Goal: Task Accomplishment & Management: Manage account settings

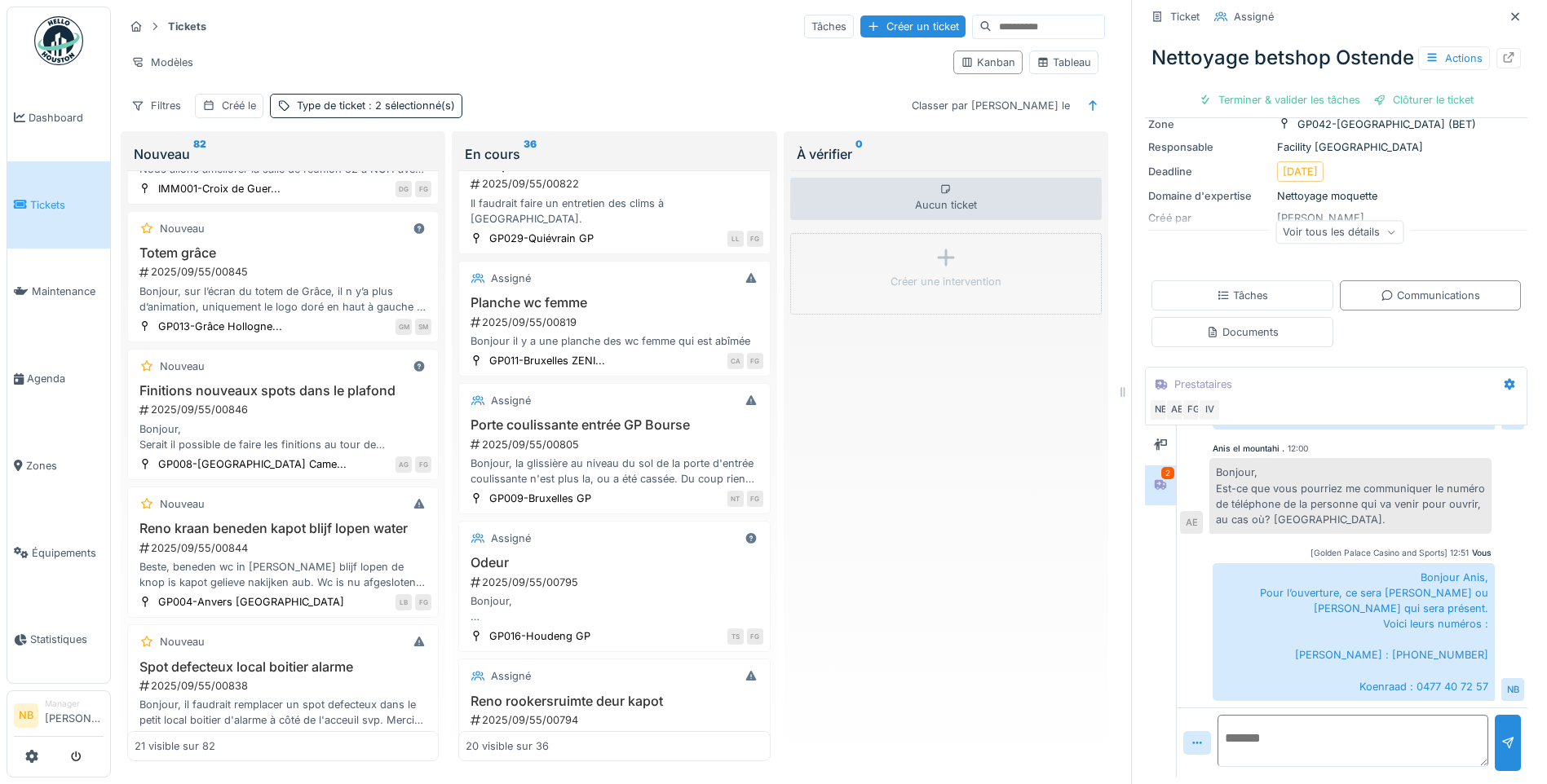
scroll to position [760, 0]
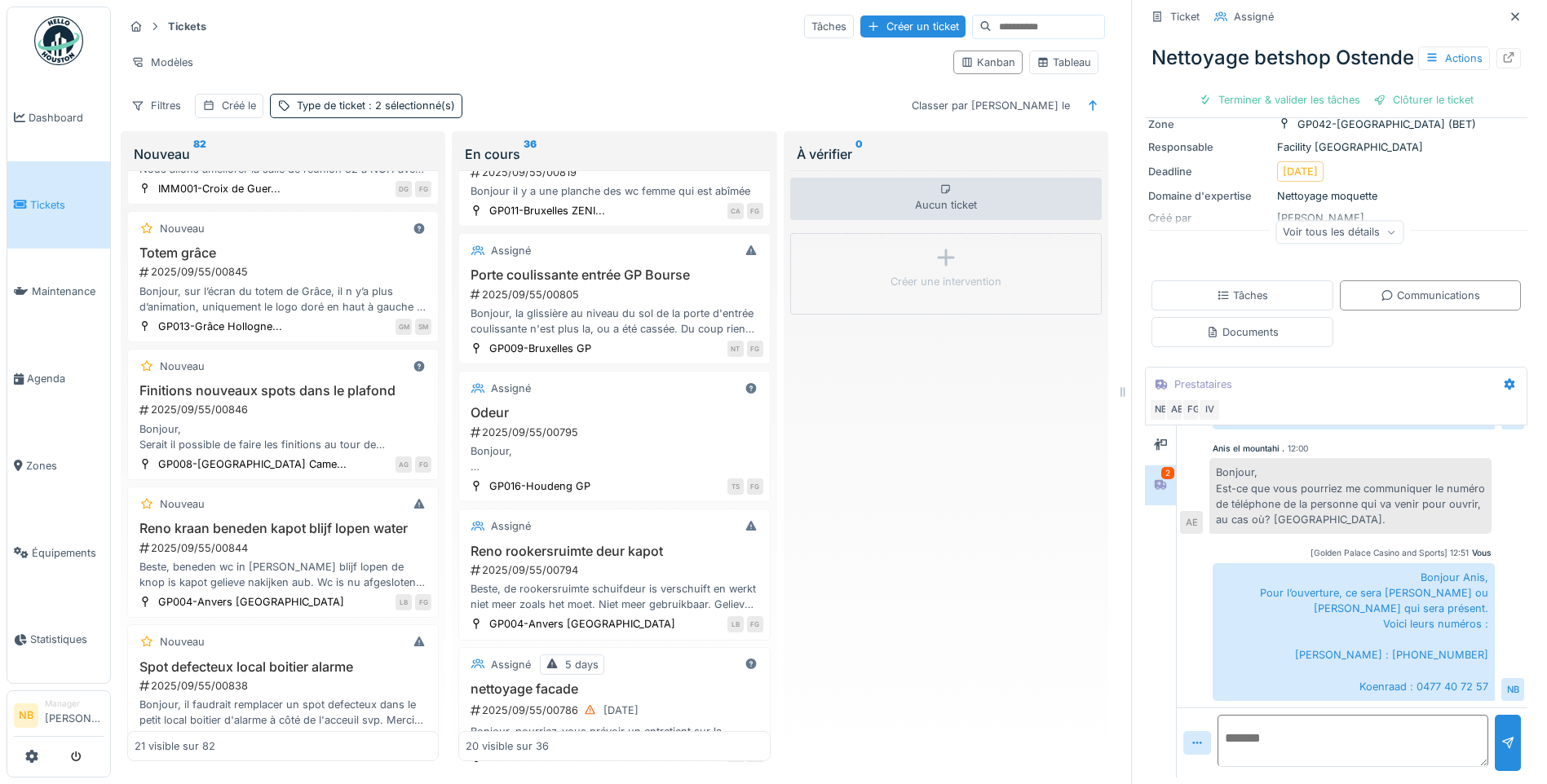
click at [53, 204] on span "Tickets" at bounding box center [67, 205] width 73 height 16
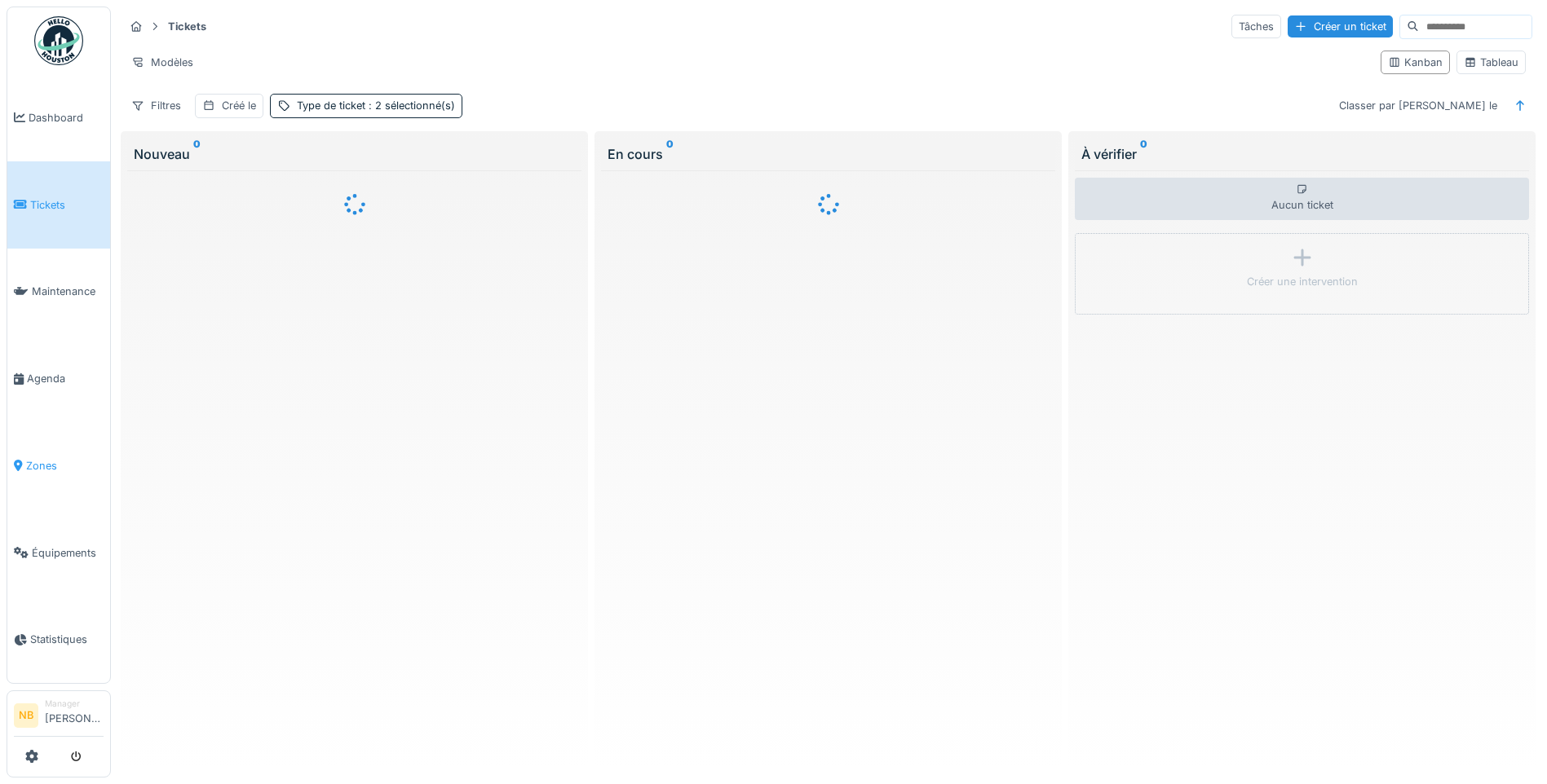
click at [33, 458] on span "Zones" at bounding box center [64, 466] width 78 height 16
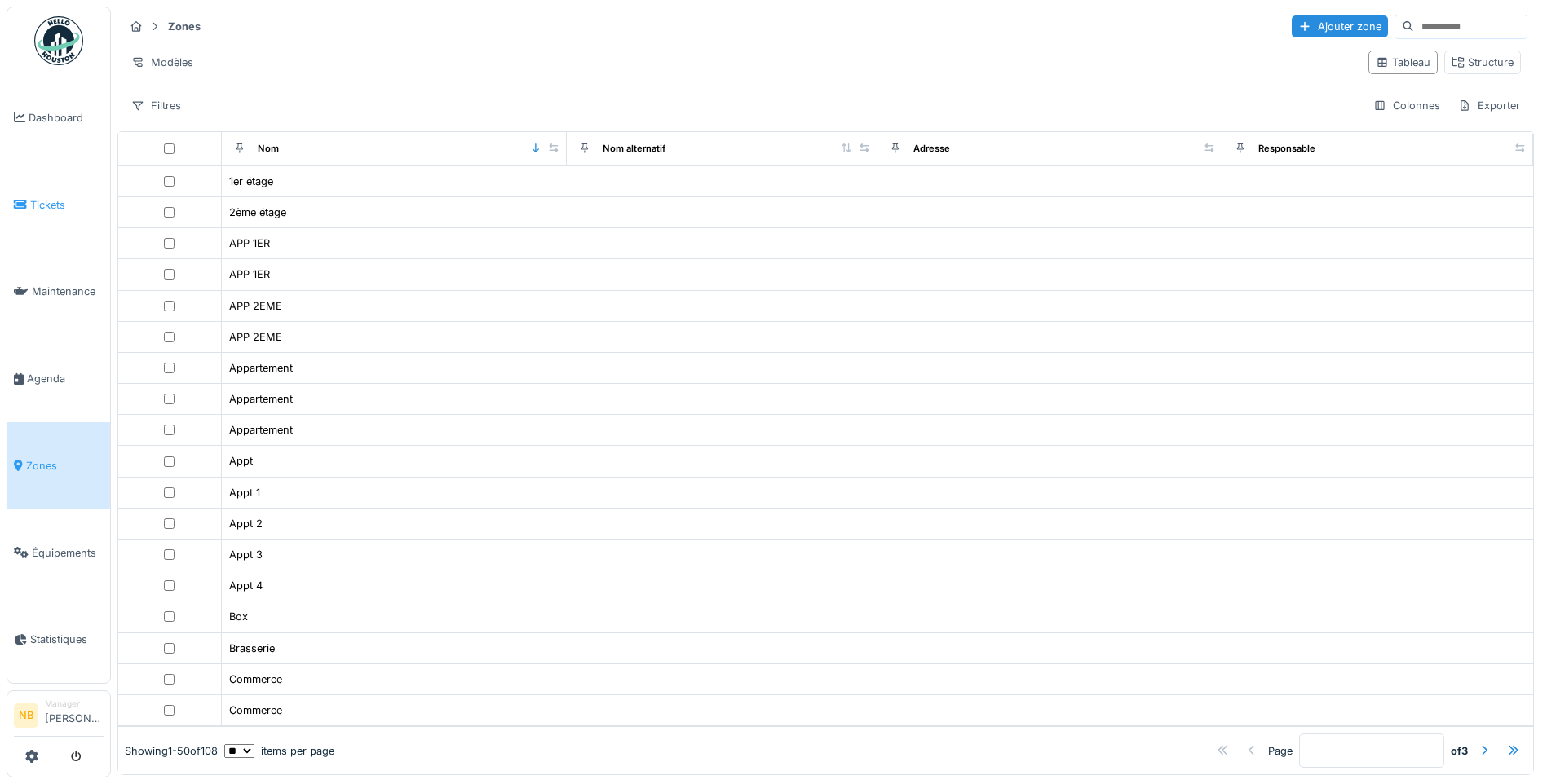
click at [49, 207] on span "Tickets" at bounding box center [67, 205] width 73 height 16
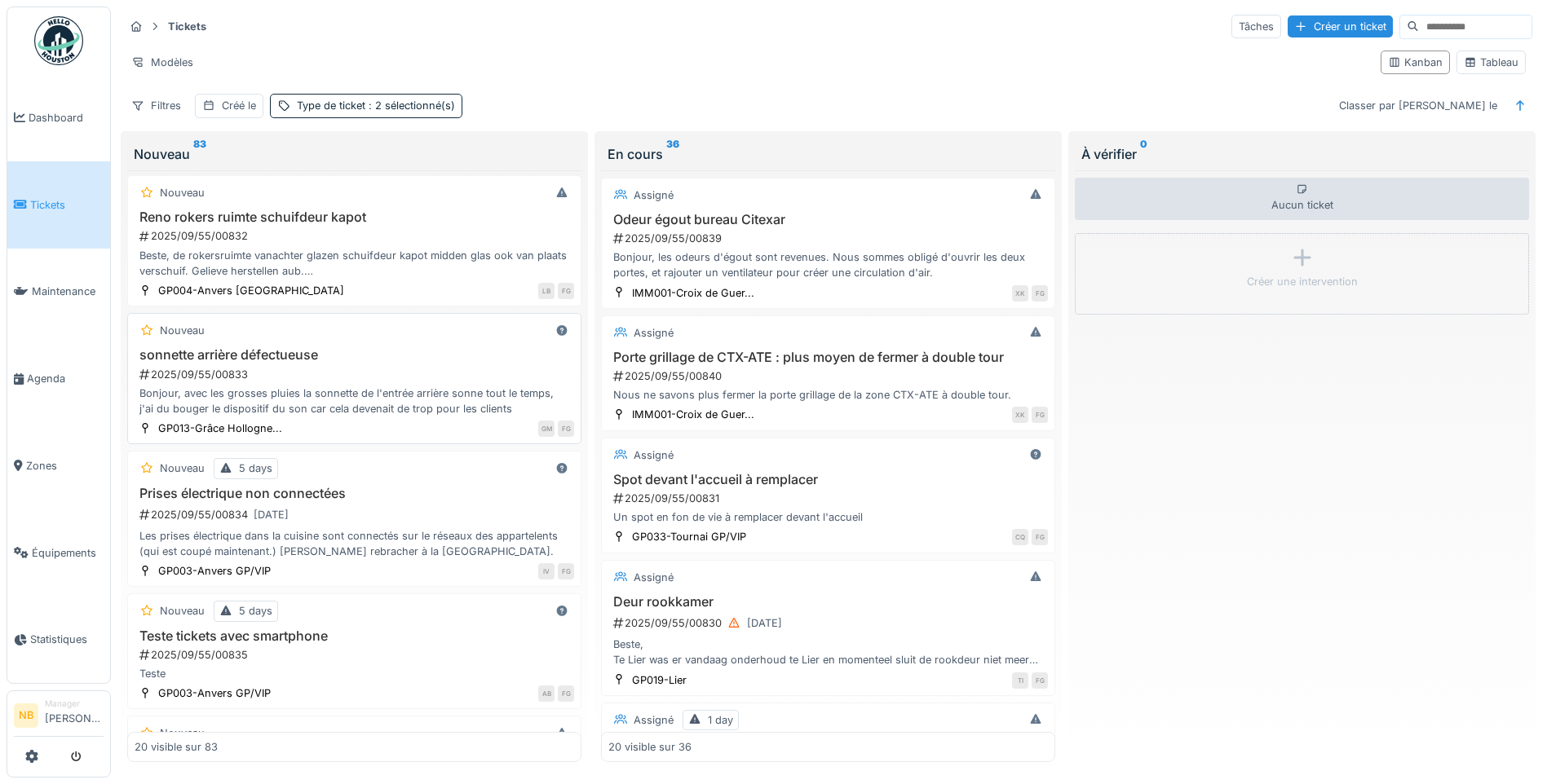
scroll to position [2223, 0]
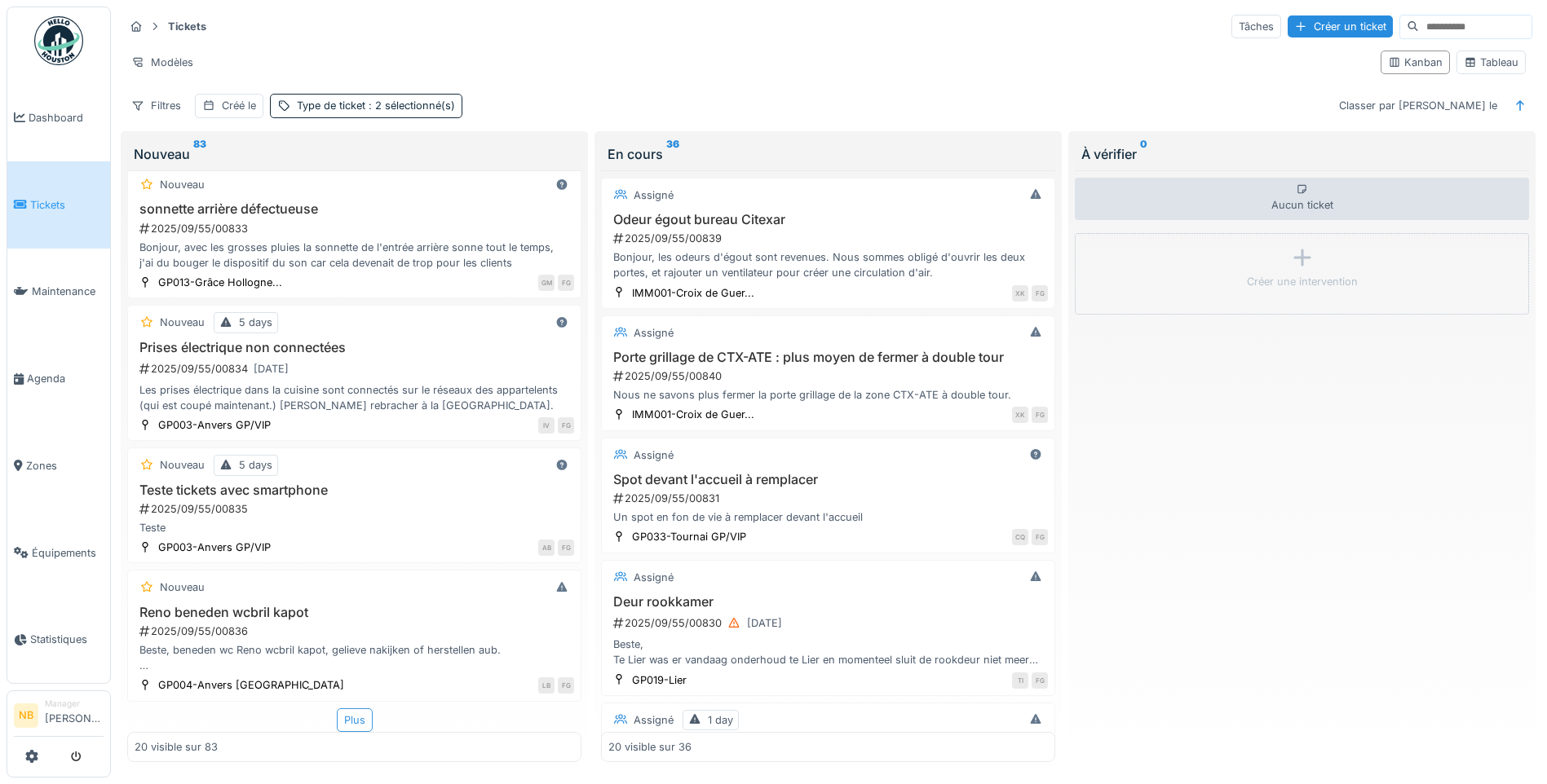
click at [341, 713] on div "Plus" at bounding box center [355, 720] width 35 height 24
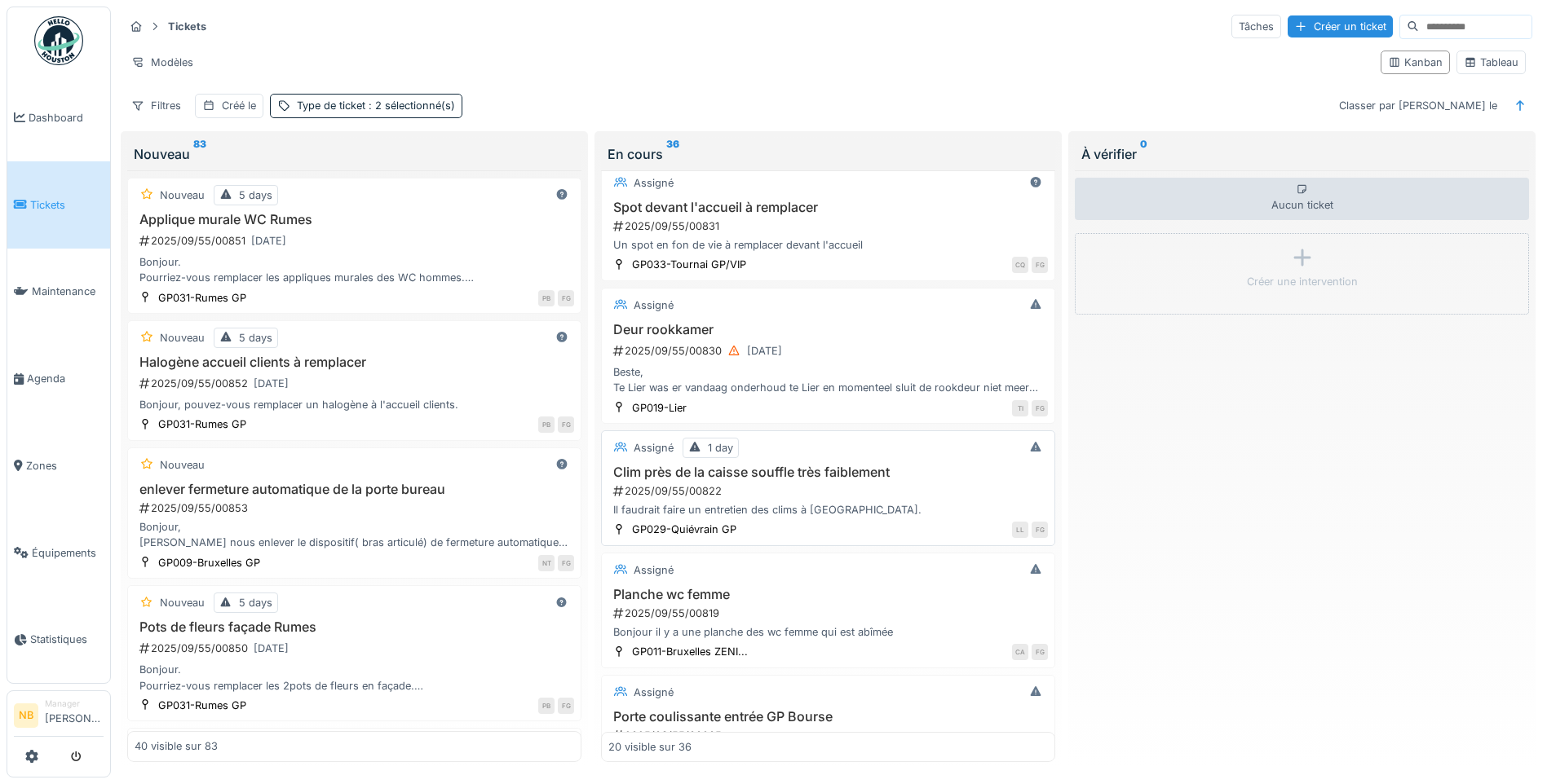
scroll to position [0, 0]
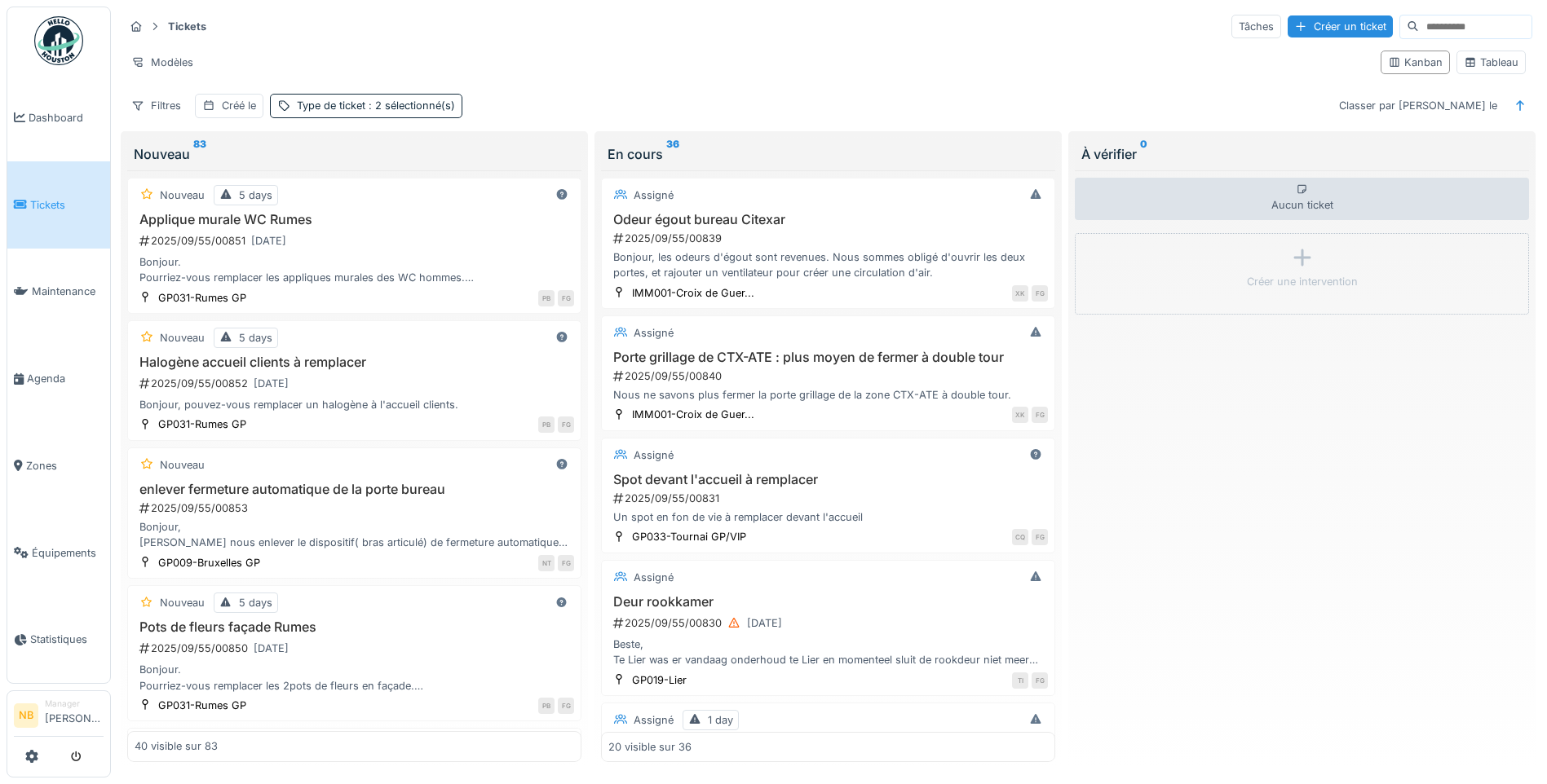
click at [1299, 541] on div "Aucun ticket Créer une intervention" at bounding box center [1302, 466] width 454 height 592
click at [1342, 459] on div "Aucun ticket Créer une intervention" at bounding box center [1302, 466] width 454 height 592
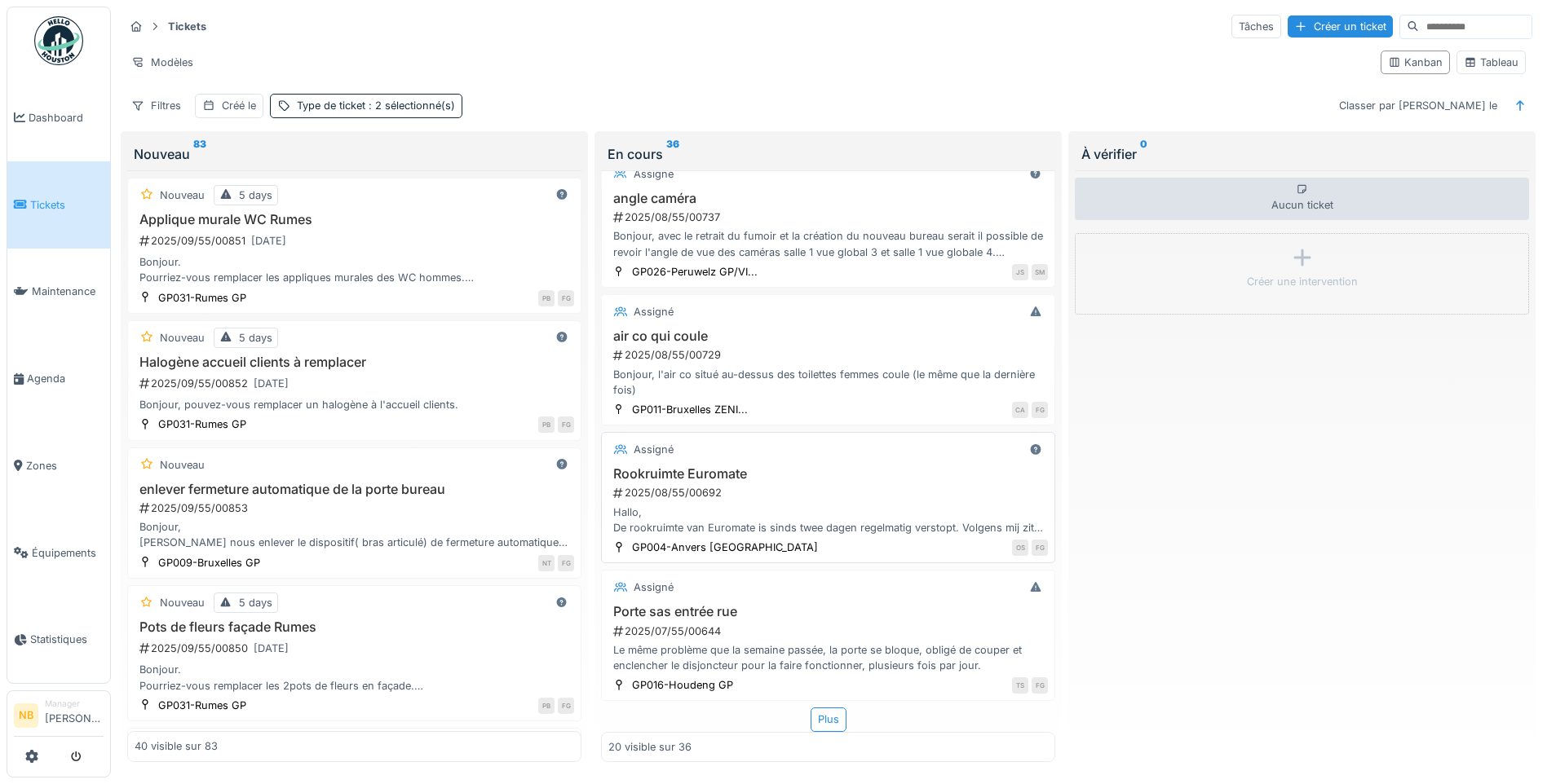
scroll to position [10, 0]
click at [820, 710] on div "Plus" at bounding box center [829, 719] width 35 height 24
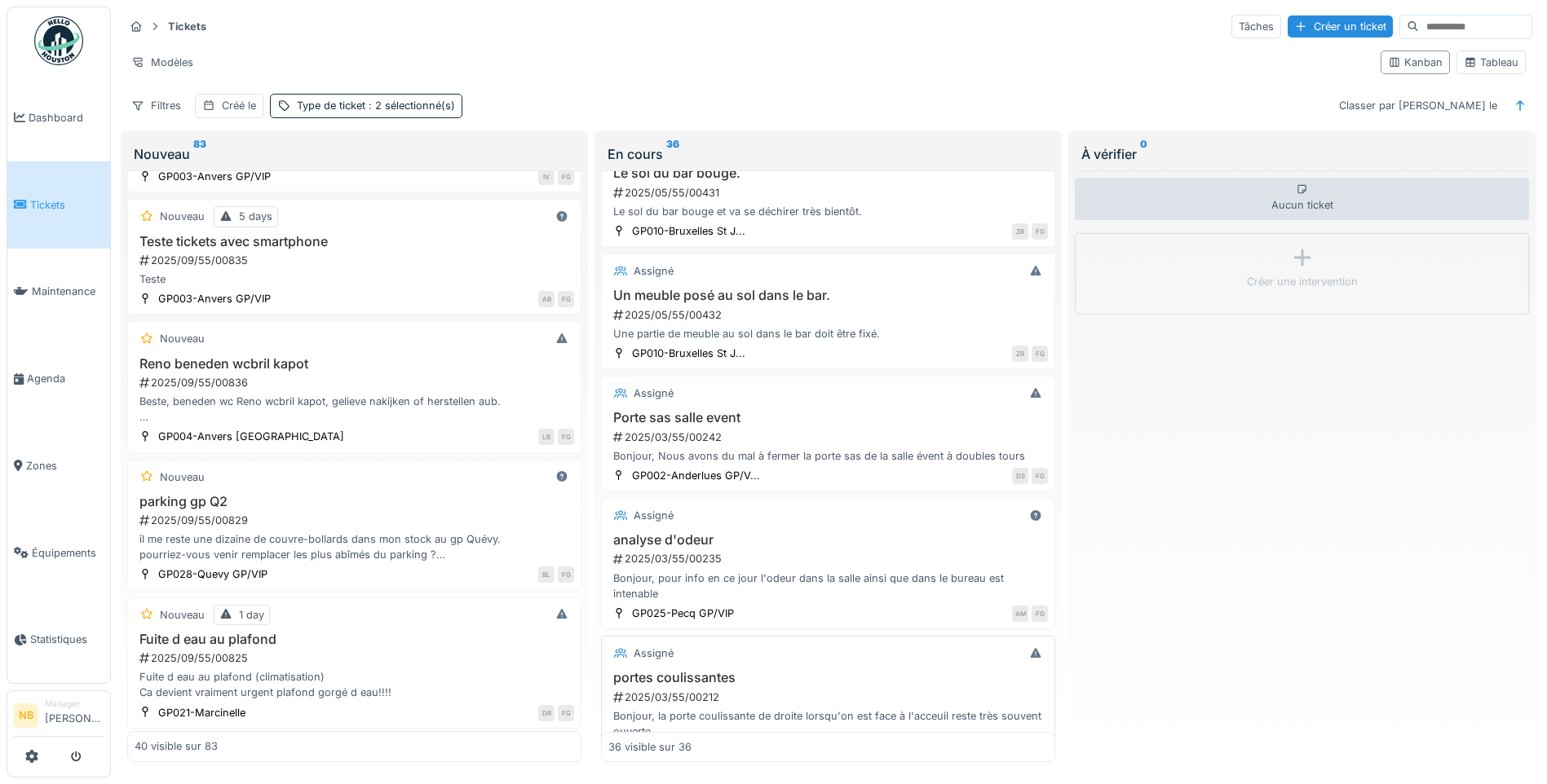
scroll to position [3940, 0]
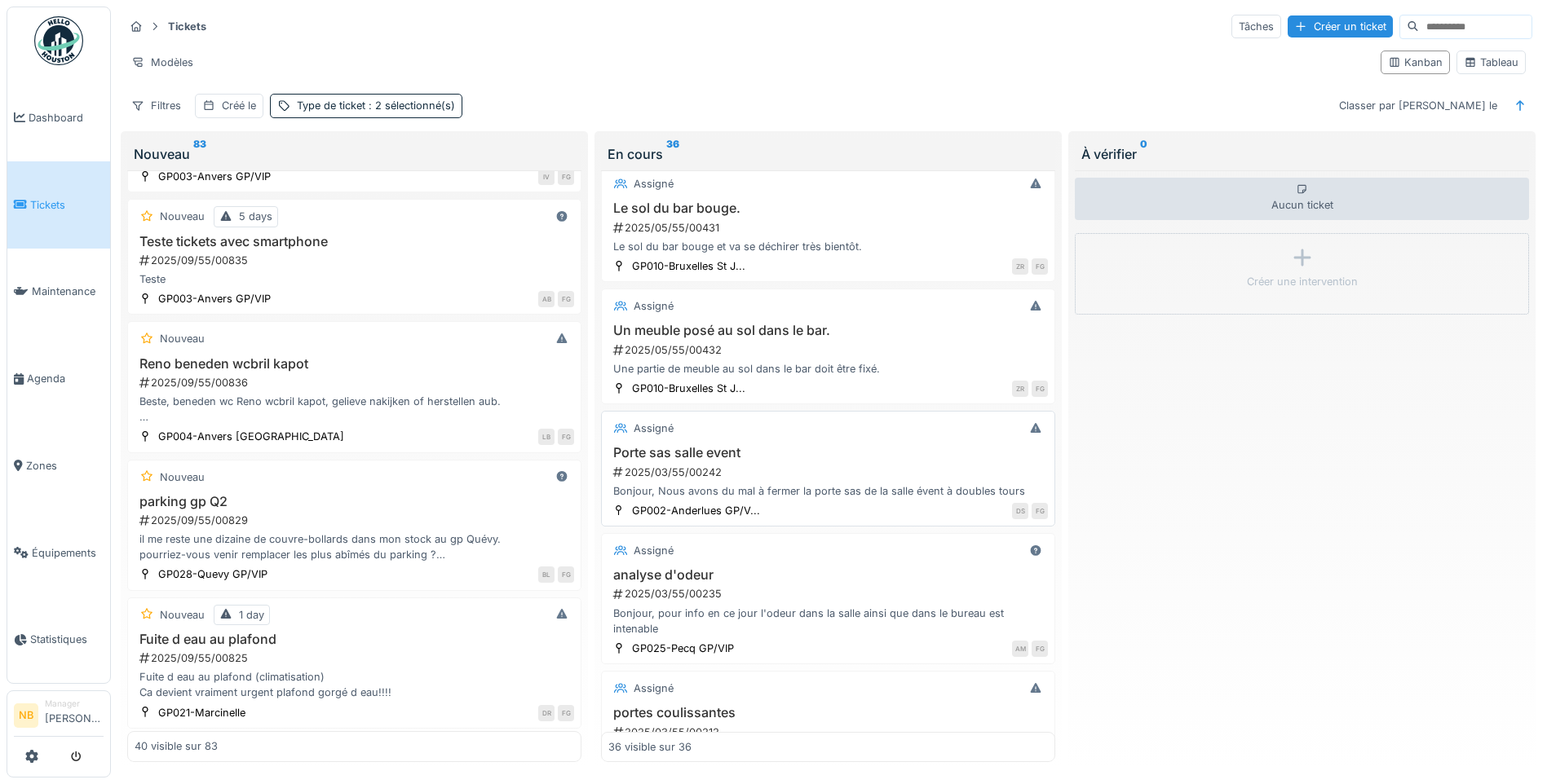
click at [858, 447] on div "Assigné Porte sas salle event 2025/03/55/00242 Bonjour, Nous avons du mal à fer…" at bounding box center [828, 469] width 454 height 116
click at [860, 461] on h3 "Porte sas salle event" at bounding box center [828, 453] width 439 height 16
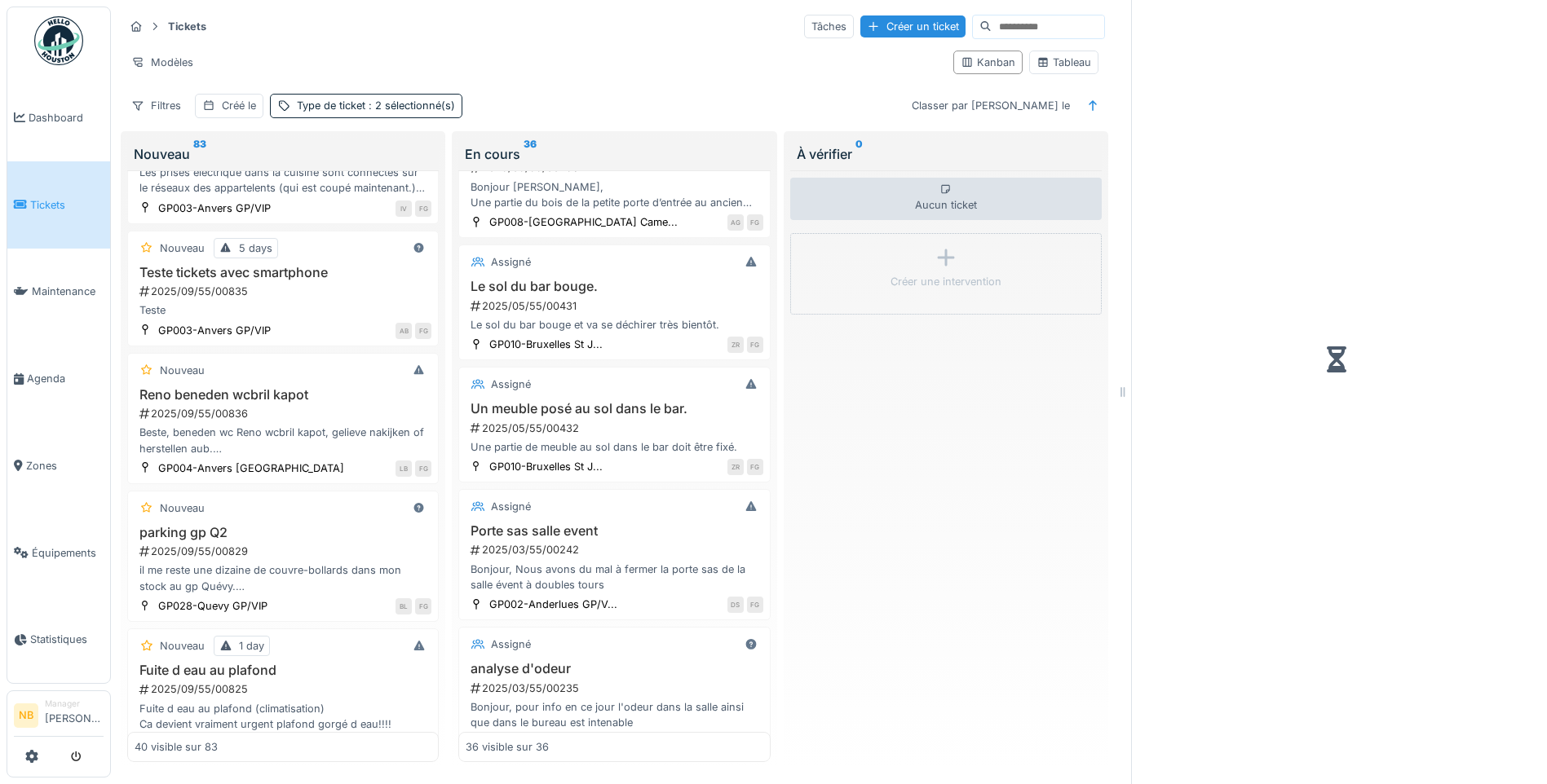
scroll to position [4018, 0]
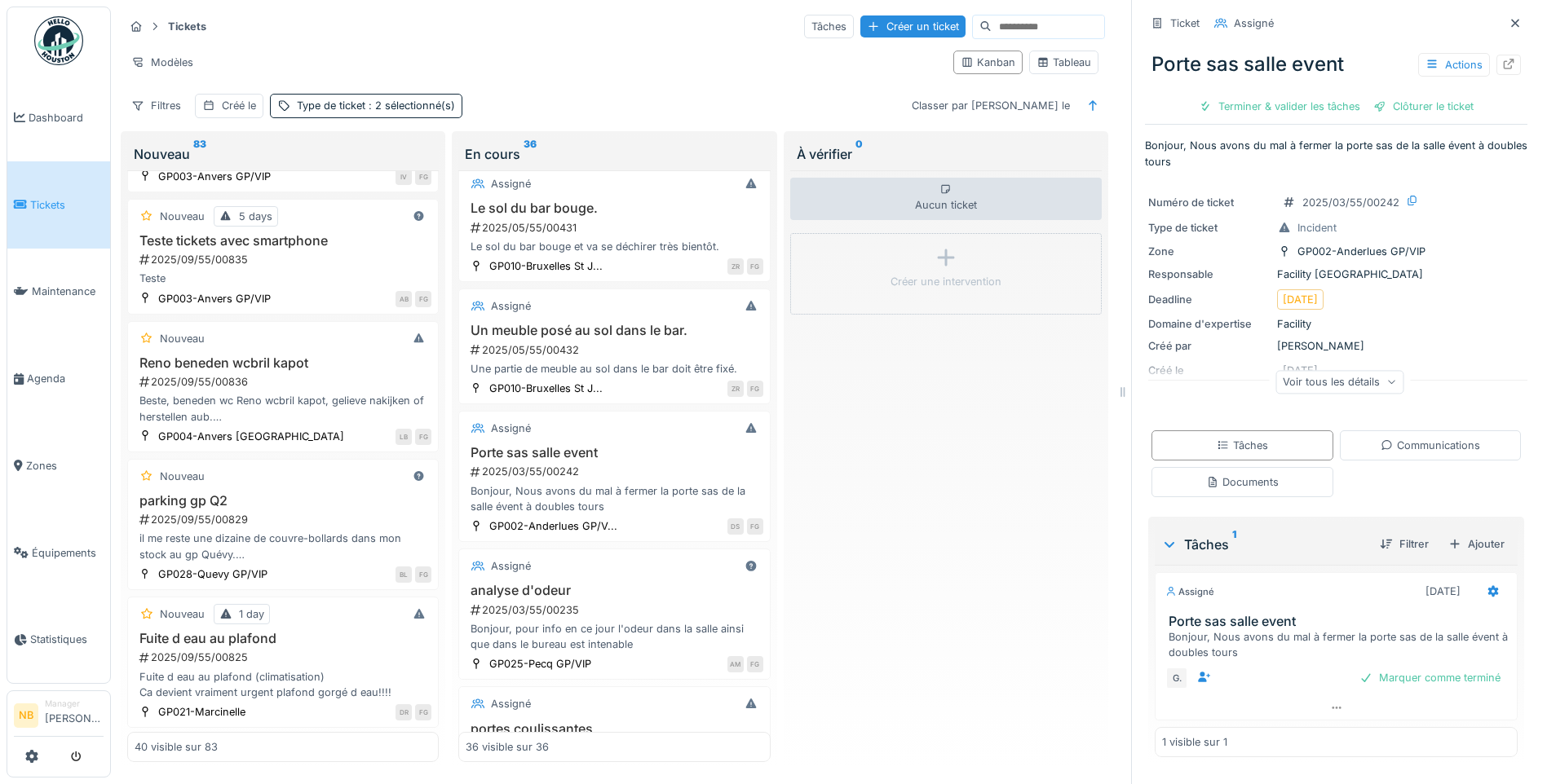
click at [1289, 370] on div "Voir tous les détails" at bounding box center [1339, 382] width 128 height 24
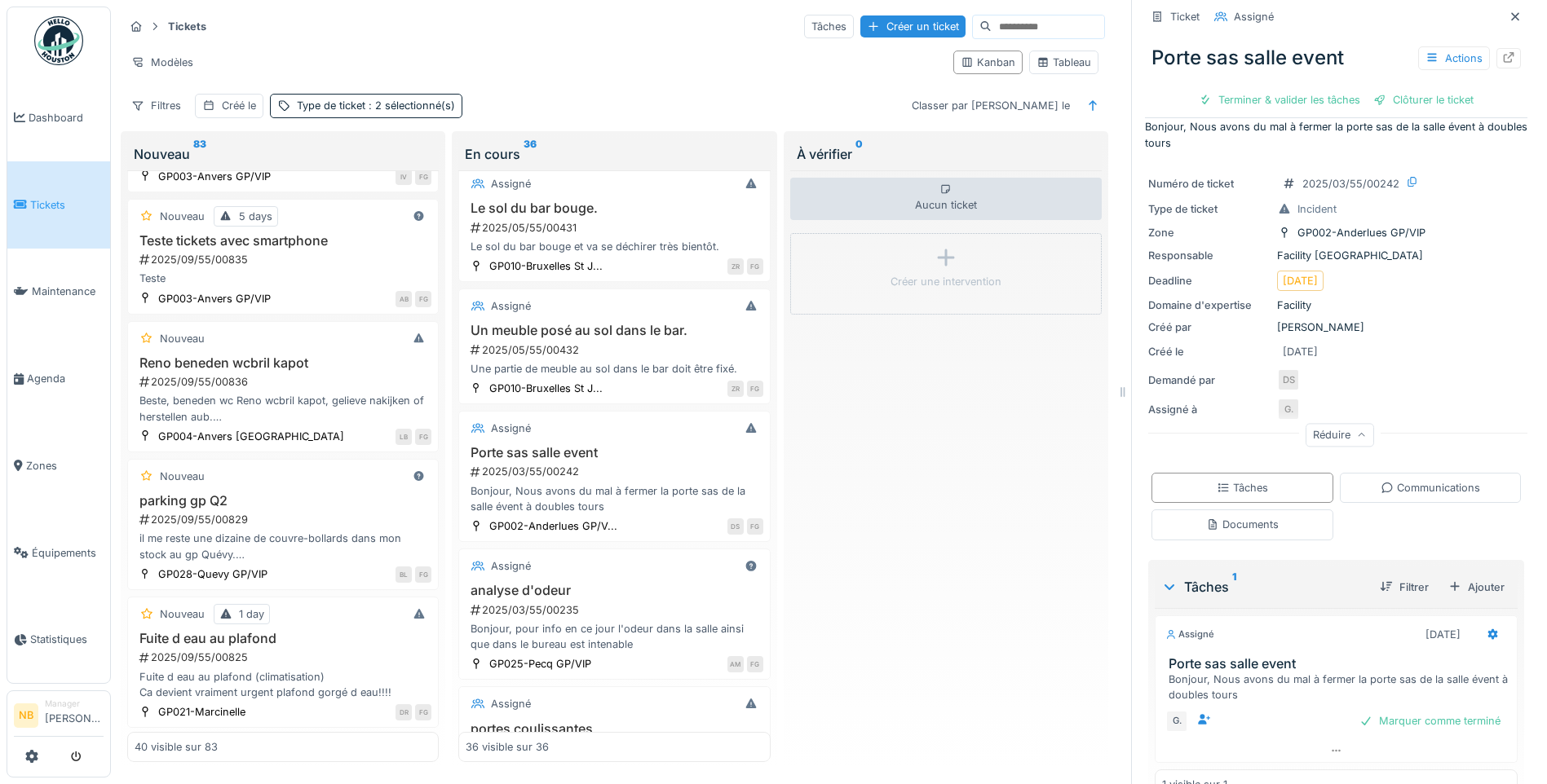
scroll to position [0, 0]
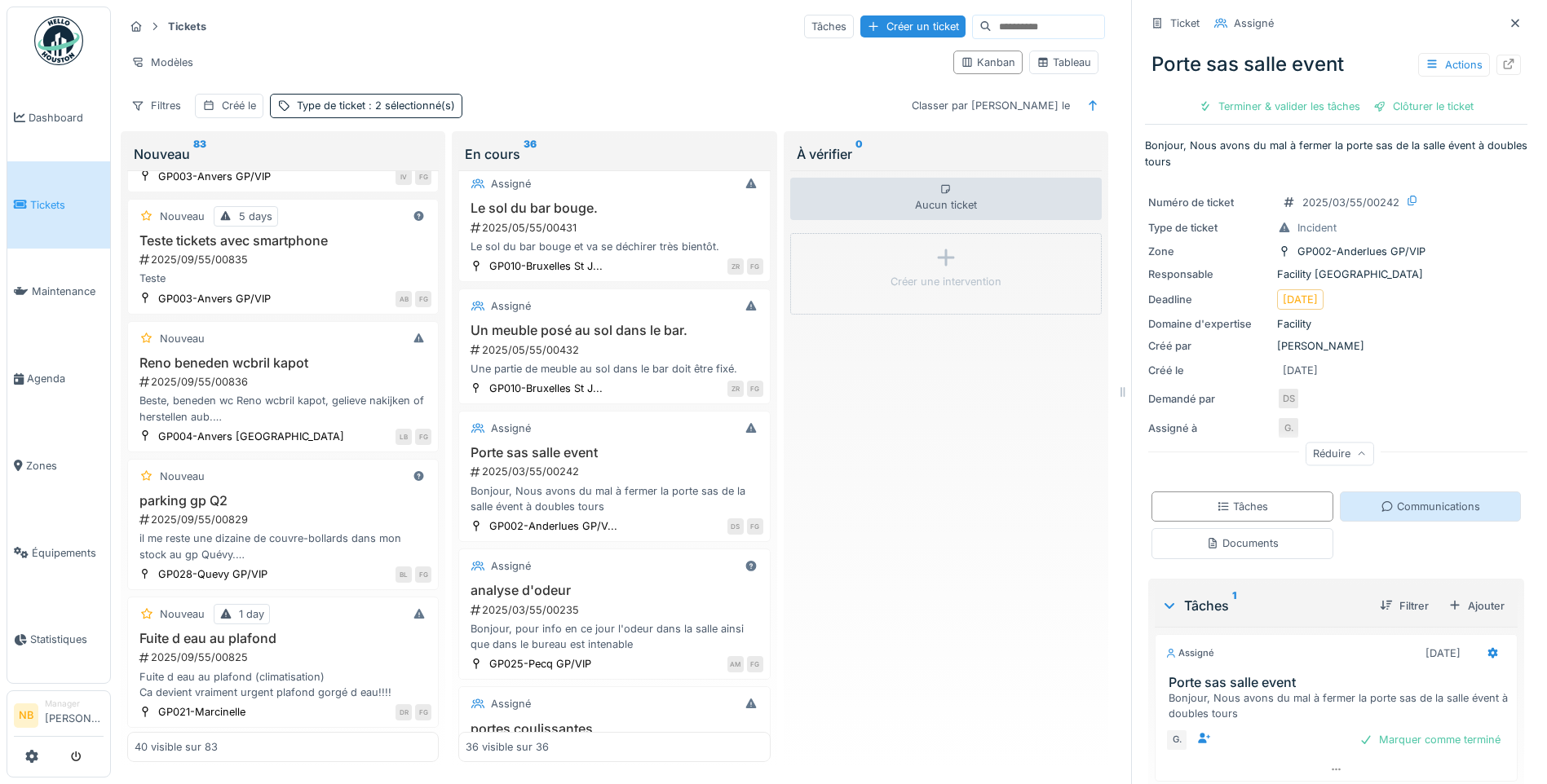
click at [1384, 500] on div "Communications" at bounding box center [1430, 506] width 100 height 16
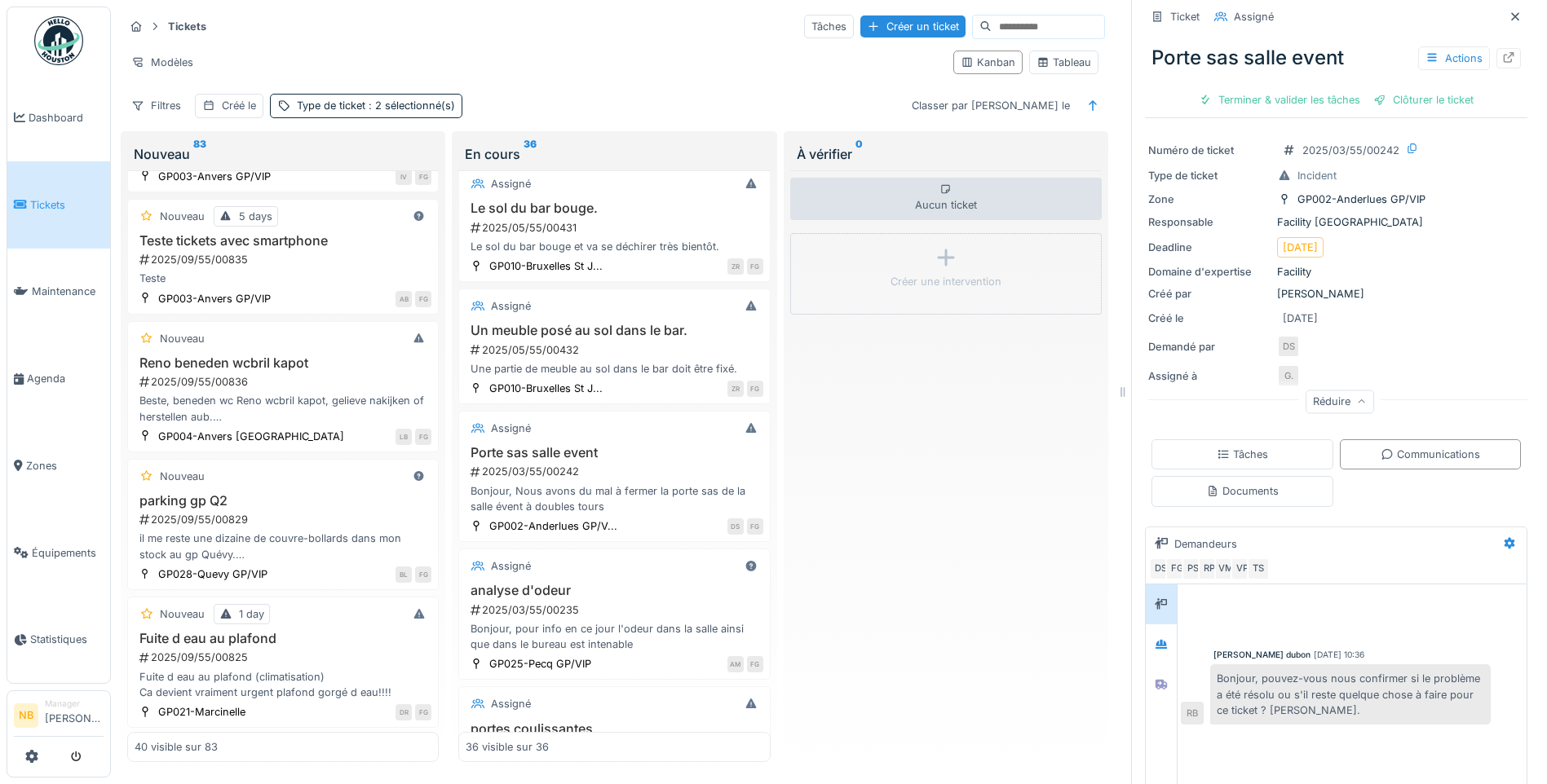
scroll to position [54, 0]
click at [1149, 678] on div at bounding box center [1161, 682] width 25 height 21
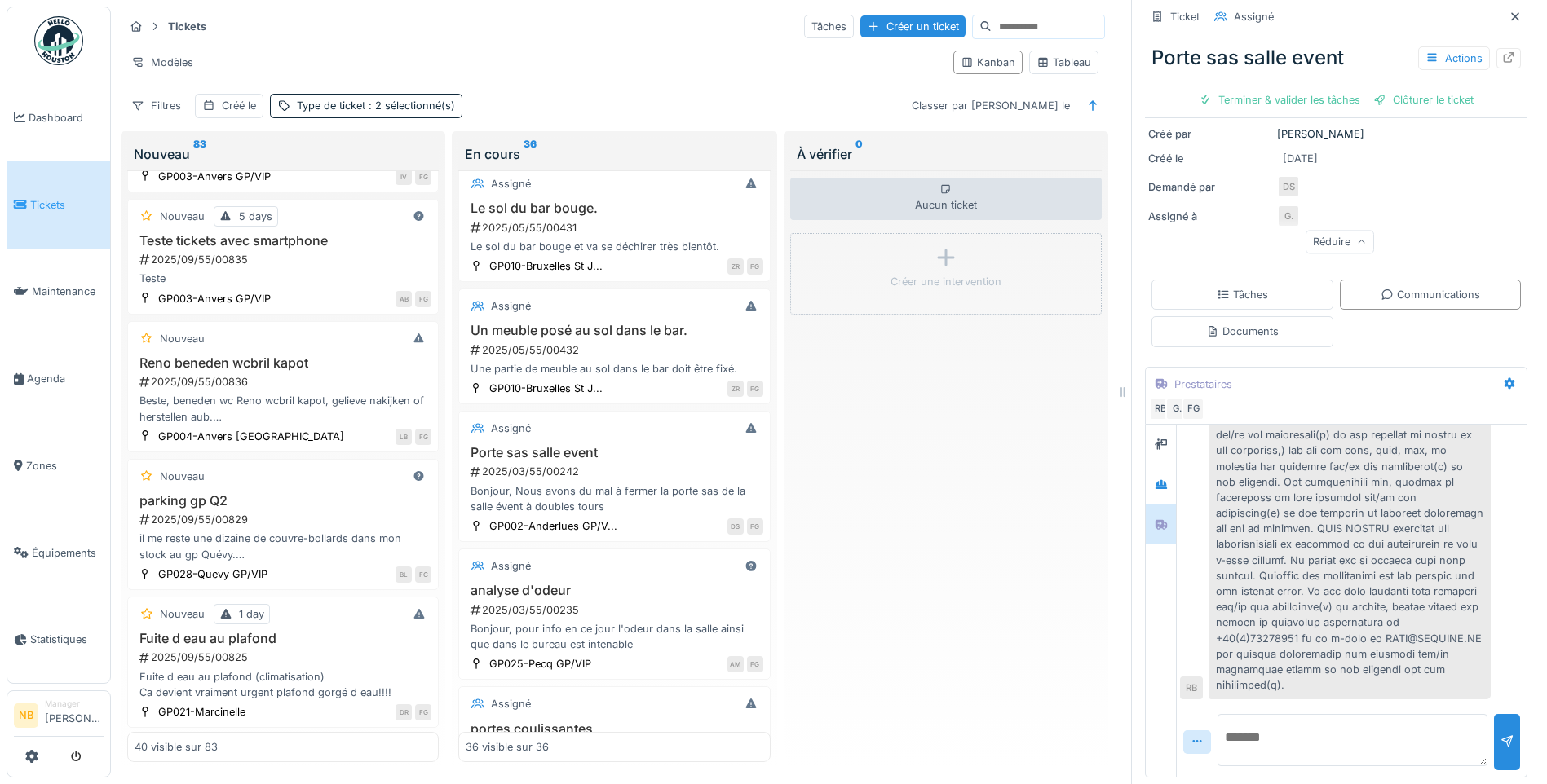
scroll to position [49, 0]
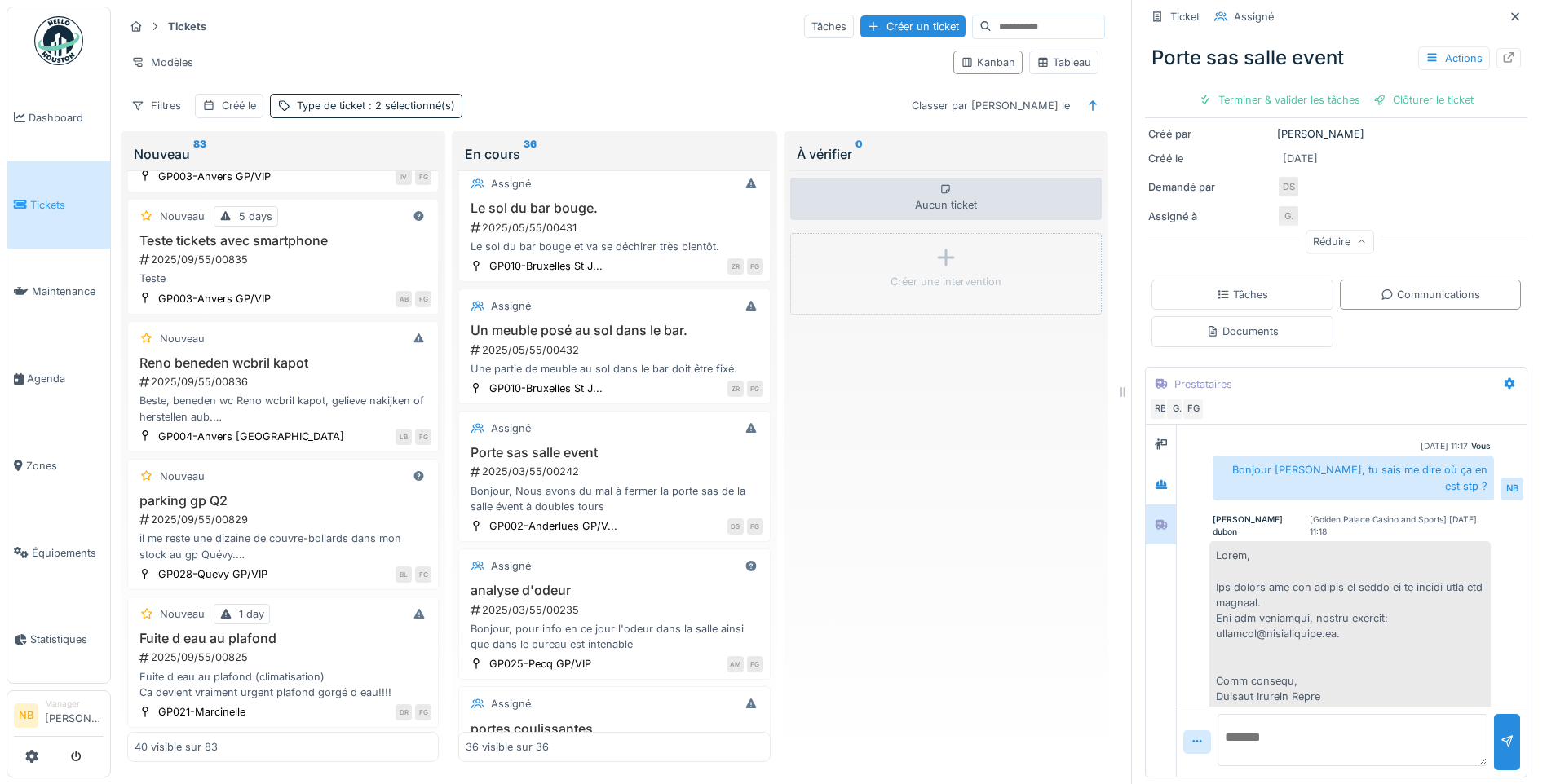
click at [1282, 740] on textarea at bounding box center [1352, 740] width 270 height 52
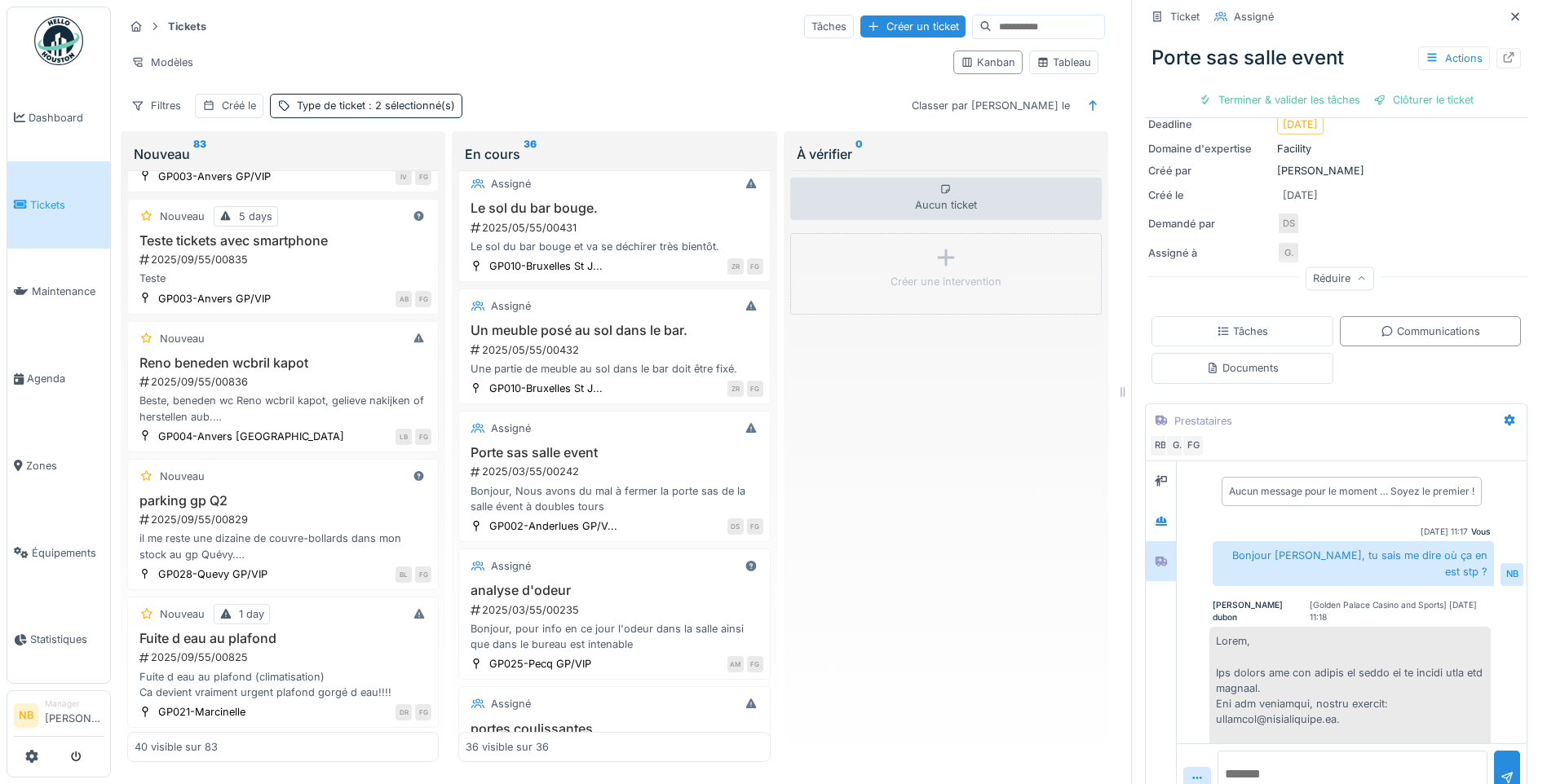
scroll to position [212, 0]
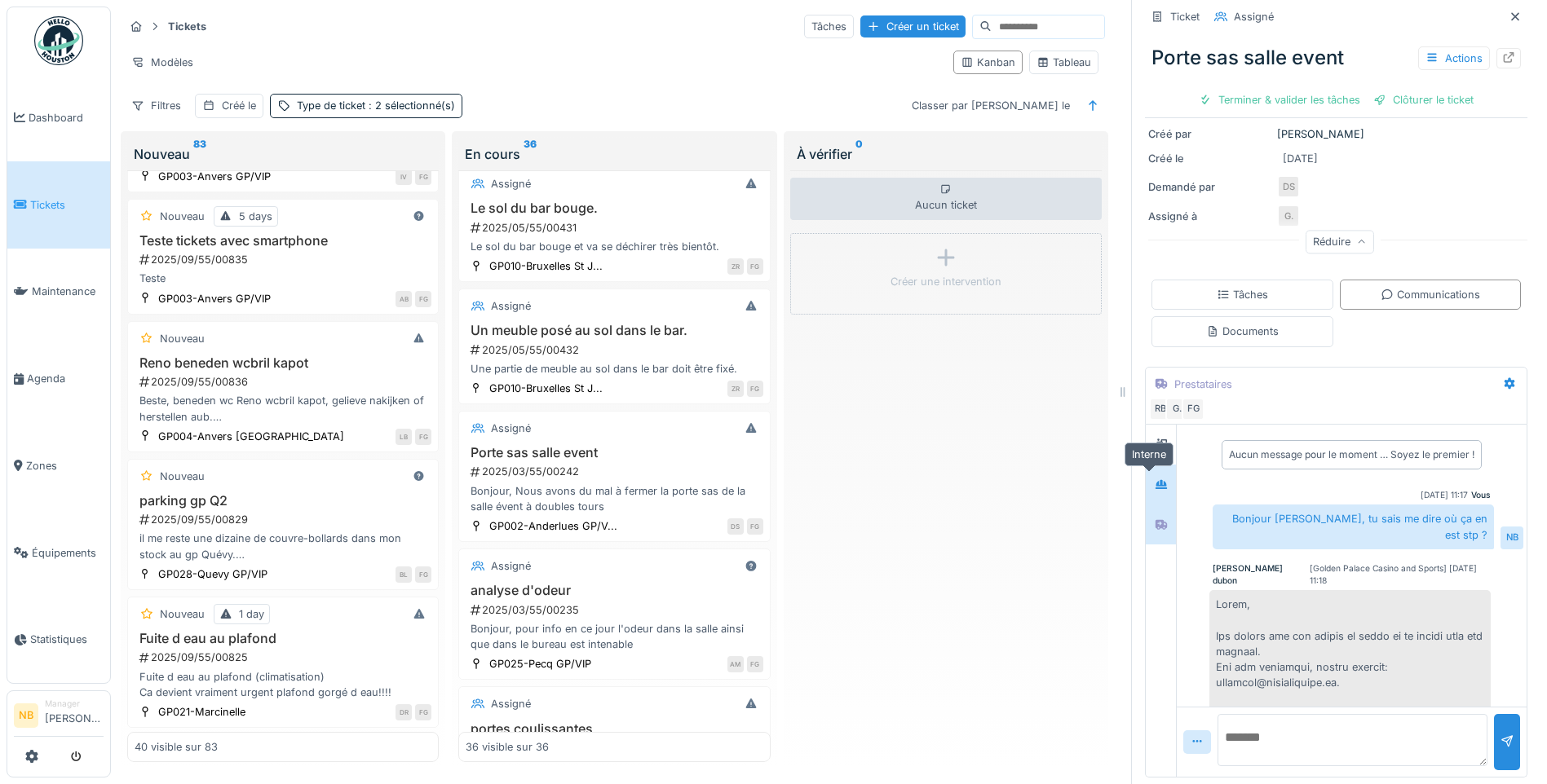
click at [1155, 479] on div at bounding box center [1161, 485] width 13 height 16
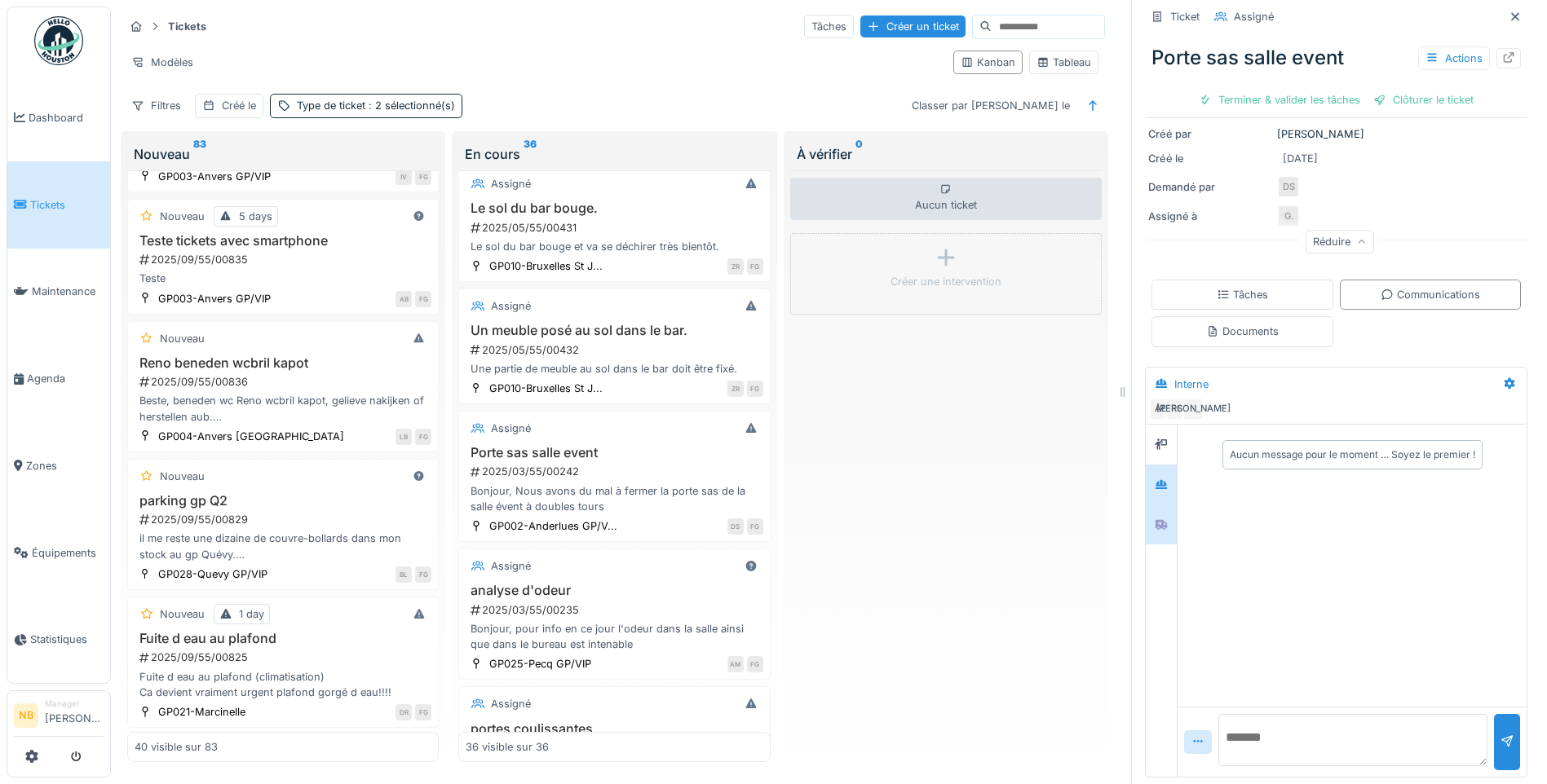
click at [1156, 511] on div at bounding box center [1161, 524] width 25 height 27
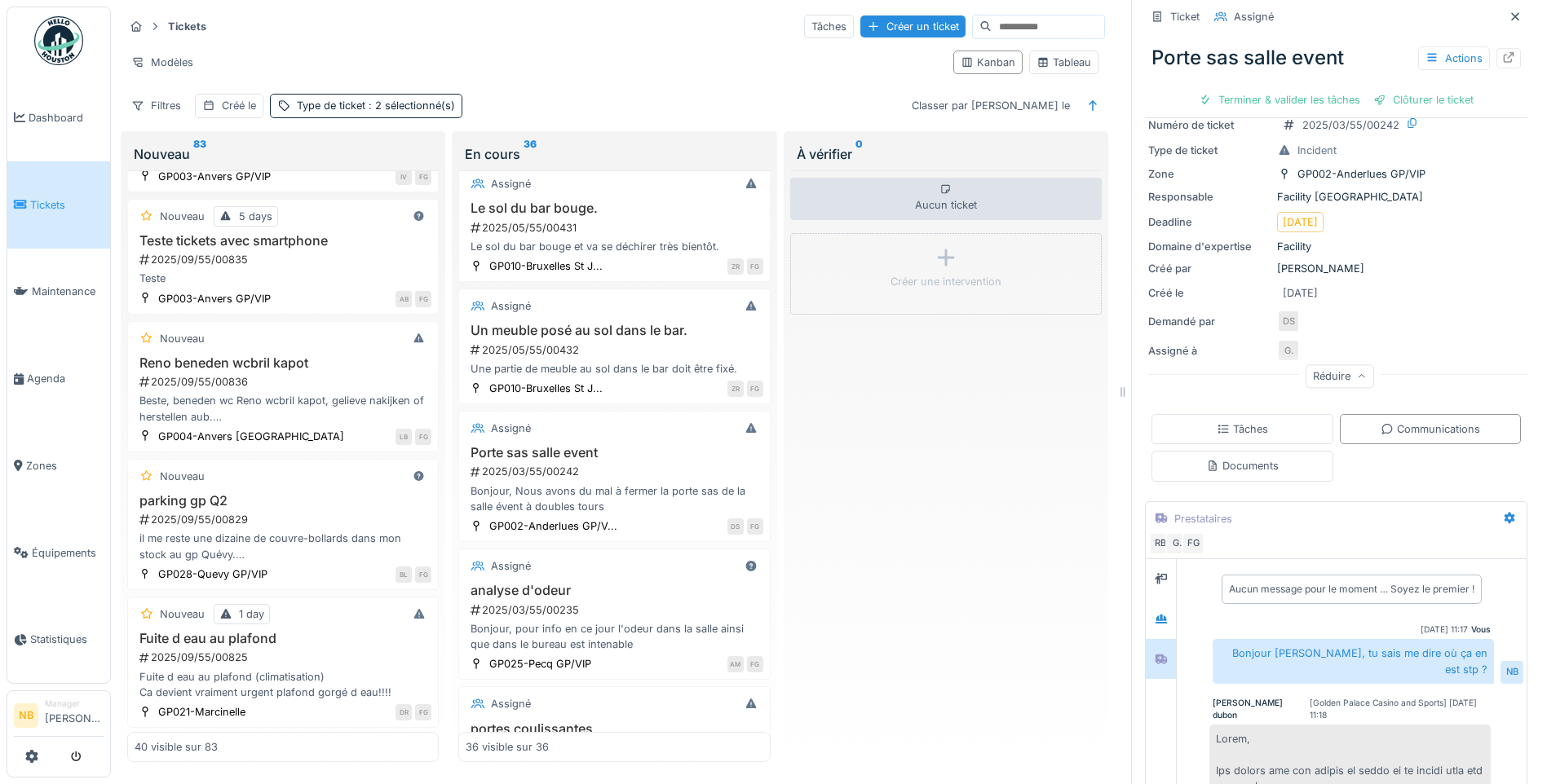
scroll to position [0, 0]
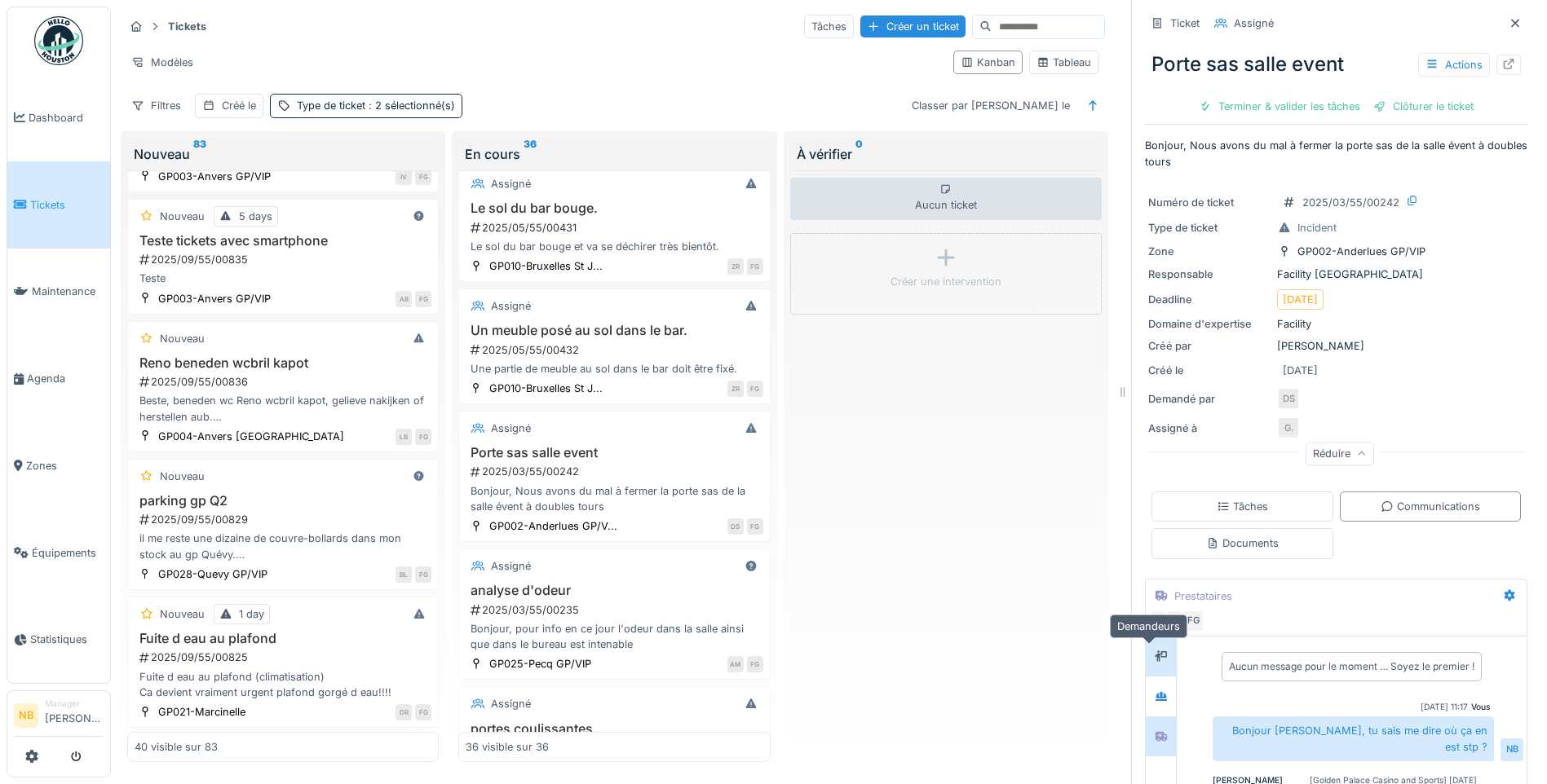
click at [1155, 651] on icon at bounding box center [1161, 656] width 13 height 11
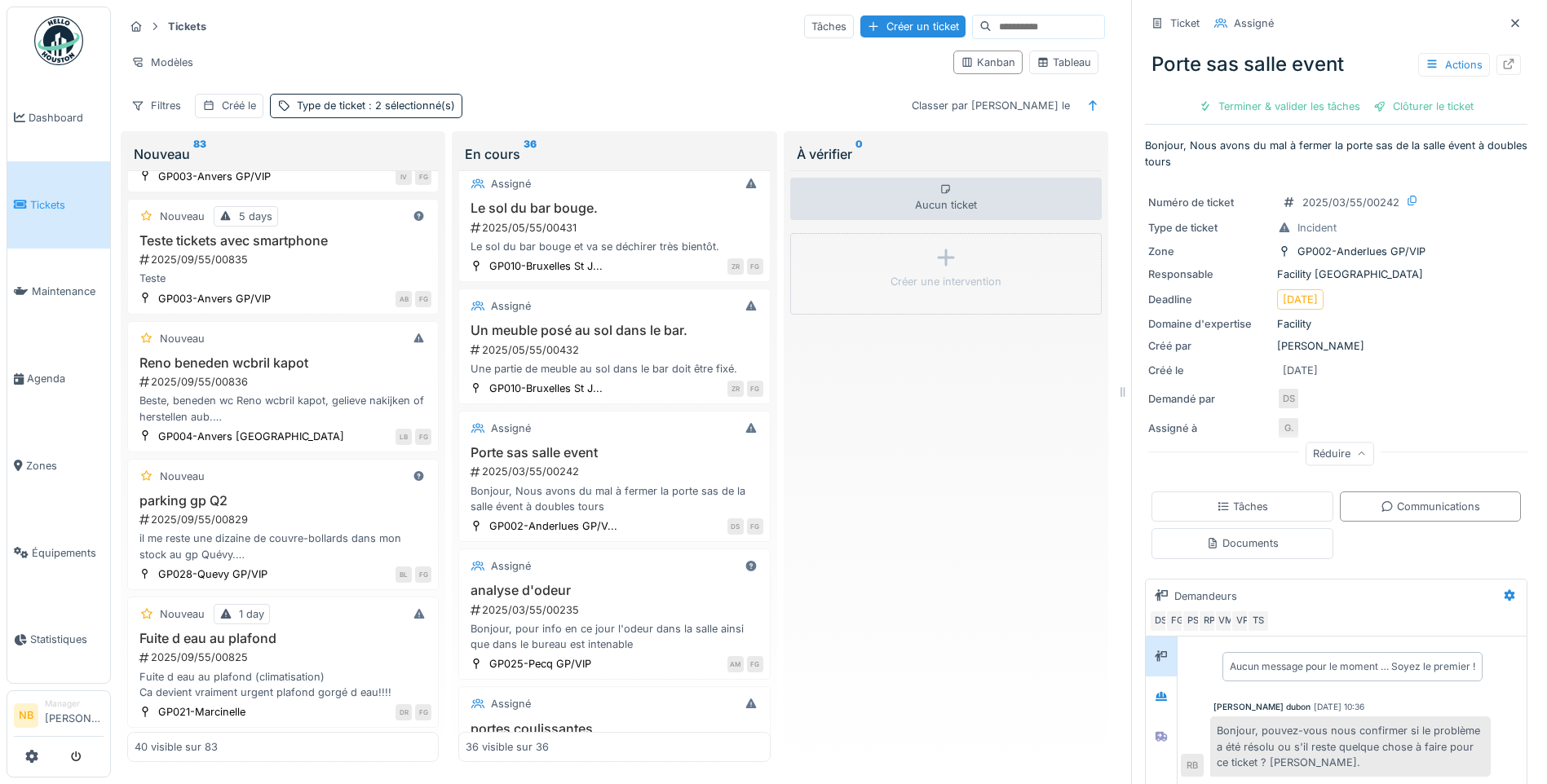
click at [873, 481] on div "Aucun ticket Créer une intervention" at bounding box center [946, 466] width 311 height 592
click at [939, 465] on div "Aucun ticket Créer une intervention" at bounding box center [946, 466] width 311 height 592
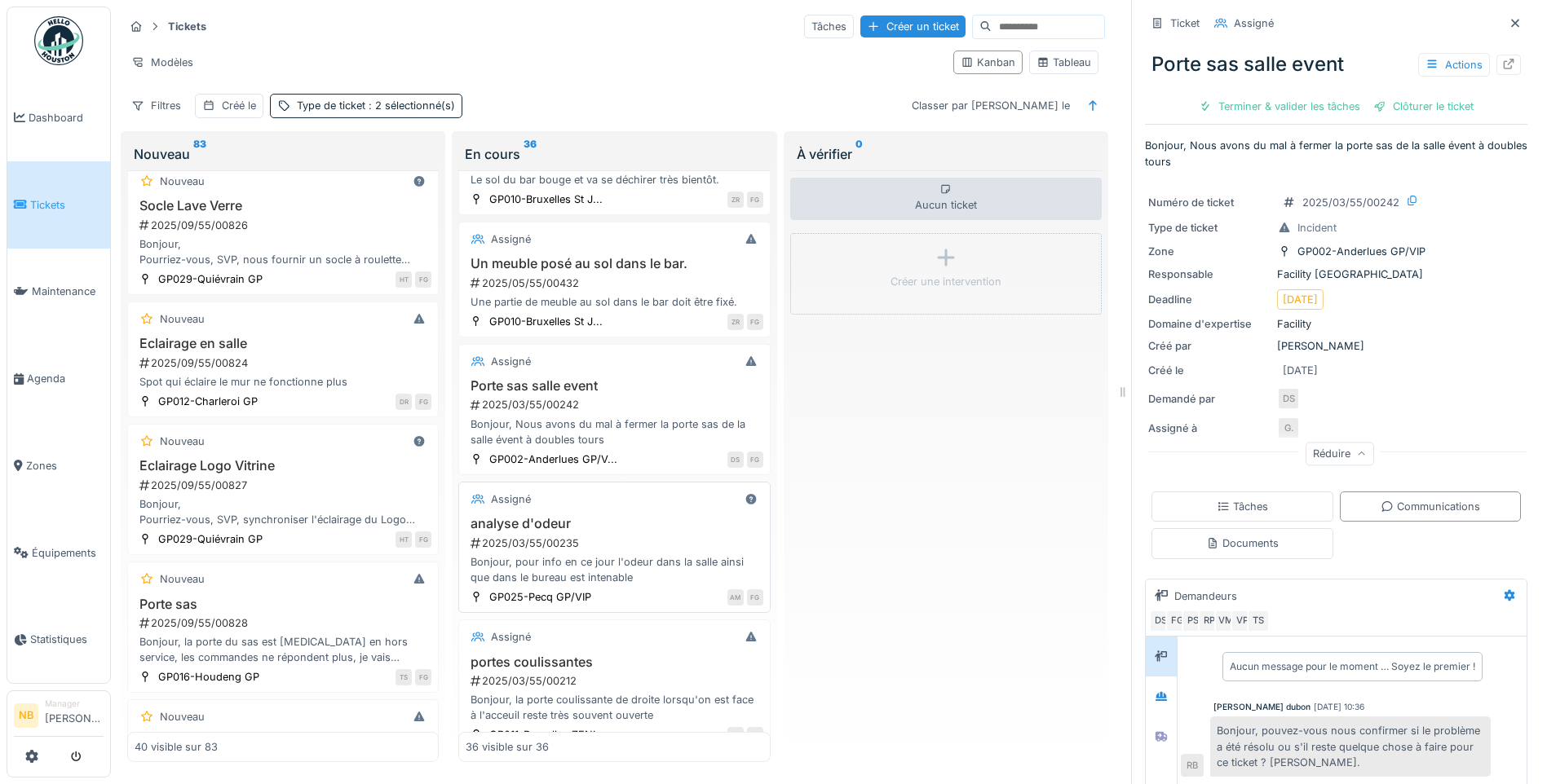
scroll to position [4049, 0]
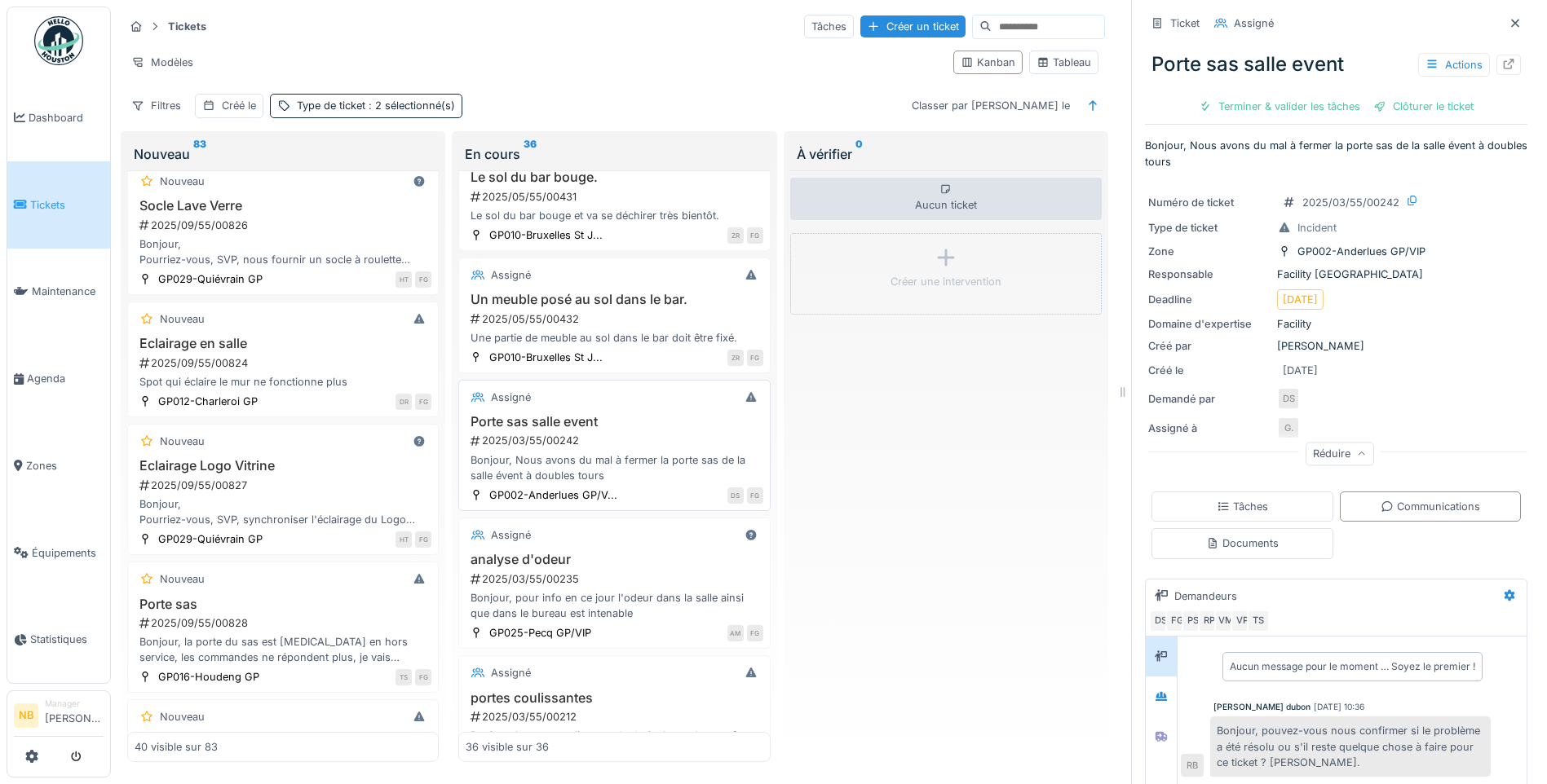
drag, startPoint x: 645, startPoint y: 449, endPoint x: 677, endPoint y: 465, distance: 35.8
click at [645, 448] on div "Porte sas salle event 2025/03/55/00242 Bonjour, Nous avons du mal à fermer la p…" at bounding box center [613, 448] width 297 height 69
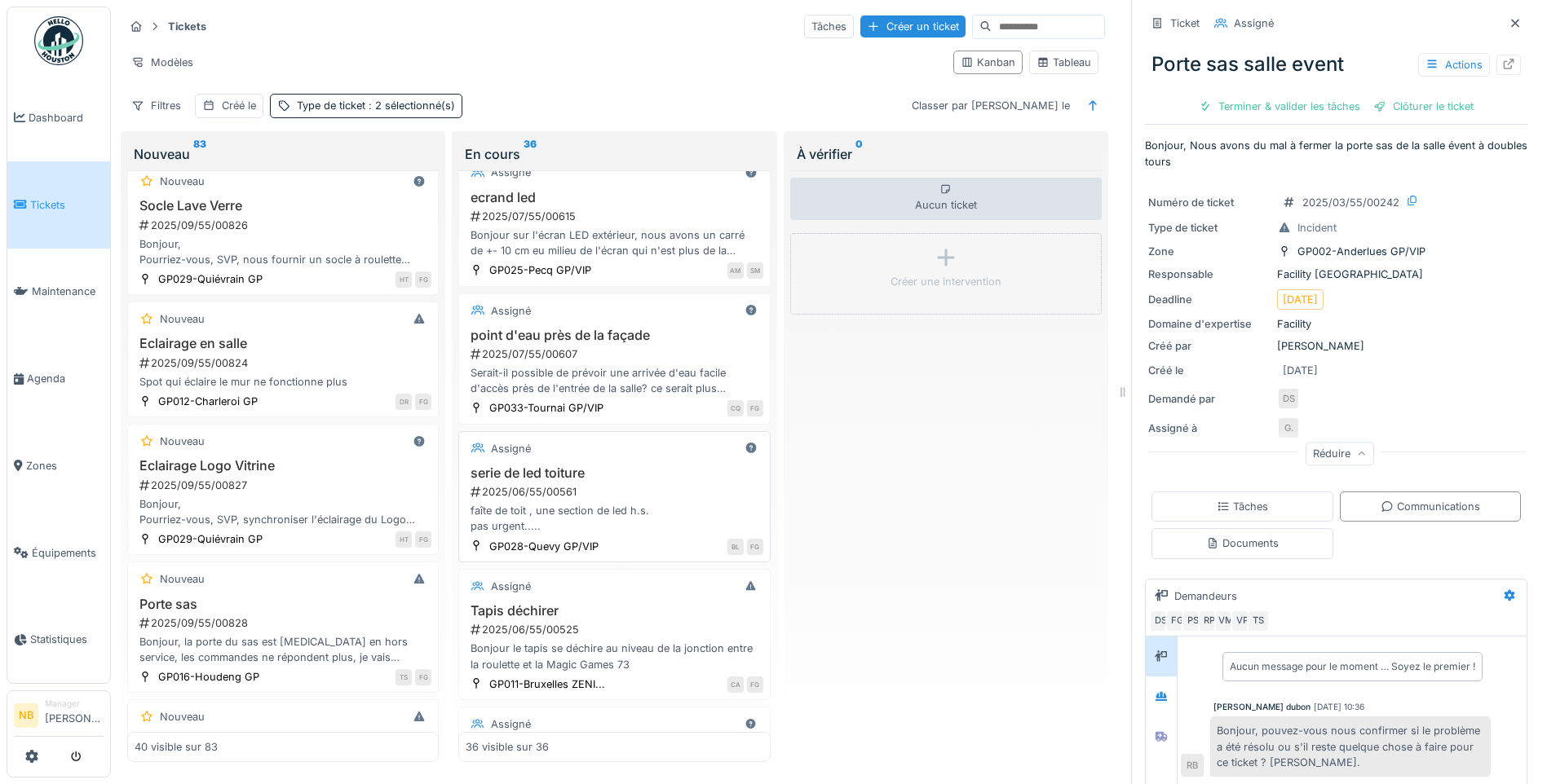
scroll to position [3289, 0]
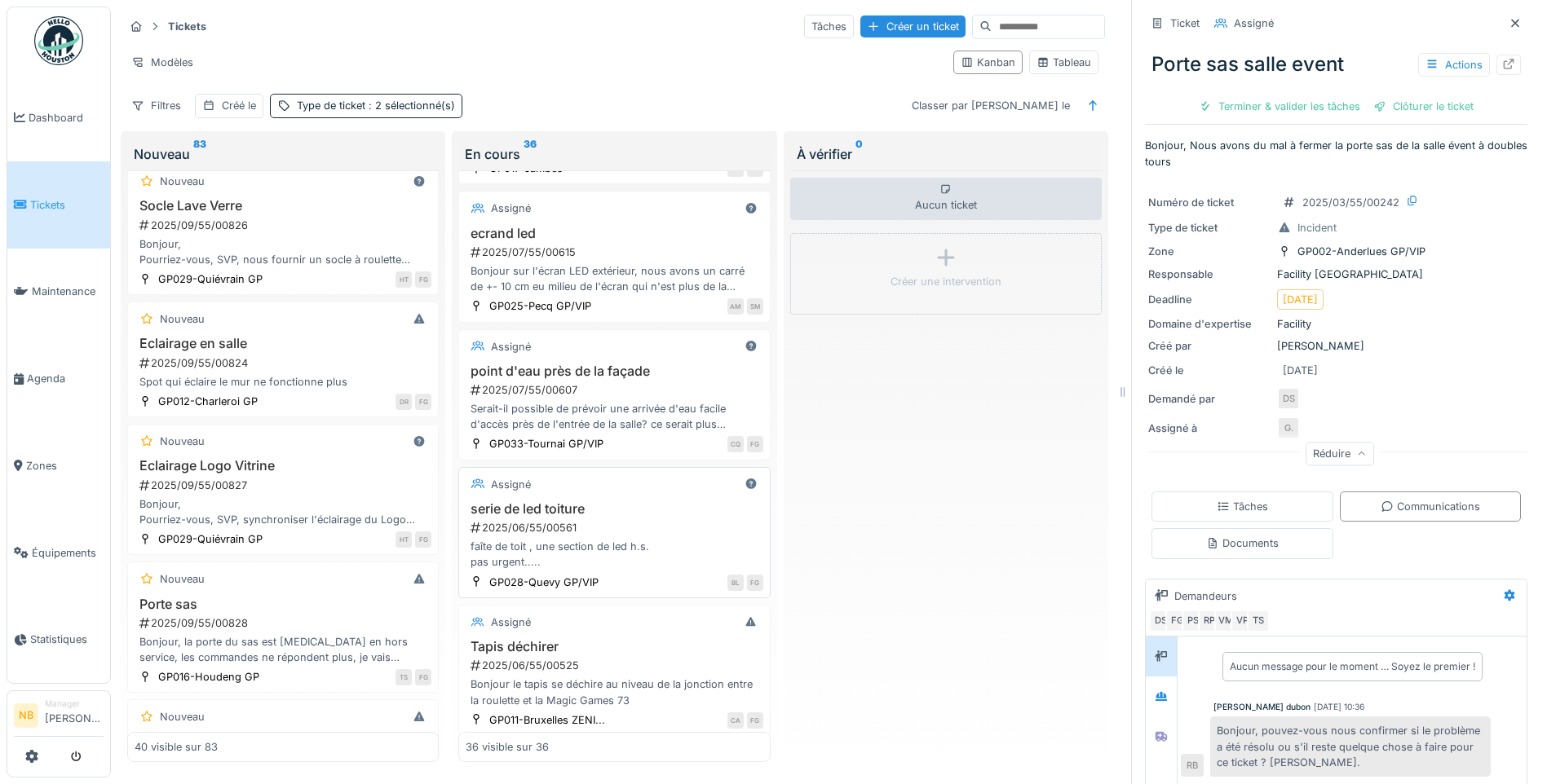
click at [663, 536] on div "2025/06/55/00561" at bounding box center [616, 528] width 294 height 16
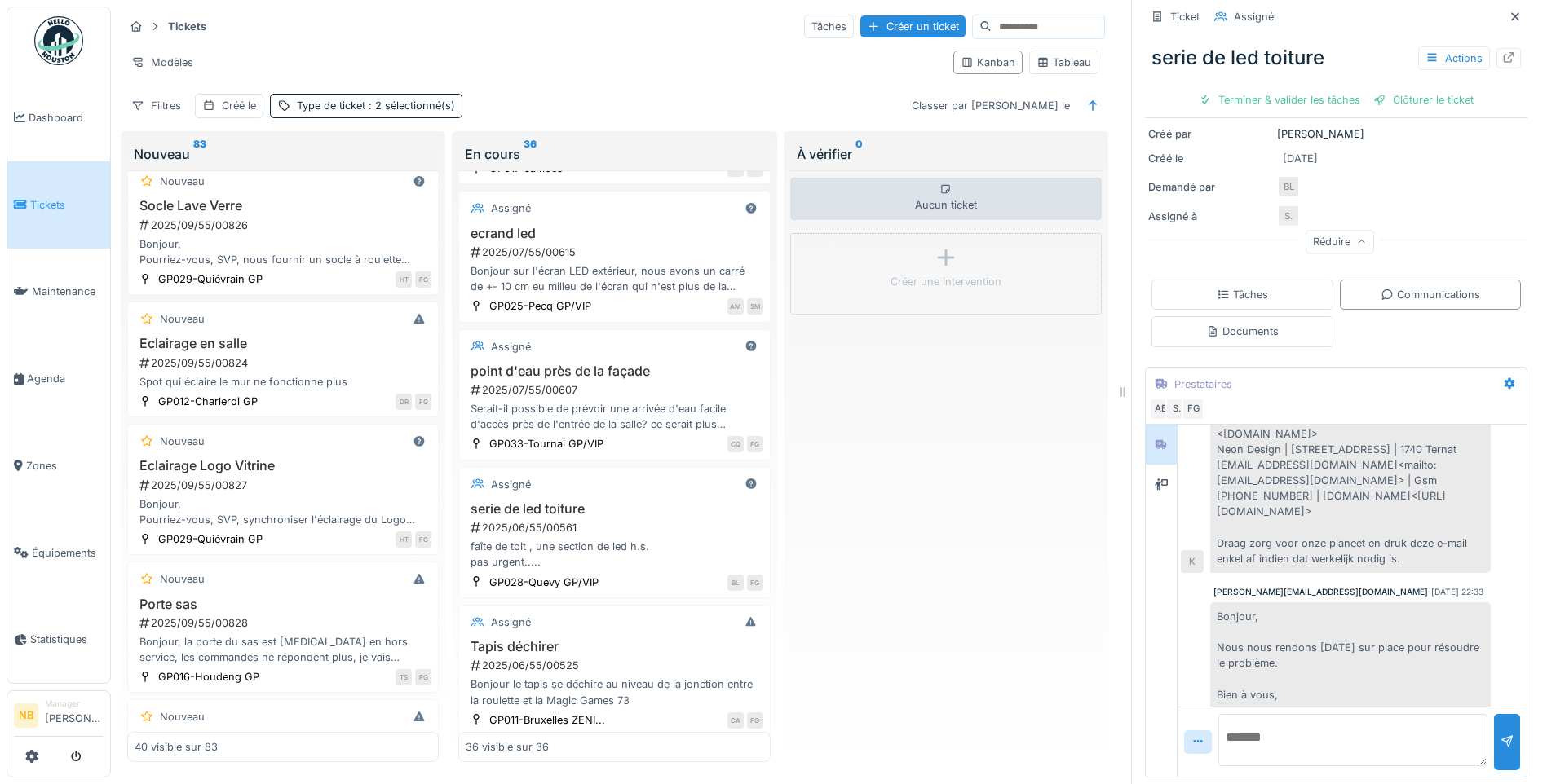
scroll to position [3289, 0]
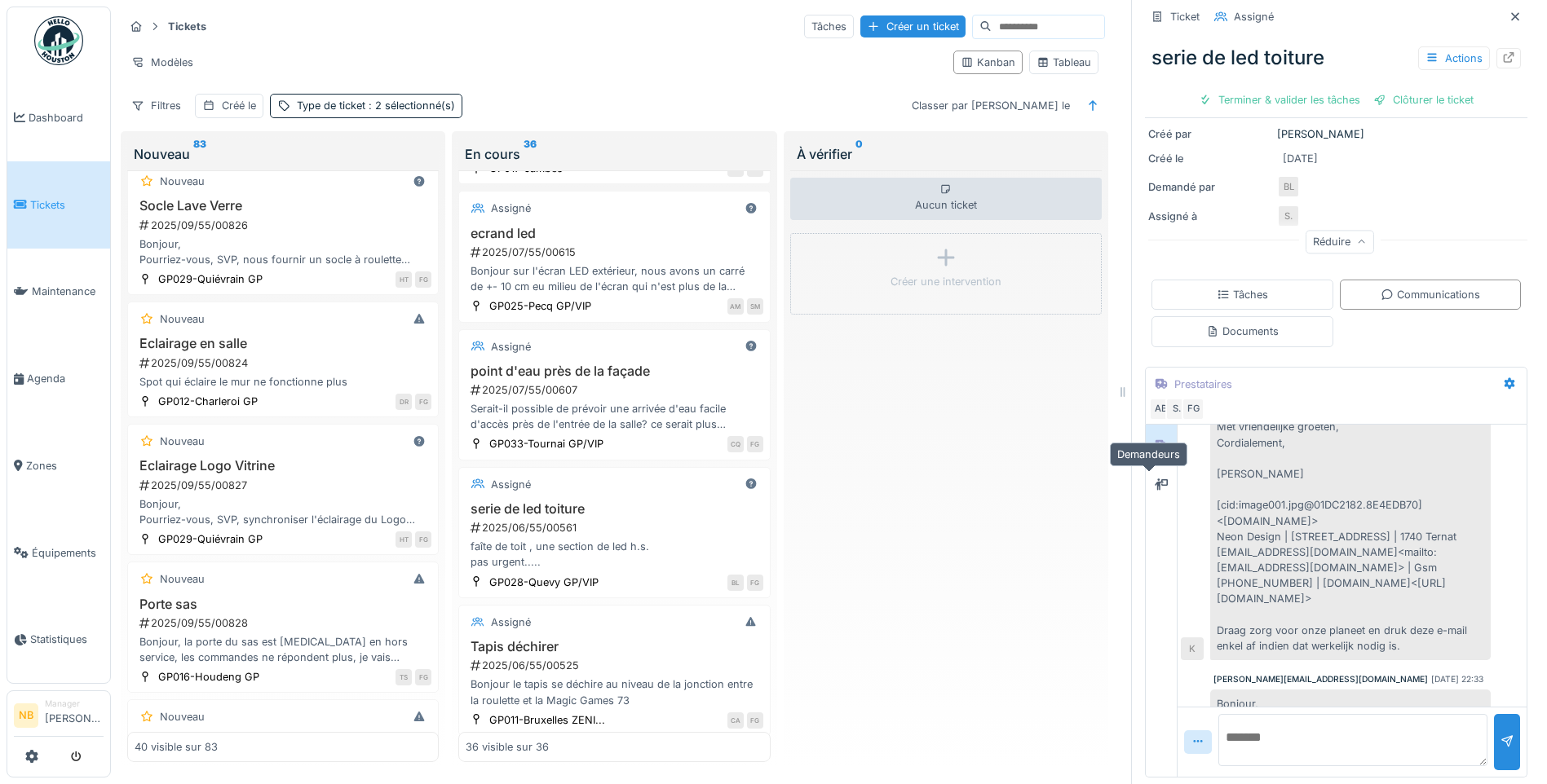
click at [1131, 475] on div "Ticket Assigné serie de led toiture Actions Terminer & valider les tâches Clôtu…" at bounding box center [1335, 392] width 409 height 784
click at [1155, 478] on div at bounding box center [1161, 485] width 13 height 16
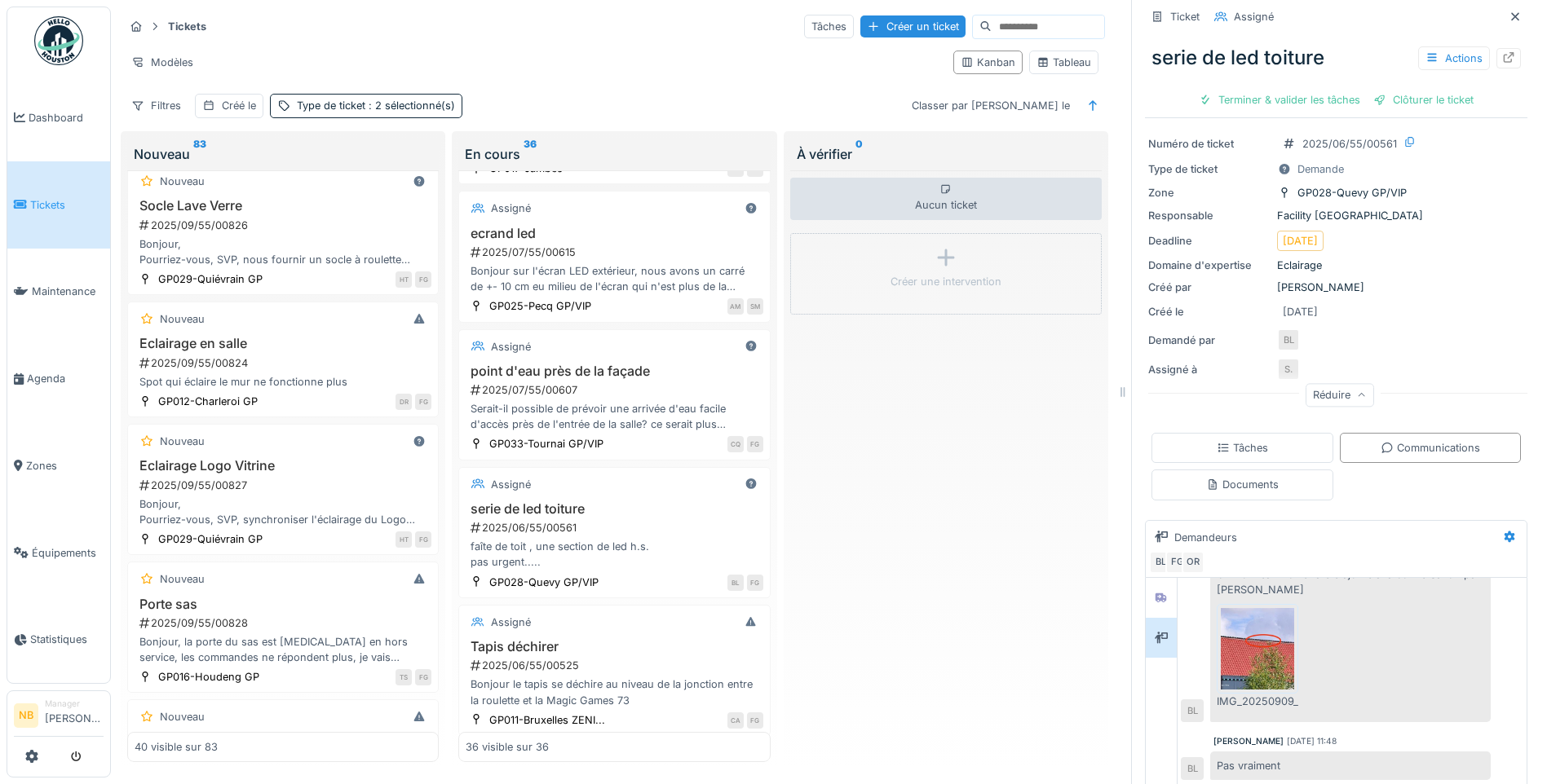
scroll to position [0, 0]
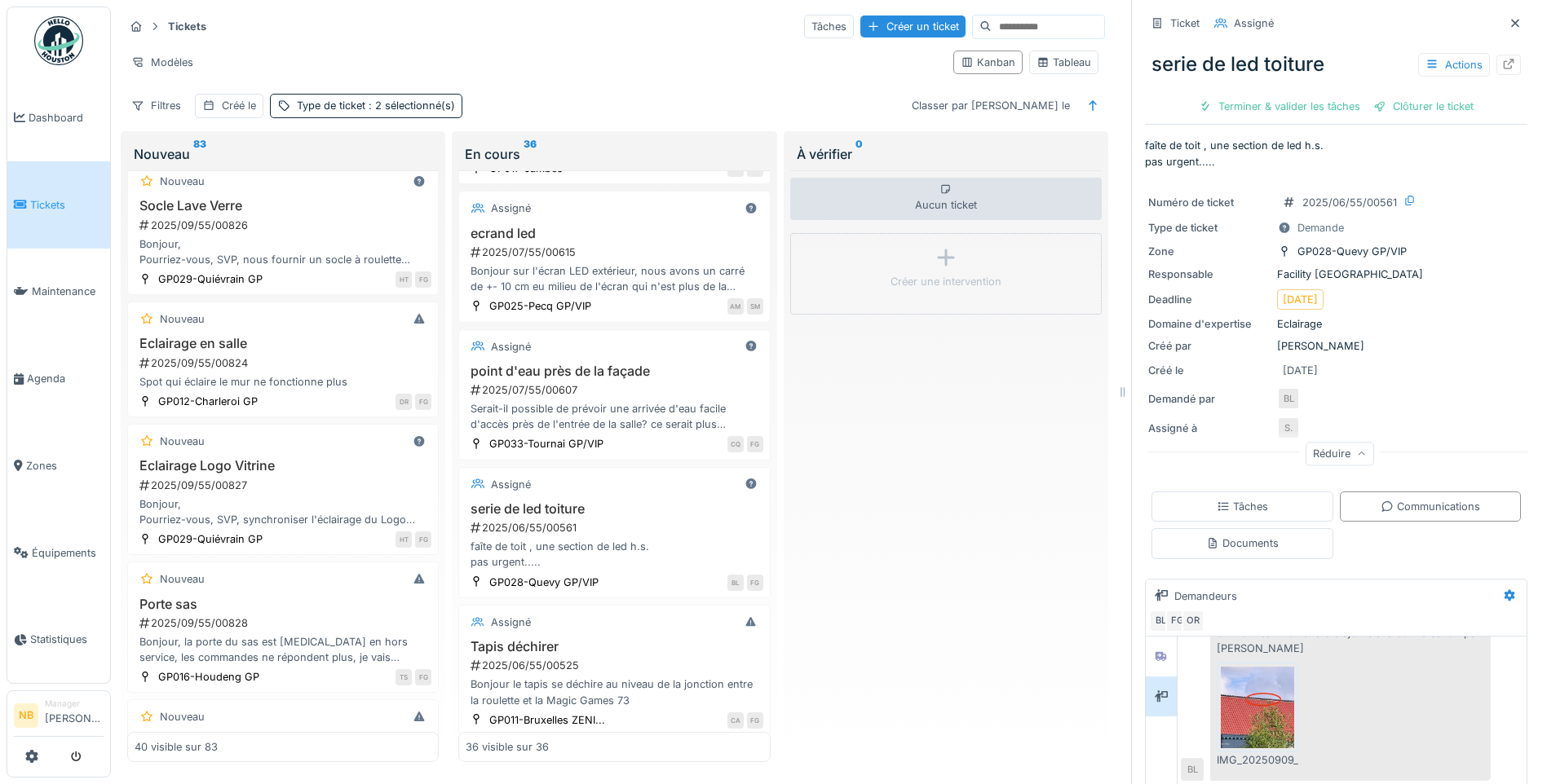
click at [909, 472] on div "Aucun ticket Créer une intervention" at bounding box center [946, 466] width 311 height 592
click at [876, 394] on div "Aucun ticket Créer une intervention" at bounding box center [946, 466] width 311 height 592
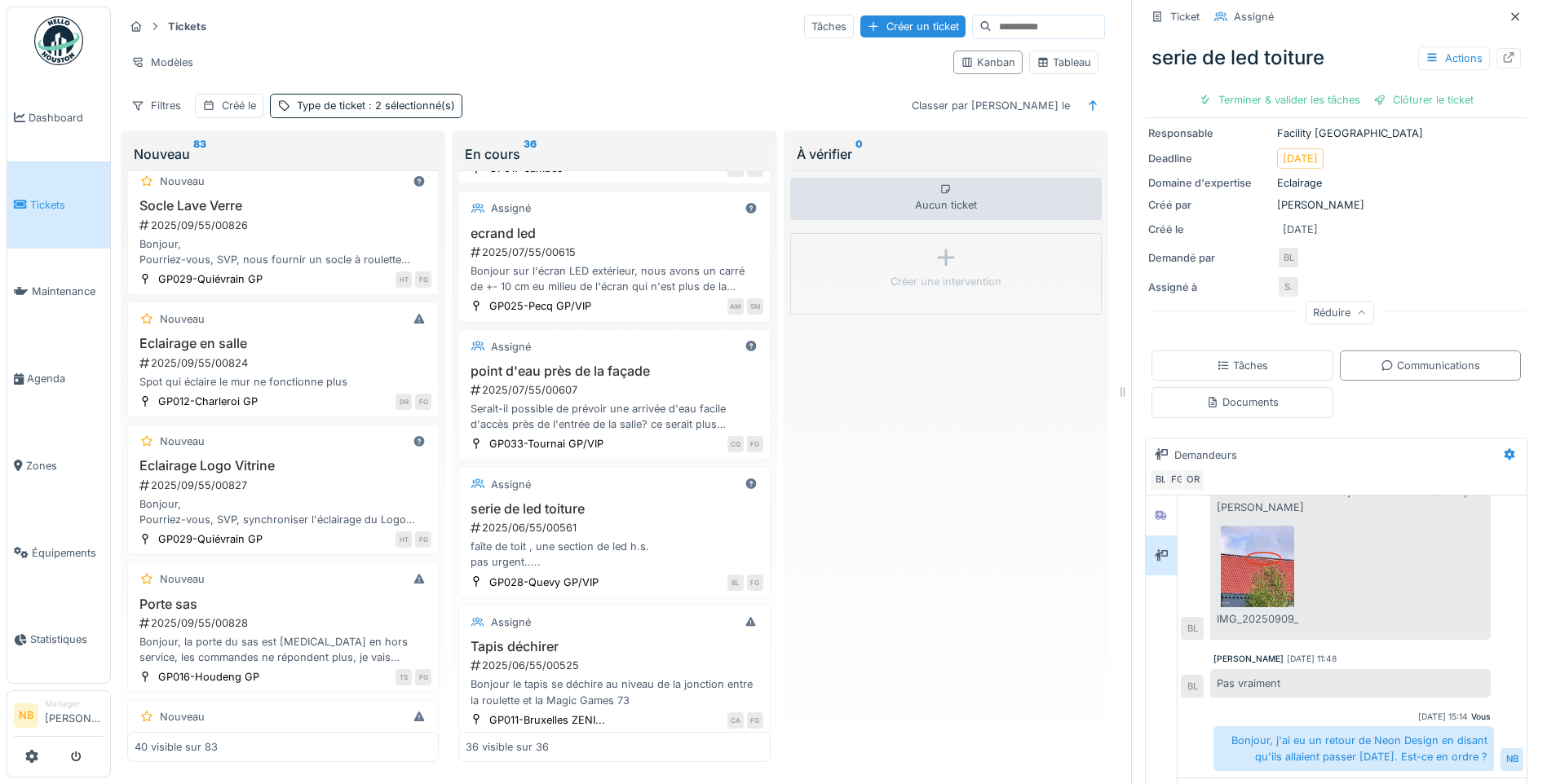
scroll to position [212, 0]
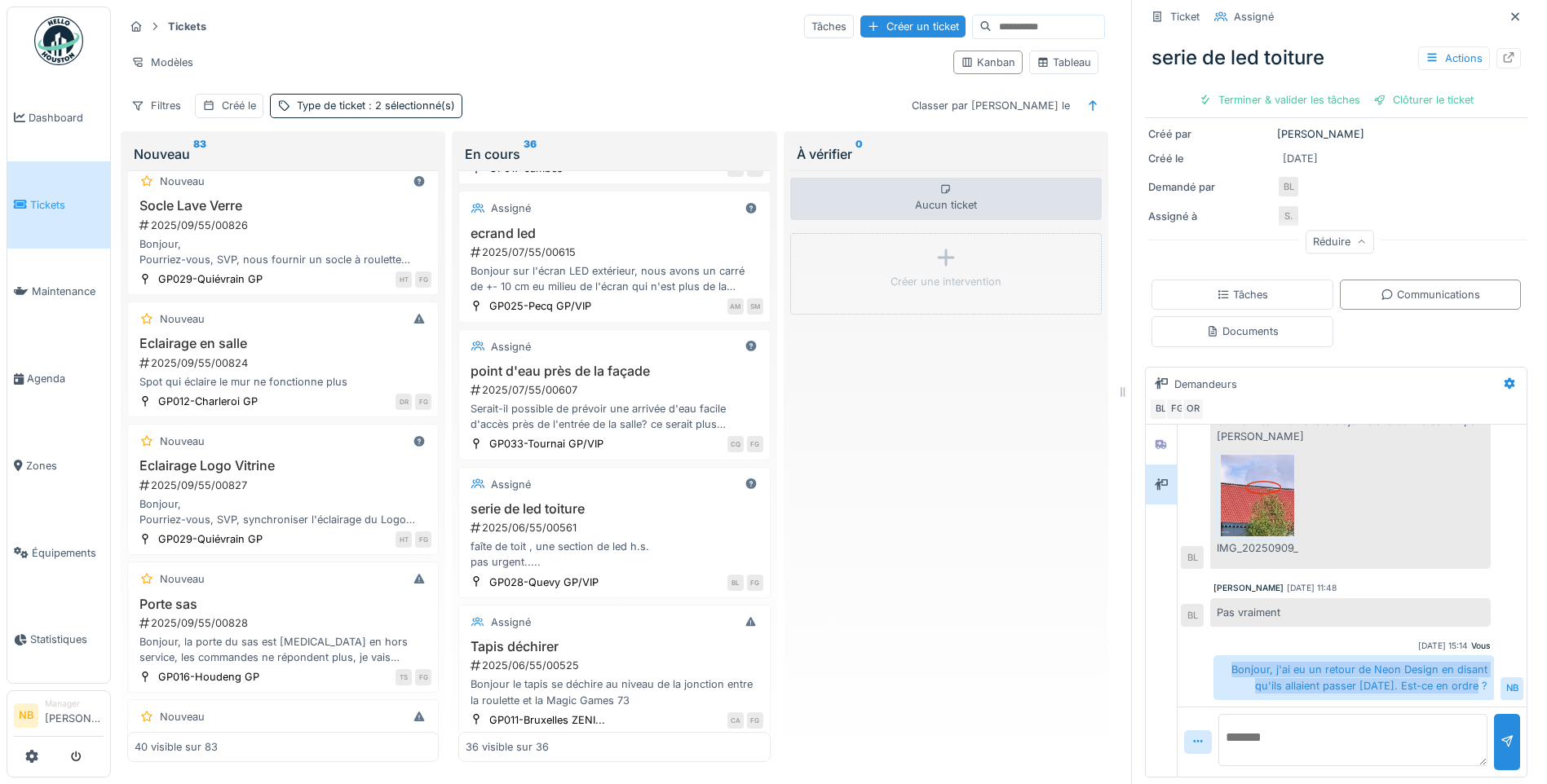
drag, startPoint x: 1212, startPoint y: 655, endPoint x: 1464, endPoint y: 673, distance: 252.6
click at [1464, 673] on div "Bonjour, j'ai eu un retour de Neon Design en disant qu'ils allaient passer hier…" at bounding box center [1353, 677] width 281 height 44
copy div "Bonjour, j'ai eu un retour de Neon Design en disant qu'ils allaient passer hier…"
click at [976, 567] on div "Aucun ticket Créer une intervention" at bounding box center [946, 466] width 311 height 592
click at [1257, 714] on textarea at bounding box center [1352, 740] width 269 height 52
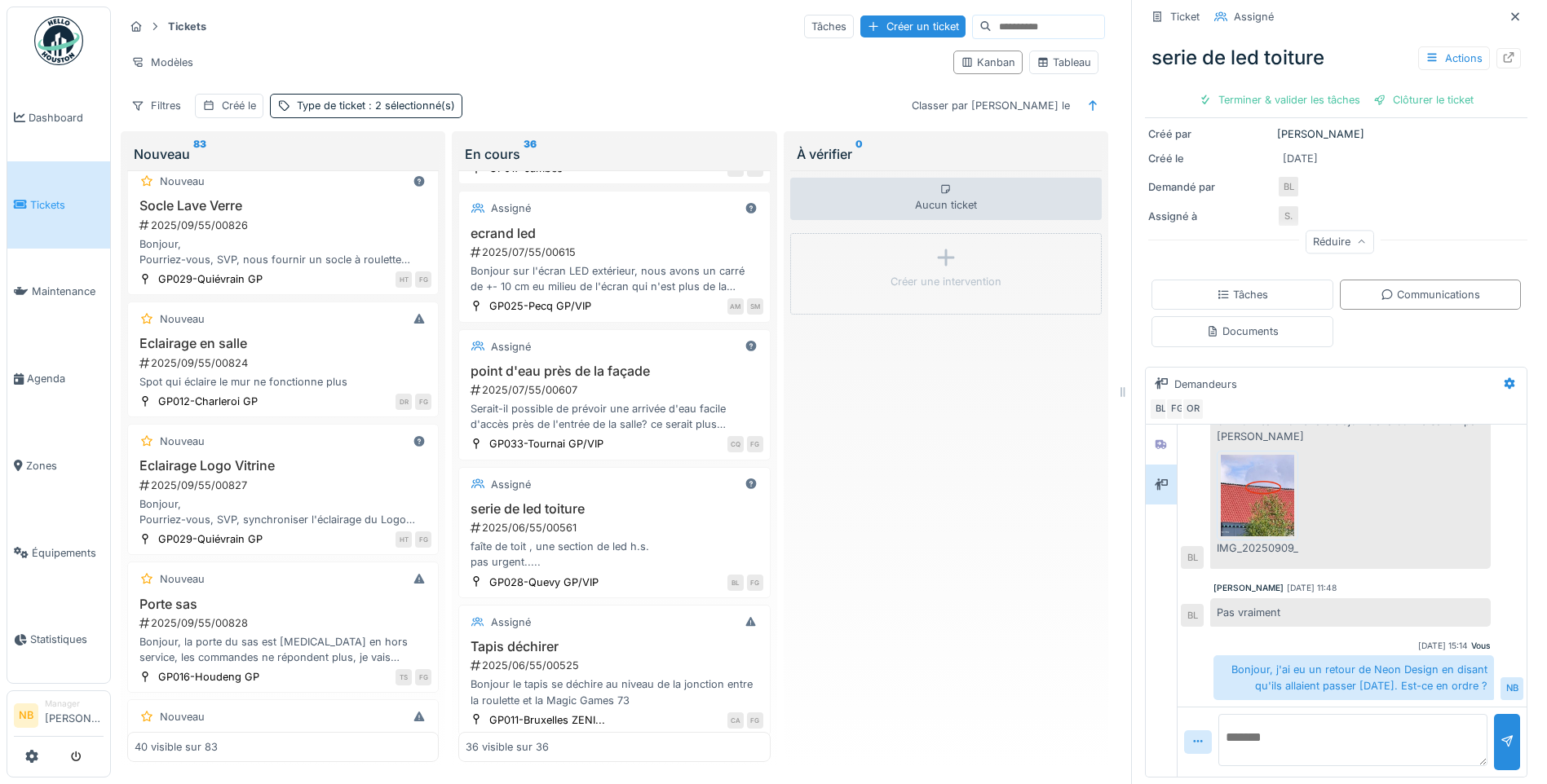
click at [1276, 721] on textarea at bounding box center [1352, 740] width 269 height 52
click at [1155, 438] on div at bounding box center [1161, 445] width 13 height 16
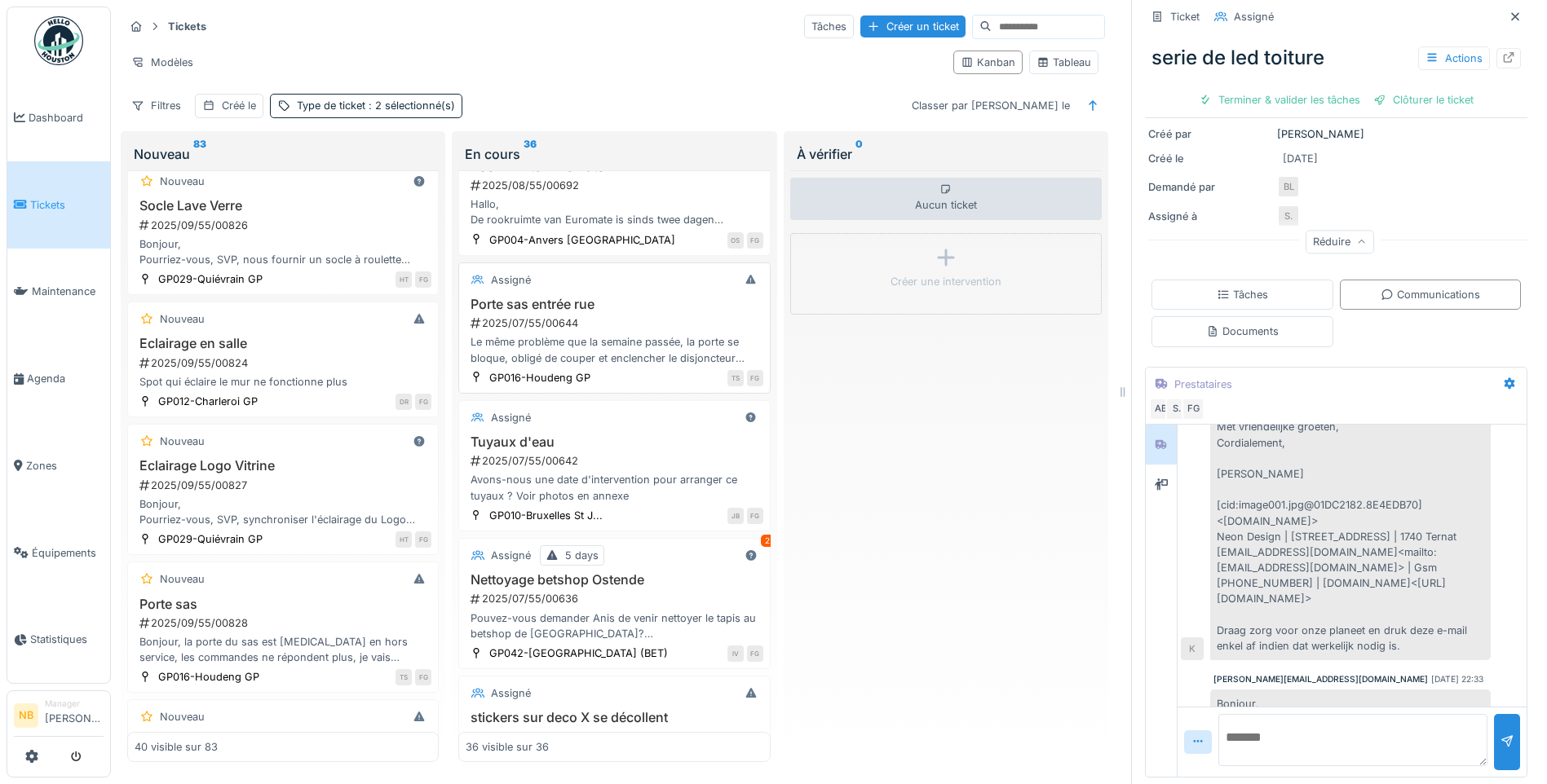
scroll to position [2337, 0]
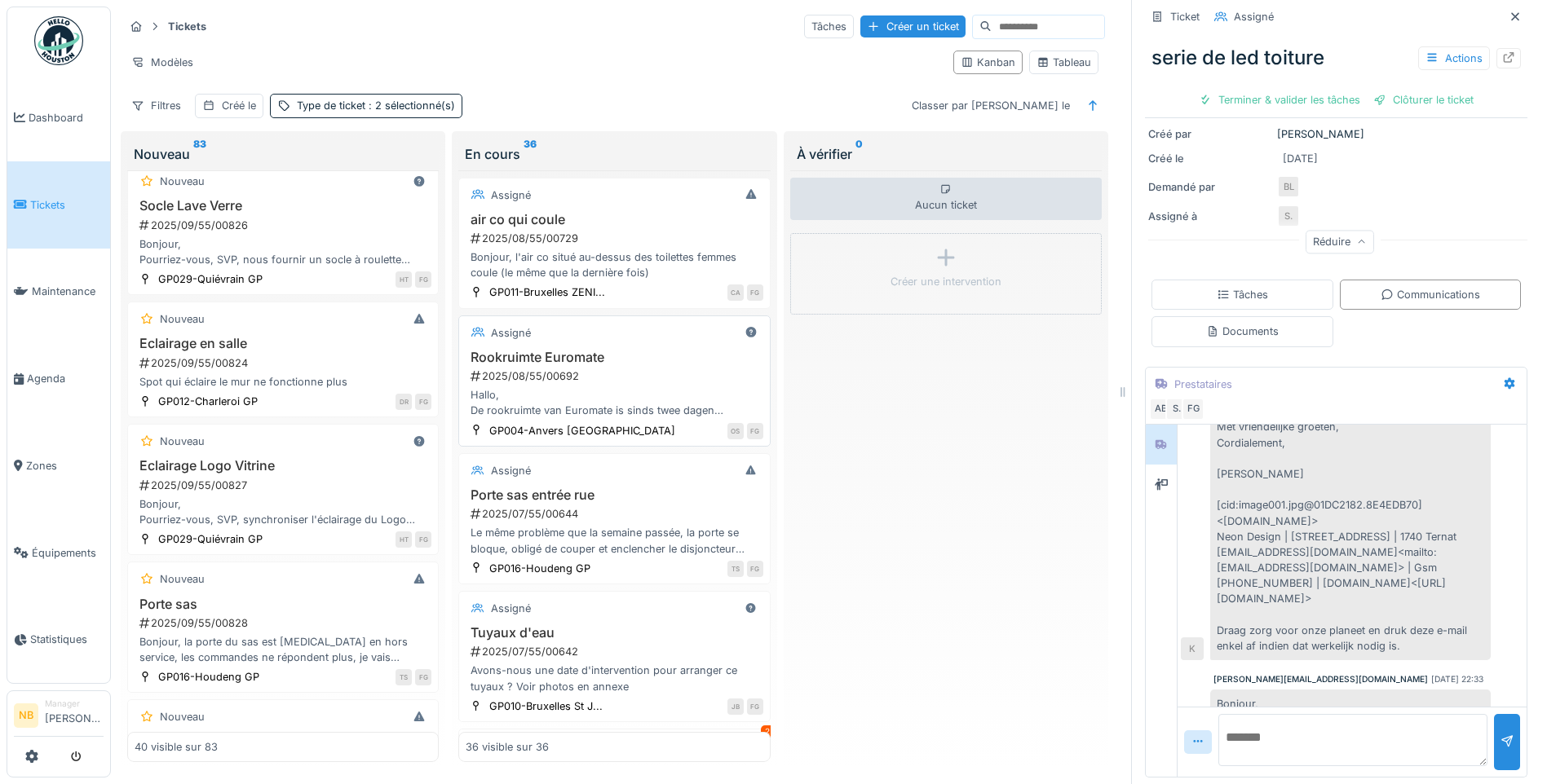
drag, startPoint x: 688, startPoint y: 383, endPoint x: 709, endPoint y: 404, distance: 29.7
click at [688, 382] on div "Rookruimte Euromate 2025/08/55/00692 Hallo, De rookruimte van Euromate is sinds…" at bounding box center [613, 384] width 297 height 69
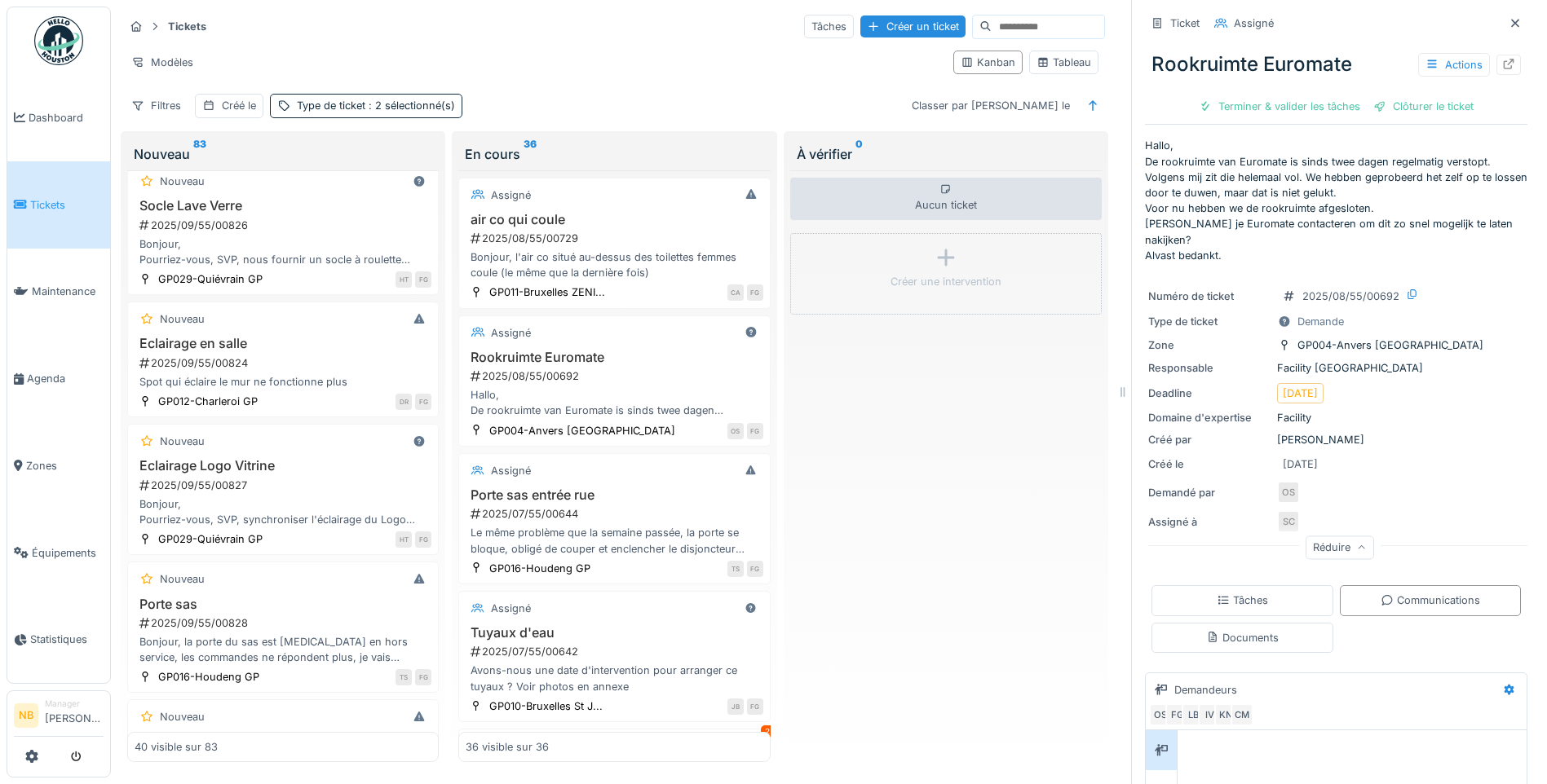
click at [954, 649] on div "Aucun ticket Créer une intervention" at bounding box center [946, 466] width 311 height 592
click at [1018, 550] on div "Aucun ticket Créer une intervention" at bounding box center [946, 466] width 311 height 592
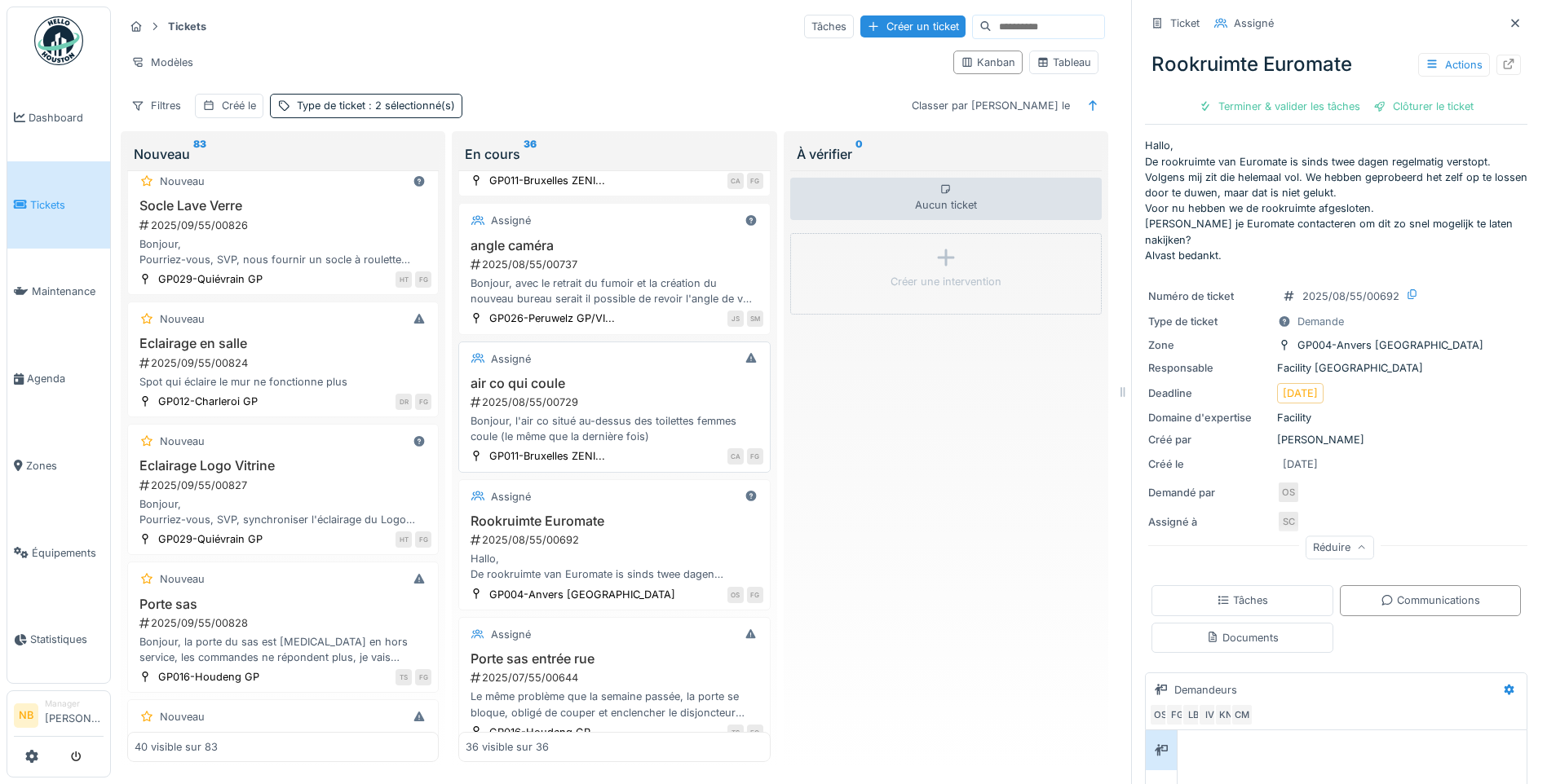
scroll to position [2147, 0]
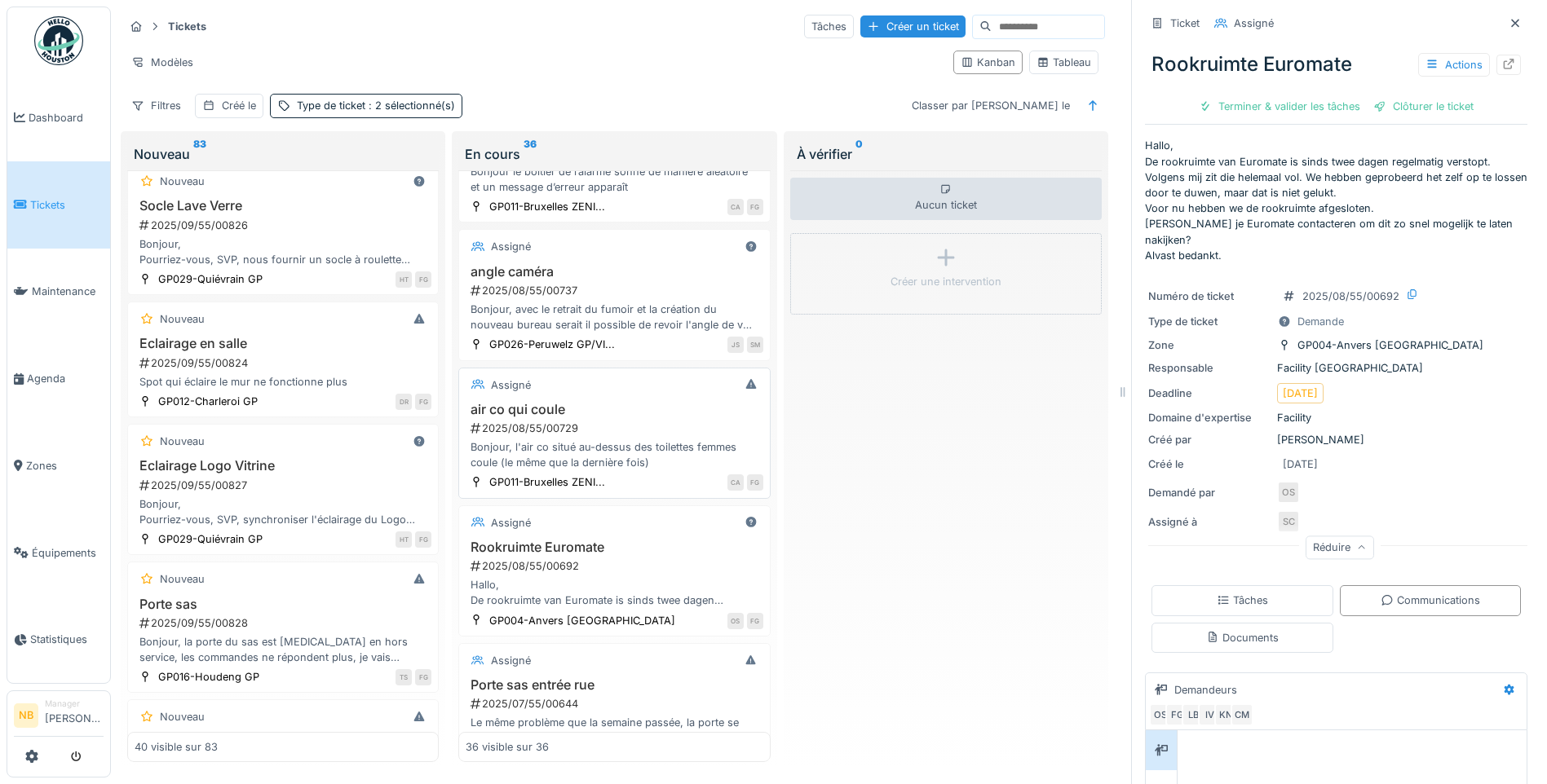
click at [659, 431] on div "Assigné air co qui coule 2025/08/55/00729 Bonjour, l'air co situé au-dessus des…" at bounding box center [614, 432] width 311 height 131
click at [634, 395] on div "Assigné" at bounding box center [613, 385] width 297 height 21
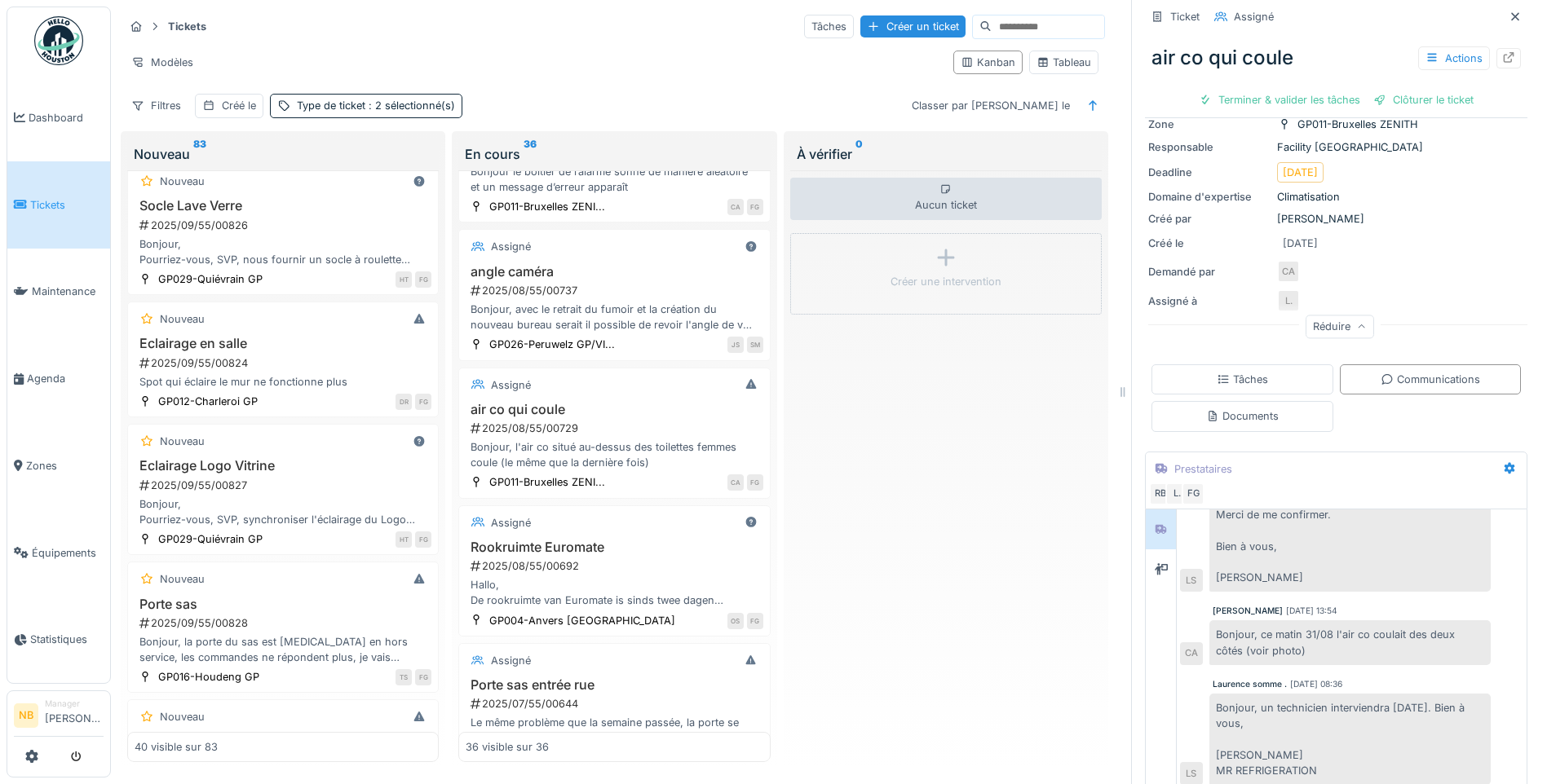
scroll to position [212, 0]
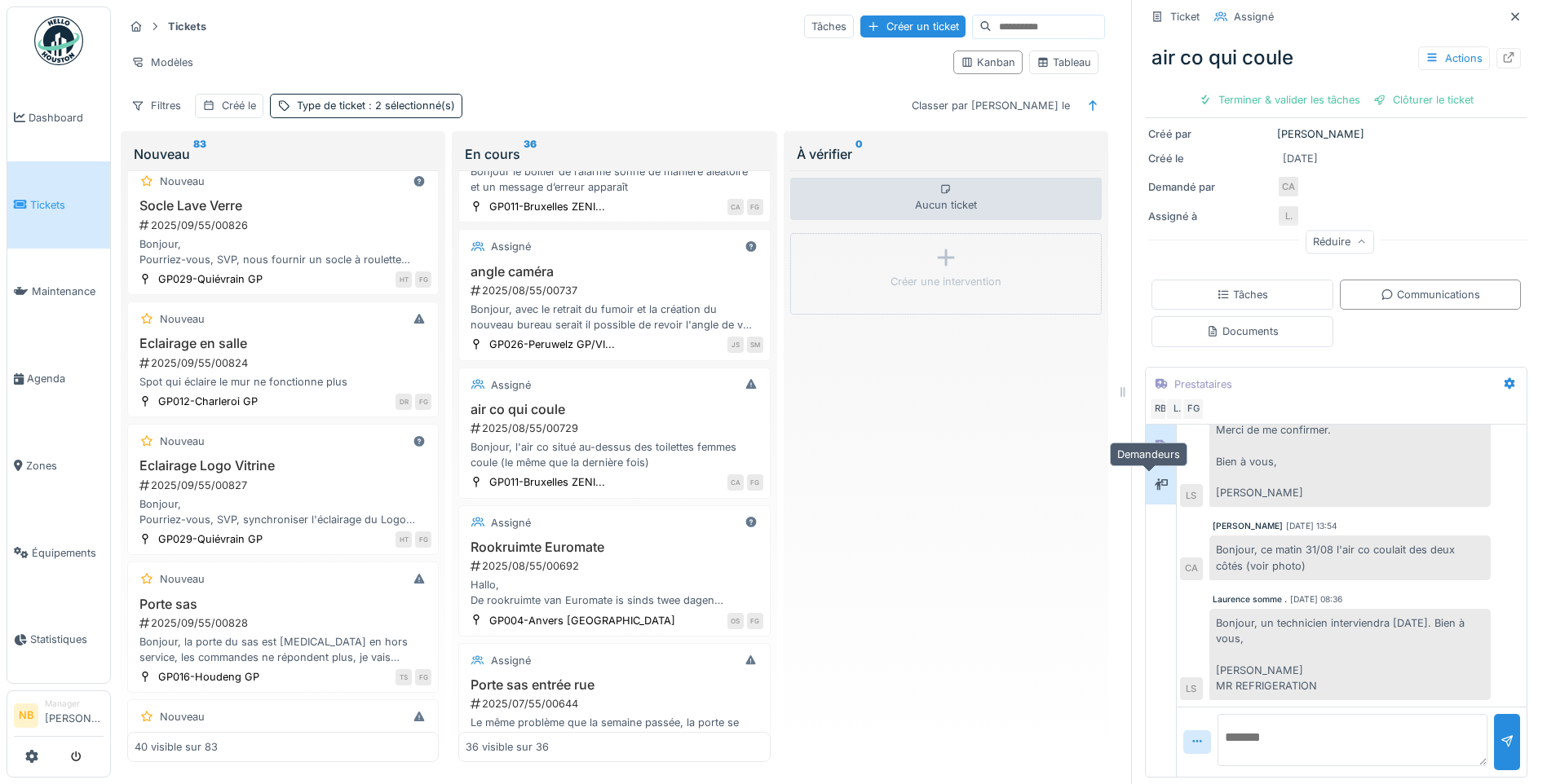
click at [1149, 494] on div at bounding box center [1161, 485] width 25 height 21
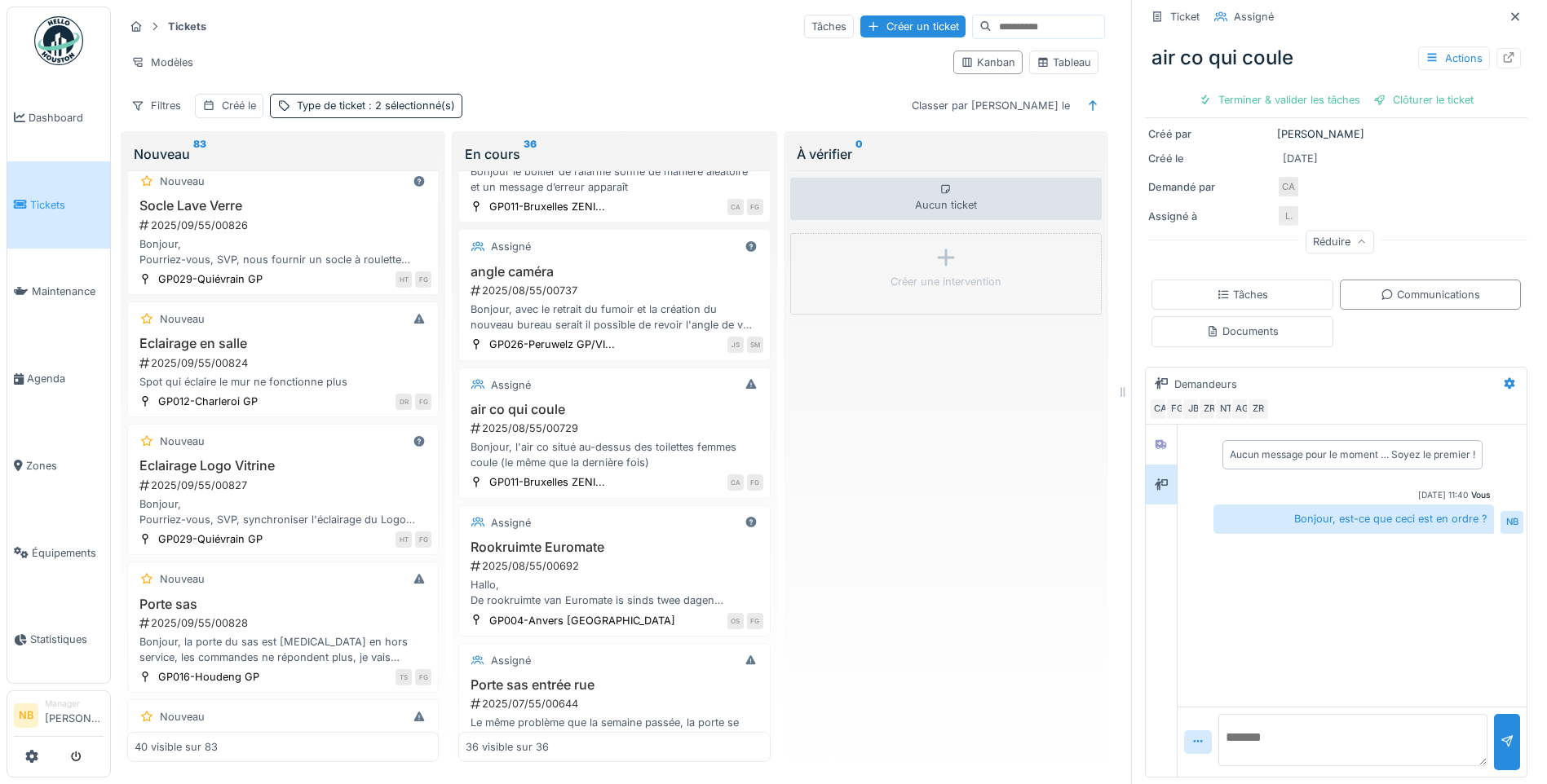
scroll to position [12, 0]
click at [1155, 439] on icon at bounding box center [1161, 444] width 13 height 11
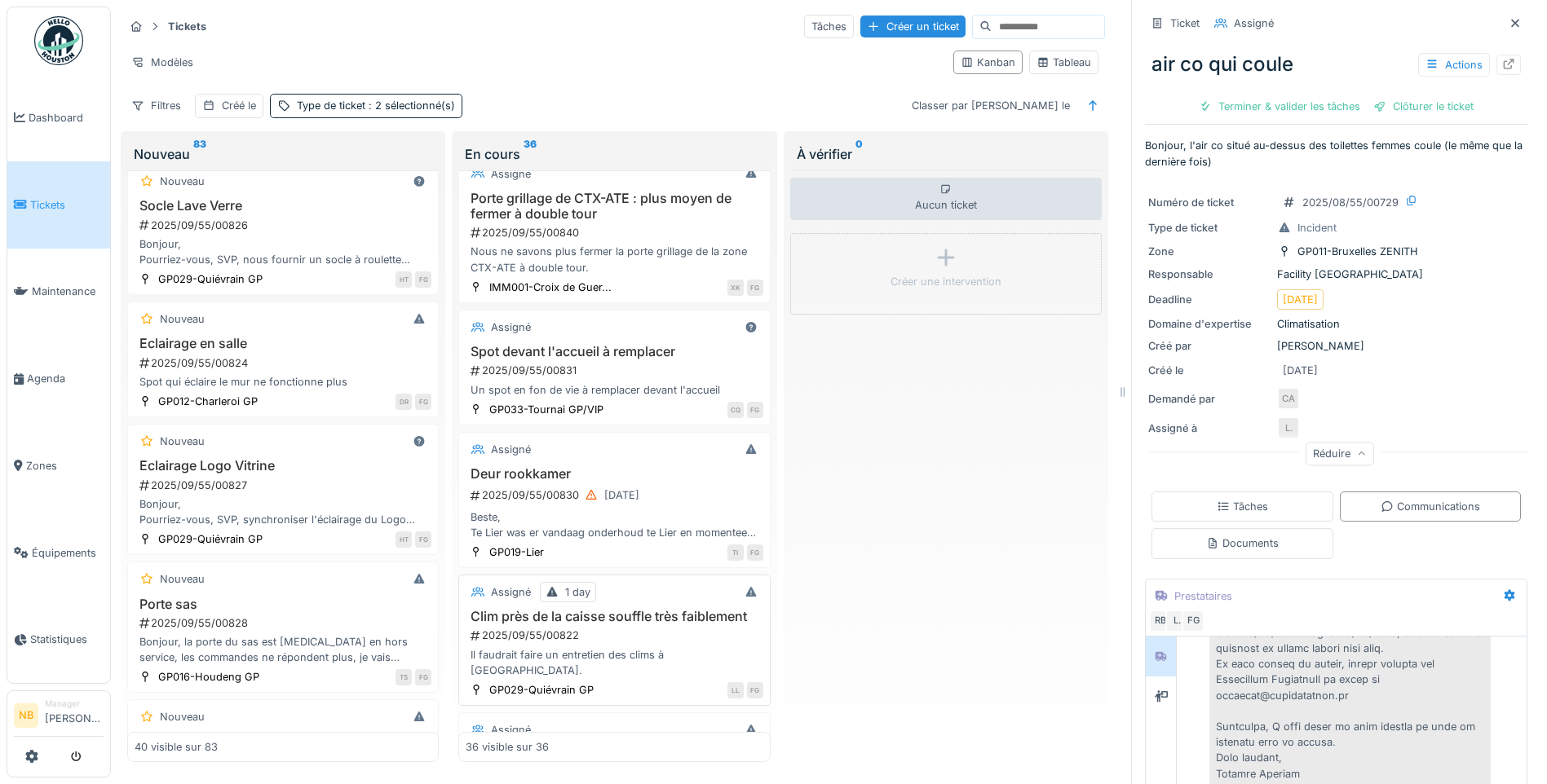
scroll to position [190, 0]
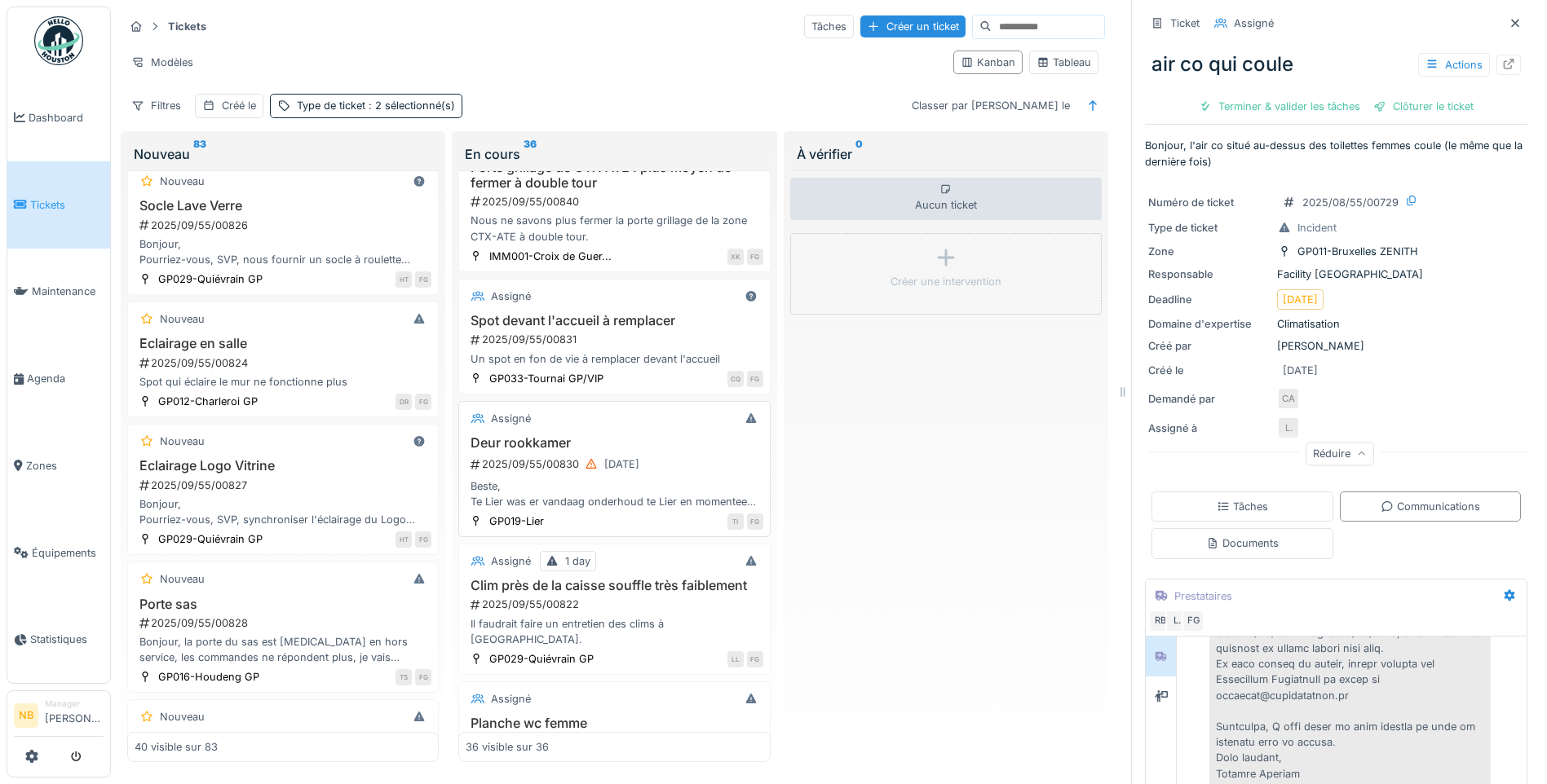
drag, startPoint x: 660, startPoint y: 487, endPoint x: 672, endPoint y: 493, distance: 13.4
click at [660, 487] on div "Beste, Te Lier was er vandaag onderhoud te Lier en momenteel sluit de rookdeur …" at bounding box center [613, 493] width 297 height 31
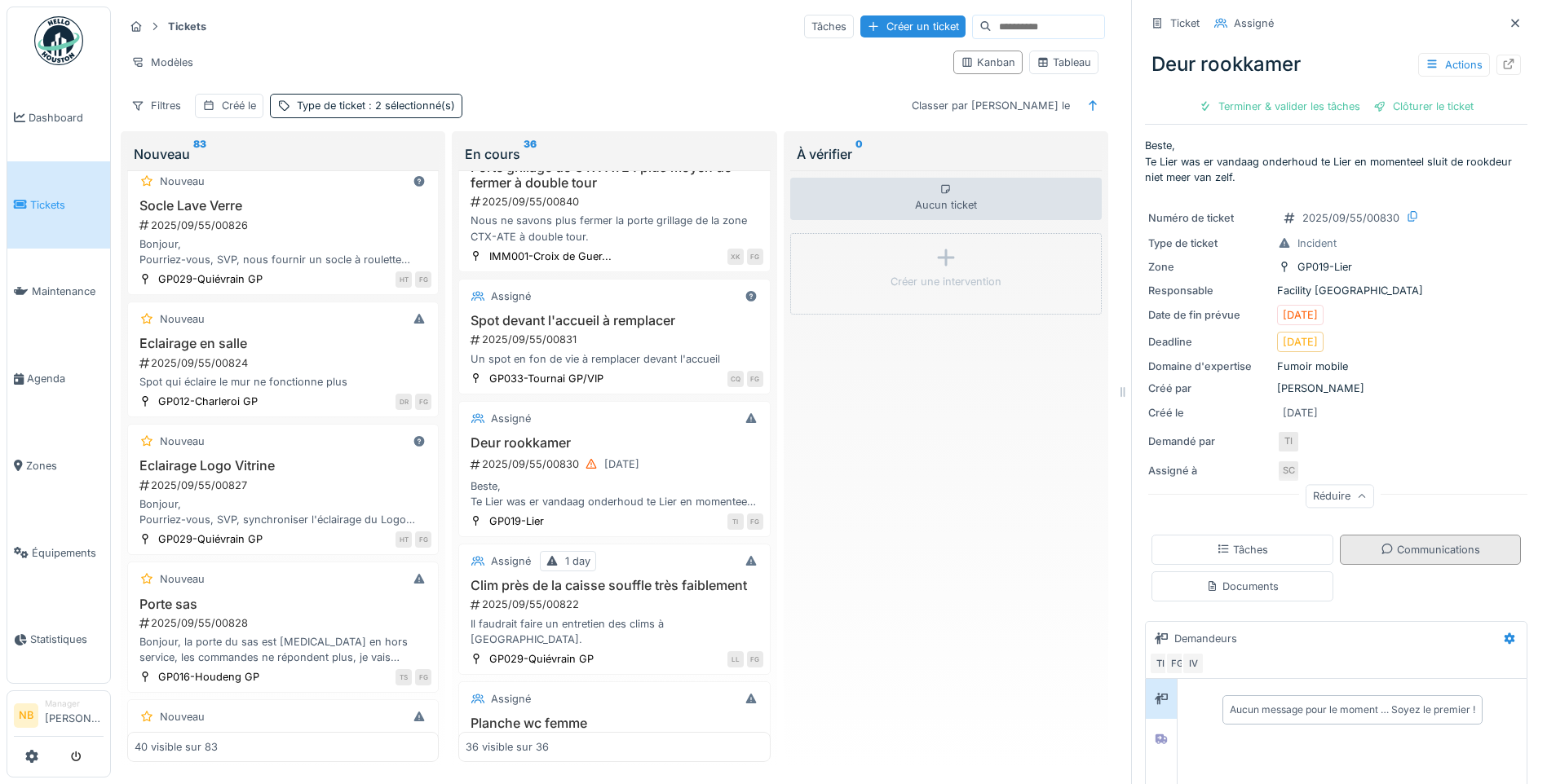
click at [1380, 555] on icon at bounding box center [1386, 549] width 13 height 11
click at [1149, 729] on div at bounding box center [1161, 739] width 25 height 21
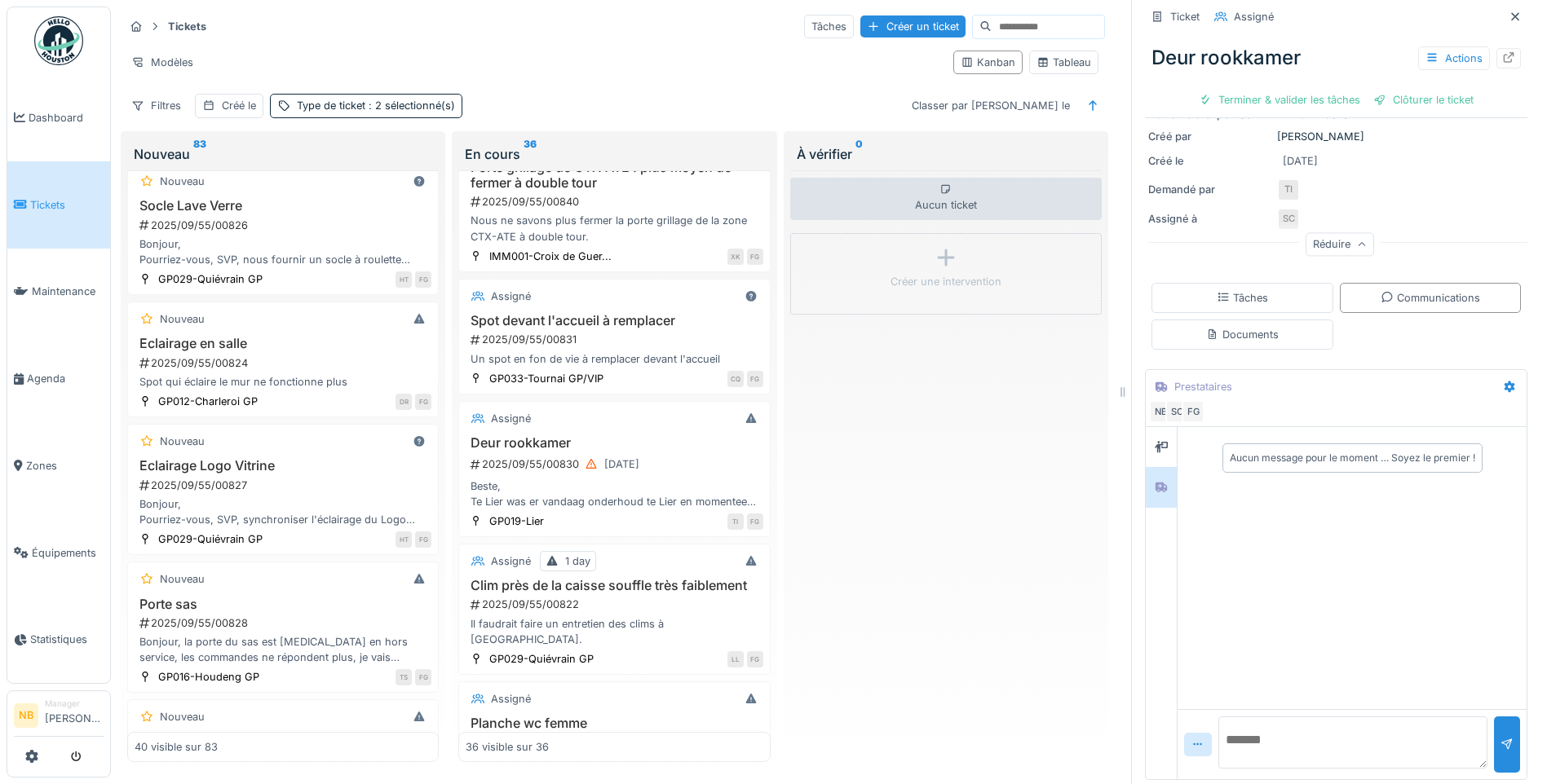
scroll to position [254, 0]
click at [1157, 437] on div at bounding box center [1161, 444] width 25 height 21
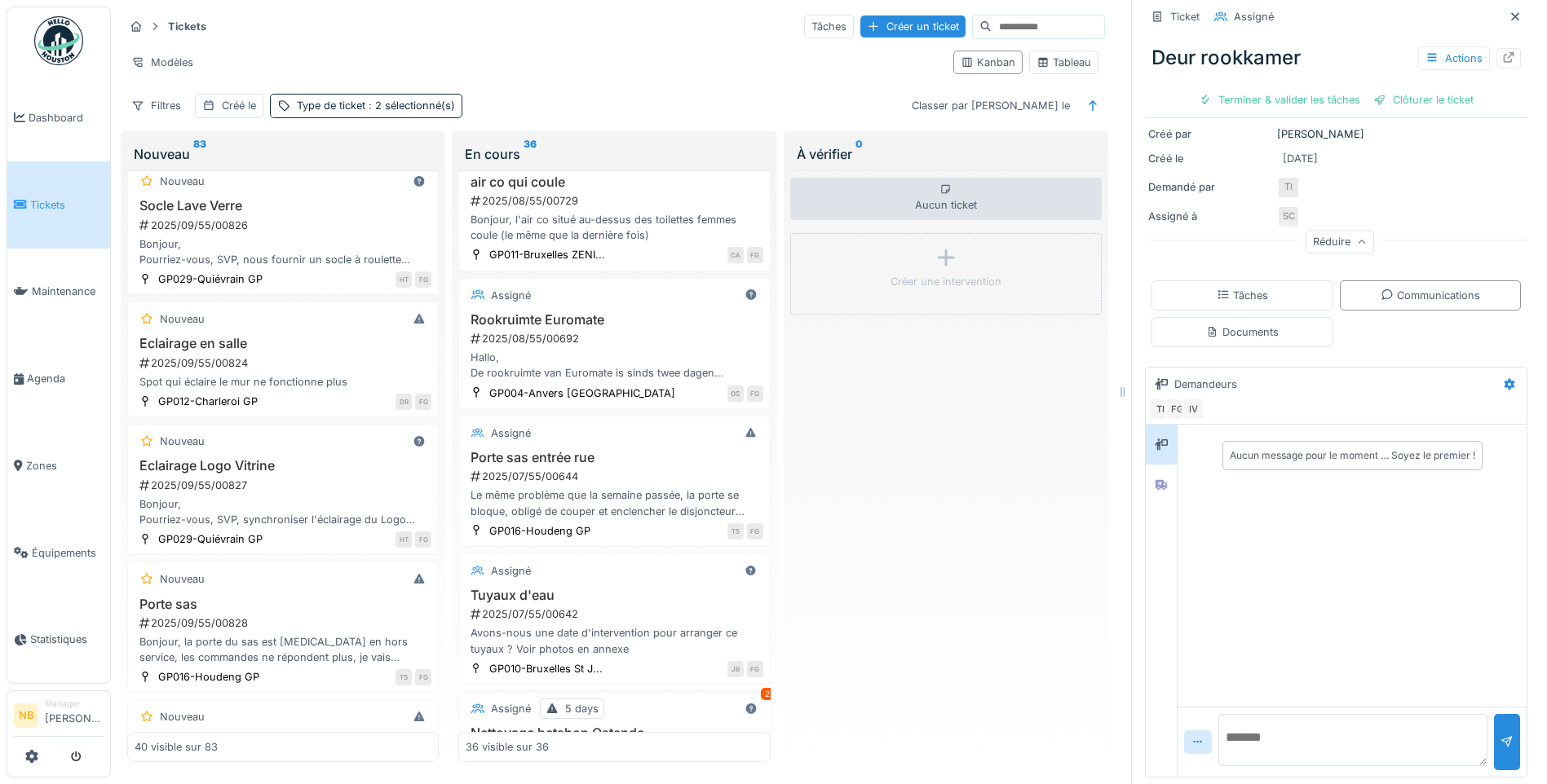
scroll to position [2337, 0]
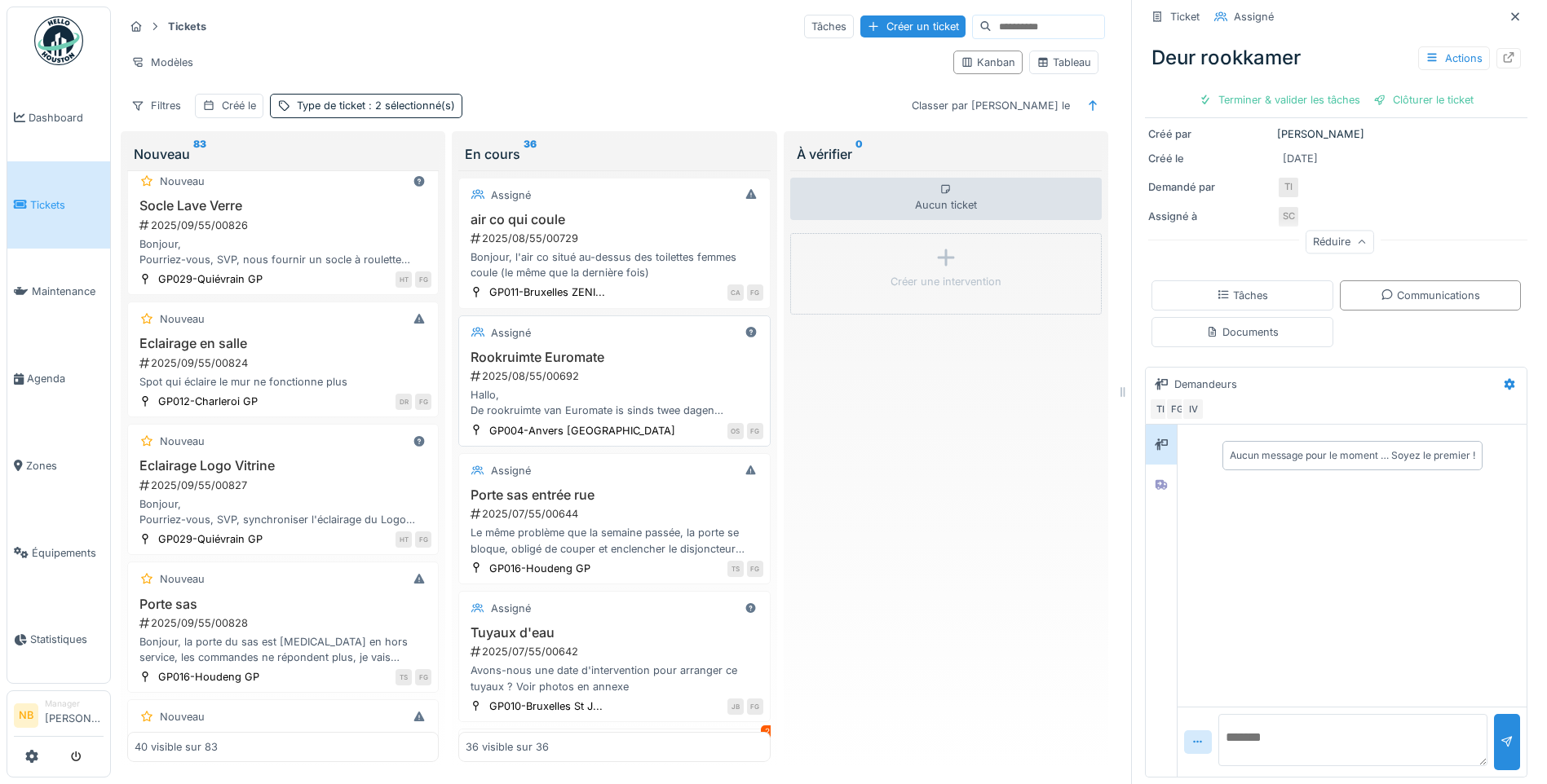
click at [672, 365] on h3 "Rookruimte Euromate" at bounding box center [613, 358] width 297 height 16
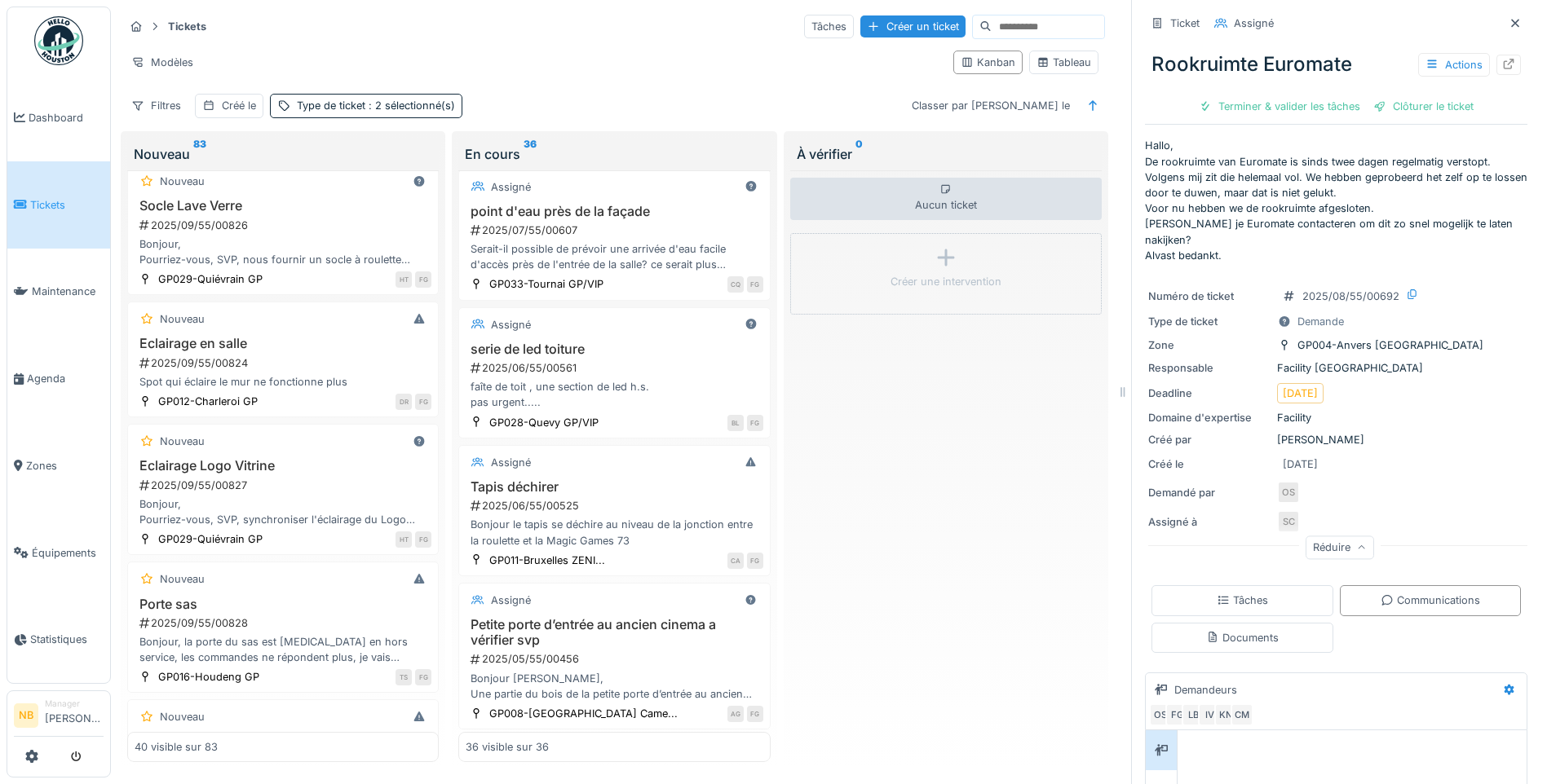
scroll to position [3479, 0]
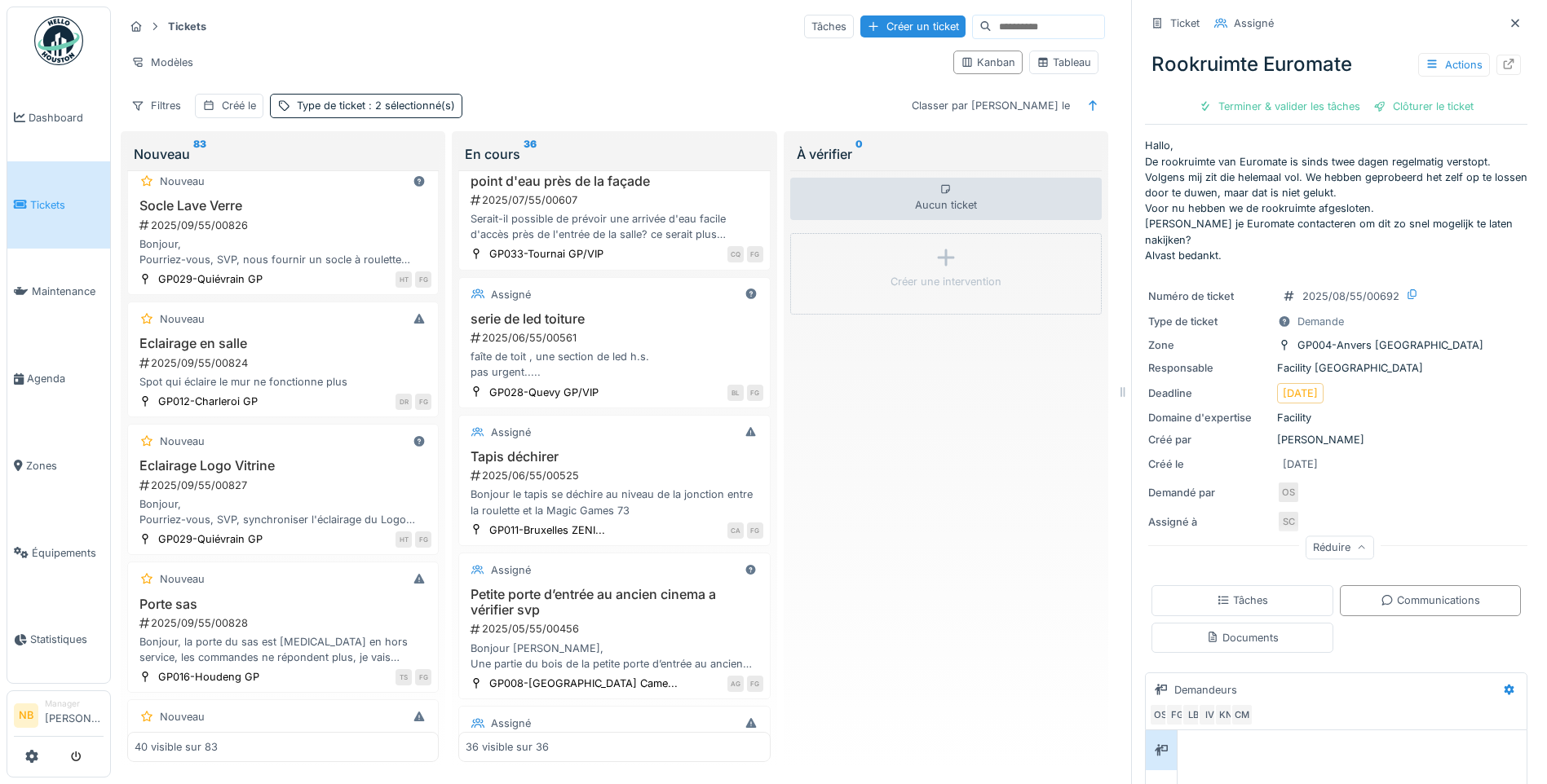
click at [1402, 96] on div "Clôturer le ticket" at bounding box center [1423, 106] width 113 height 22
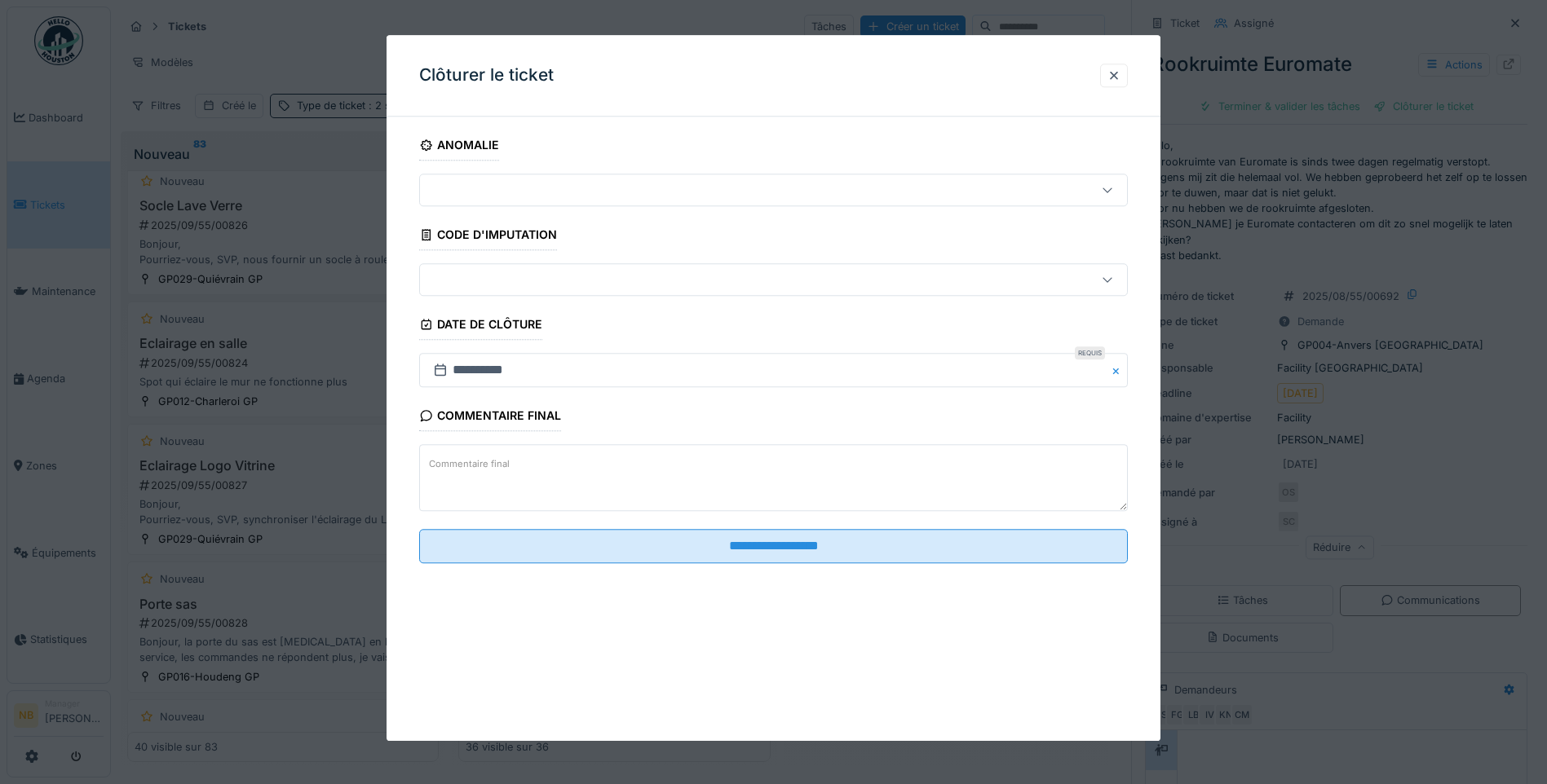
click at [655, 477] on textarea "Commentaire final" at bounding box center [773, 479] width 708 height 67
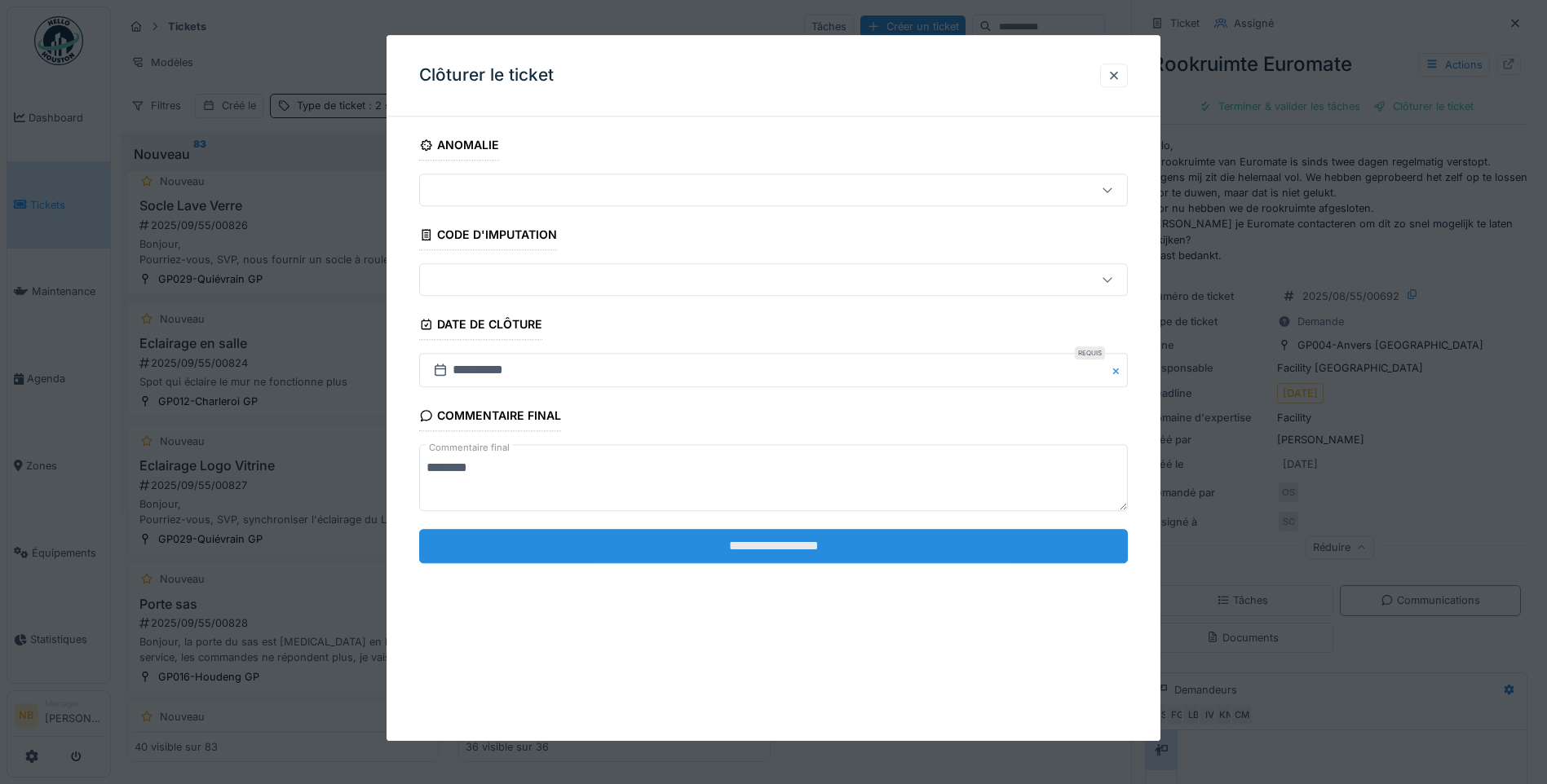
type textarea "********"
click at [764, 549] on input "**********" at bounding box center [773, 546] width 708 height 34
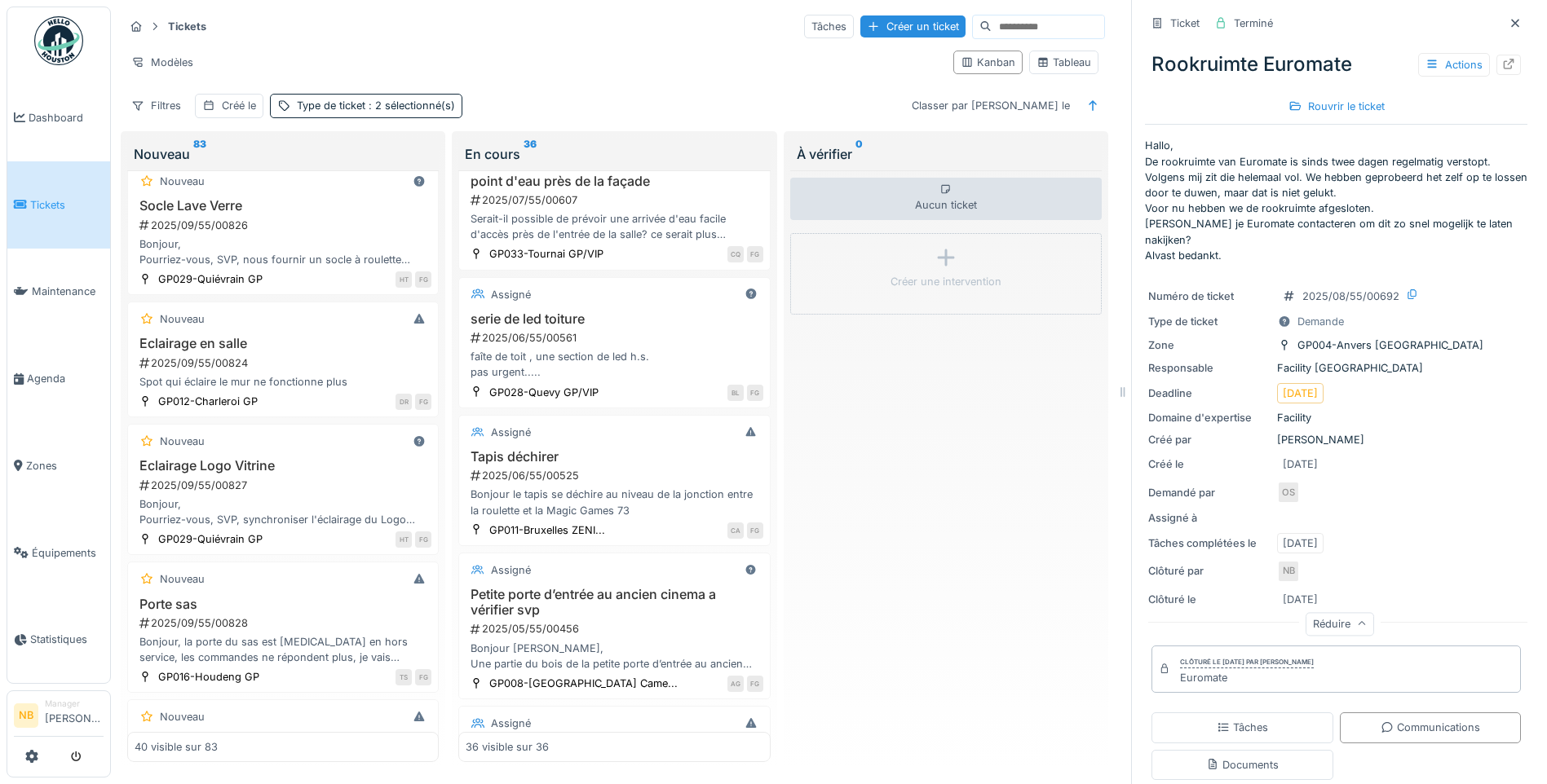
click at [996, 458] on div "Aucun ticket Créer une intervention" at bounding box center [946, 466] width 311 height 592
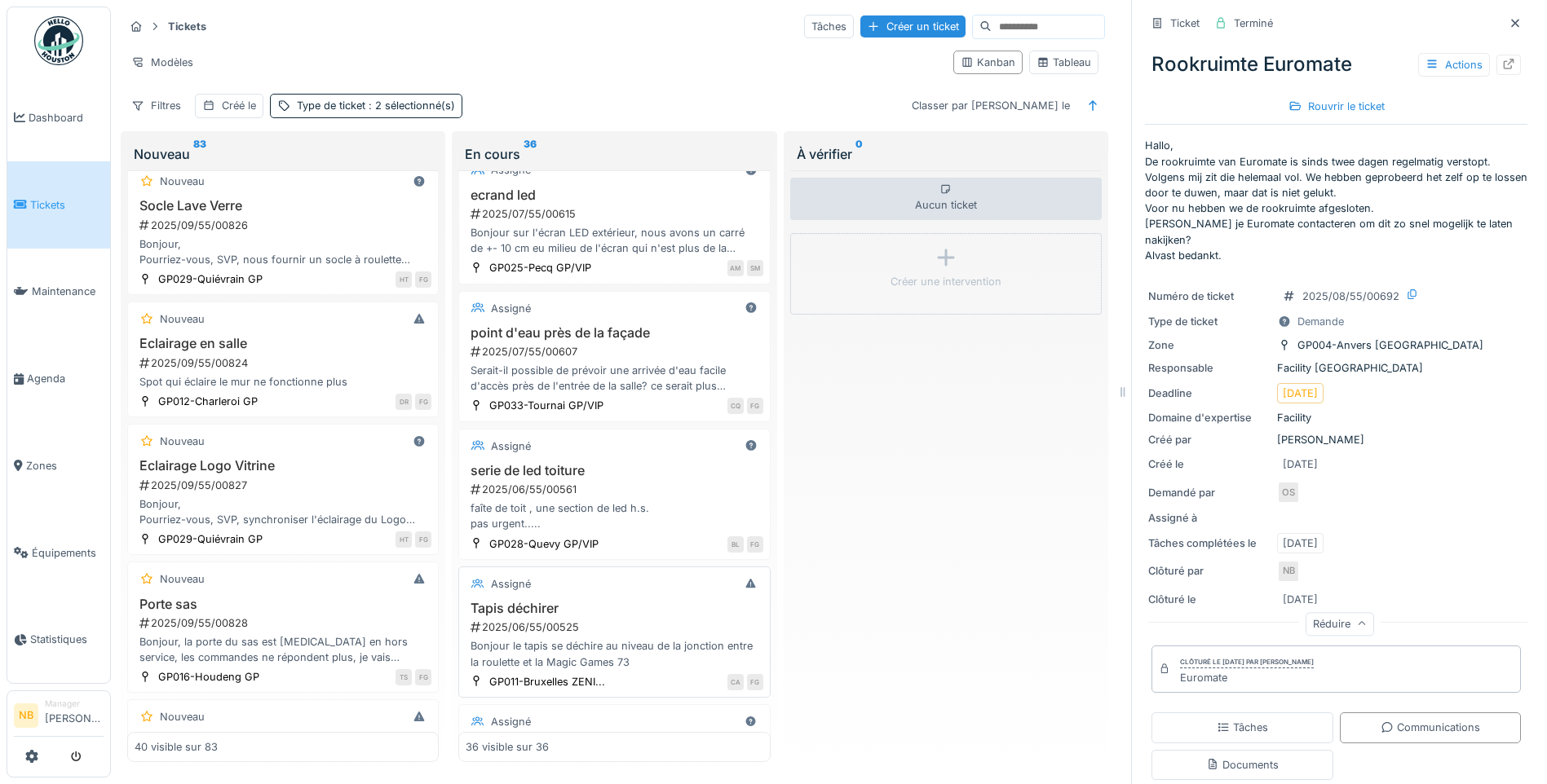
scroll to position [3289, 0]
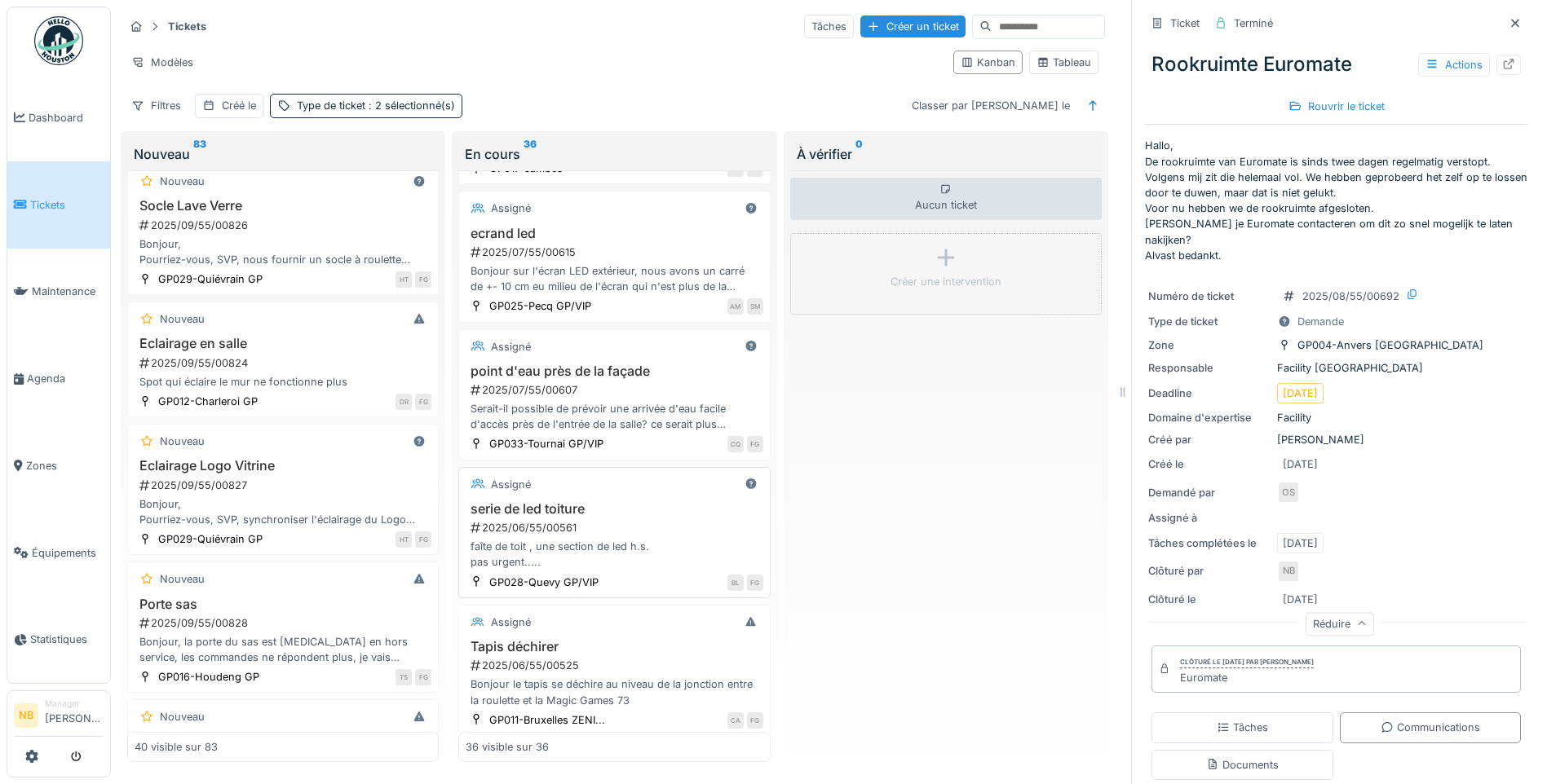
click at [675, 517] on h3 "serie de led toiture" at bounding box center [613, 509] width 297 height 16
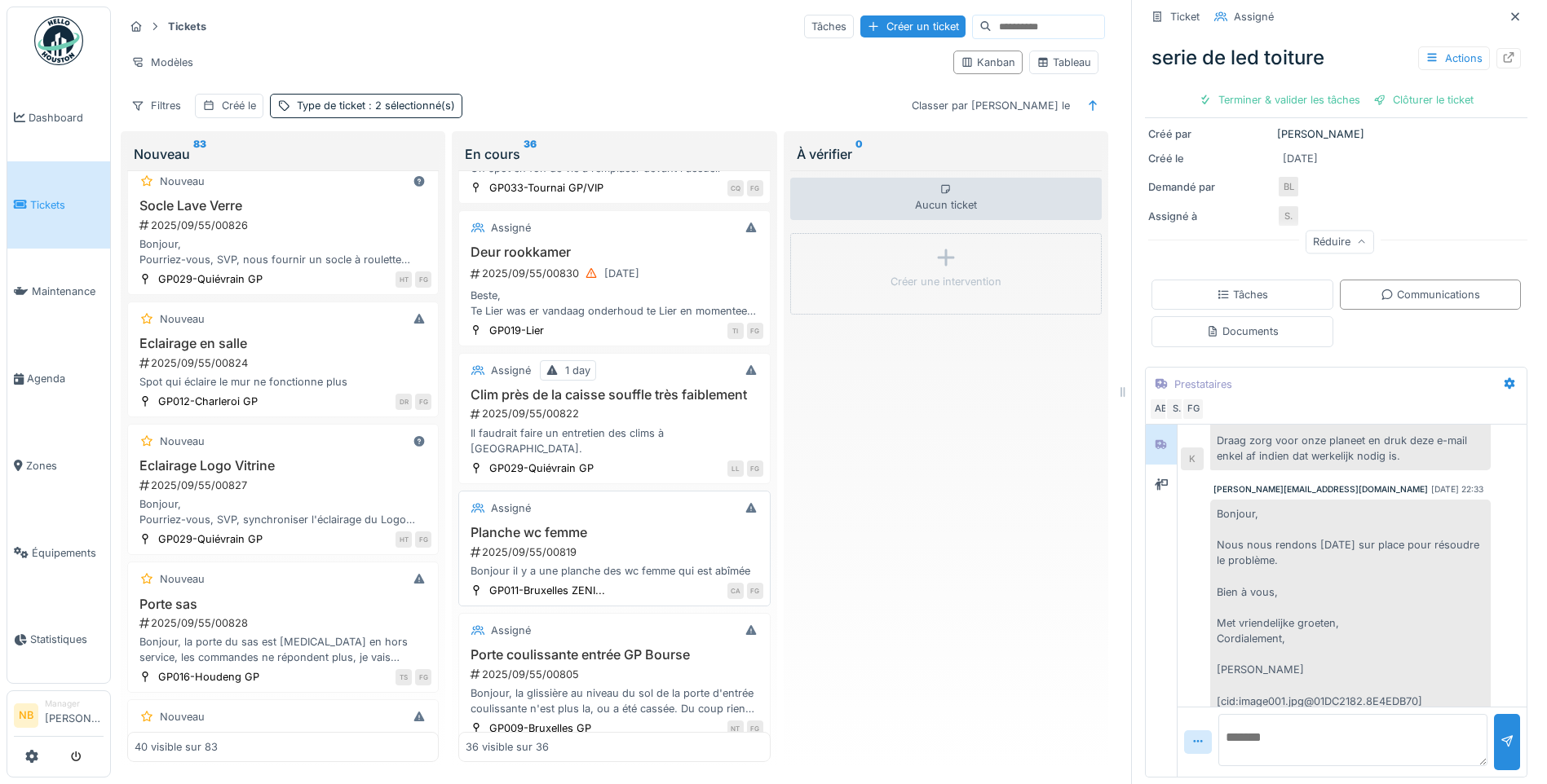
scroll to position [570, 0]
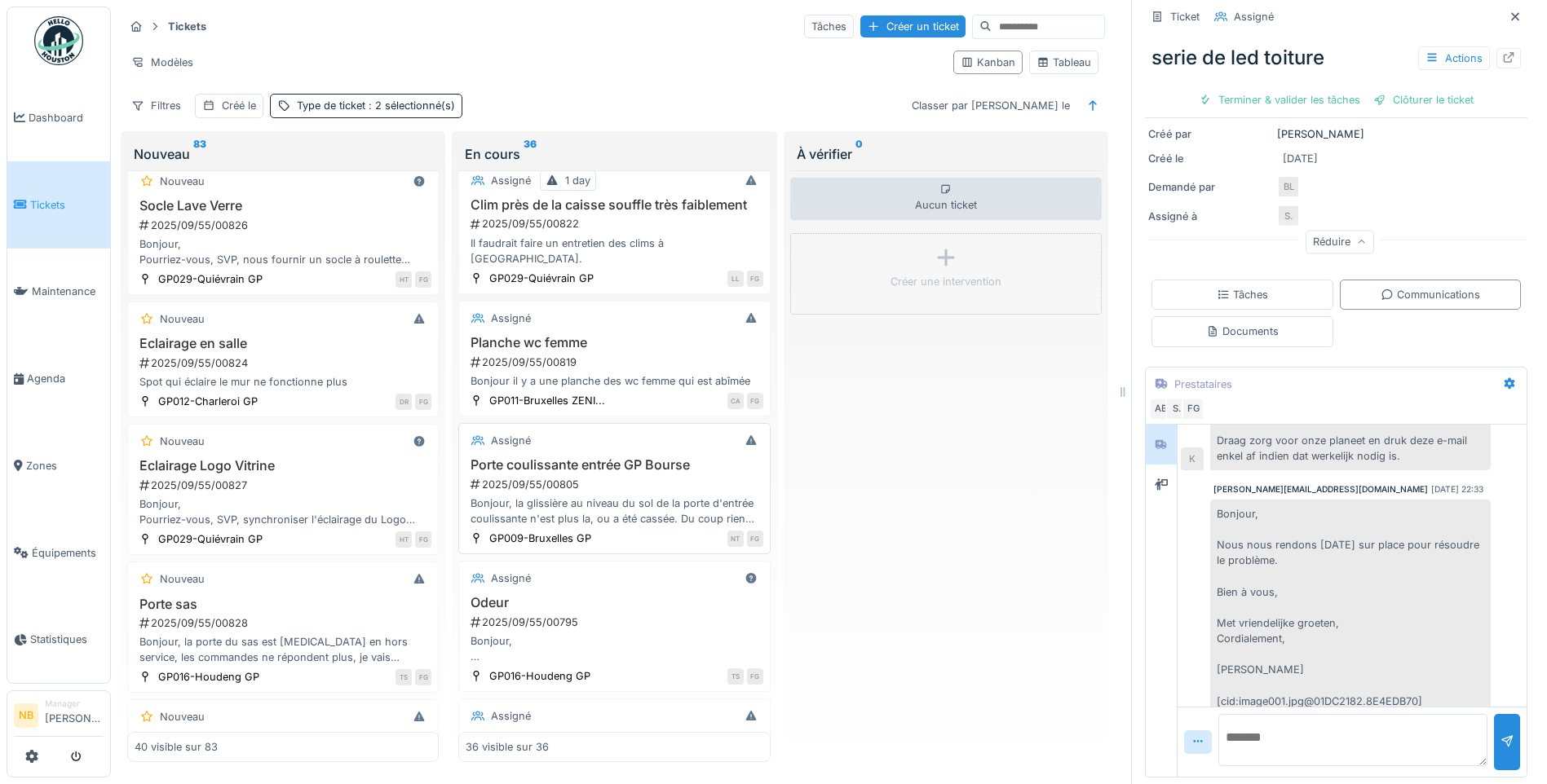
drag, startPoint x: 654, startPoint y: 506, endPoint x: 636, endPoint y: 522, distance: 24.1
click at [654, 492] on div "2025/09/55/00805" at bounding box center [616, 485] width 294 height 16
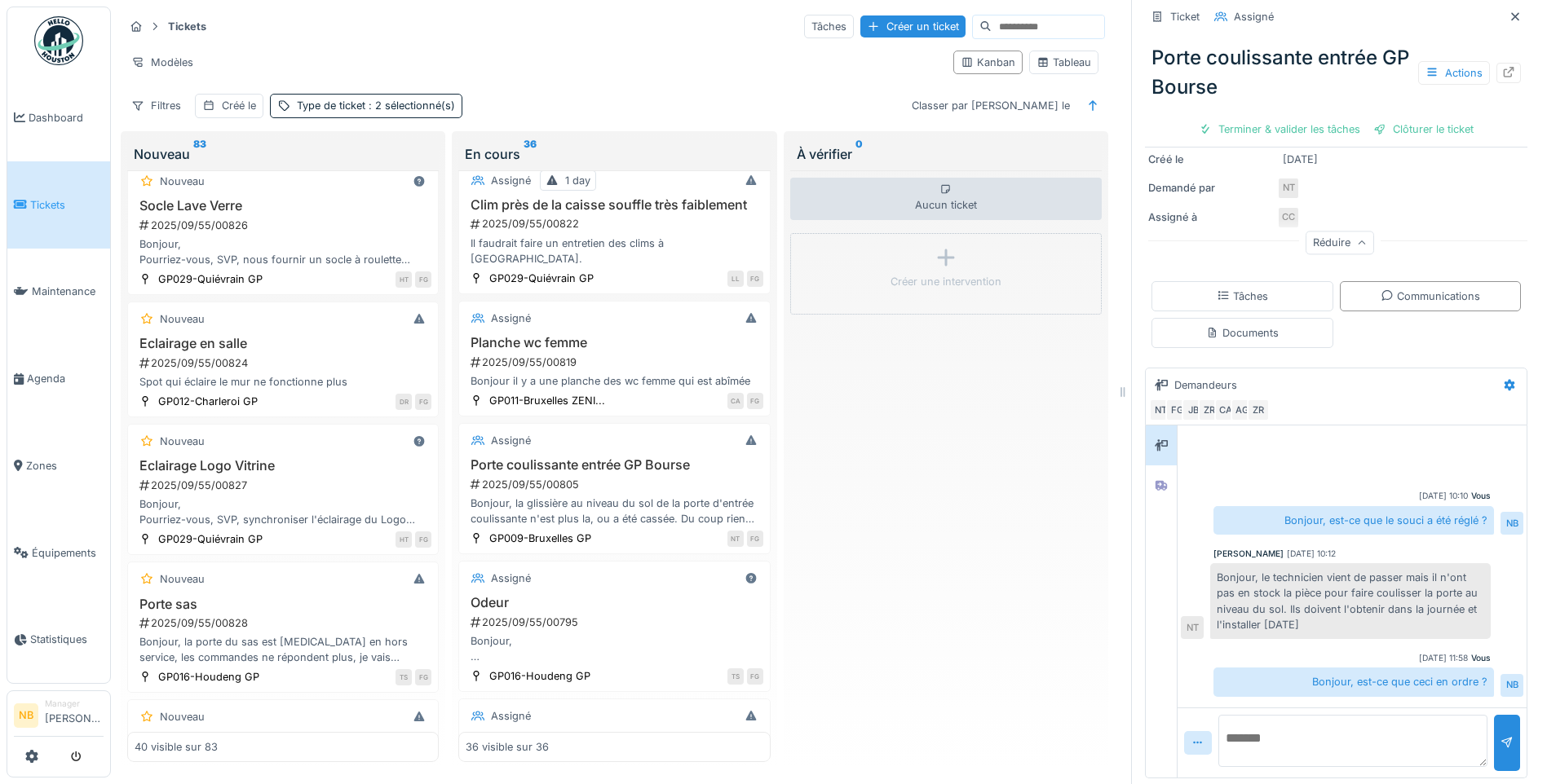
scroll to position [272, 0]
click at [1310, 728] on textarea at bounding box center [1352, 740] width 269 height 52
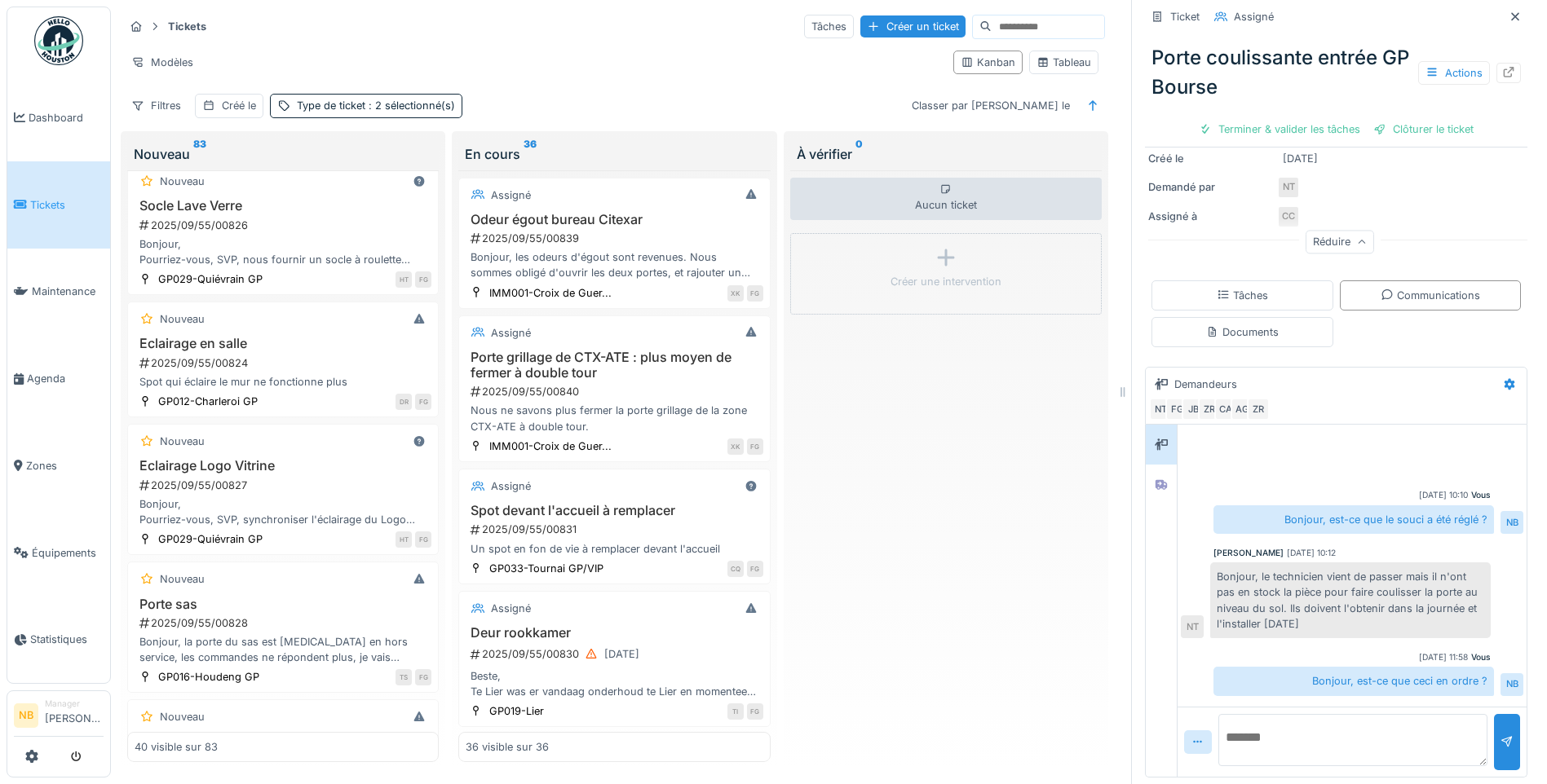
click at [1339, 729] on textarea at bounding box center [1352, 740] width 269 height 52
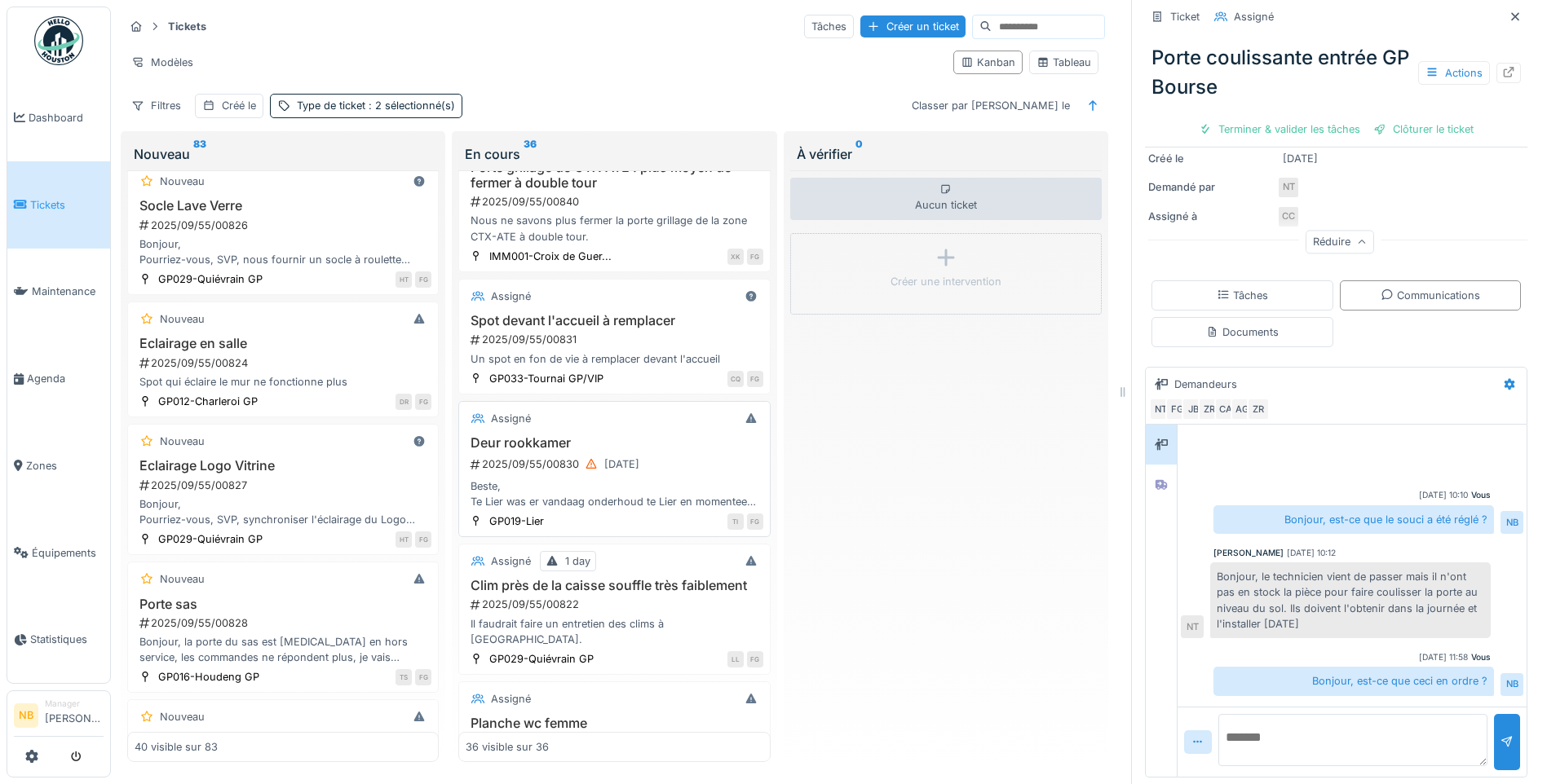
scroll to position [380, 0]
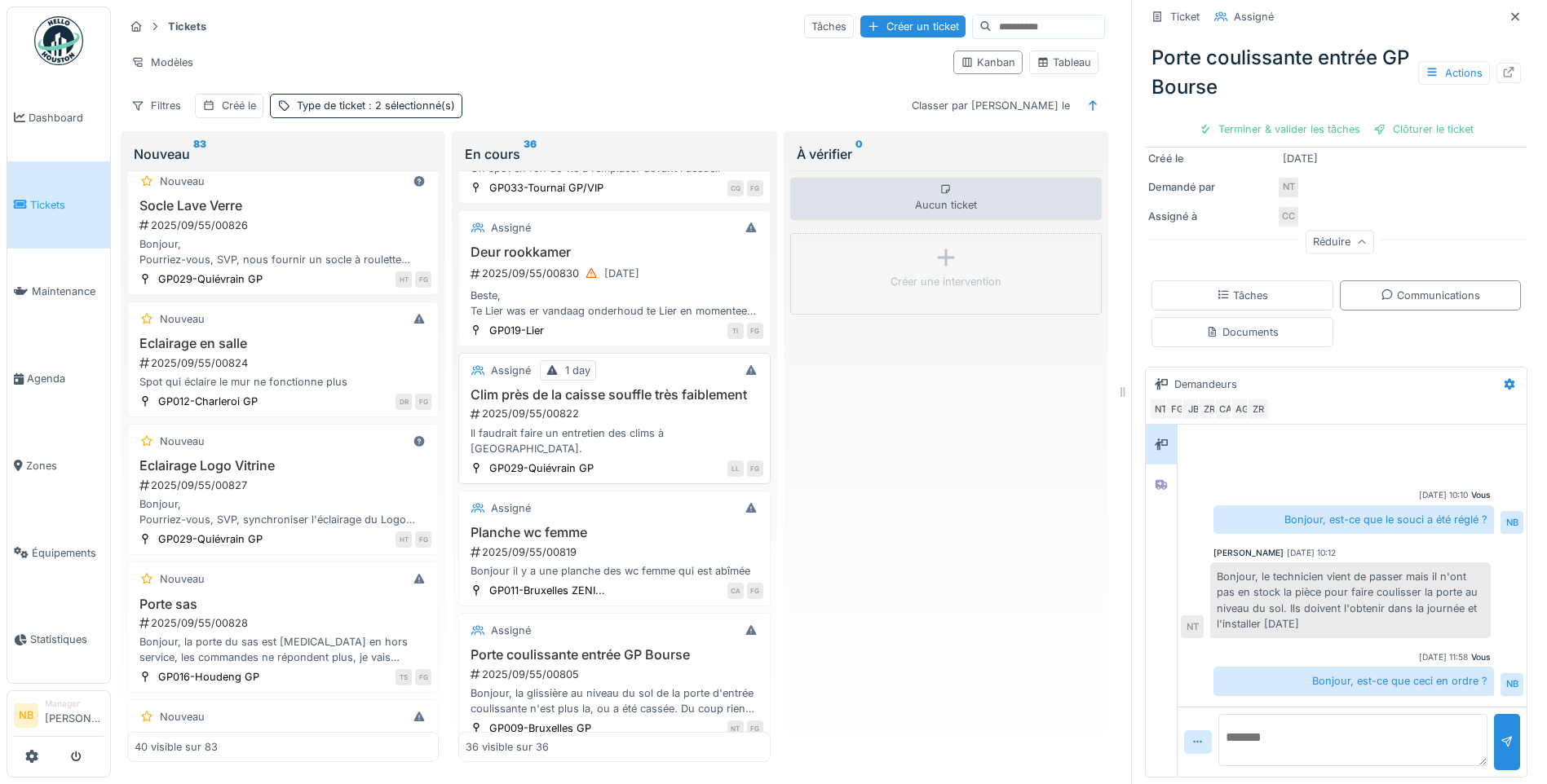
click at [645, 422] on div "2025/09/55/00822" at bounding box center [616, 414] width 294 height 16
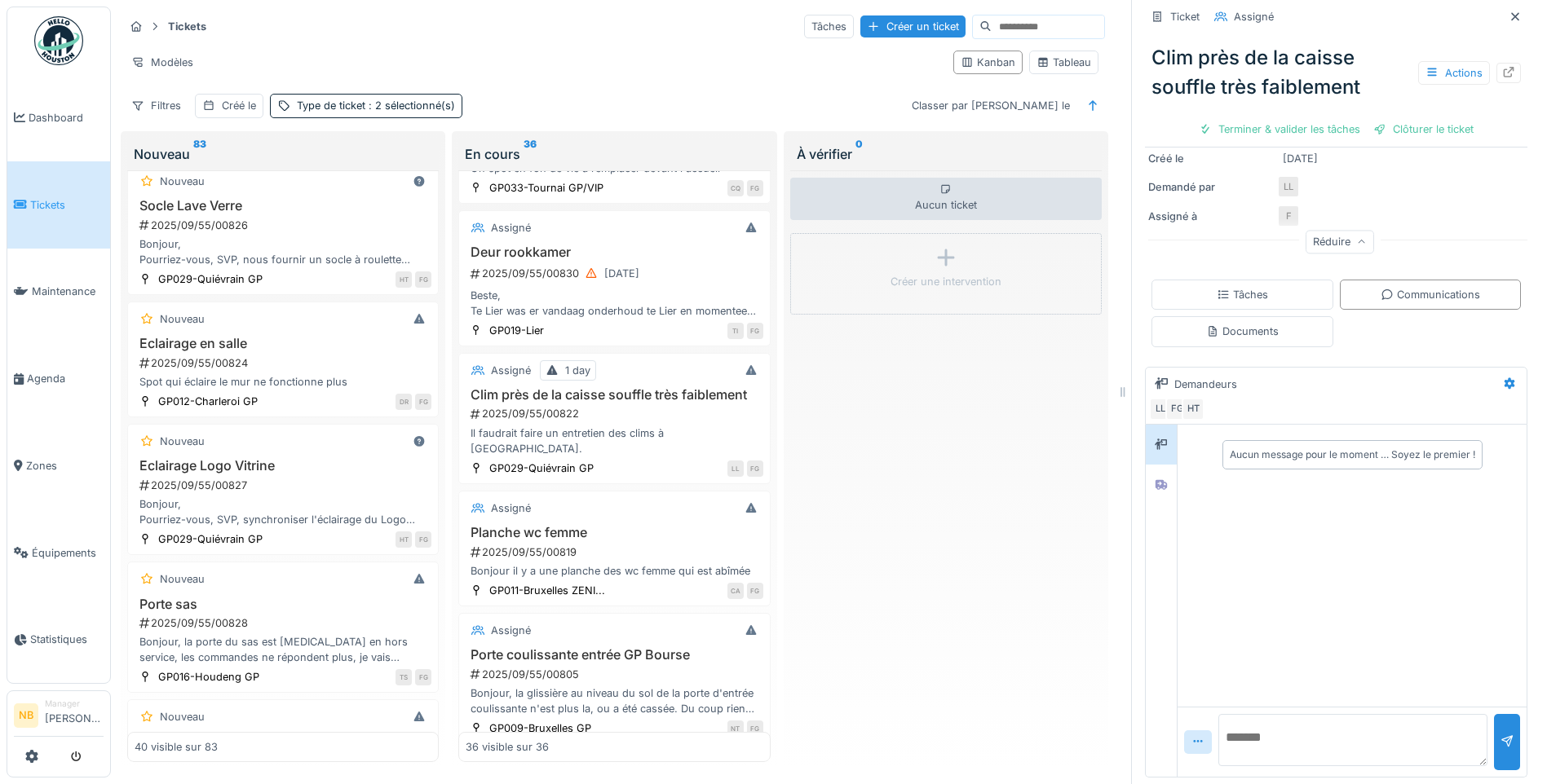
scroll to position [12, 0]
click at [1156, 481] on div at bounding box center [1161, 485] width 25 height 21
click at [1155, 434] on div at bounding box center [1161, 444] width 25 height 21
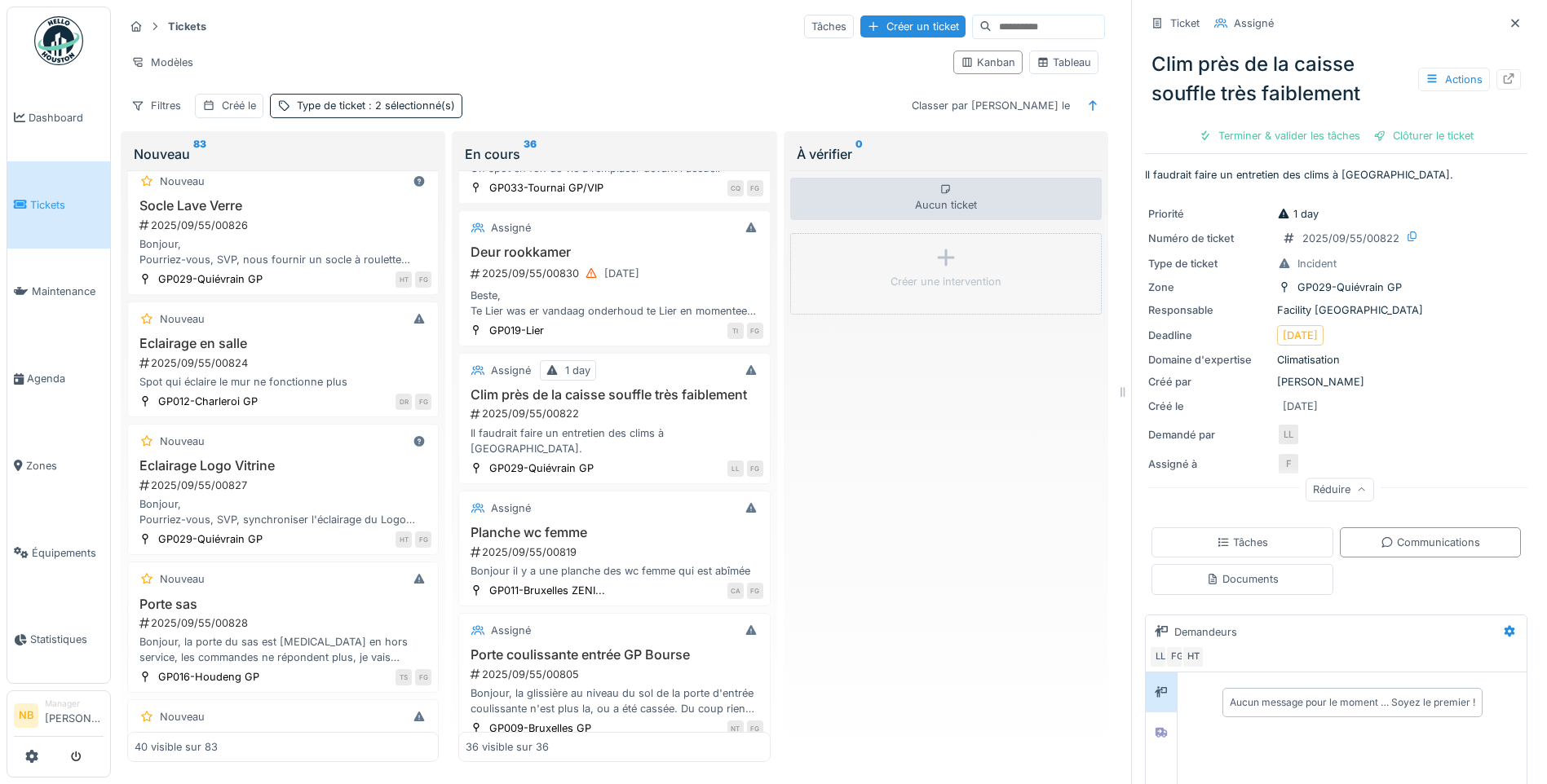
scroll to position [248, 0]
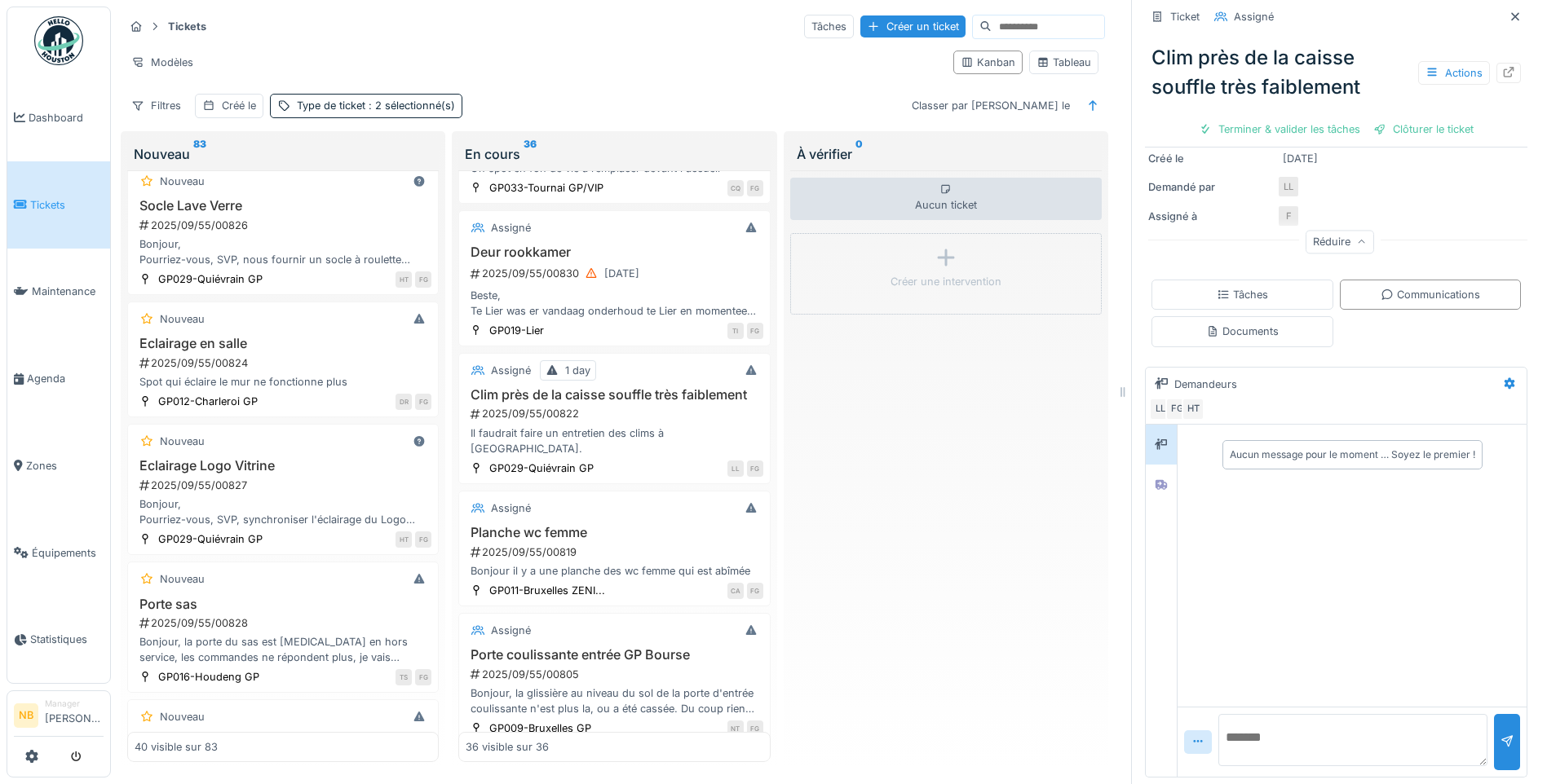
click at [1275, 725] on textarea at bounding box center [1352, 740] width 269 height 52
type textarea "**********"
drag, startPoint x: 1214, startPoint y: 727, endPoint x: 1458, endPoint y: 747, distance: 244.8
click at [1458, 747] on textarea "**********" at bounding box center [1352, 740] width 269 height 52
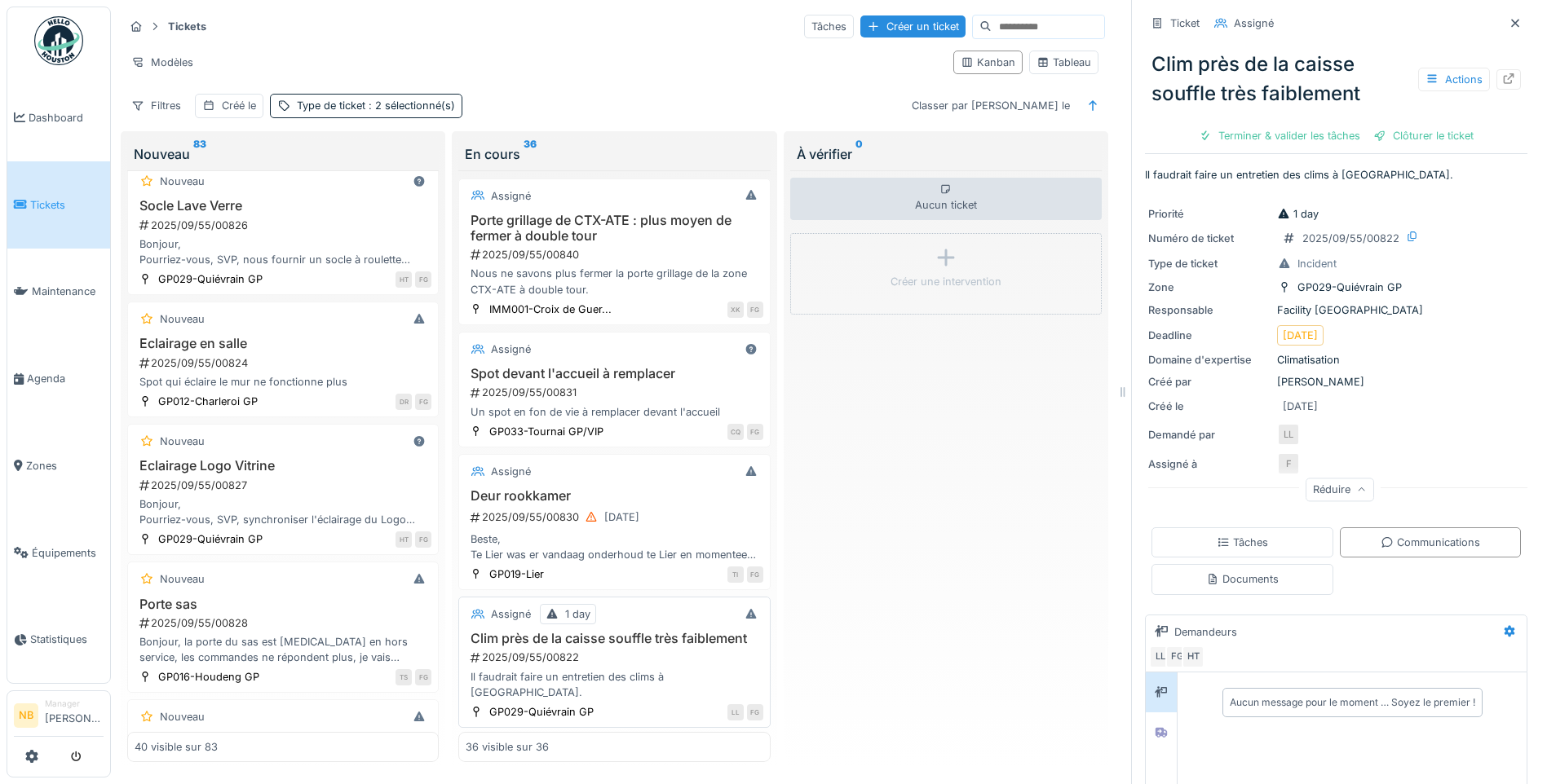
scroll to position [190, 0]
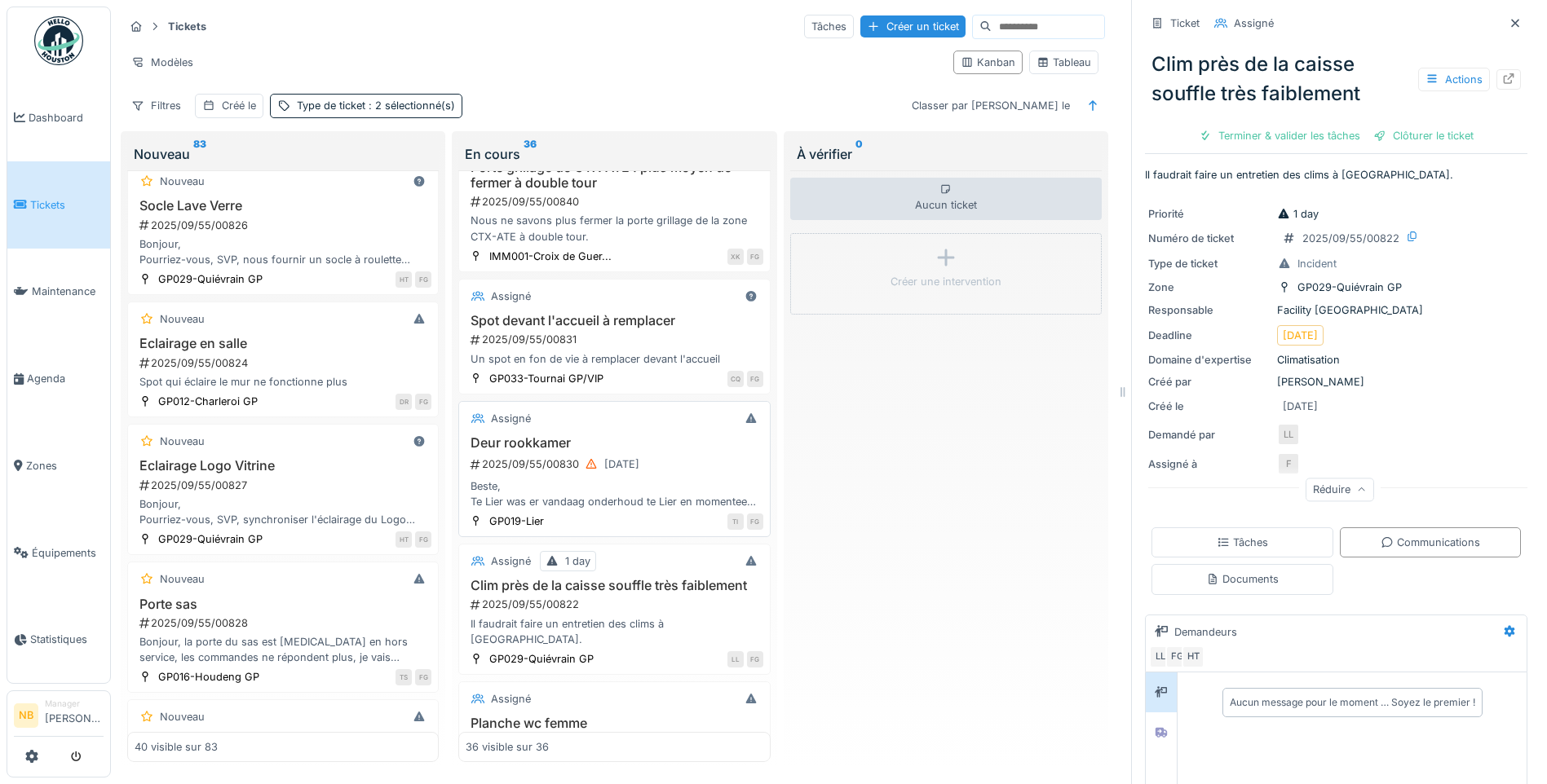
click at [679, 461] on div "2025/09/55/00830 08/09/2025" at bounding box center [616, 464] width 294 height 21
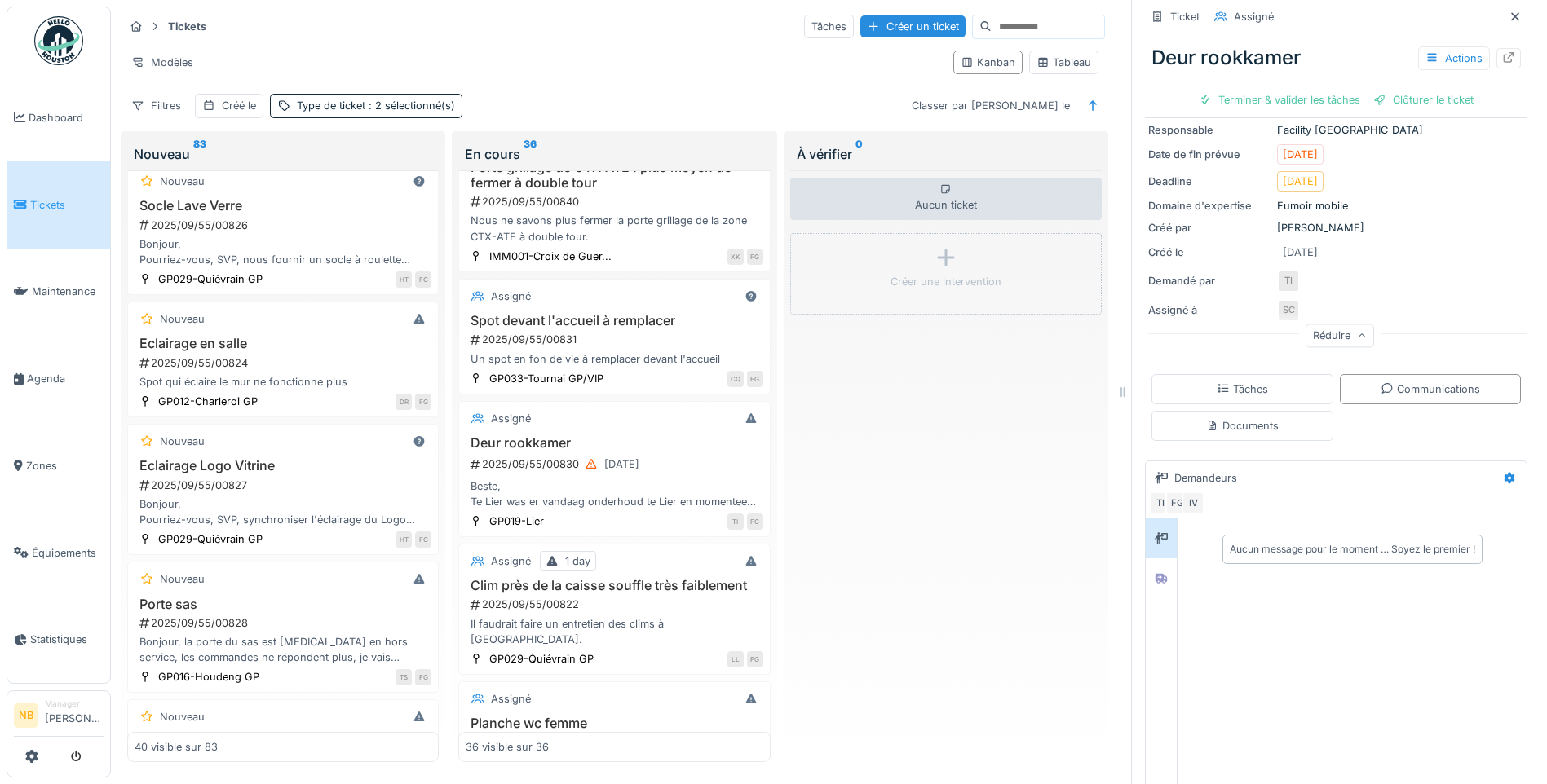
scroll to position [254, 0]
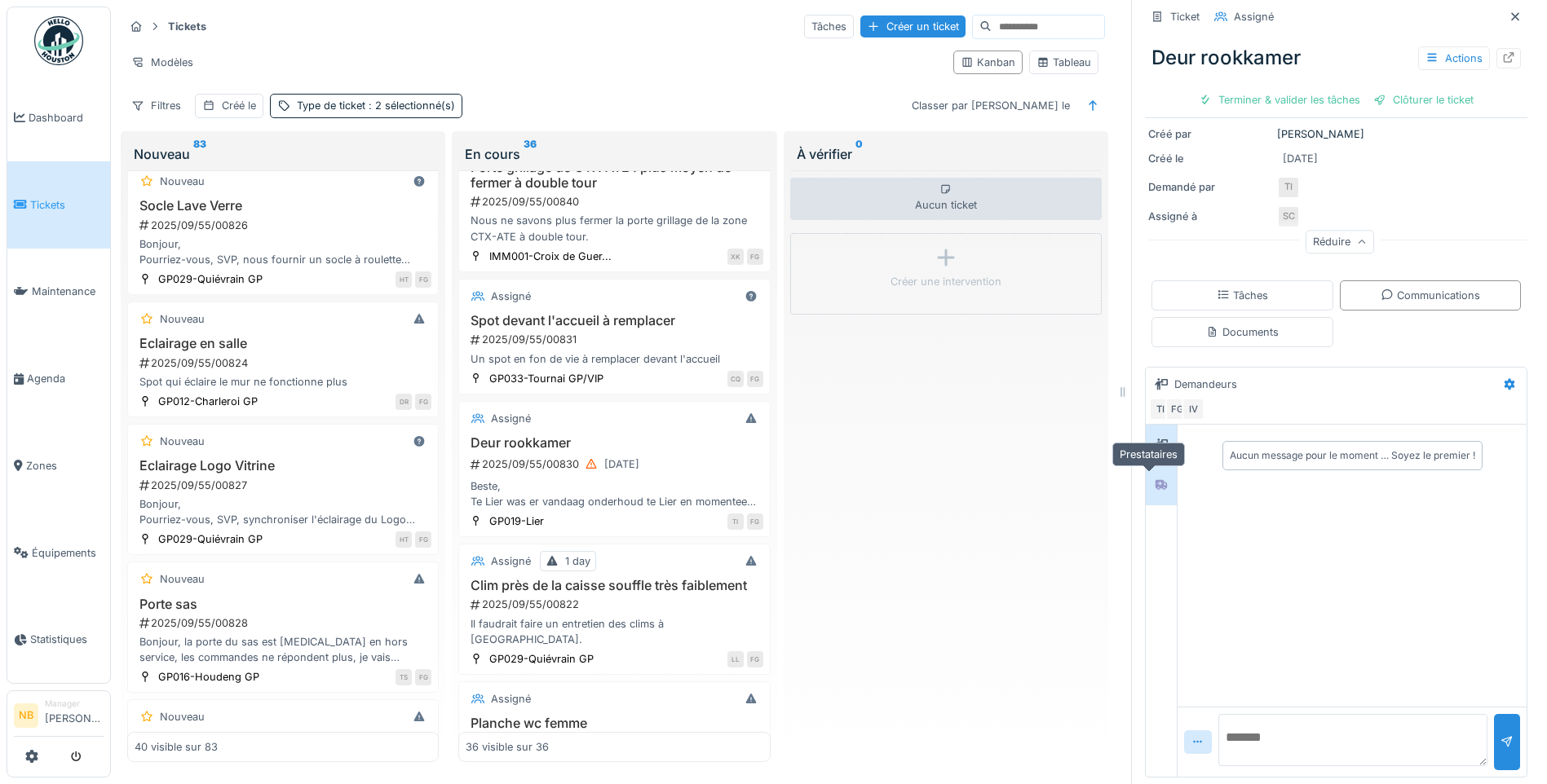
click at [1156, 481] on icon at bounding box center [1162, 485] width 12 height 10
click at [1155, 442] on icon at bounding box center [1161, 444] width 13 height 11
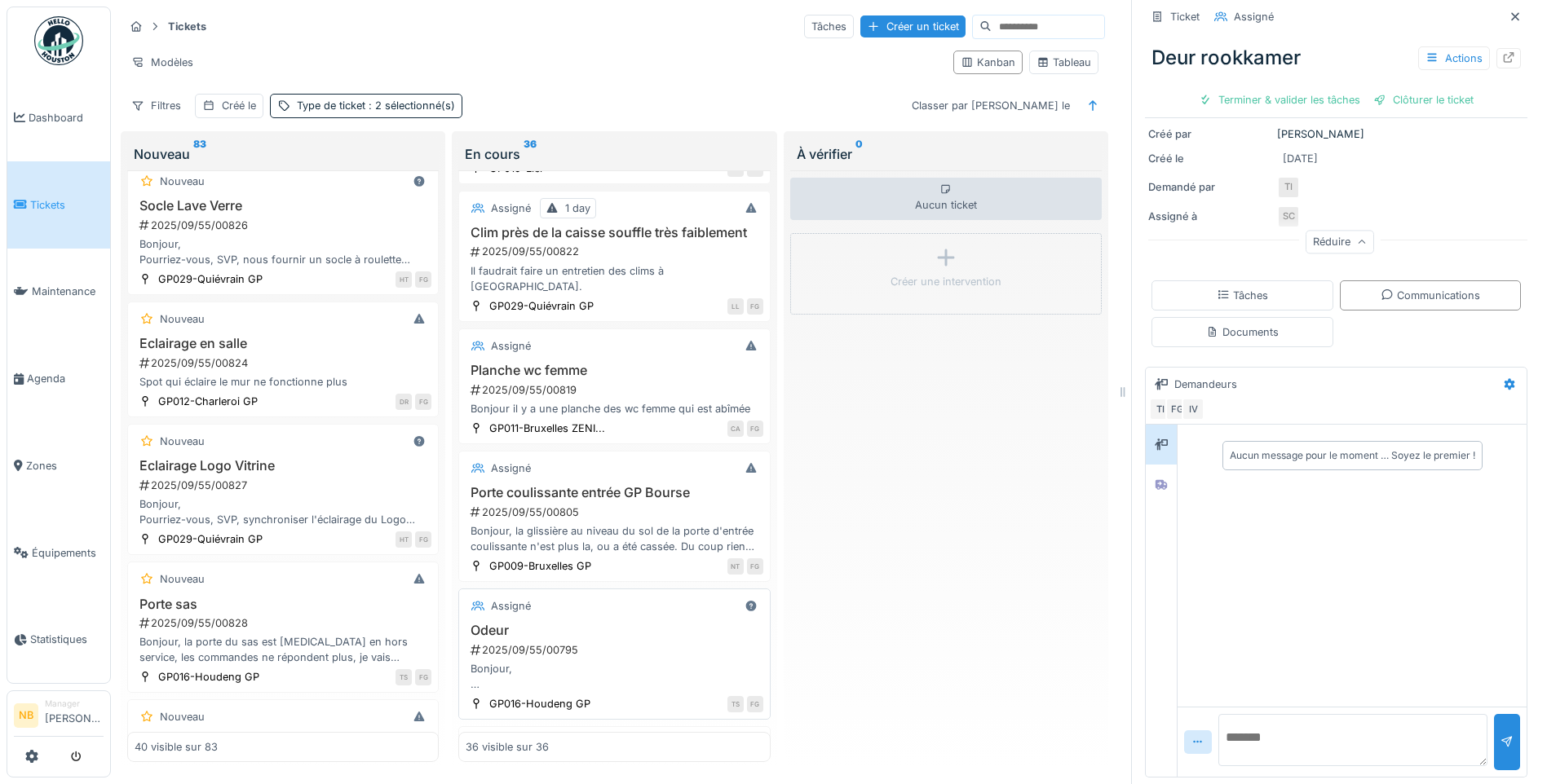
scroll to position [570, 0]
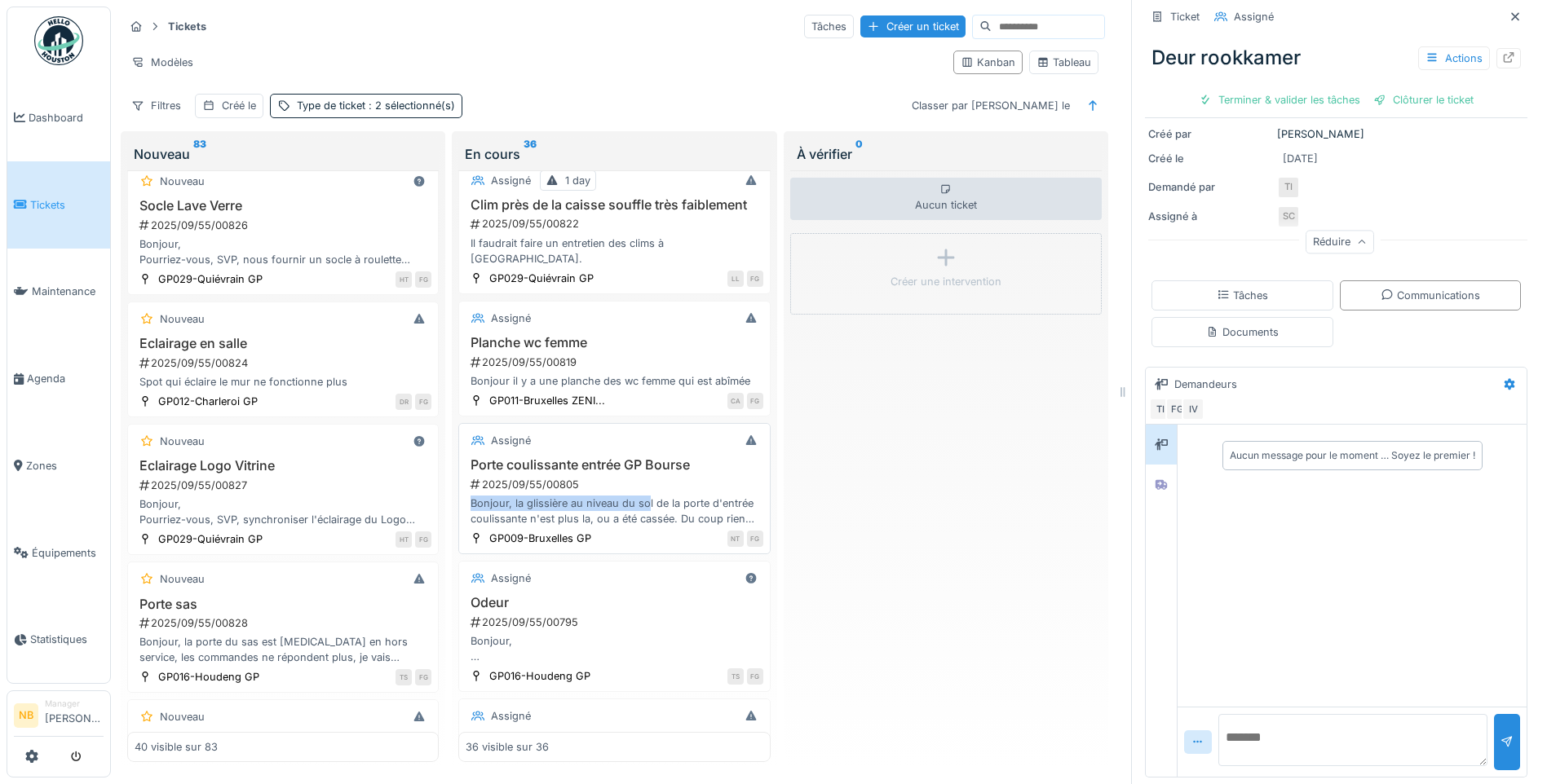
click at [643, 506] on div "Porte coulissante entrée GP Bourse 2025/09/55/00805 Bonjour, la glissière au ni…" at bounding box center [613, 491] width 297 height 69
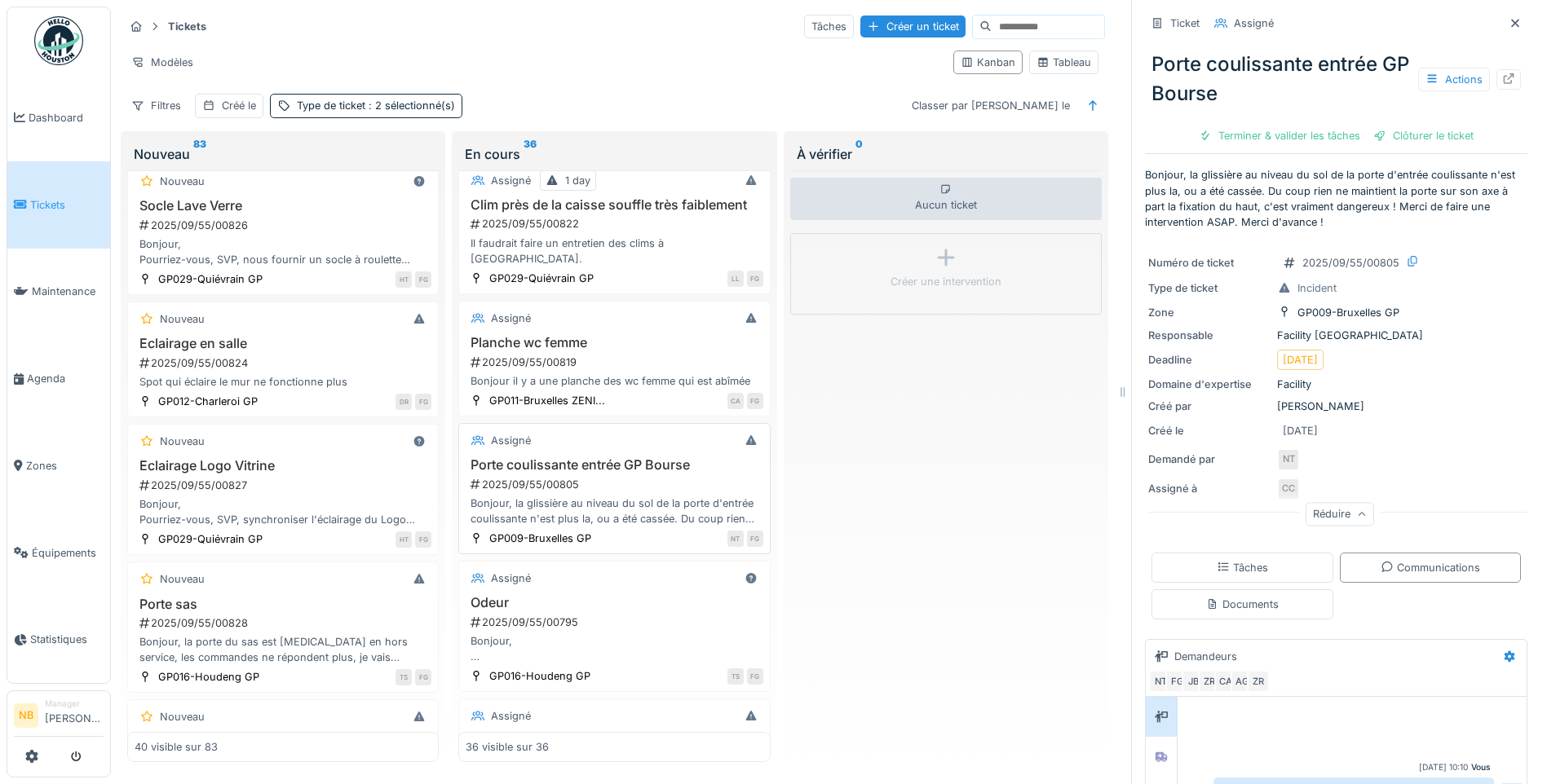
click at [611, 445] on div "Assigné Porte coulissante entrée GP Bourse 2025/09/55/00805 Bonjour, la glissiè…" at bounding box center [614, 488] width 311 height 131
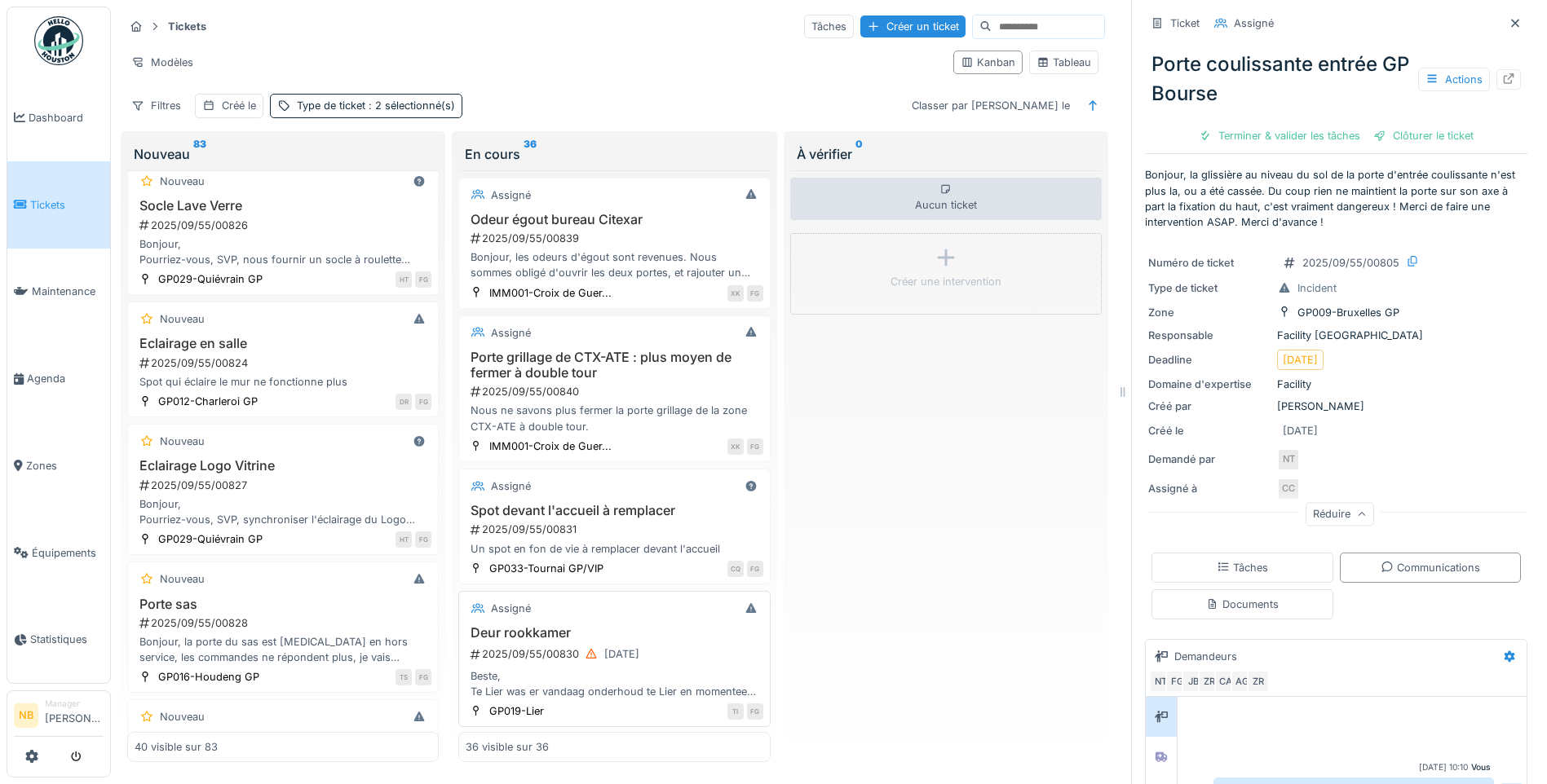
drag, startPoint x: 657, startPoint y: 632, endPoint x: 679, endPoint y: 640, distance: 23.4
click at [658, 633] on h3 "Deur rookkamer" at bounding box center [613, 633] width 297 height 16
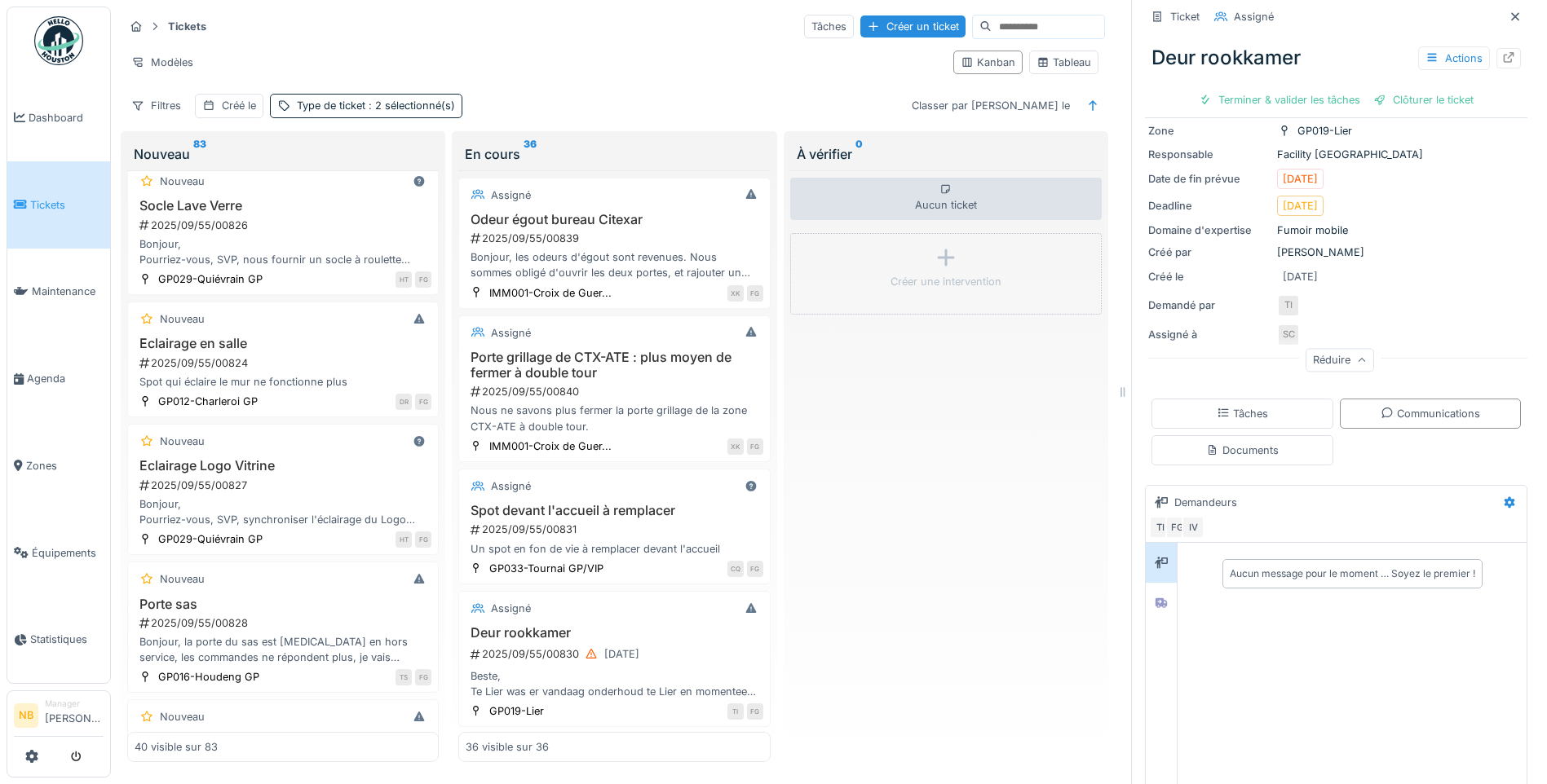
scroll to position [254, 0]
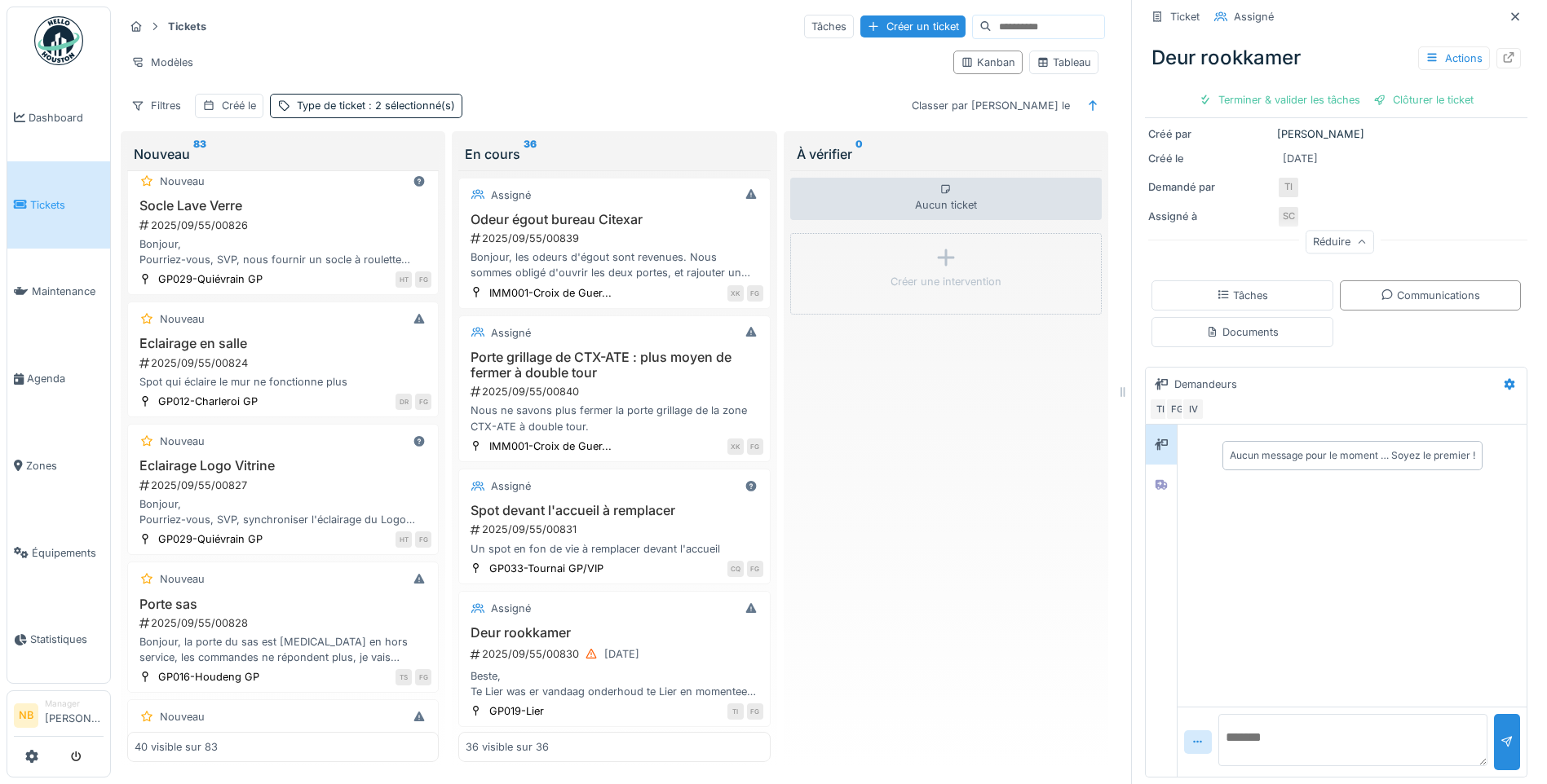
click at [1260, 721] on textarea at bounding box center [1352, 740] width 269 height 52
paste textarea "**********"
click at [1324, 739] on textarea "**********" at bounding box center [1352, 740] width 269 height 52
click at [1406, 753] on textarea "**********" at bounding box center [1352, 740] width 269 height 52
type textarea "**********"
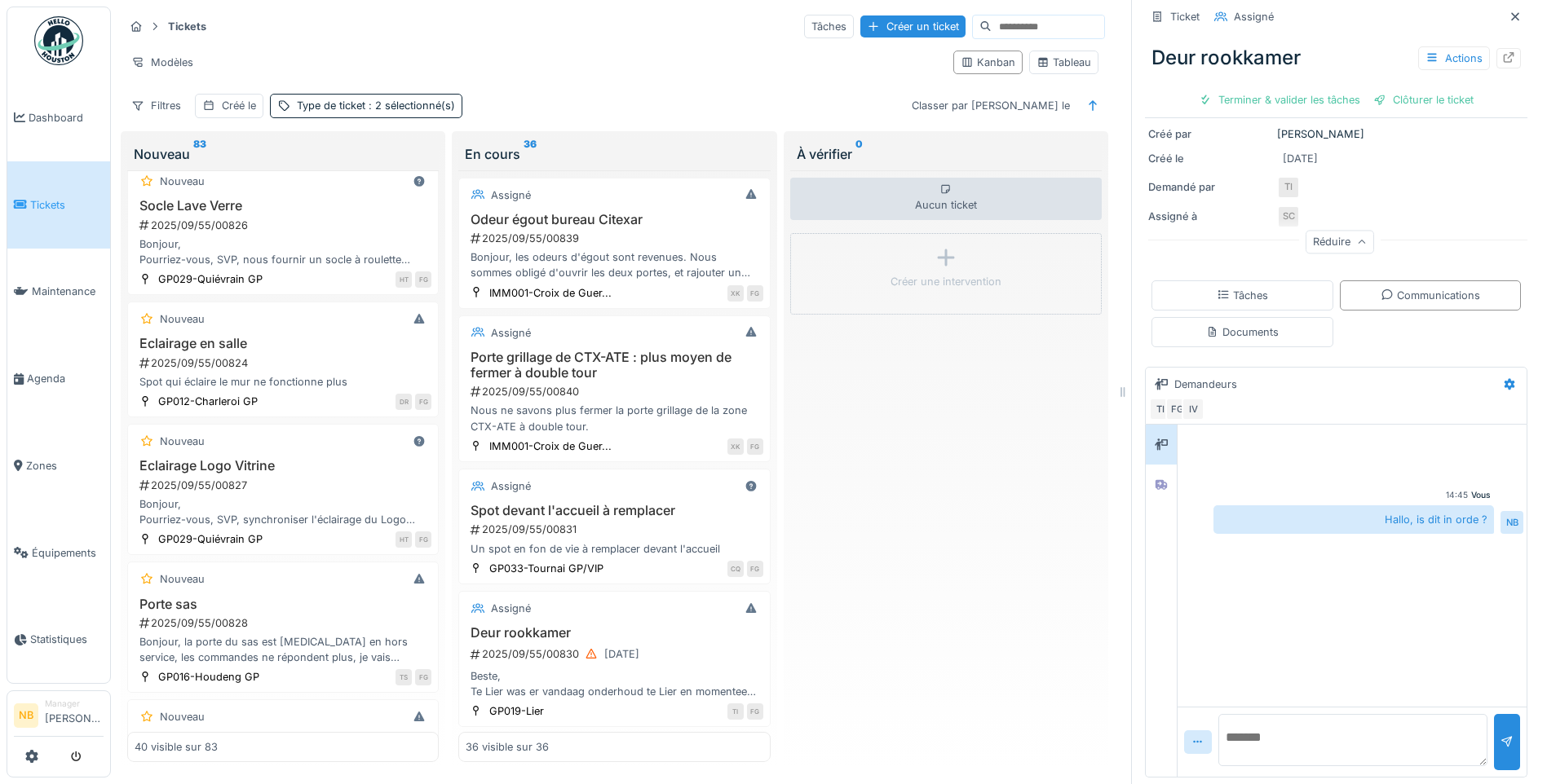
click at [1279, 725] on textarea at bounding box center [1352, 740] width 269 height 52
click at [678, 402] on div "Porte grillage de CTX-ATE : plus moyen de fermer à double tour 2025/09/55/00840…" at bounding box center [613, 392] width 297 height 85
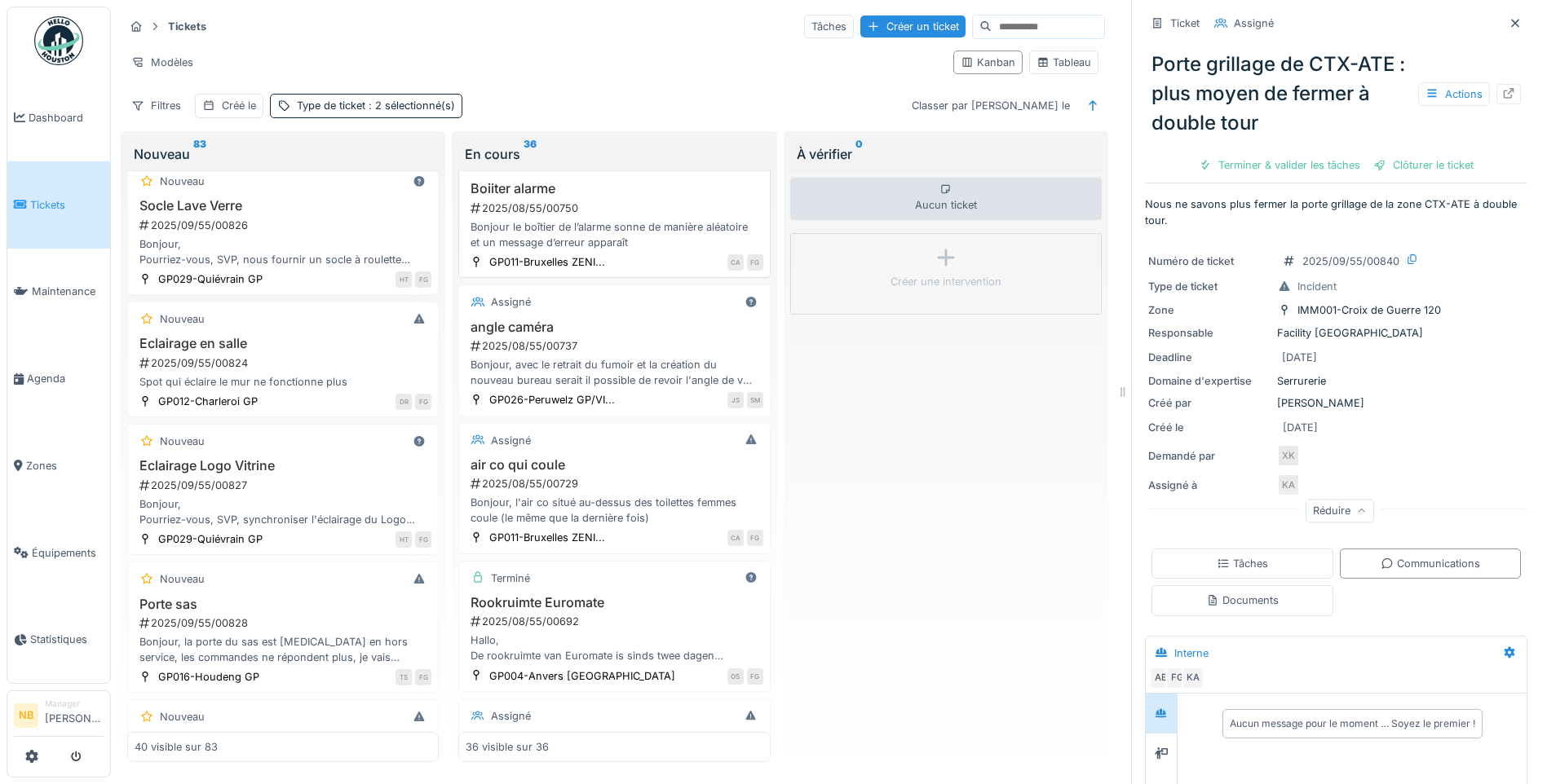
scroll to position [2282, 0]
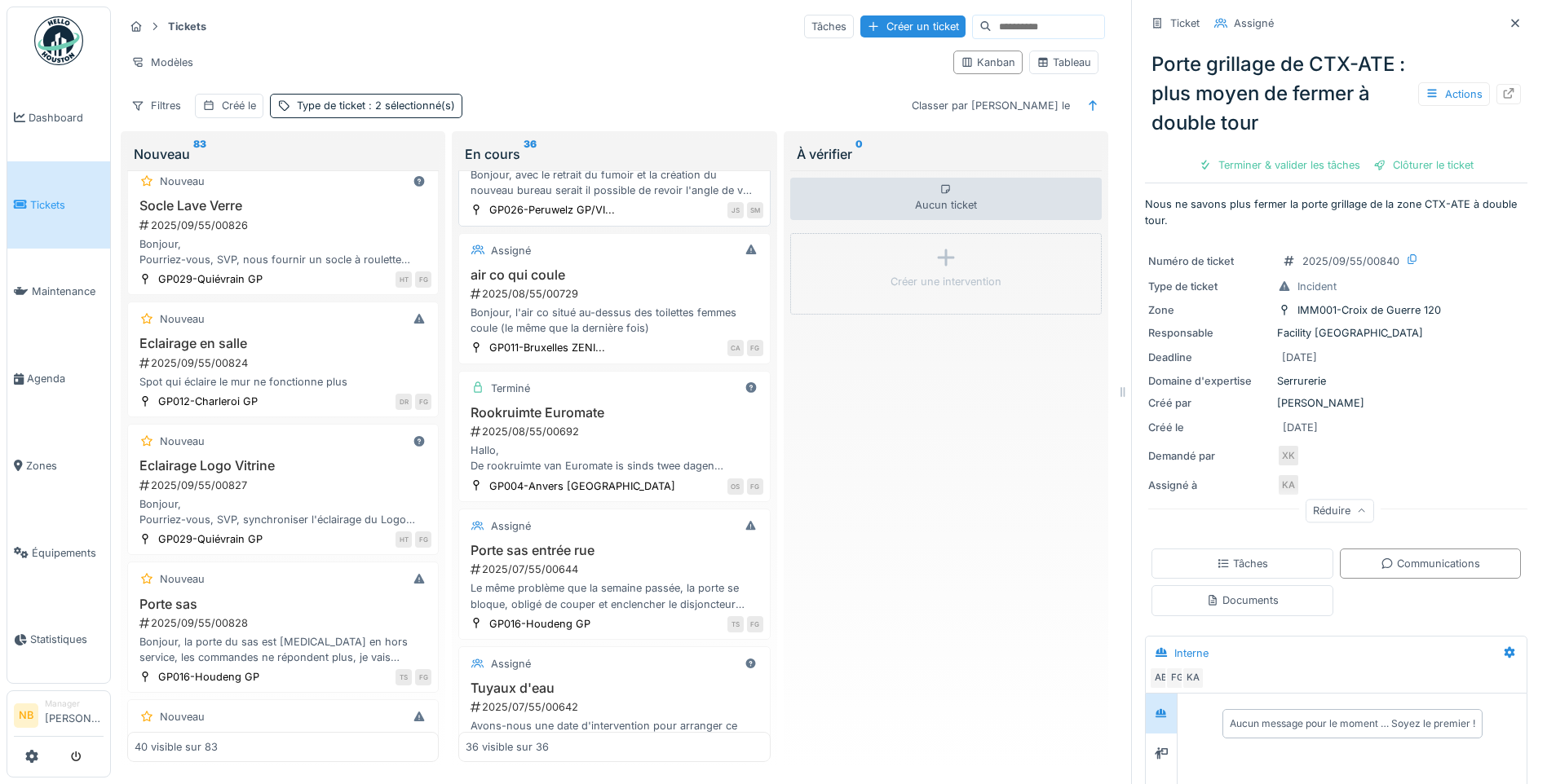
click at [593, 226] on div "Assigné angle caméra 2025/08/55/00737 Bonjour, avec le retrait du fumoir et la …" at bounding box center [614, 160] width 311 height 131
click at [624, 261] on div "Assigné" at bounding box center [613, 250] width 297 height 21
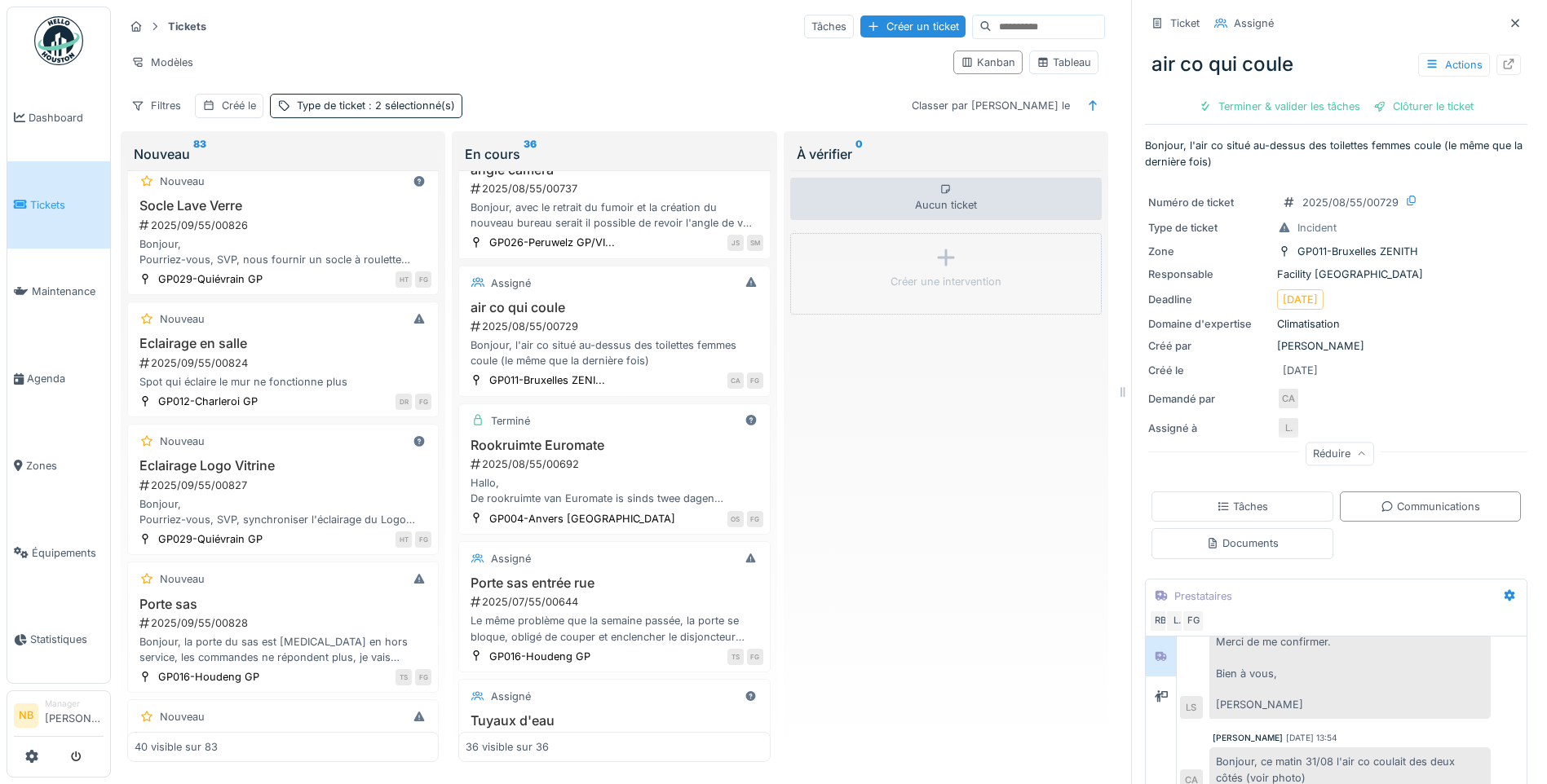
drag, startPoint x: 1414, startPoint y: 94, endPoint x: 1379, endPoint y: 111, distance: 38.9
click at [1412, 96] on div "Clôturer le ticket" at bounding box center [1423, 106] width 113 height 22
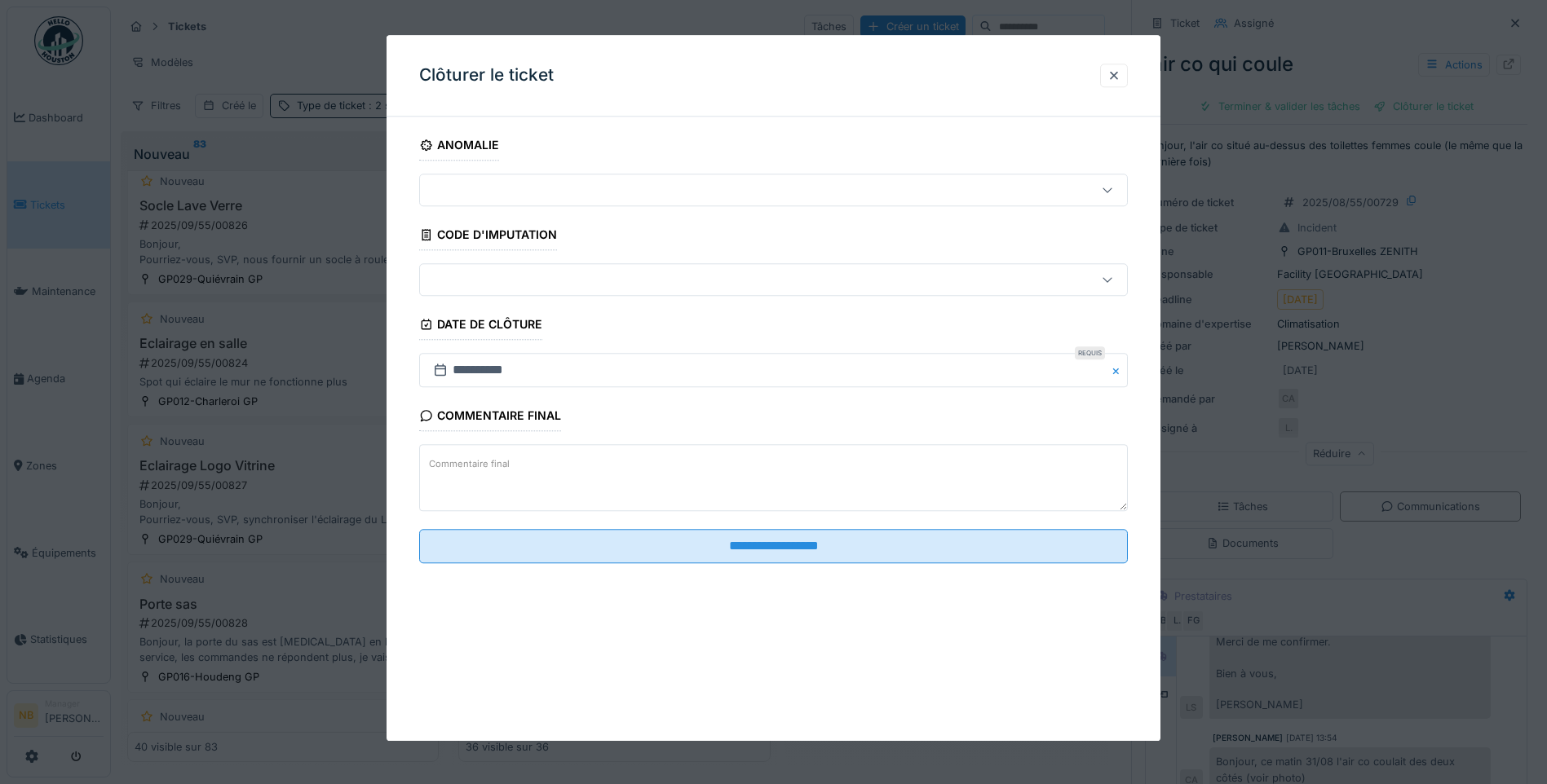
click at [520, 476] on textarea "Commentaire final" at bounding box center [773, 479] width 708 height 67
click at [507, 470] on textarea "**********" at bounding box center [773, 479] width 708 height 67
paste textarea "**********"
click at [456, 468] on textarea "**********" at bounding box center [773, 479] width 708 height 67
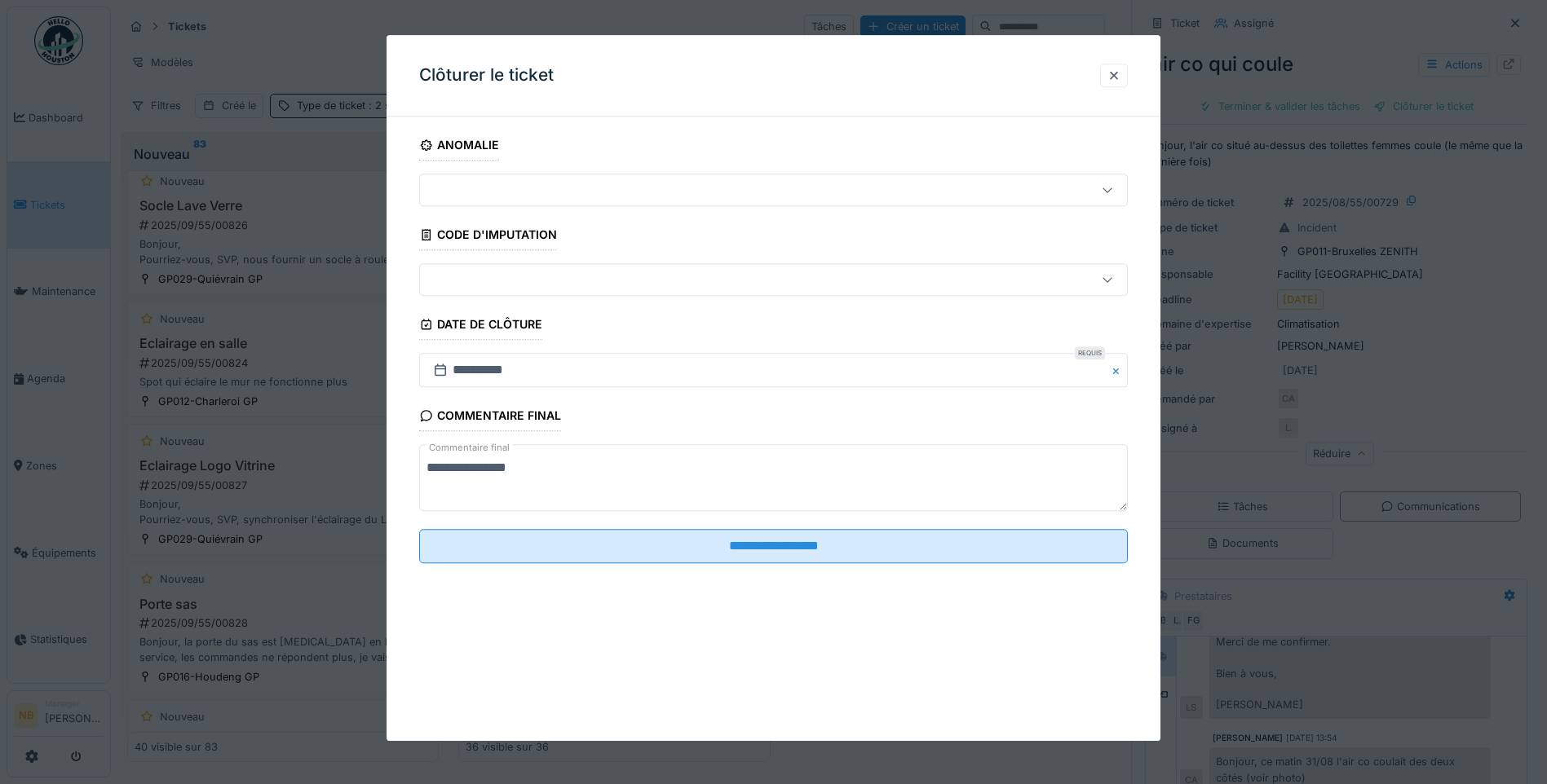
drag, startPoint x: 609, startPoint y: 459, endPoint x: 617, endPoint y: 471, distance: 14.4
click at [612, 465] on textarea "**********" at bounding box center [773, 479] width 708 height 67
type textarea "**********"
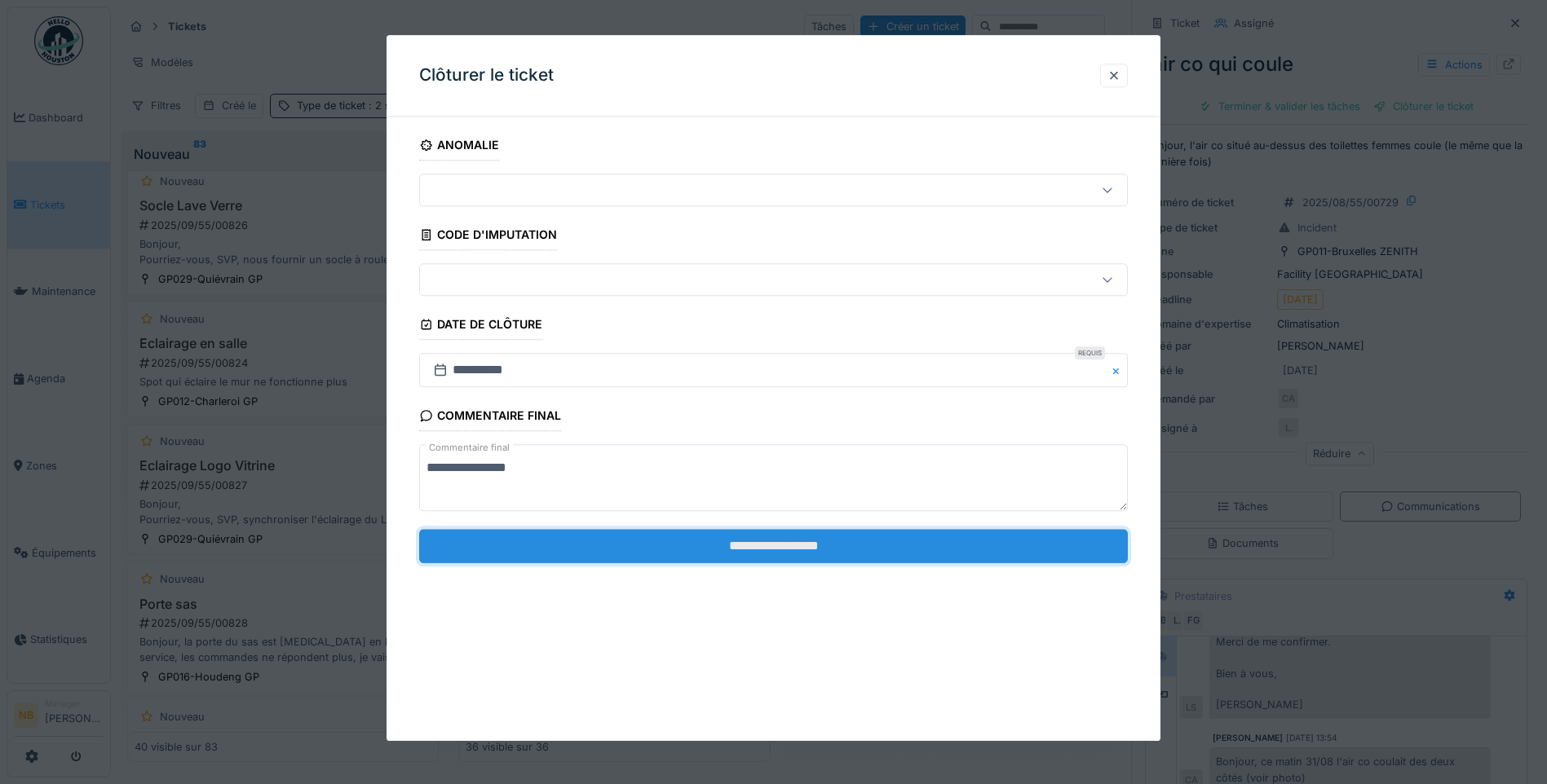
click at [737, 543] on input "**********" at bounding box center [773, 546] width 708 height 34
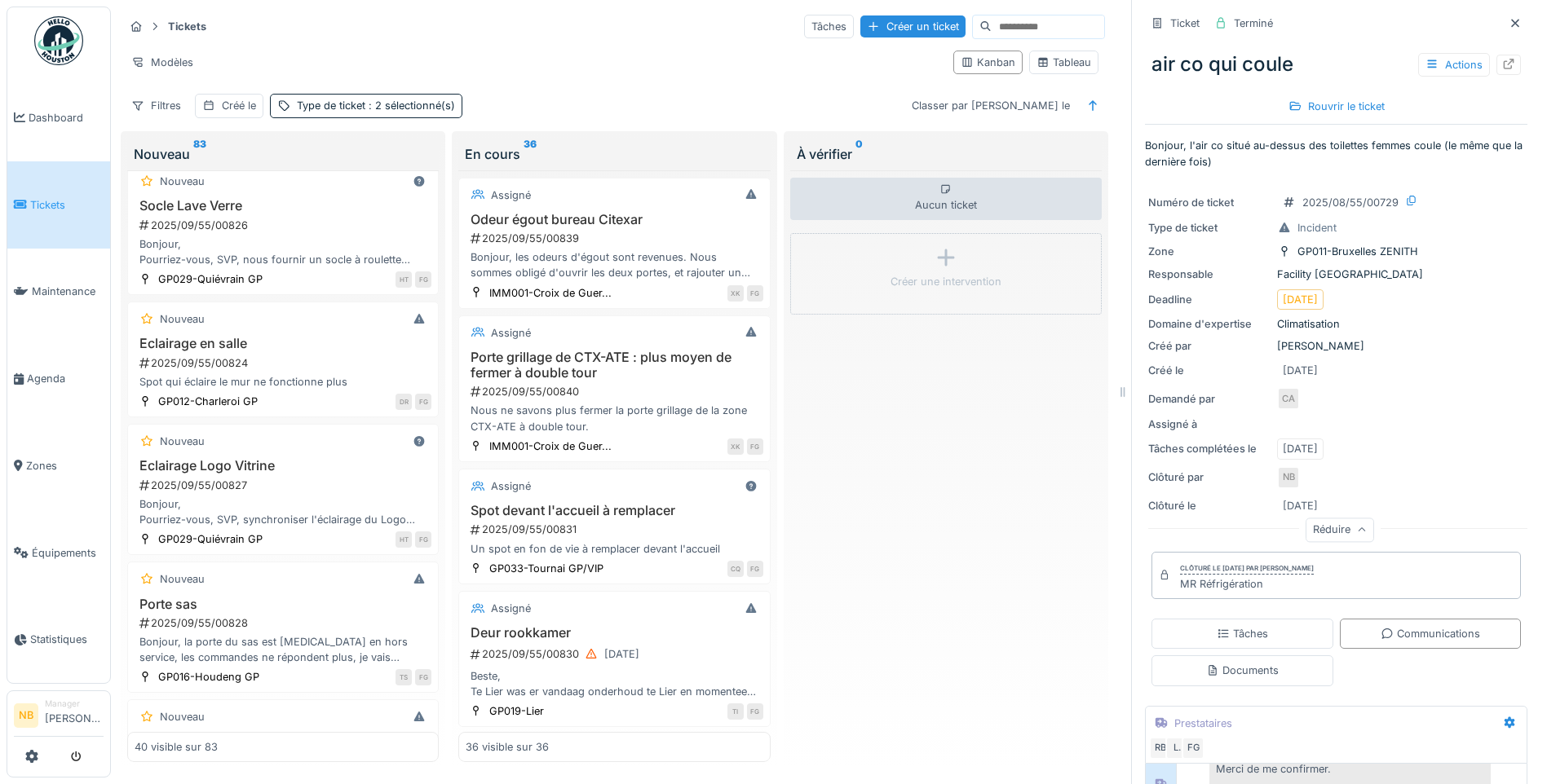
click at [1015, 375] on div "Aucun ticket Créer une intervention" at bounding box center [946, 466] width 311 height 592
click at [958, 356] on div "Aucun ticket Créer une intervention" at bounding box center [946, 466] width 311 height 592
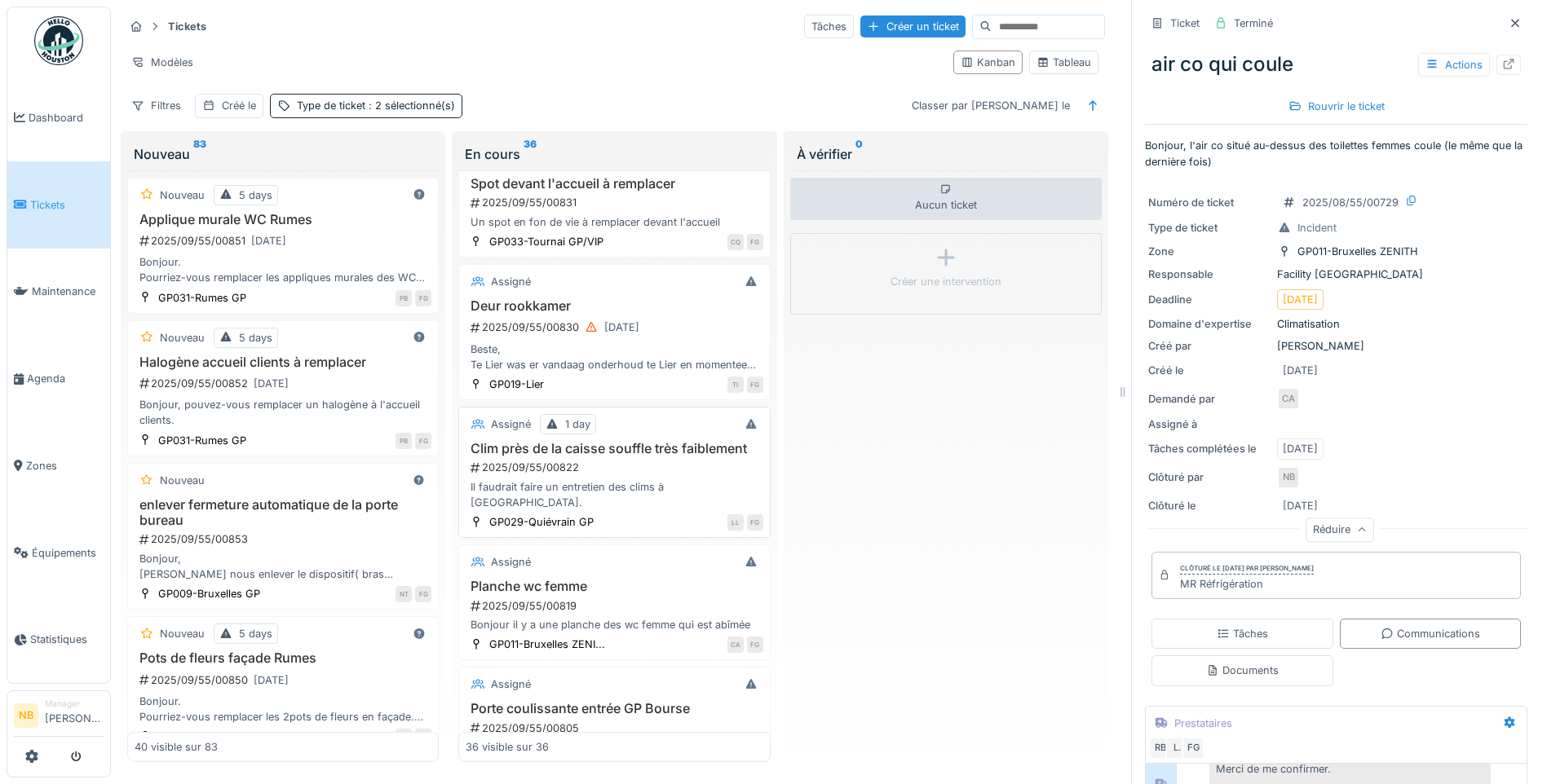
scroll to position [380, 0]
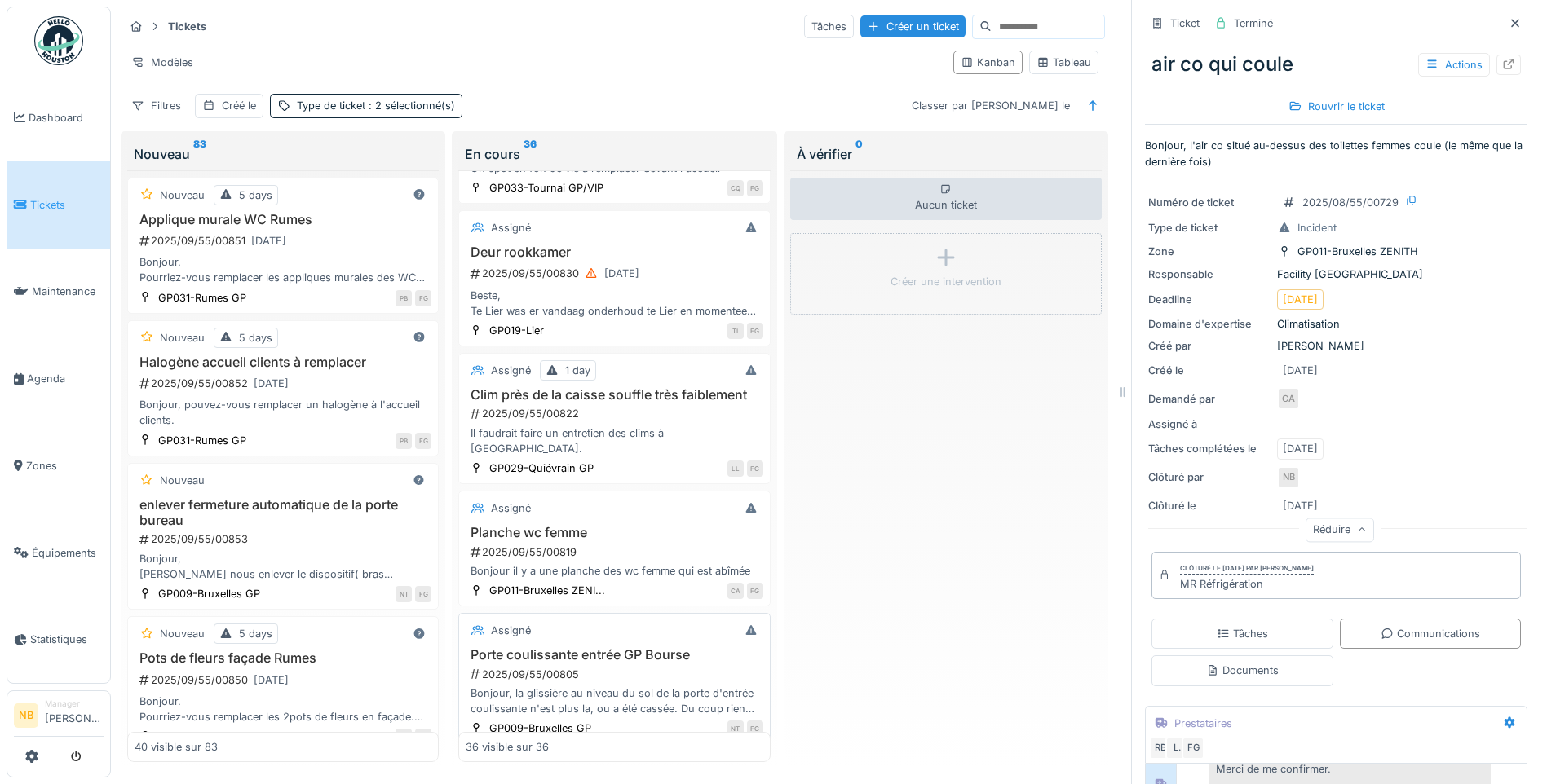
click at [669, 682] on div "2025/09/55/00805" at bounding box center [616, 675] width 294 height 16
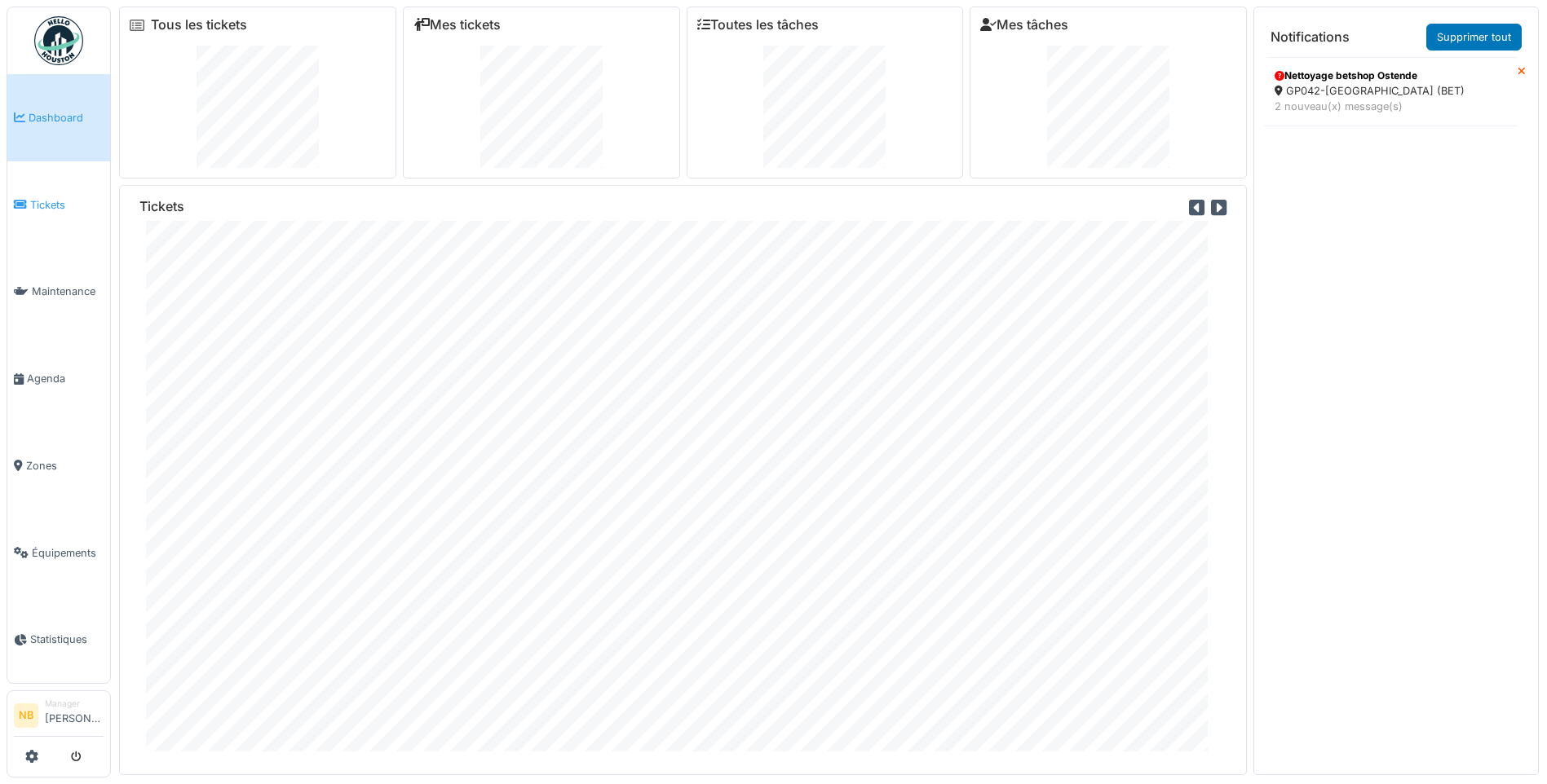
drag, startPoint x: 31, startPoint y: 208, endPoint x: 58, endPoint y: 225, distance: 31.9
click at [31, 208] on span "Tickets" at bounding box center [67, 205] width 73 height 16
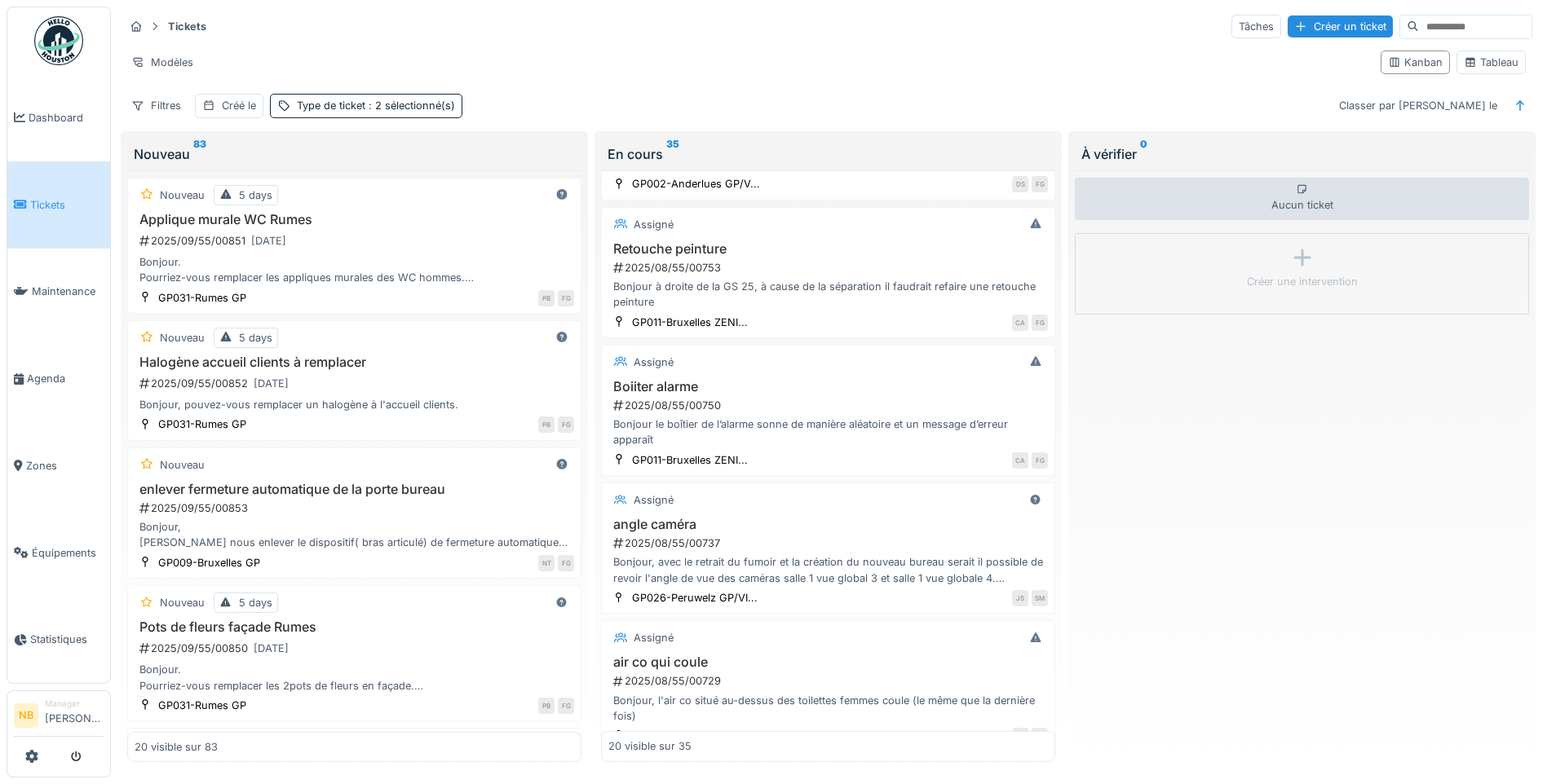
scroll to position [1902, 0]
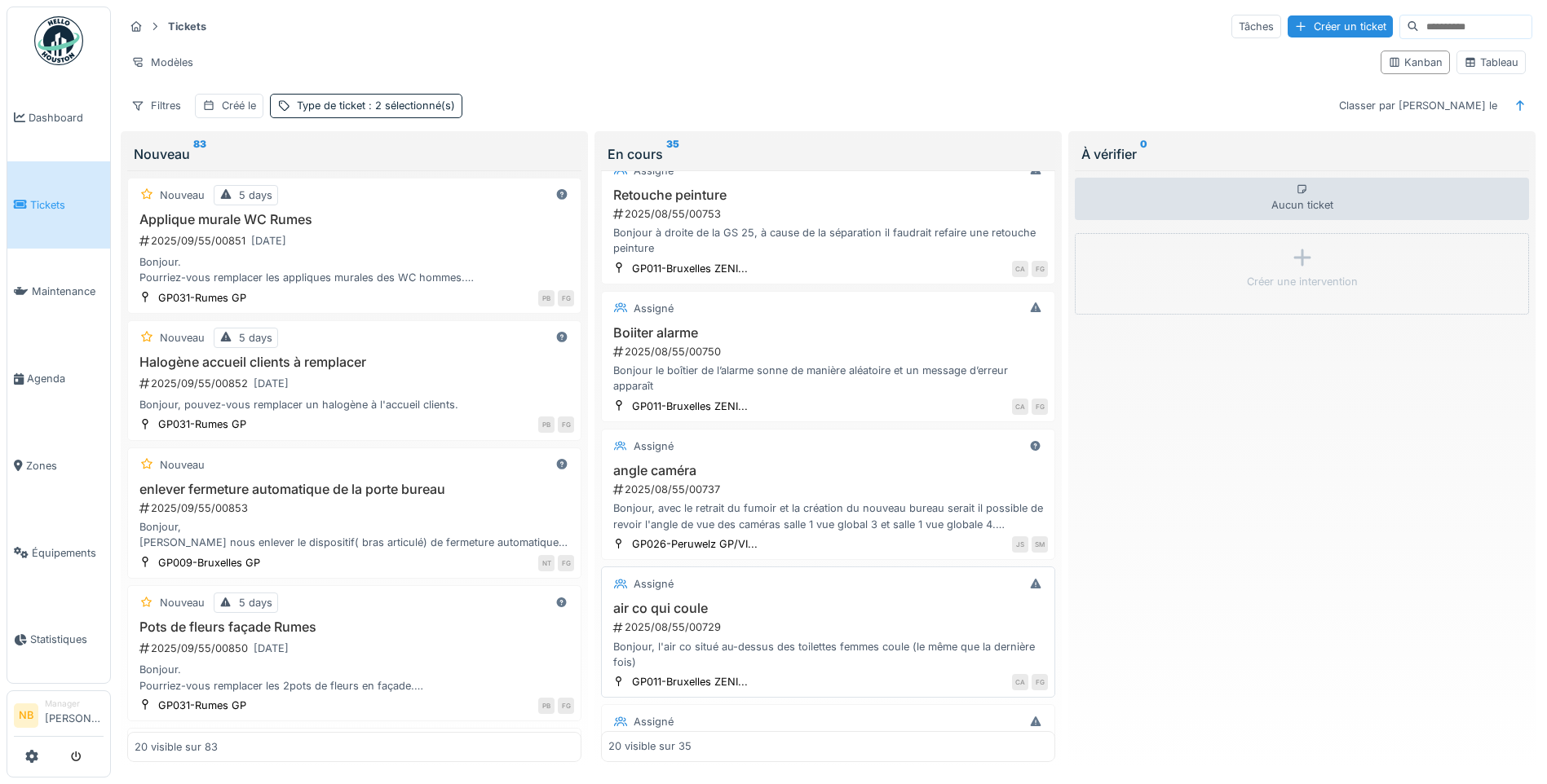
click at [843, 626] on div "2025/08/55/00729" at bounding box center [830, 627] width 437 height 16
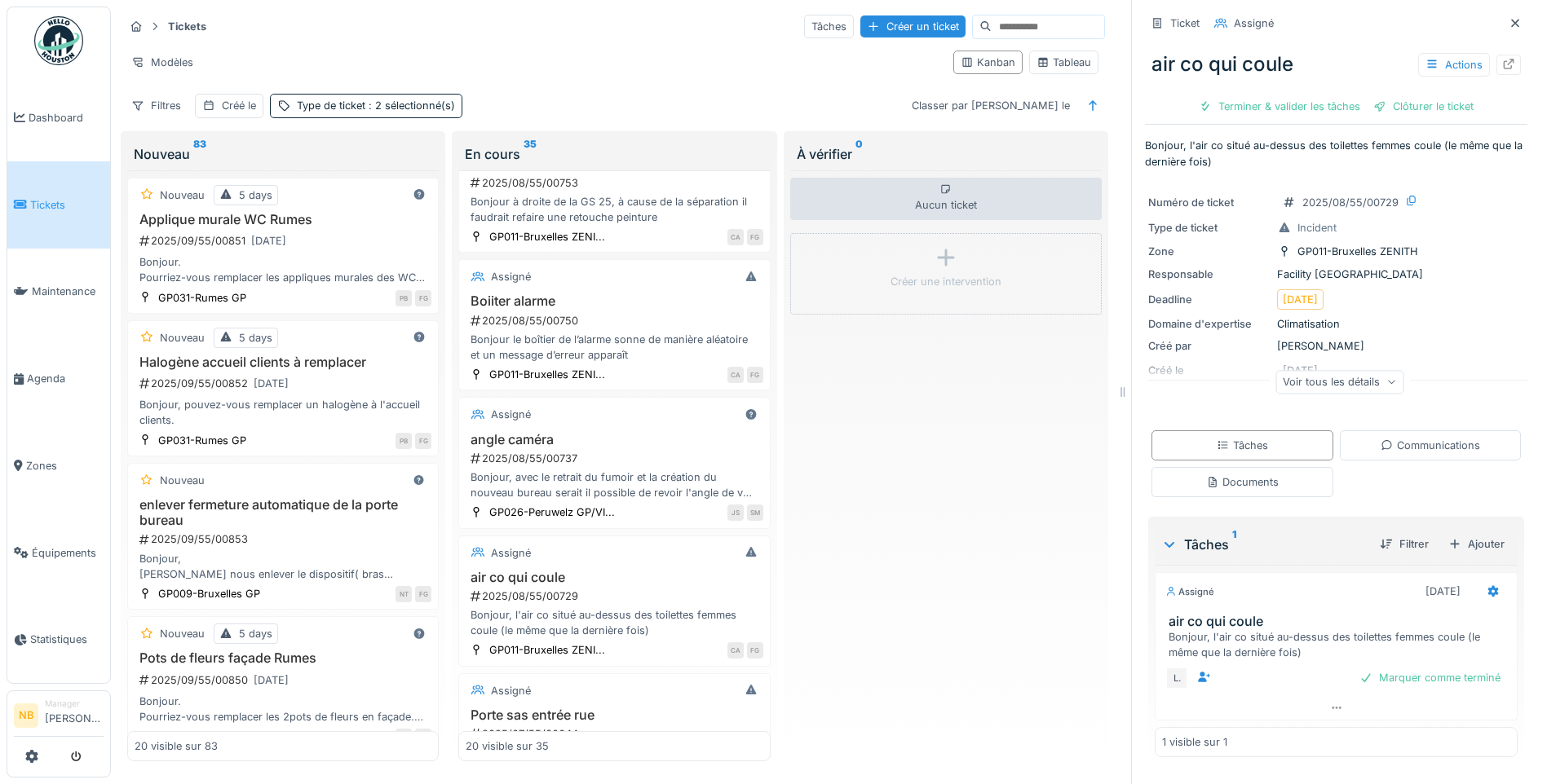
click at [1309, 393] on div "Voir tous les détails" at bounding box center [1339, 382] width 128 height 24
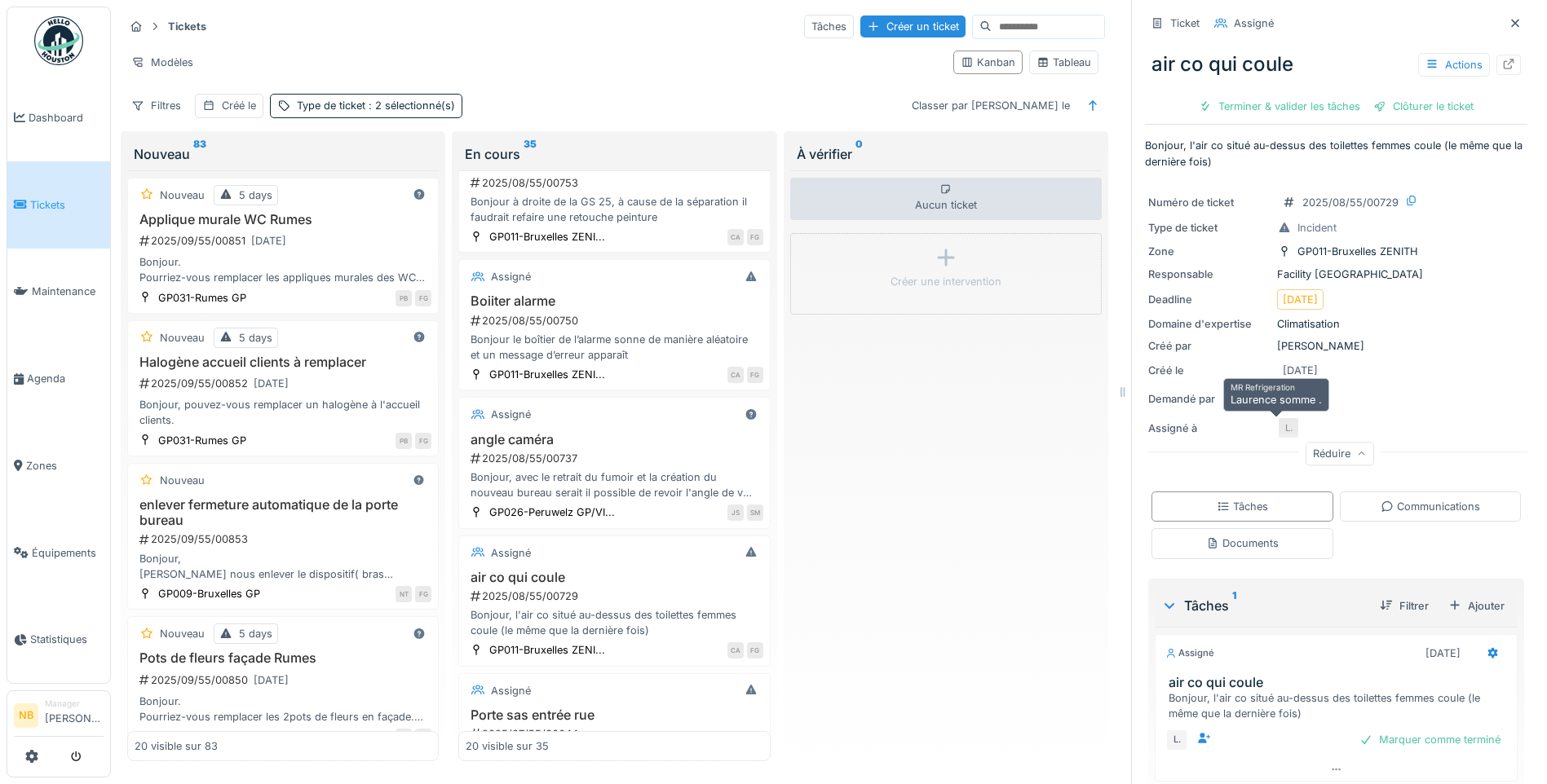
click at [1277, 427] on div "L." at bounding box center [1288, 427] width 23 height 23
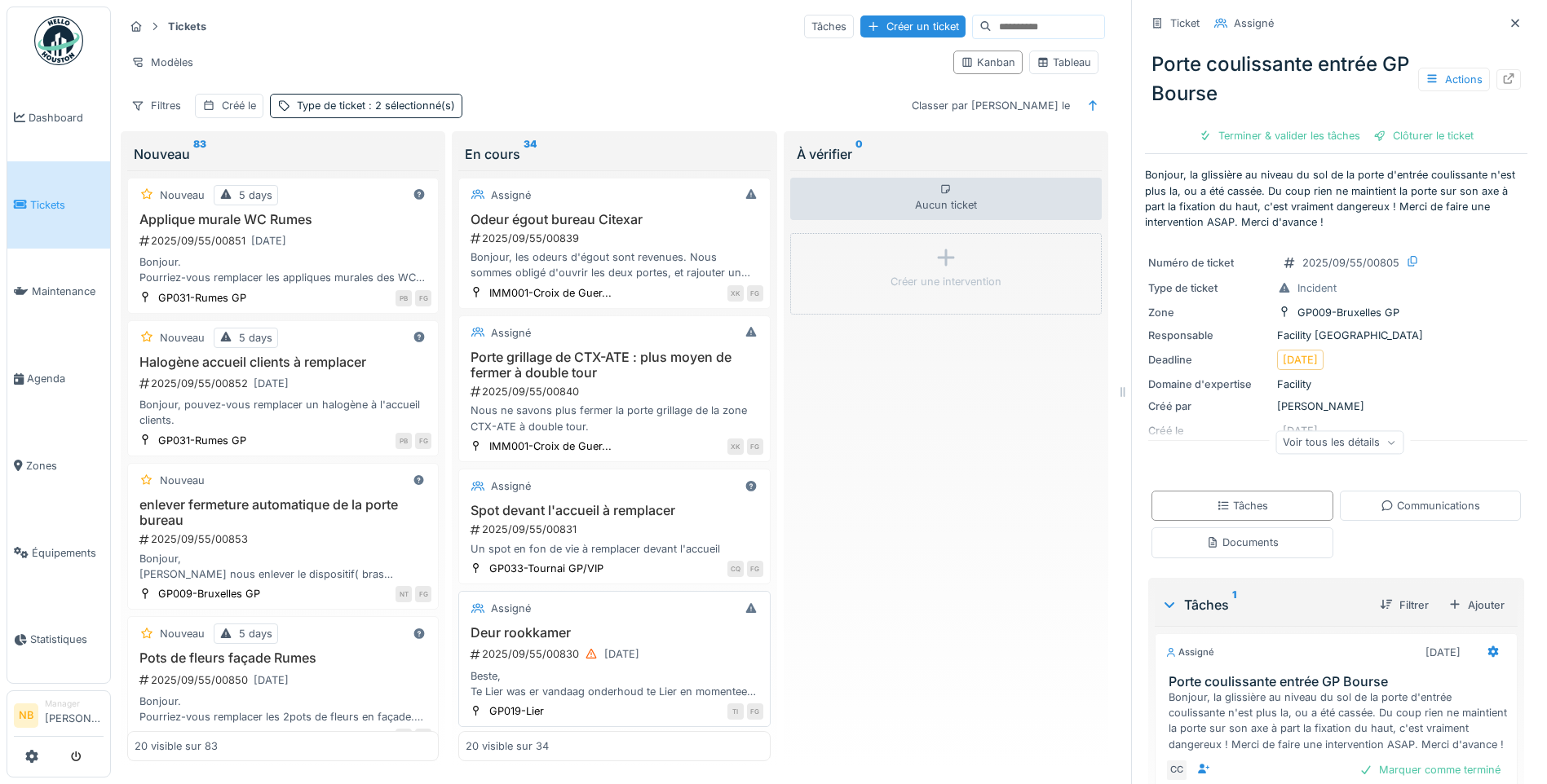
click at [636, 609] on div "Assigné" at bounding box center [613, 608] width 297 height 21
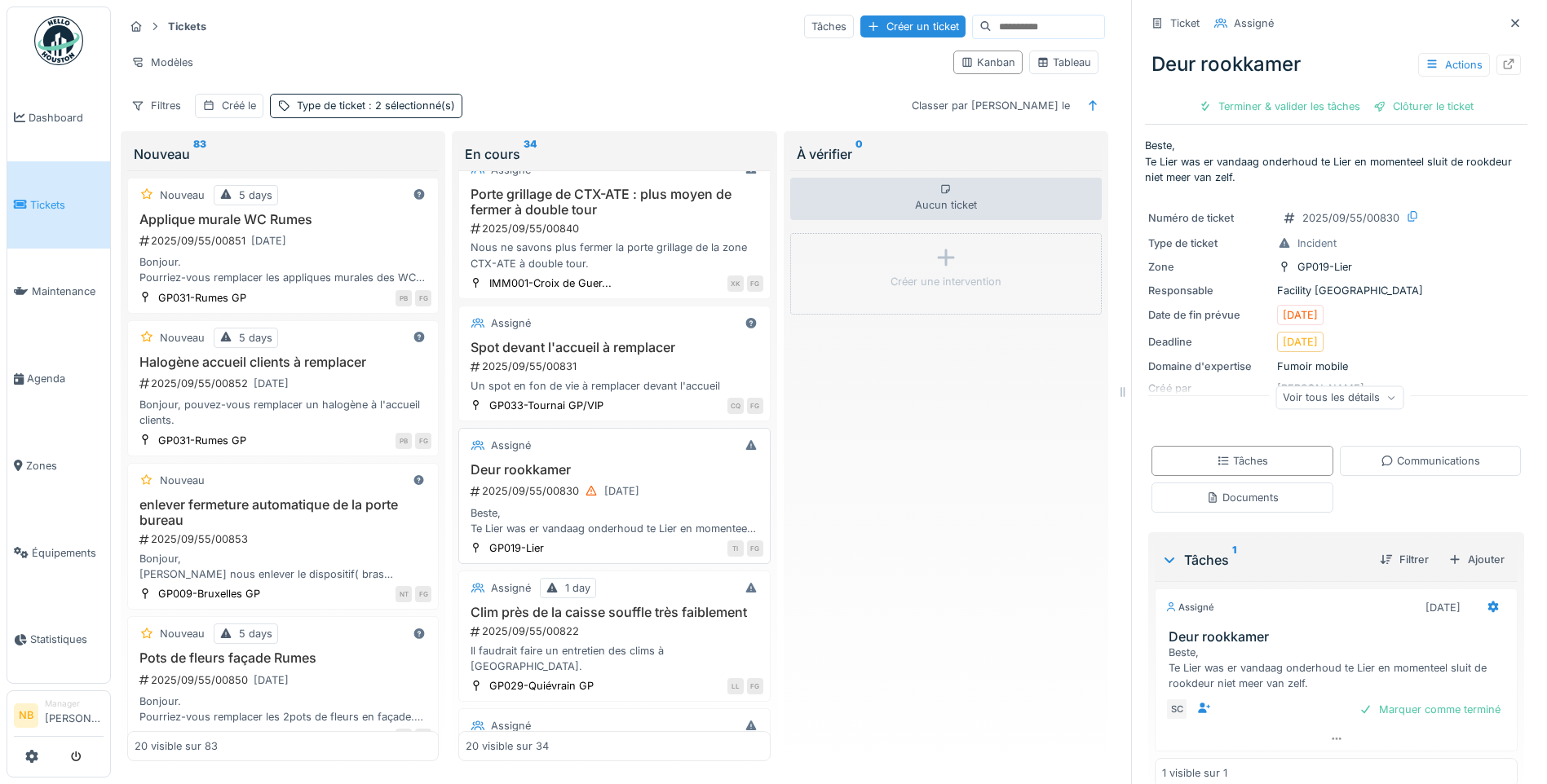
scroll to position [380, 0]
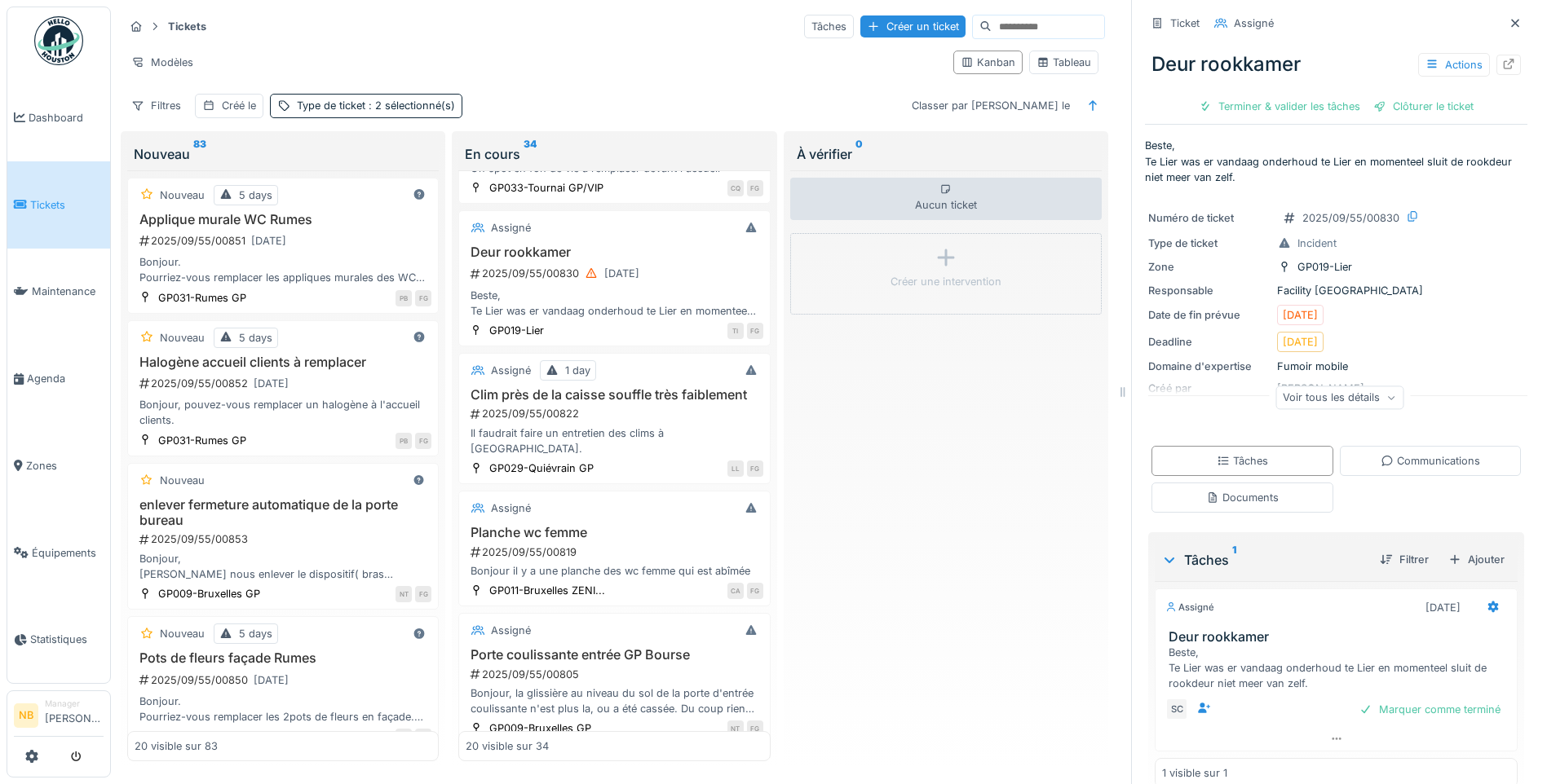
click at [1388, 469] on div "Communications" at bounding box center [1430, 461] width 100 height 16
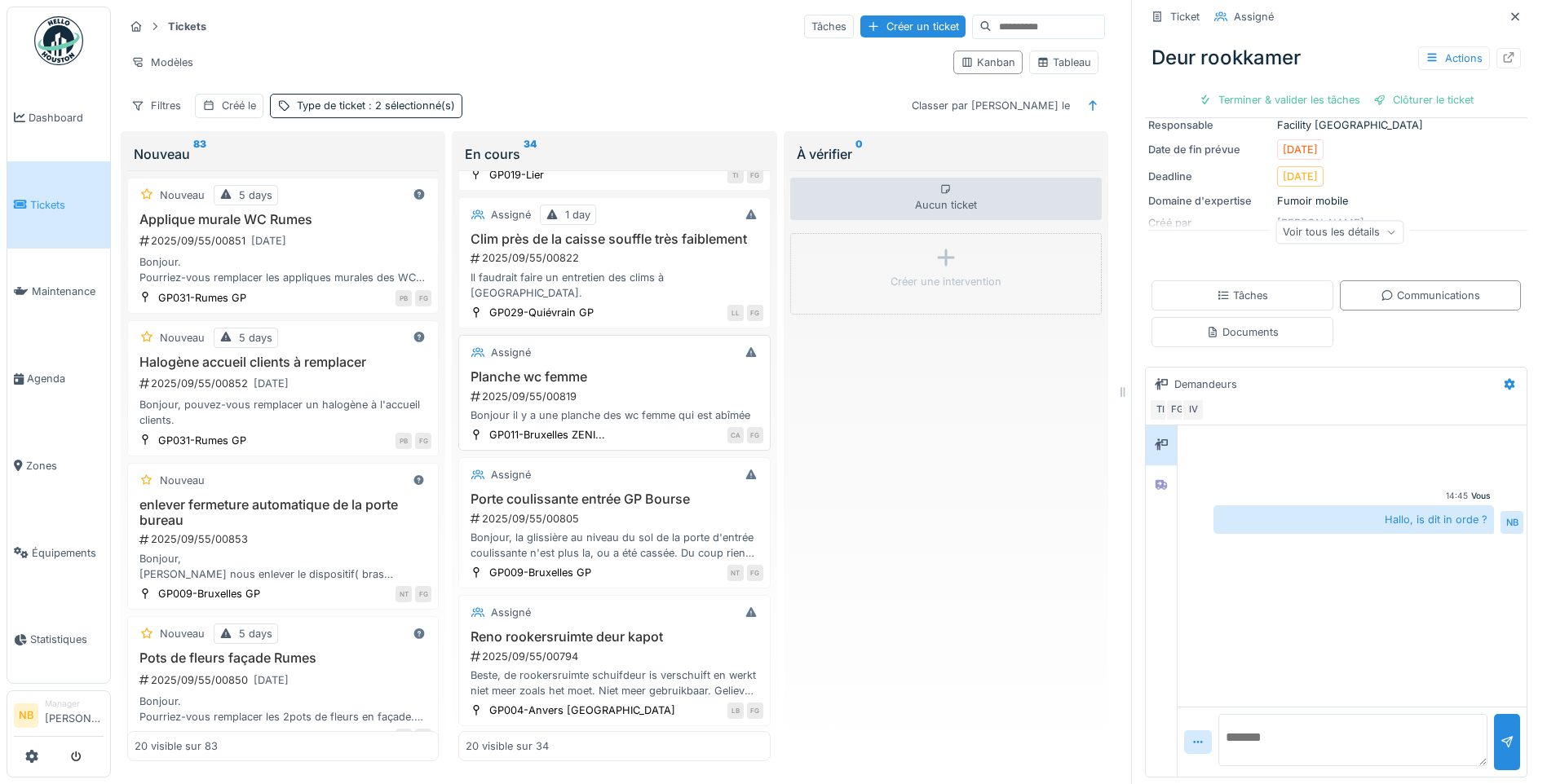
scroll to position [570, 0]
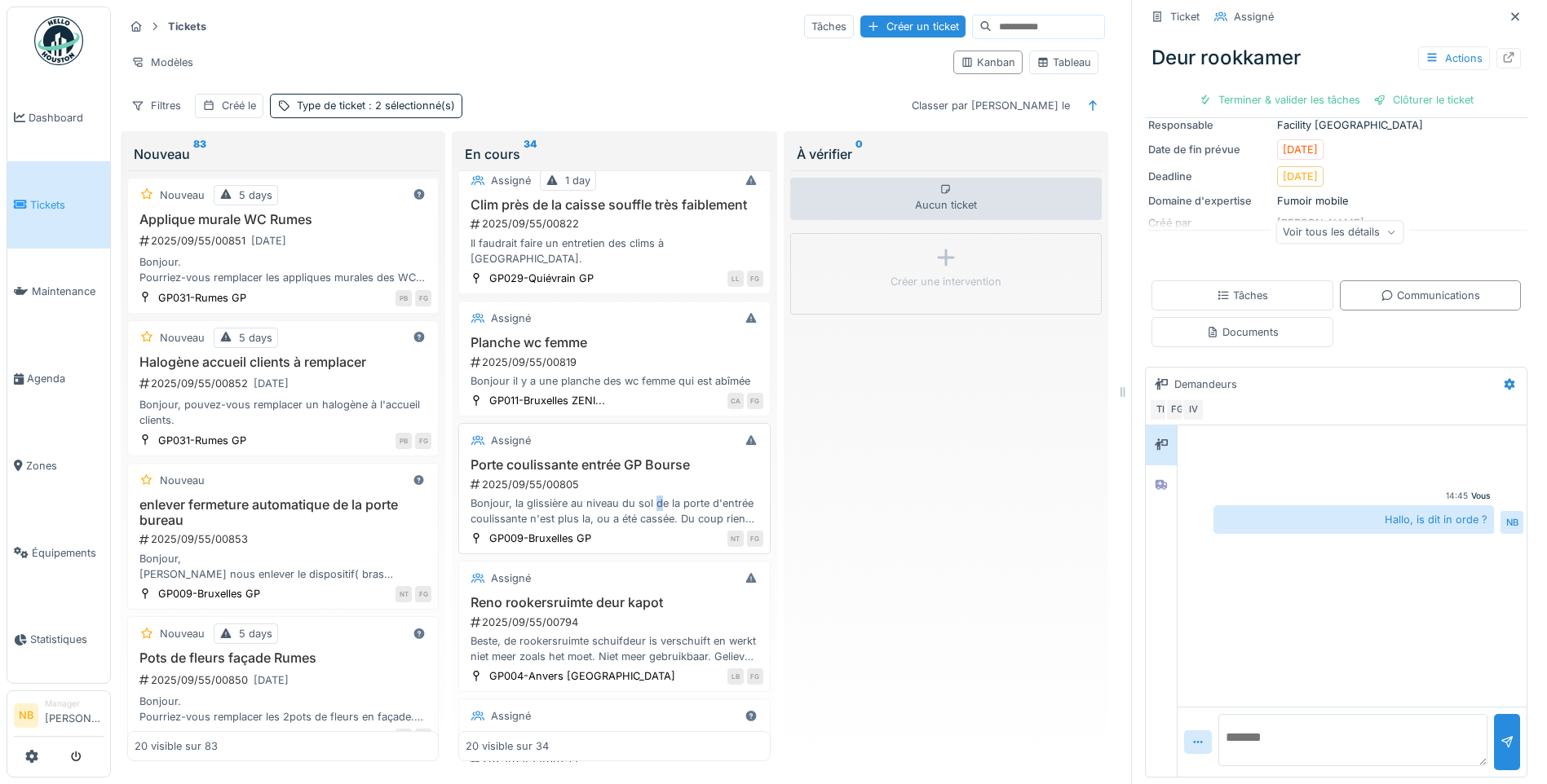
click at [653, 495] on div "Porte coulissante entrée GP Bourse 2025/09/55/00805 Bonjour, la glissière au ni…" at bounding box center [613, 491] width 297 height 69
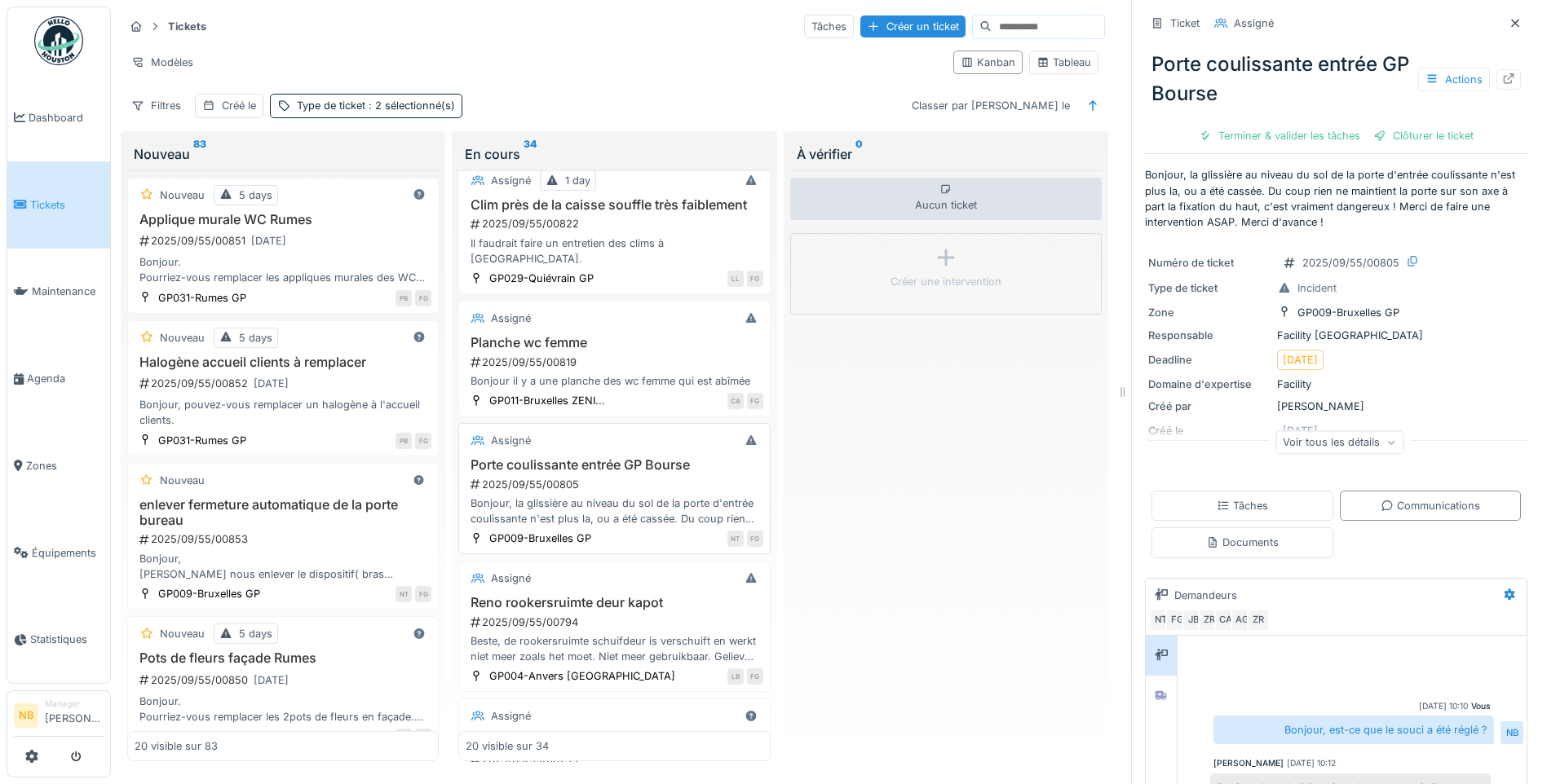
click at [651, 437] on div "Assigné" at bounding box center [613, 440] width 297 height 21
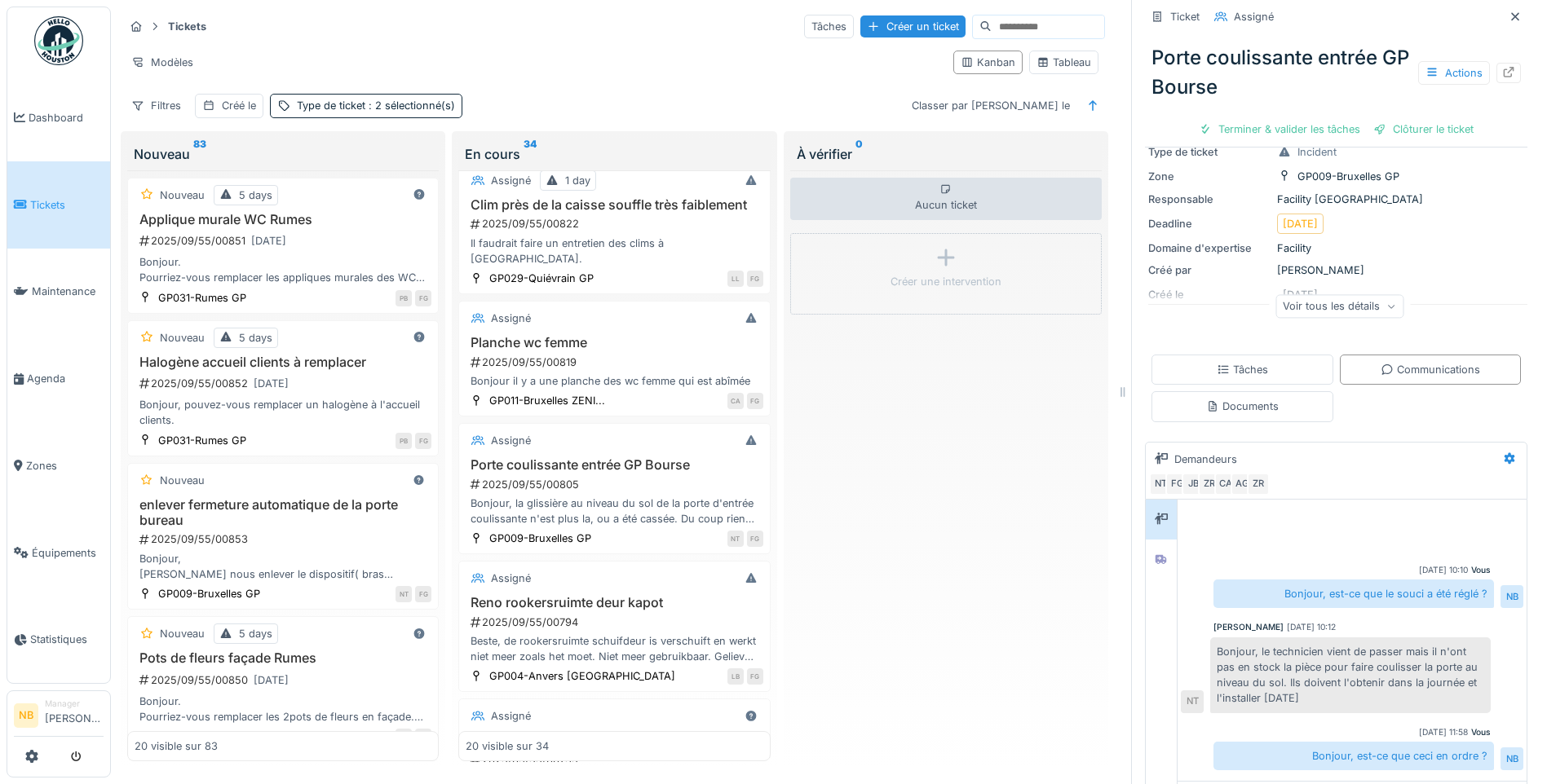
scroll to position [213, 0]
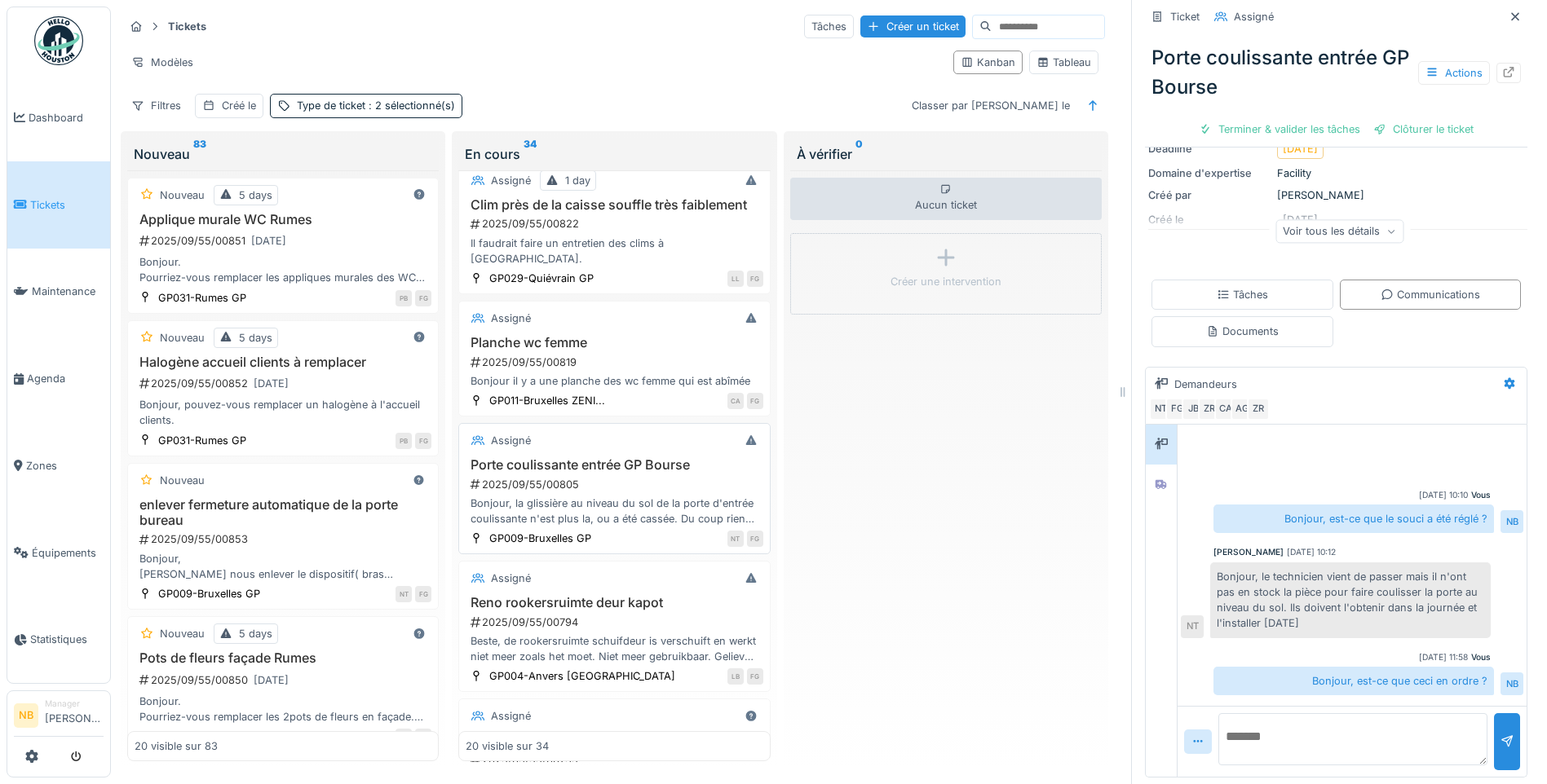
click at [640, 489] on div "2025/09/55/00805" at bounding box center [616, 485] width 294 height 16
click at [1351, 220] on div "Voir tous les détails" at bounding box center [1339, 231] width 128 height 24
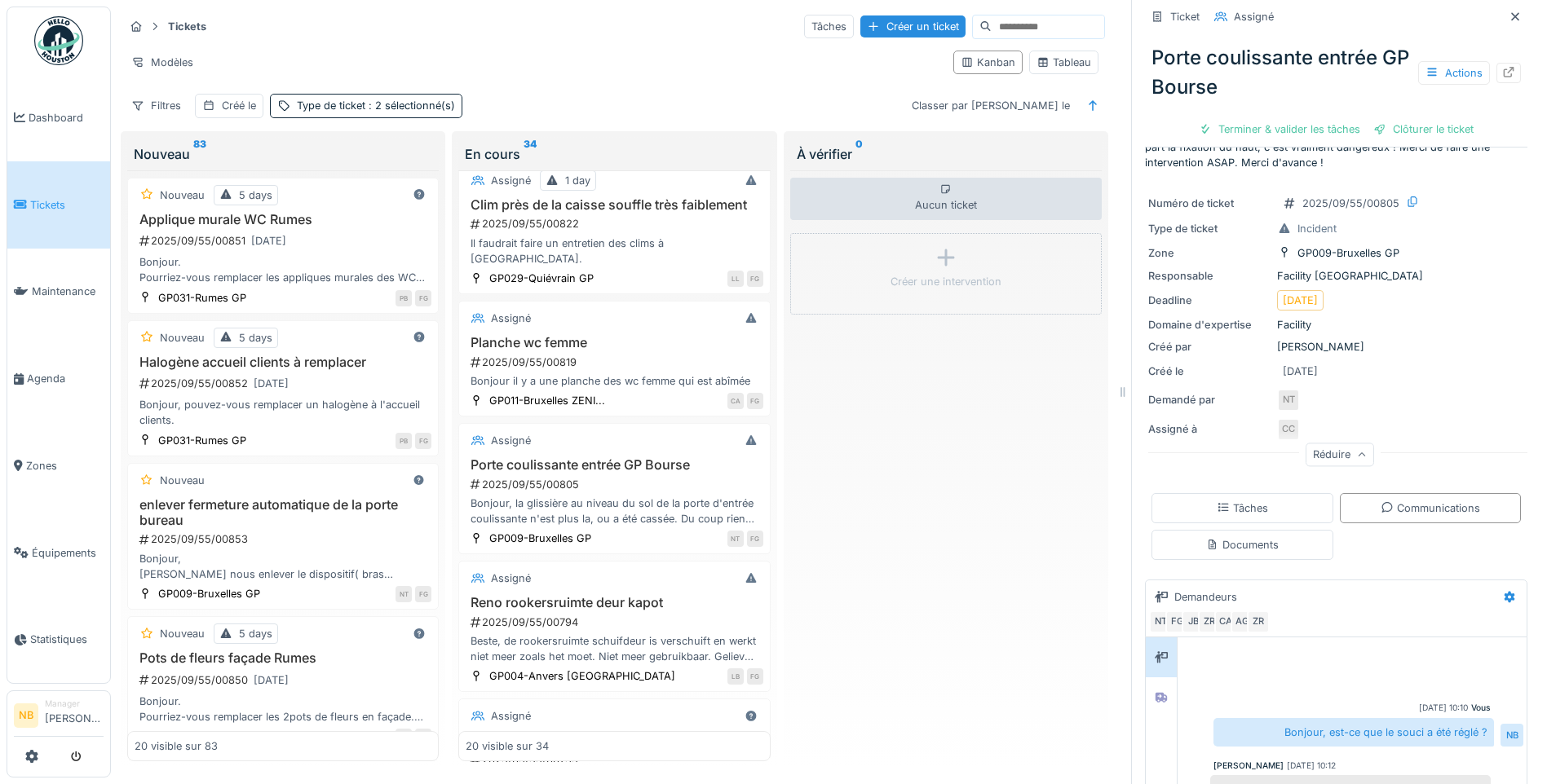
scroll to position [0, 0]
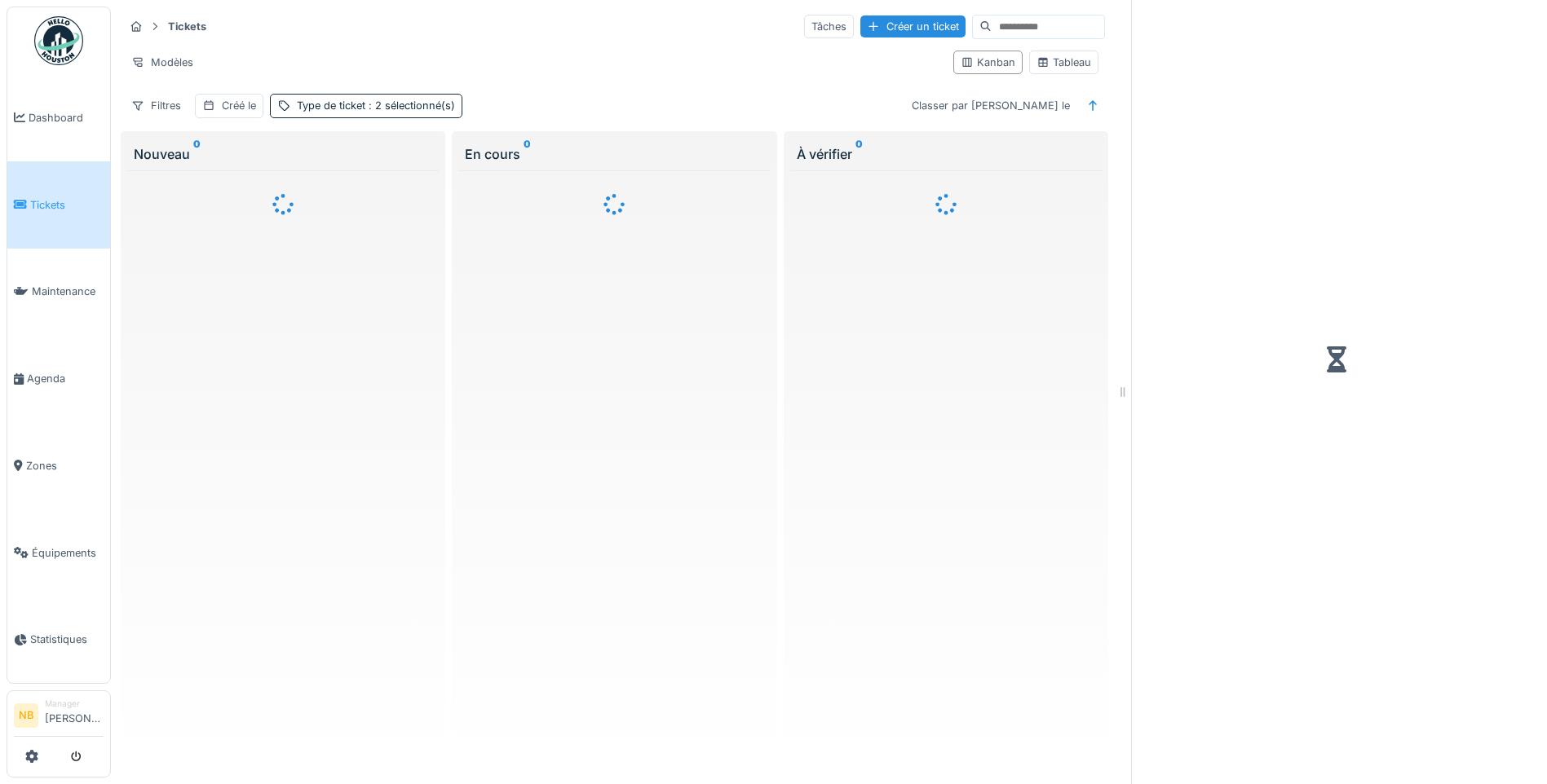
scroll to position [12, 0]
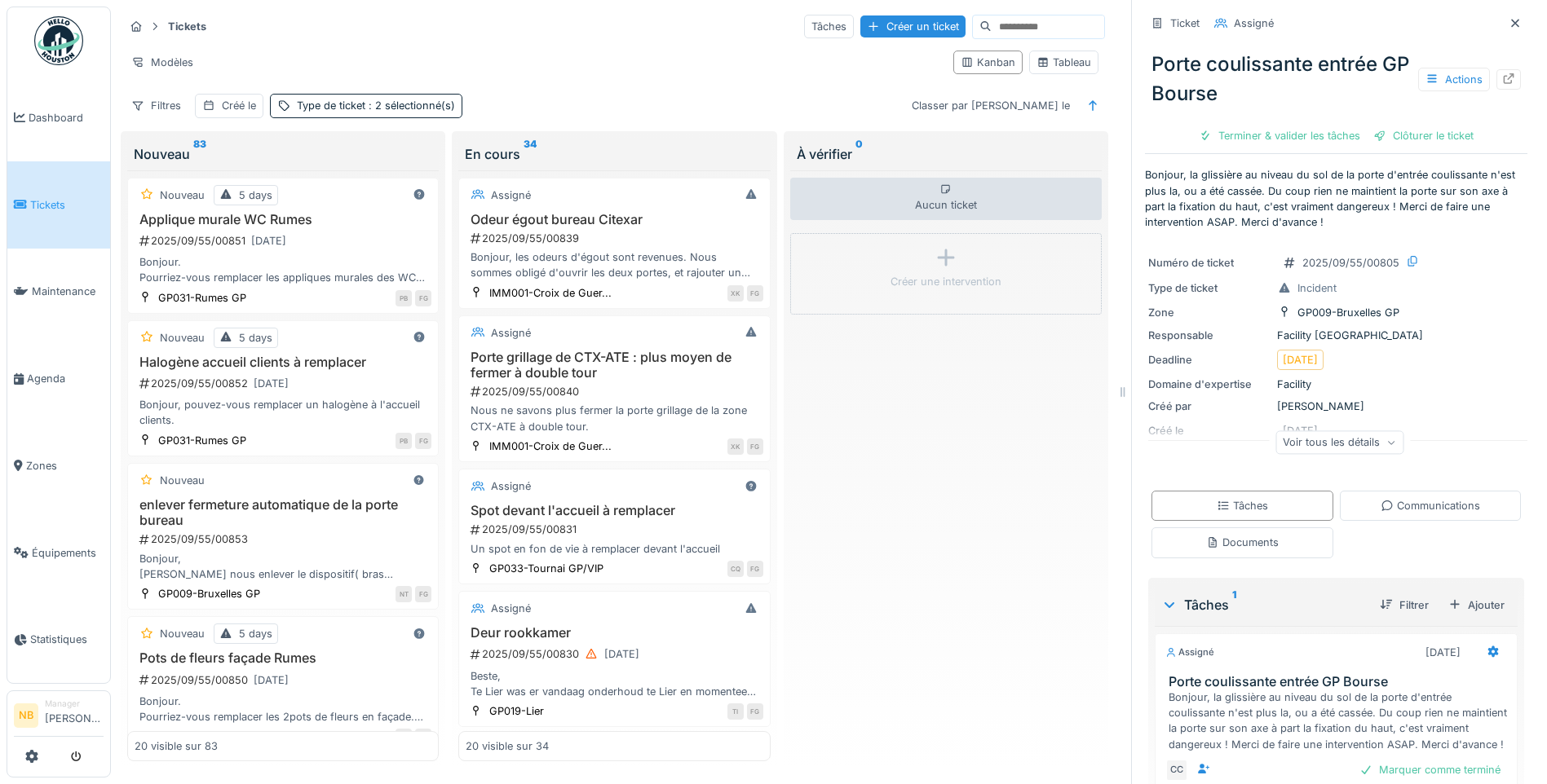
click at [1323, 430] on div "Voir tous les détails" at bounding box center [1339, 442] width 128 height 24
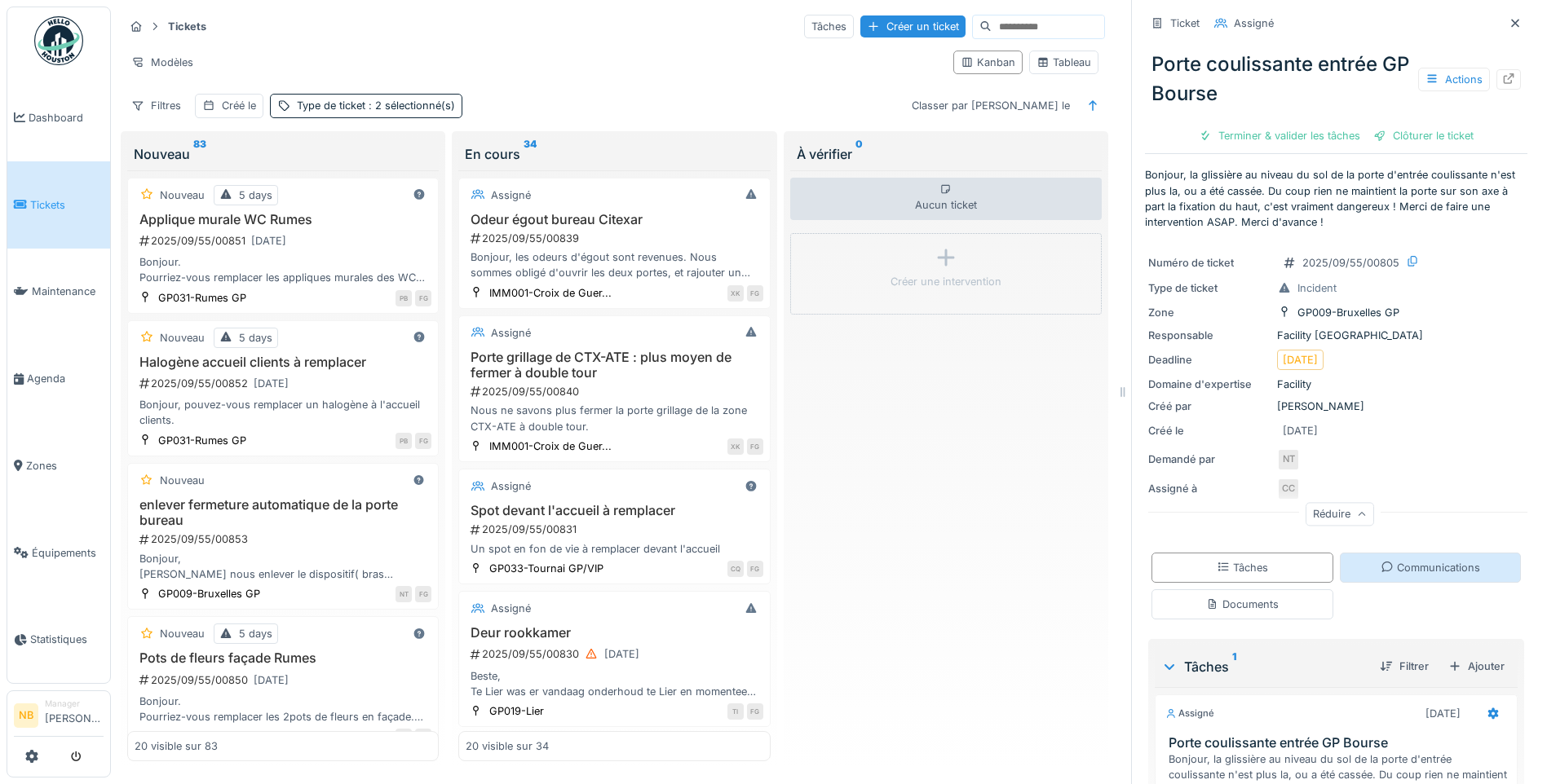
click at [1385, 553] on div "Communications" at bounding box center [1431, 567] width 182 height 31
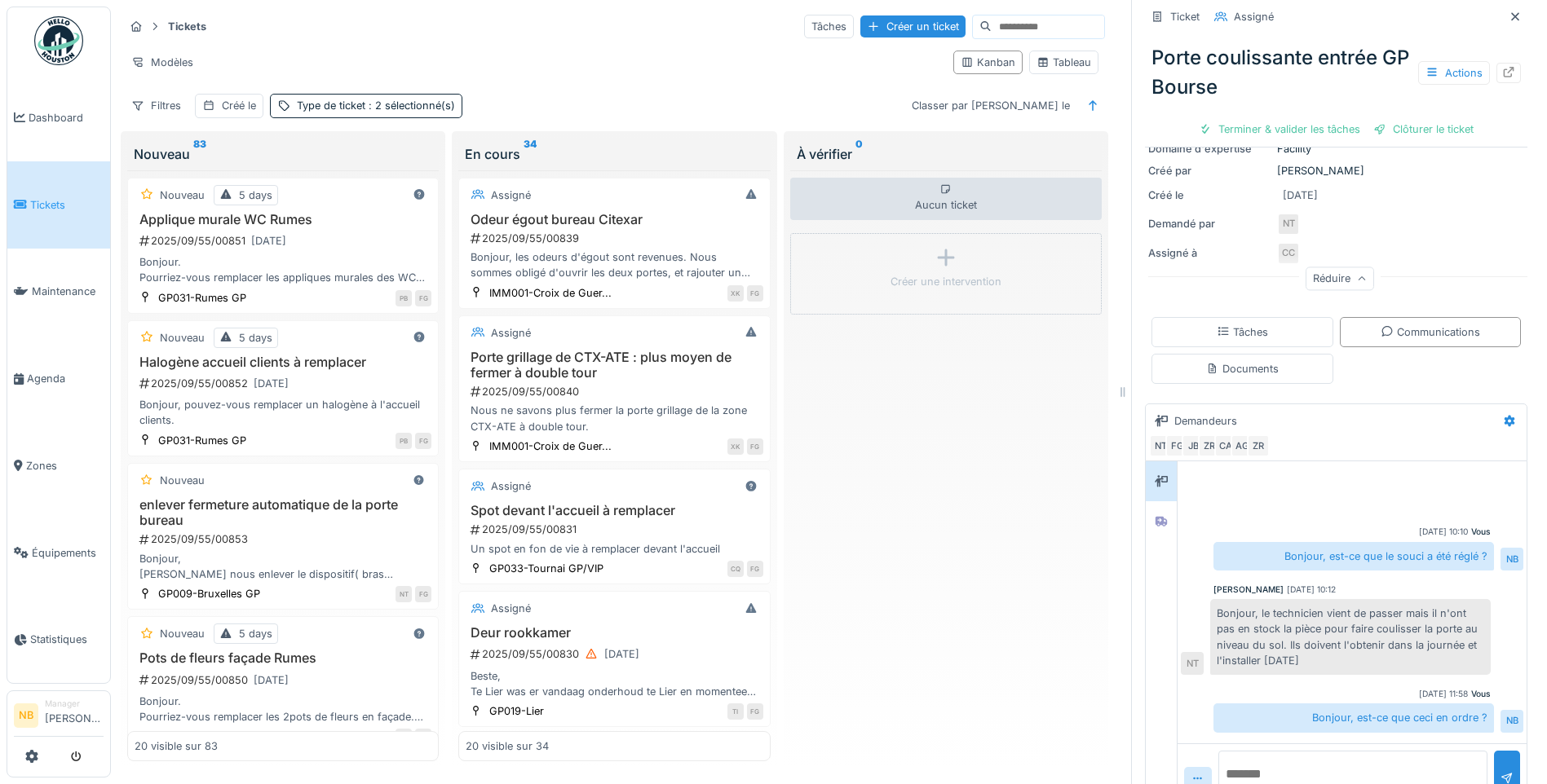
scroll to position [272, 0]
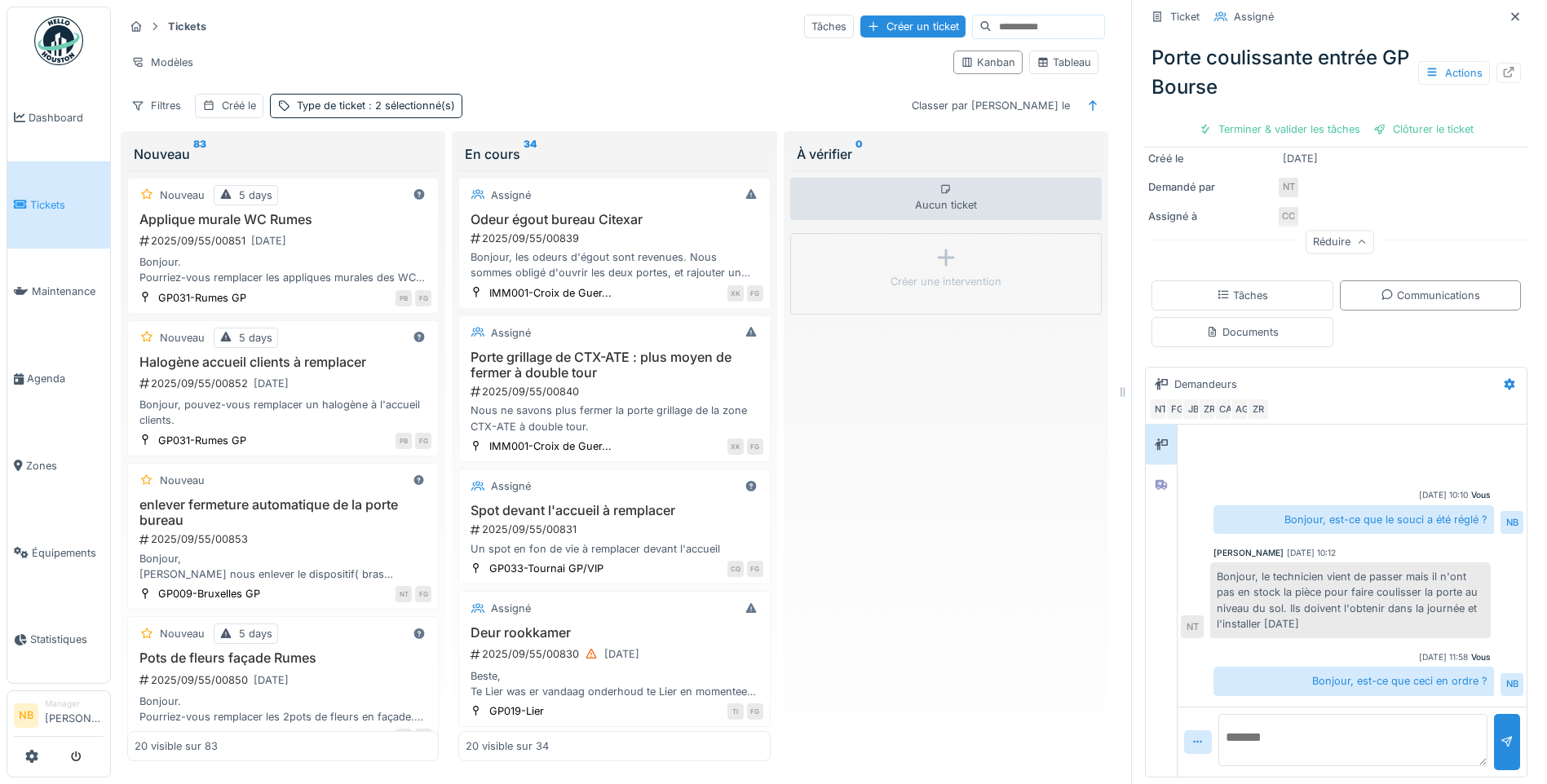
click at [1290, 735] on textarea at bounding box center [1352, 740] width 269 height 52
click at [1409, 118] on div "Clôturer le ticket" at bounding box center [1423, 129] width 113 height 22
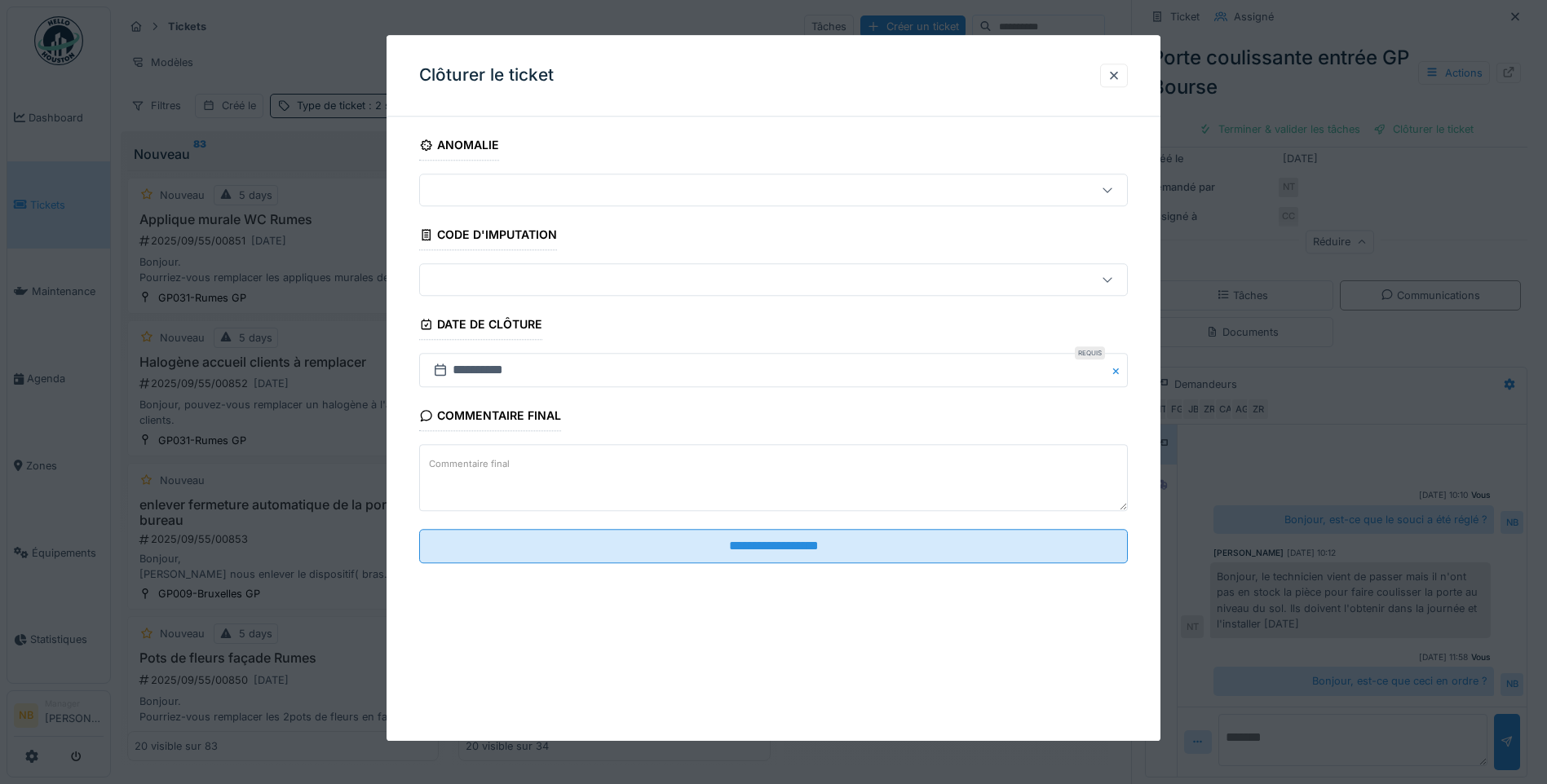
click at [692, 480] on textarea "Commentaire final" at bounding box center [773, 479] width 708 height 67
type textarea "**********"
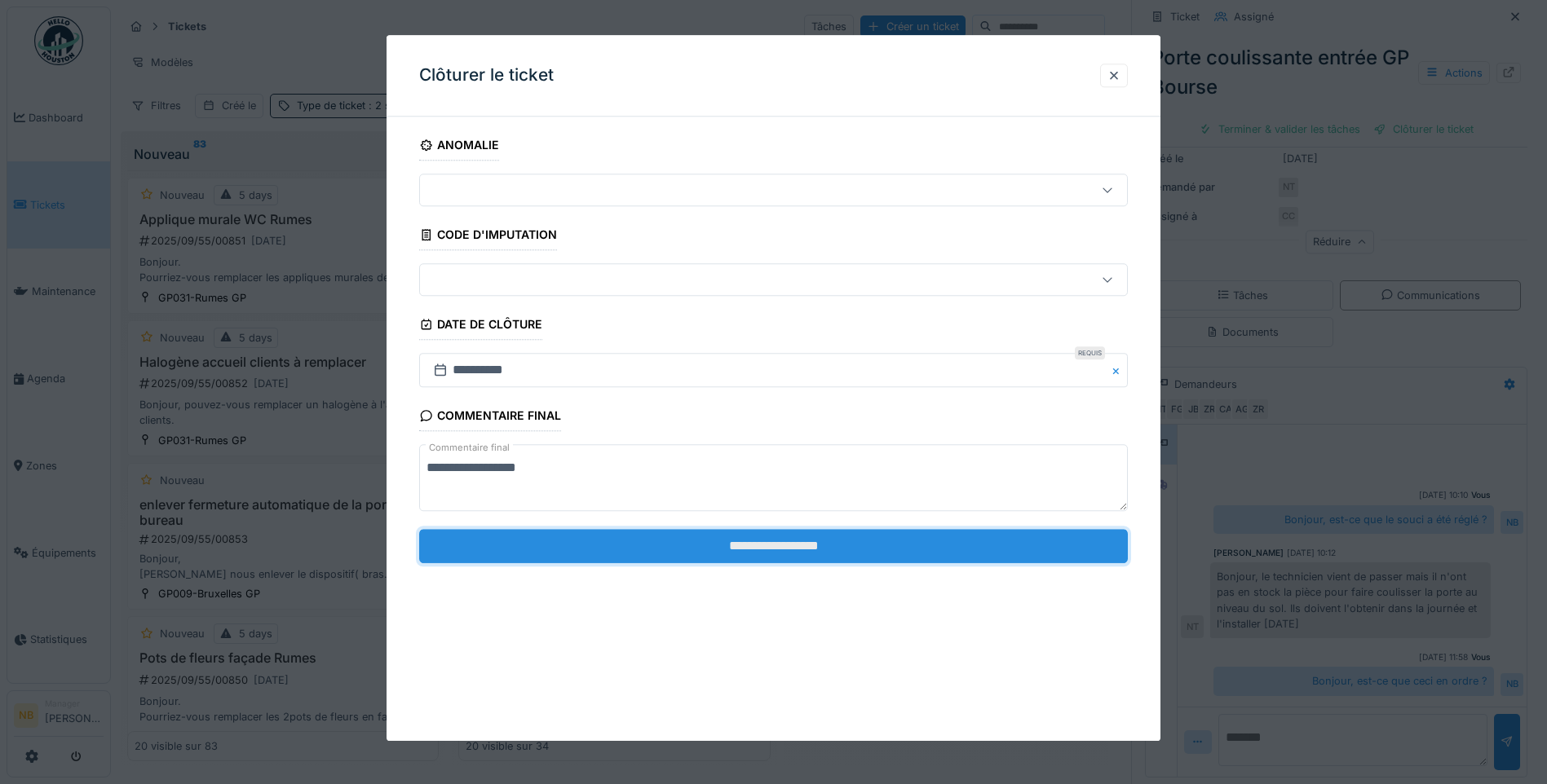
click at [816, 546] on input "**********" at bounding box center [773, 546] width 708 height 34
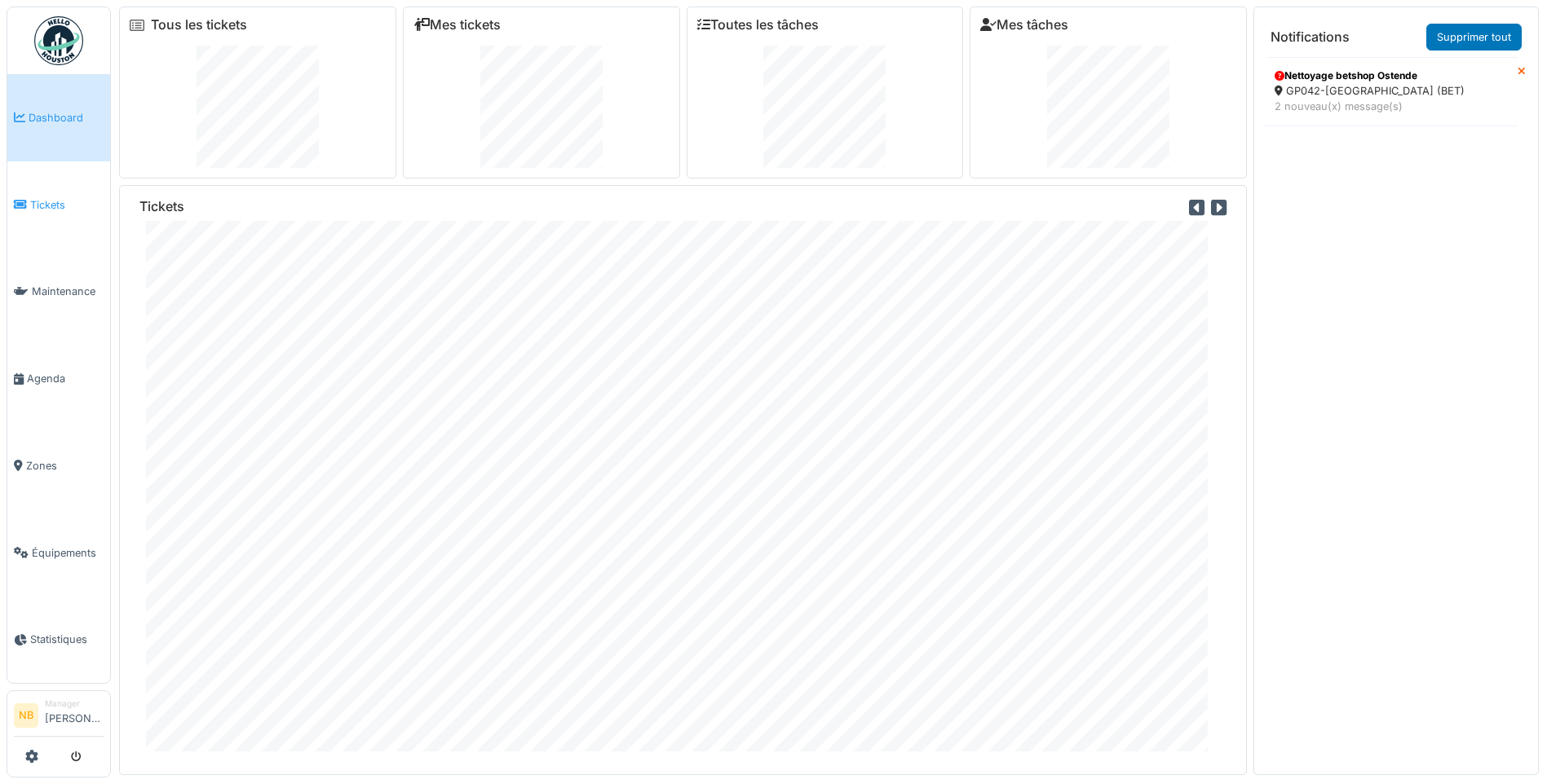
click at [61, 199] on span "Tickets" at bounding box center [67, 205] width 73 height 16
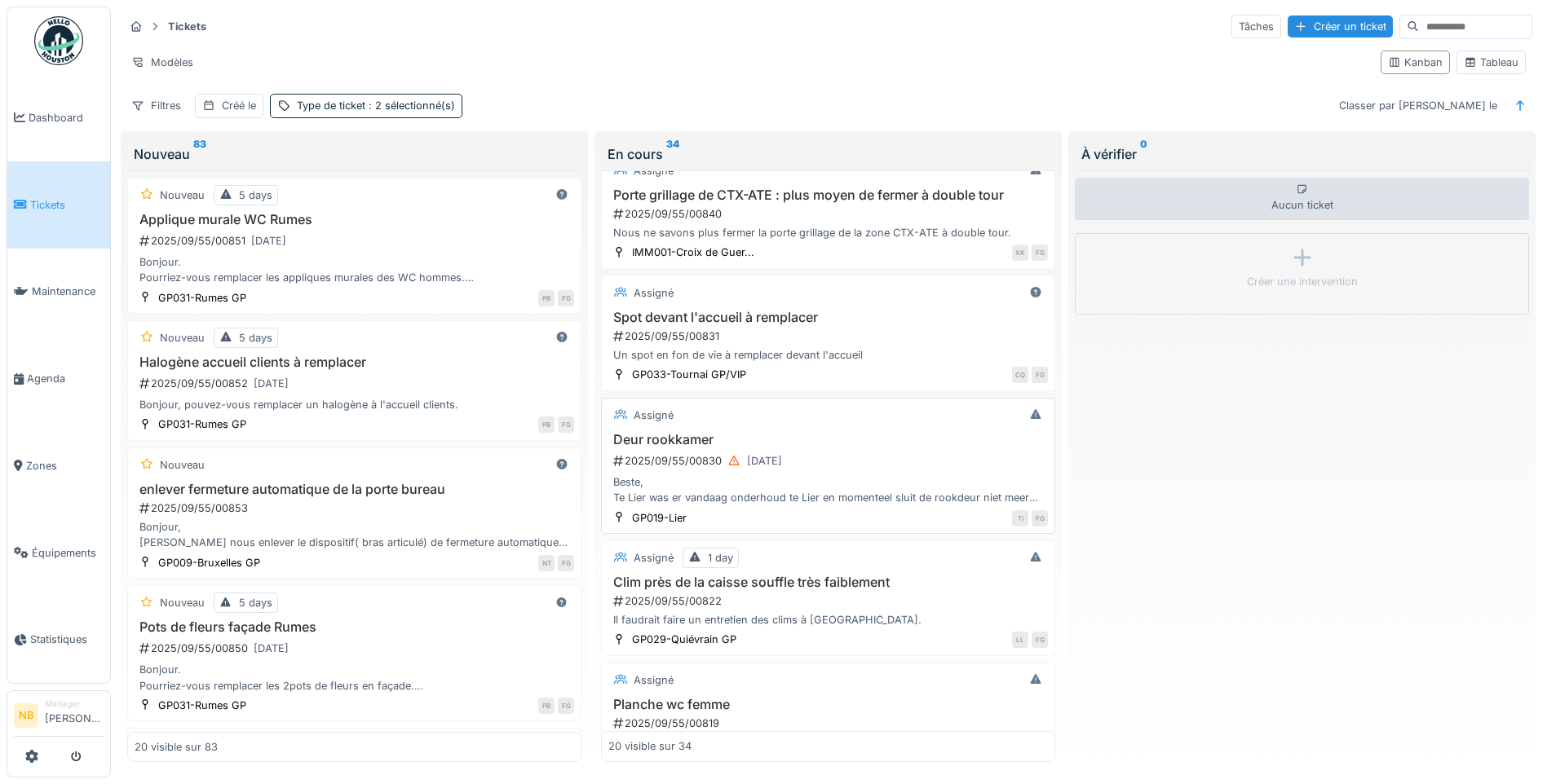
scroll to position [190, 0]
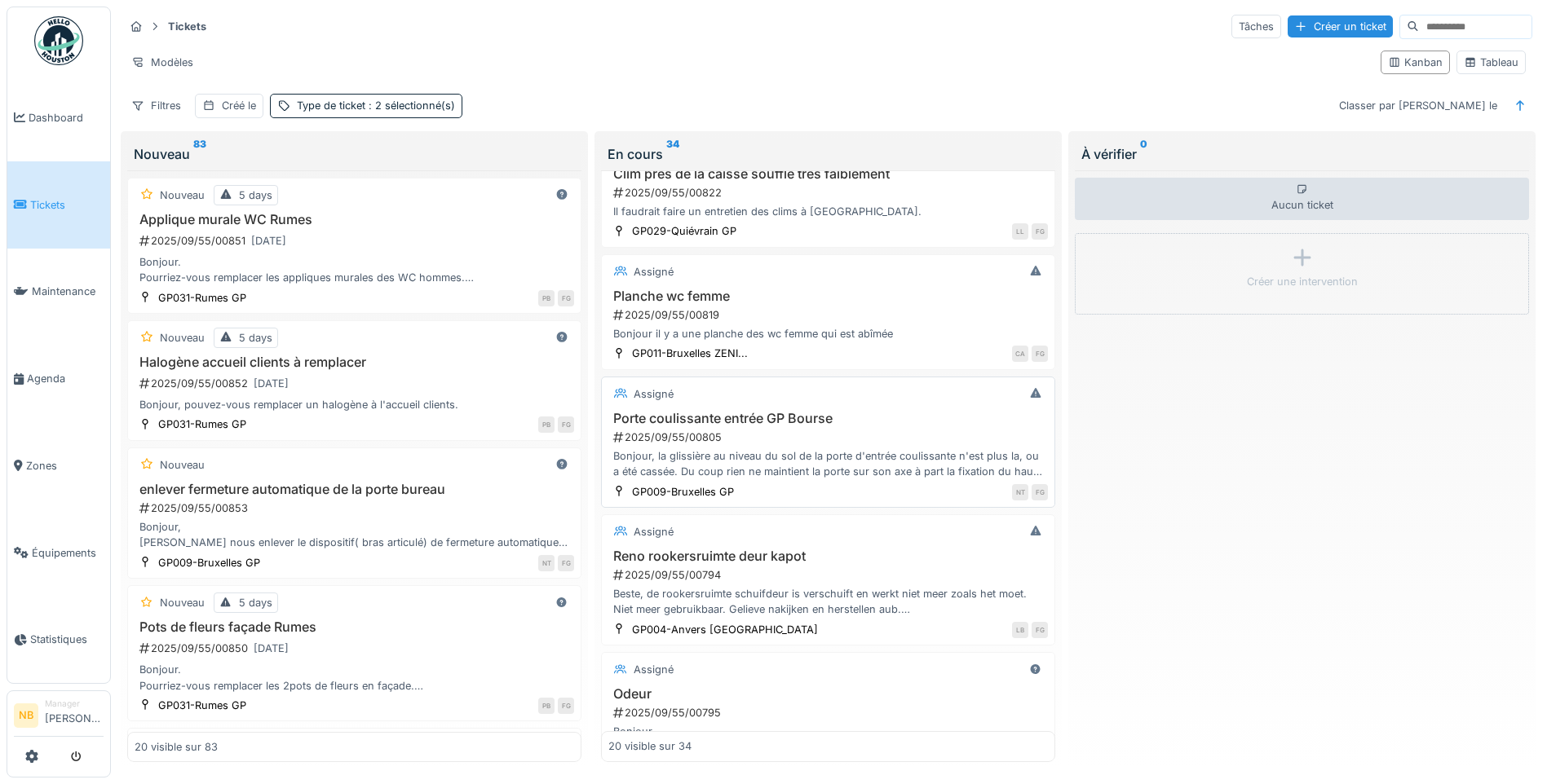
click at [847, 427] on div "Porte coulissante entrée GP Bourse 2025/09/55/00805 Bonjour, la glissière au ni…" at bounding box center [828, 445] width 439 height 69
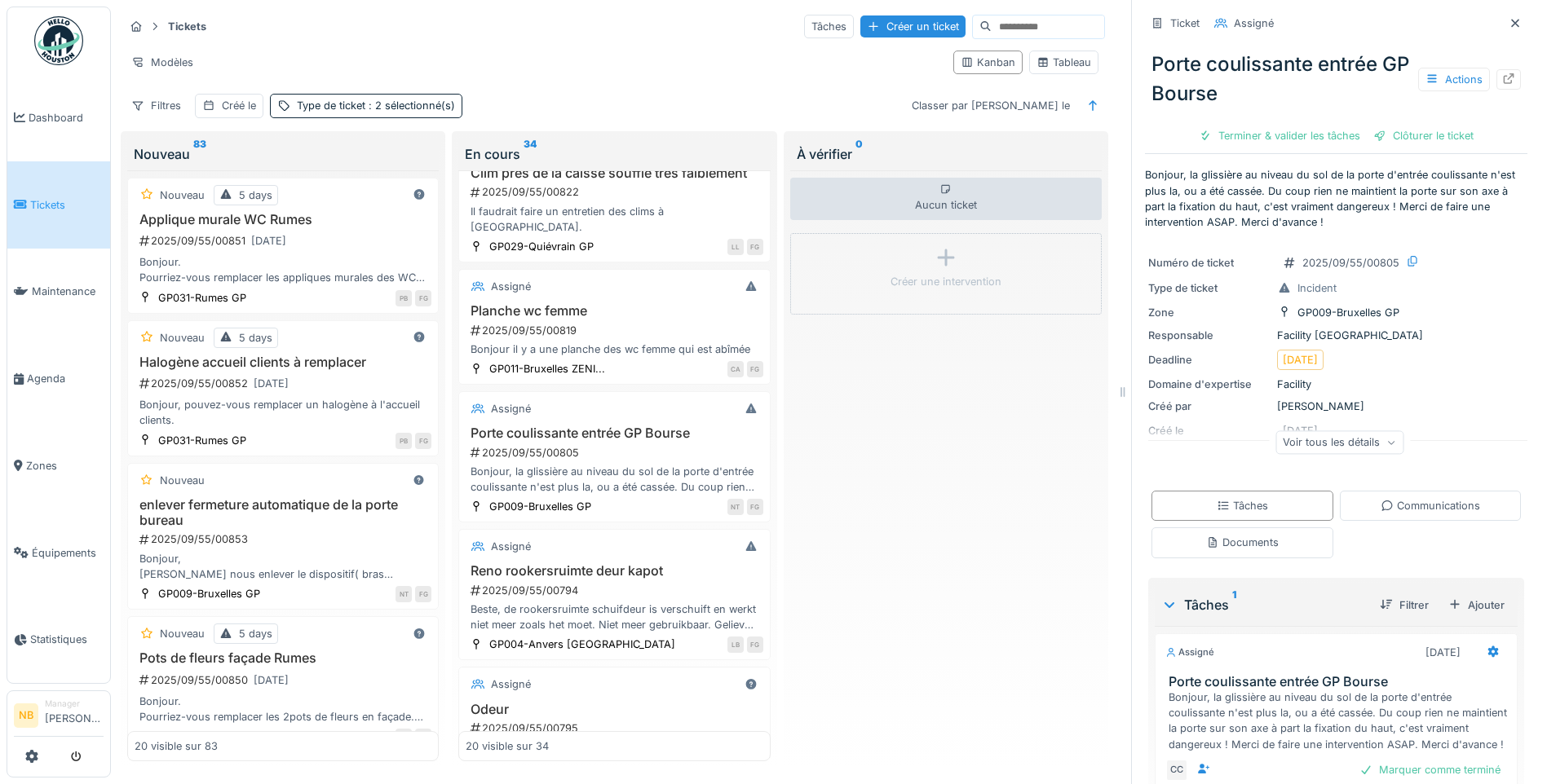
click at [1343, 442] on div "Voir tous les détails" at bounding box center [1339, 442] width 128 height 24
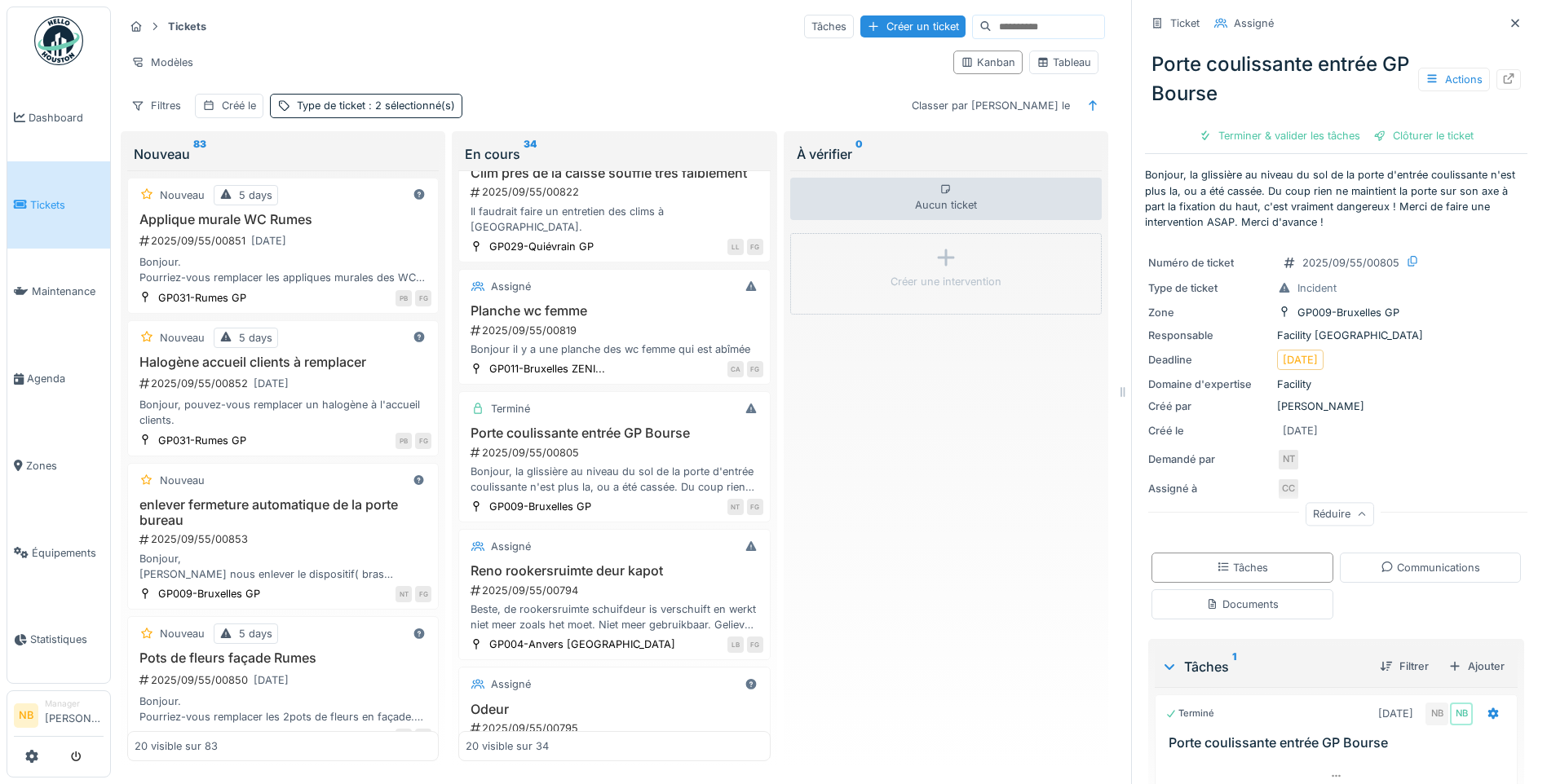
scroll to position [0, 0]
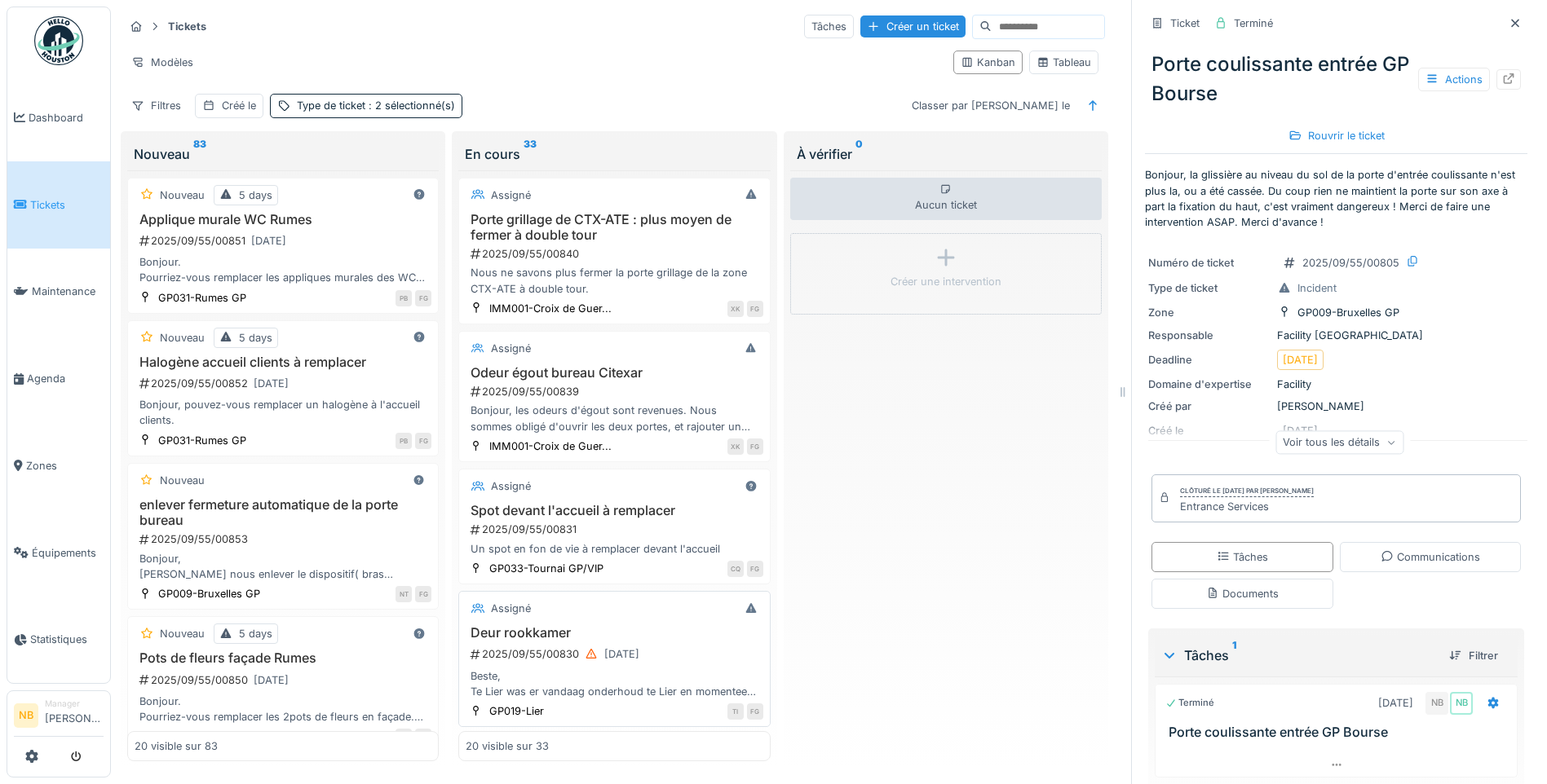
click at [646, 620] on div "Assigné Deur rookkamer 2025/09/55/00830 [DATE] Beste, Te Lier was er vandaag on…" at bounding box center [614, 659] width 311 height 136
click at [718, 644] on div "2025/09/55/00830 08/09/2025" at bounding box center [616, 654] width 294 height 21
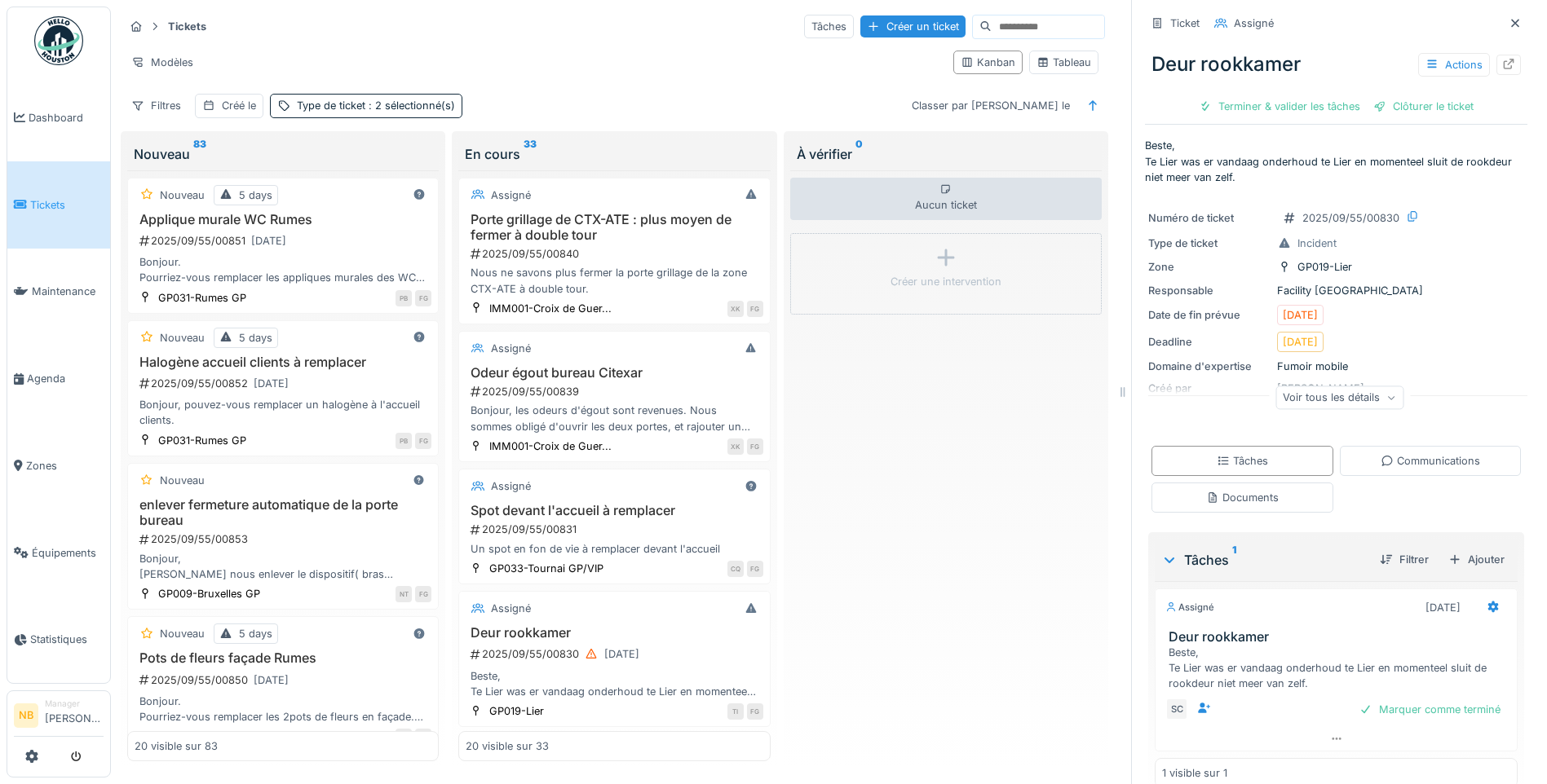
click at [1405, 440] on div "Ticket Assigné Deur rookkamer Actions Terminer & valider les tâches Clôturer le…" at bounding box center [1336, 404] width 382 height 808
click at [1435, 460] on div "Communications" at bounding box center [1430, 461] width 100 height 16
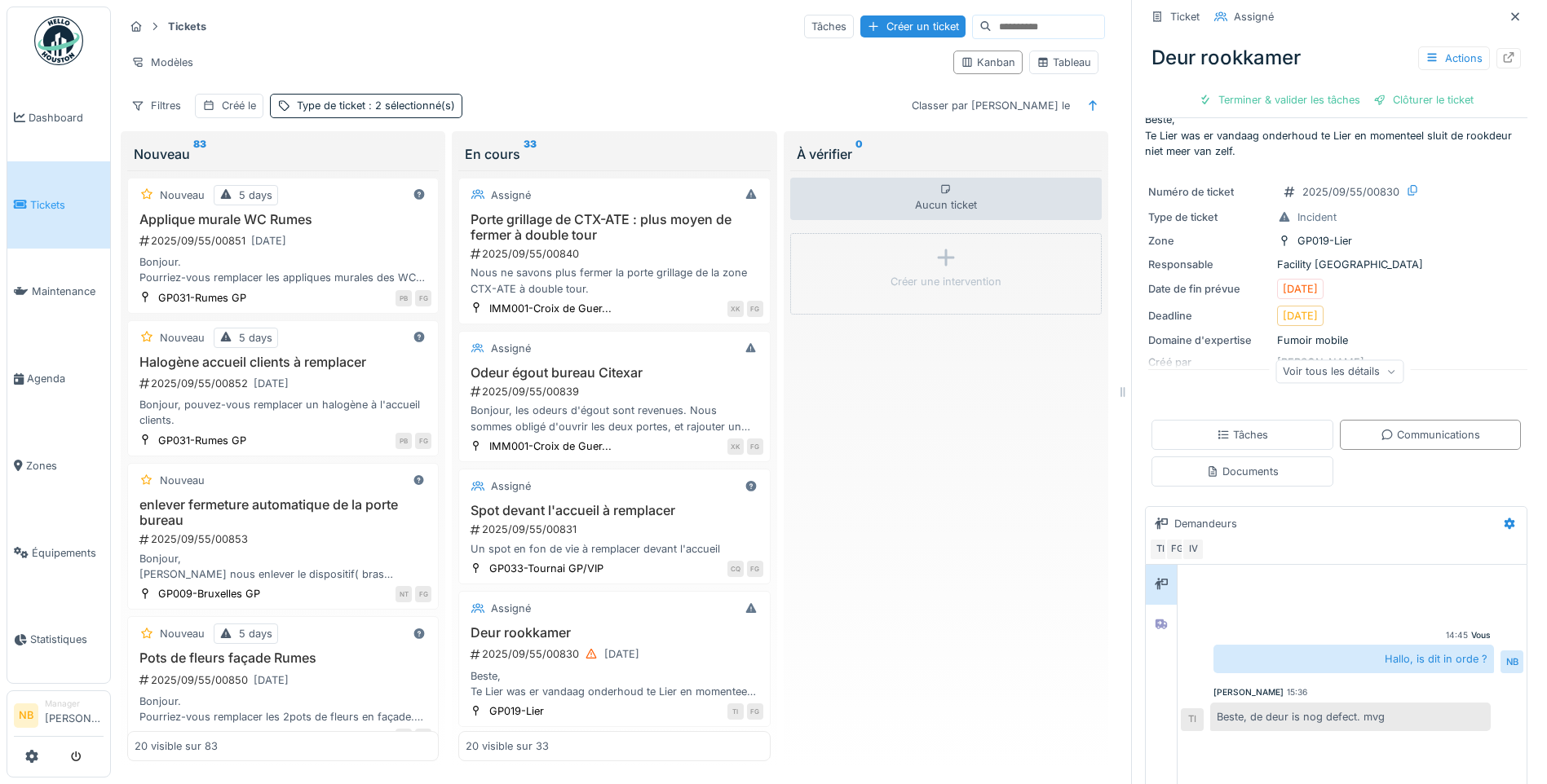
click at [1312, 368] on div "Voir tous les détails" at bounding box center [1339, 371] width 128 height 24
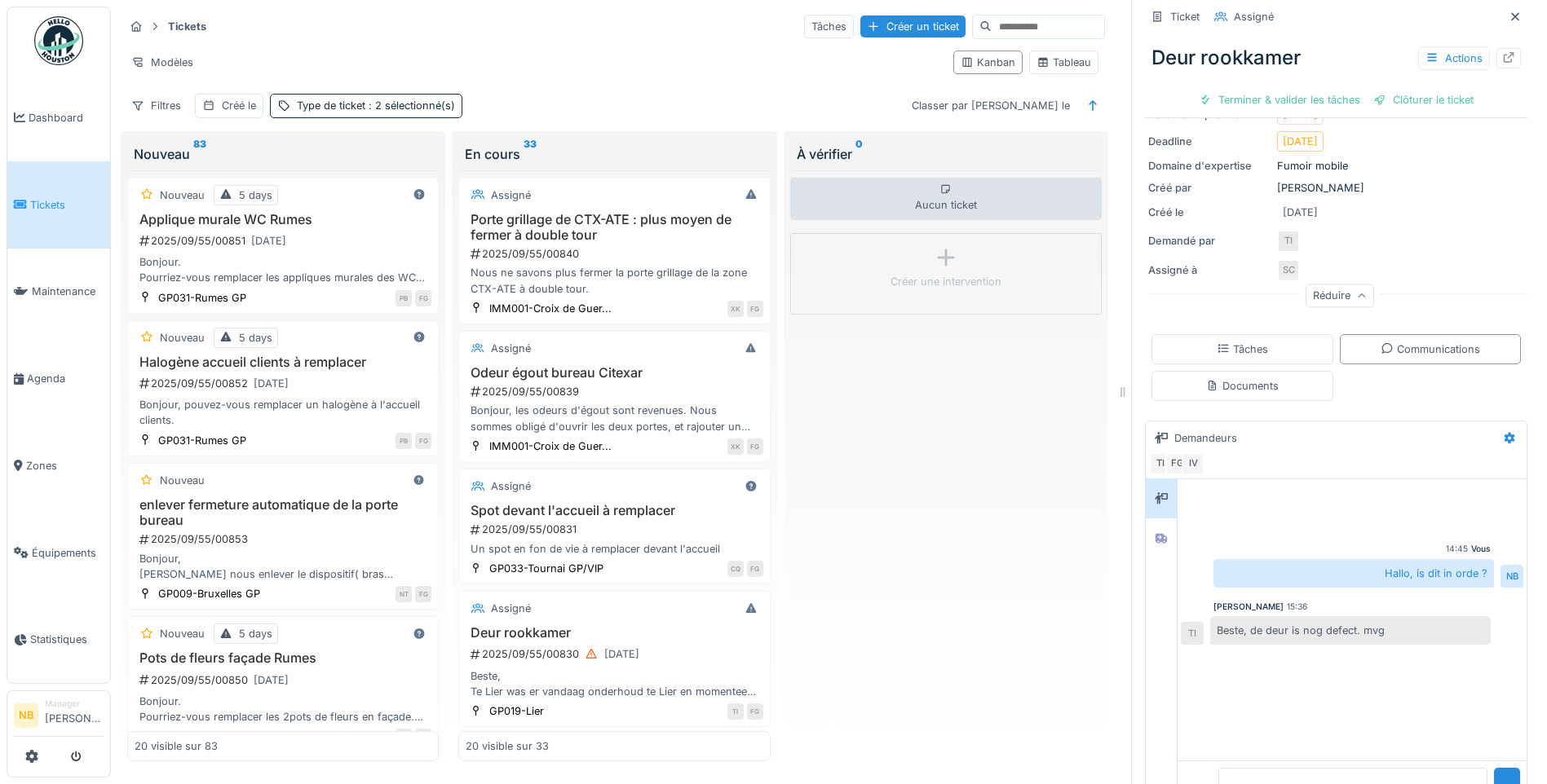
scroll to position [254, 0]
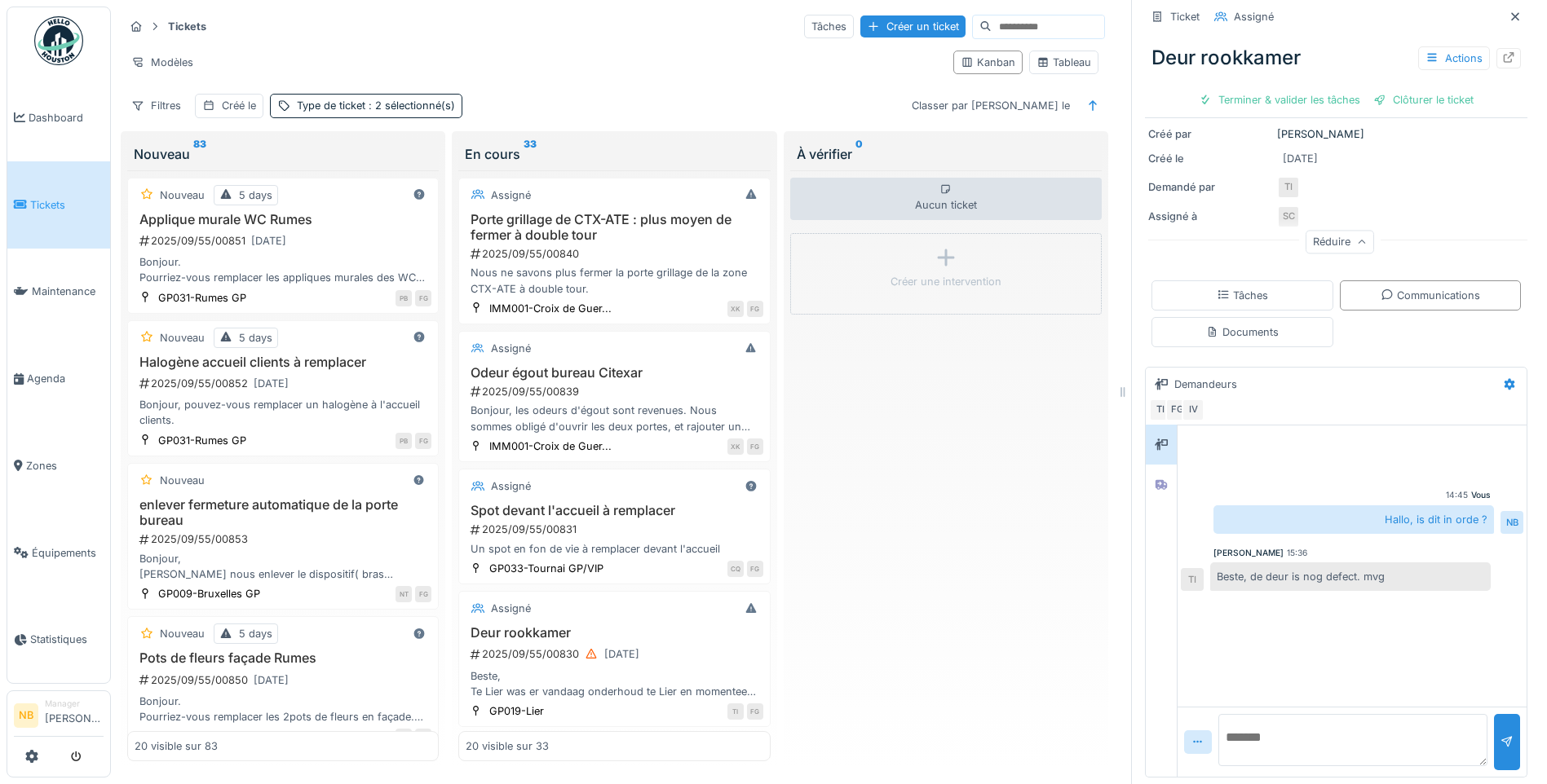
click at [1319, 727] on textarea at bounding box center [1352, 740] width 269 height 52
click at [1273, 733] on textarea at bounding box center [1352, 740] width 269 height 52
paste textarea "**********"
type textarea "**********"
click at [1501, 735] on div at bounding box center [1507, 743] width 13 height 16
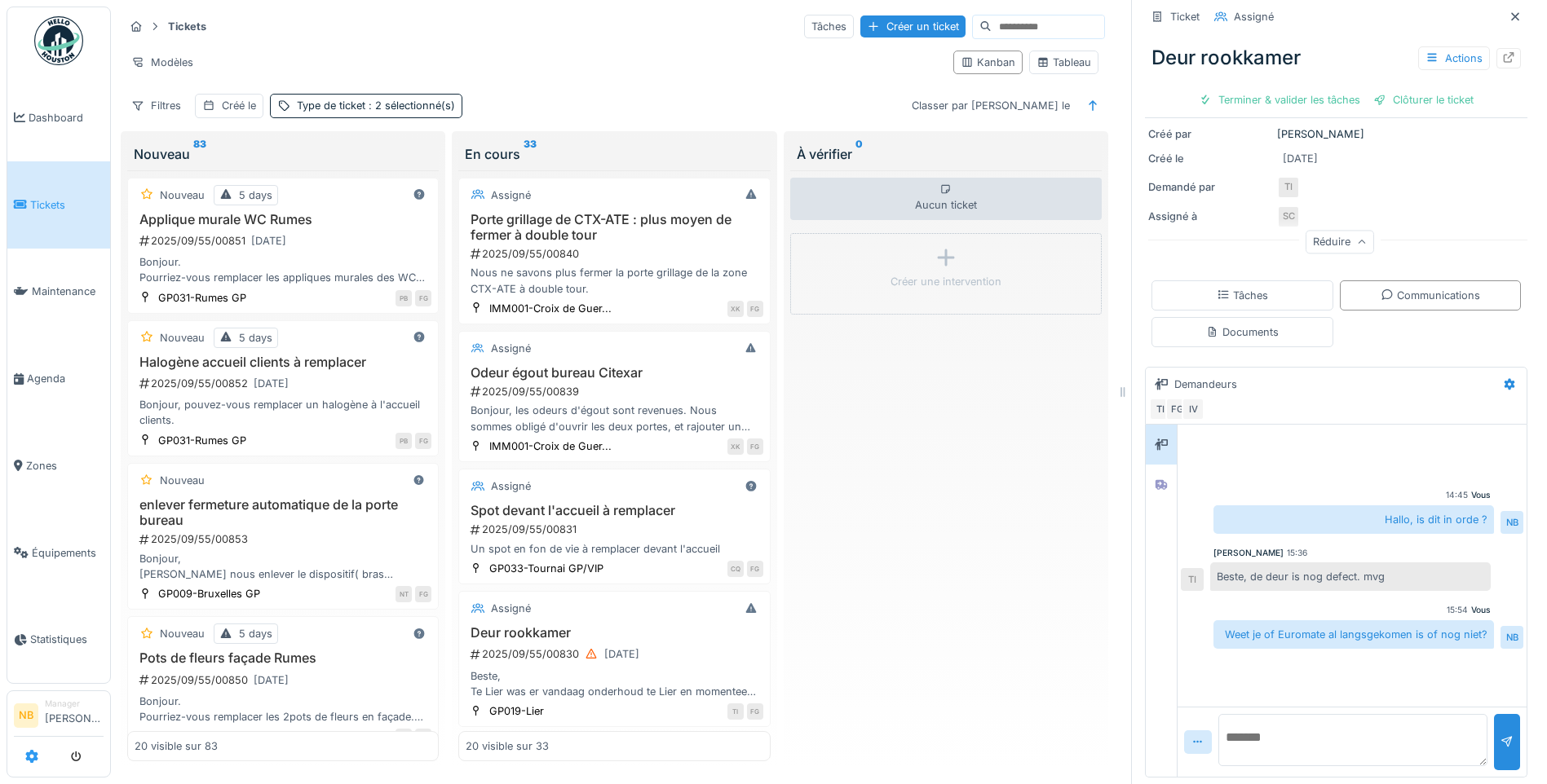
click at [31, 757] on icon at bounding box center [32, 755] width 13 height 13
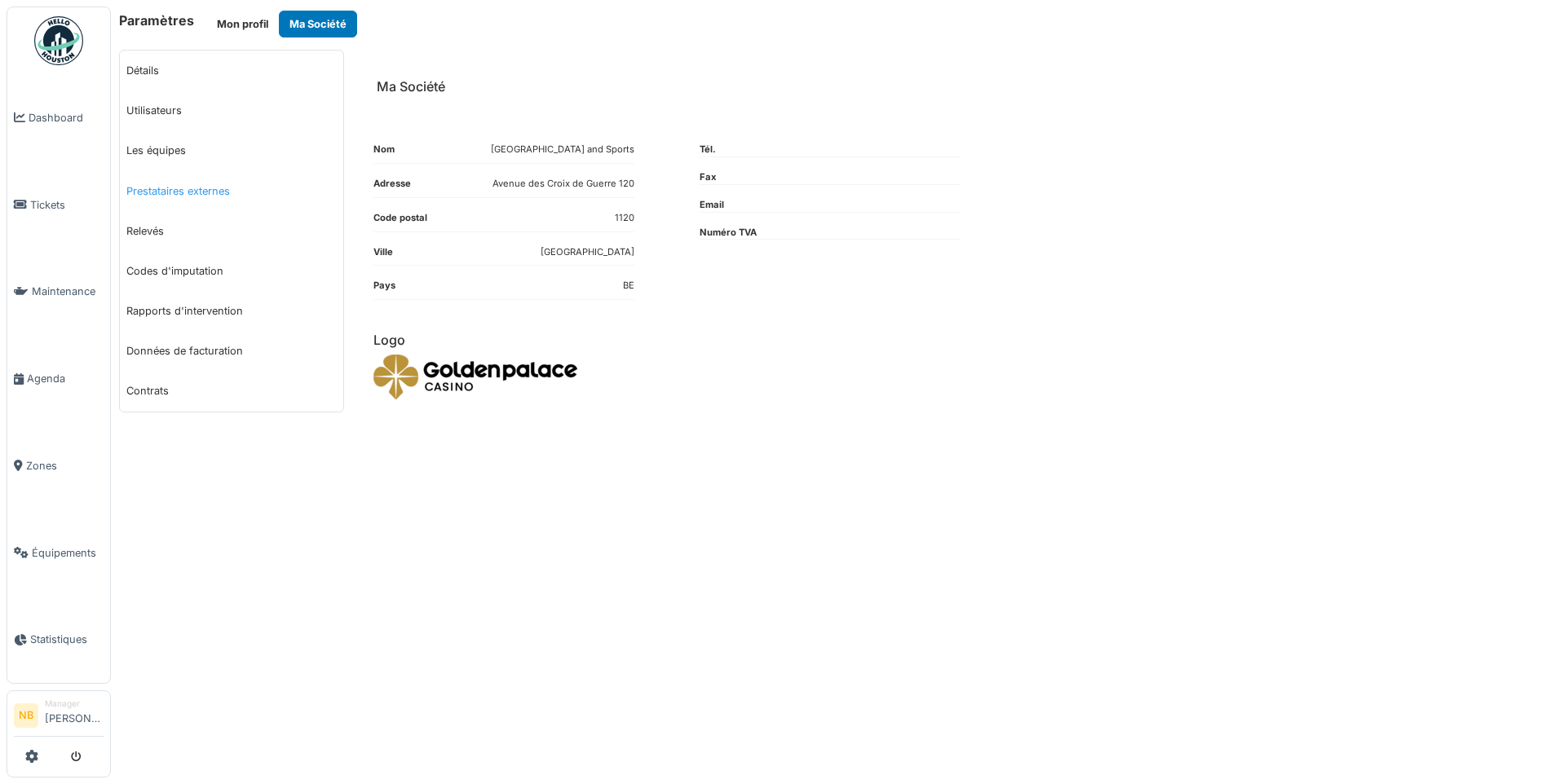
click at [168, 196] on link "Prestataires externes" at bounding box center [232, 191] width 224 height 40
select select "***"
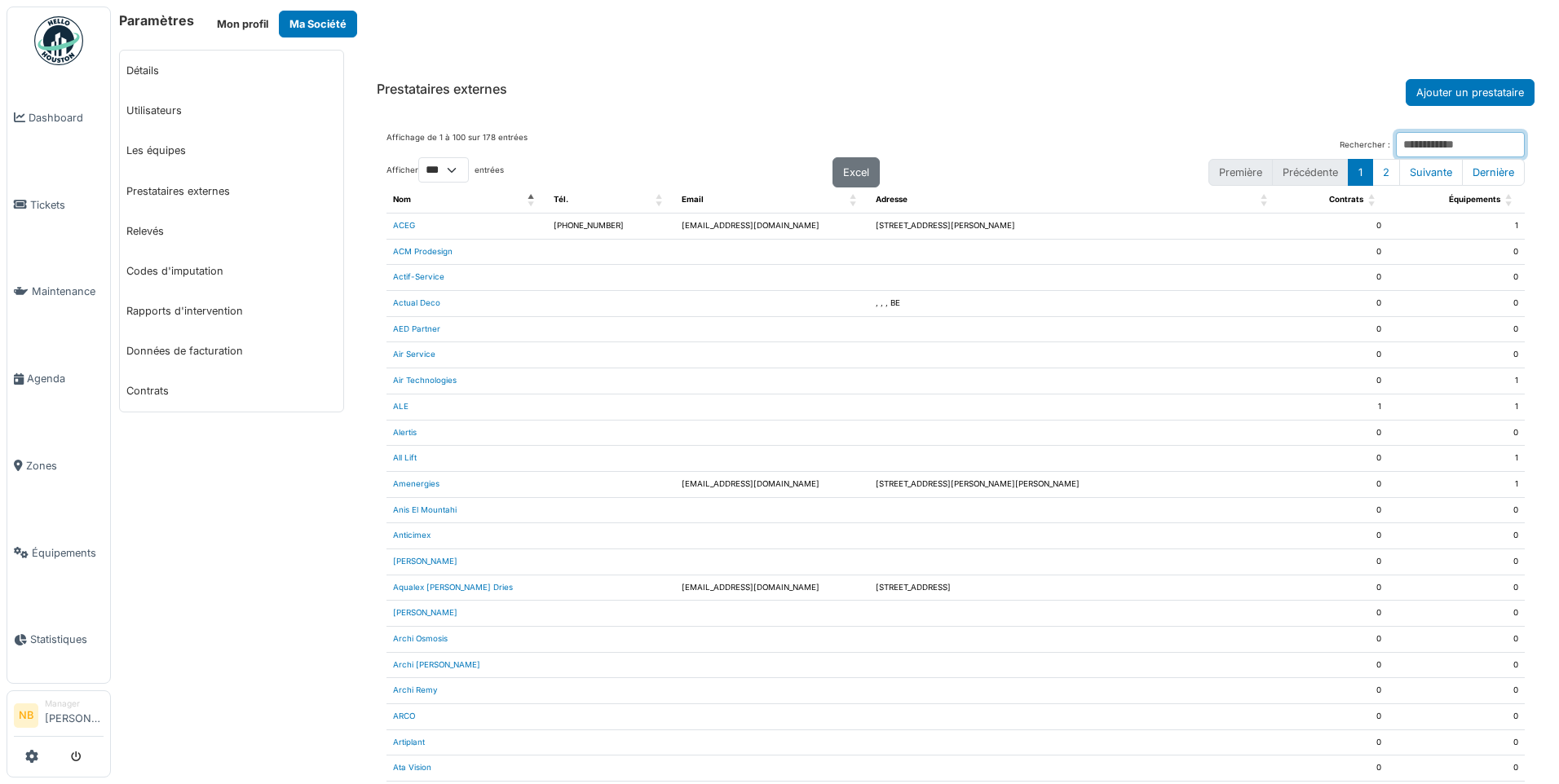
click at [1460, 147] on input "Rechercher :" at bounding box center [1460, 145] width 129 height 26
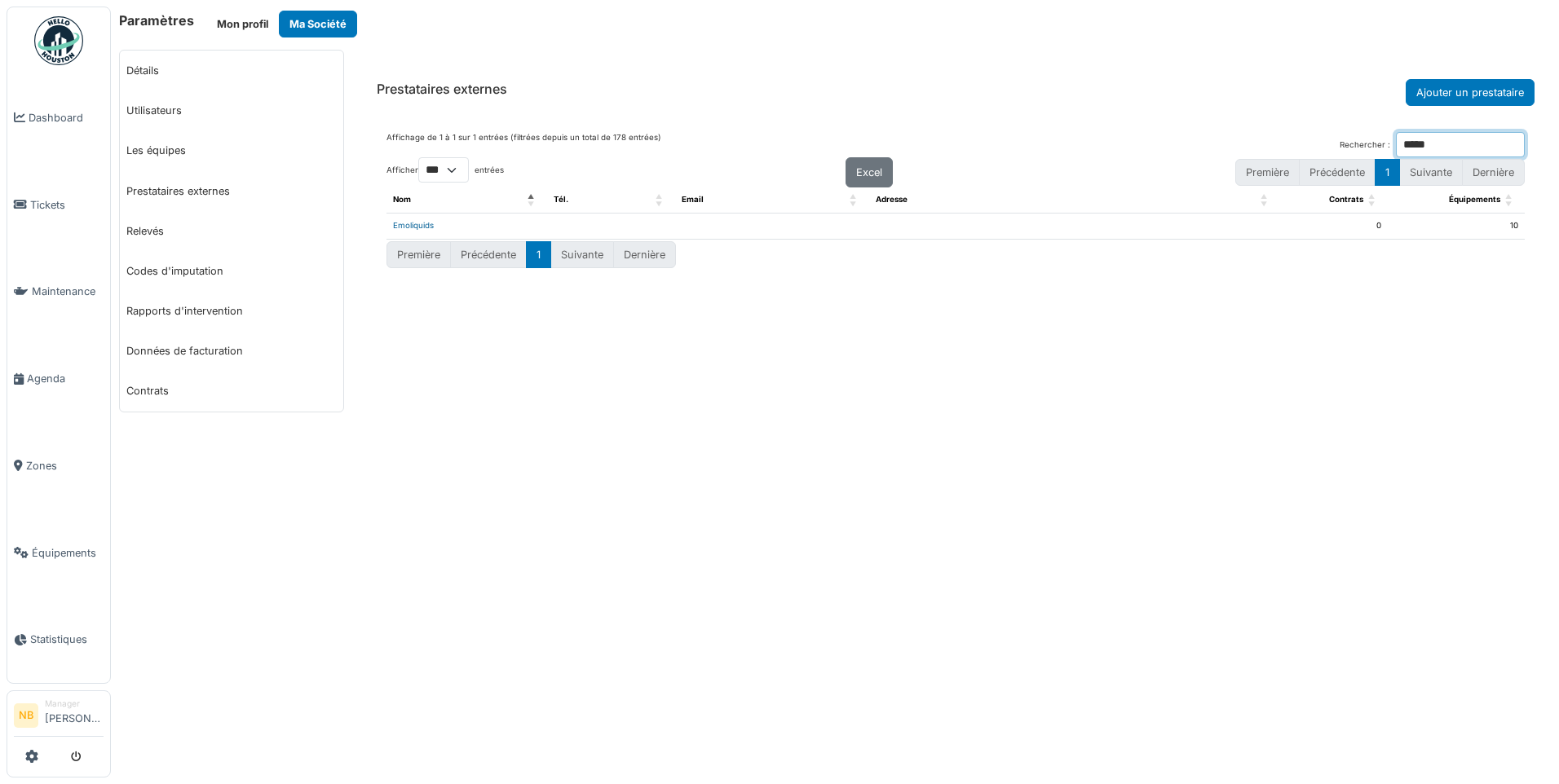
type input "*****"
click at [427, 225] on link "Emoliquids" at bounding box center [413, 225] width 40 height 9
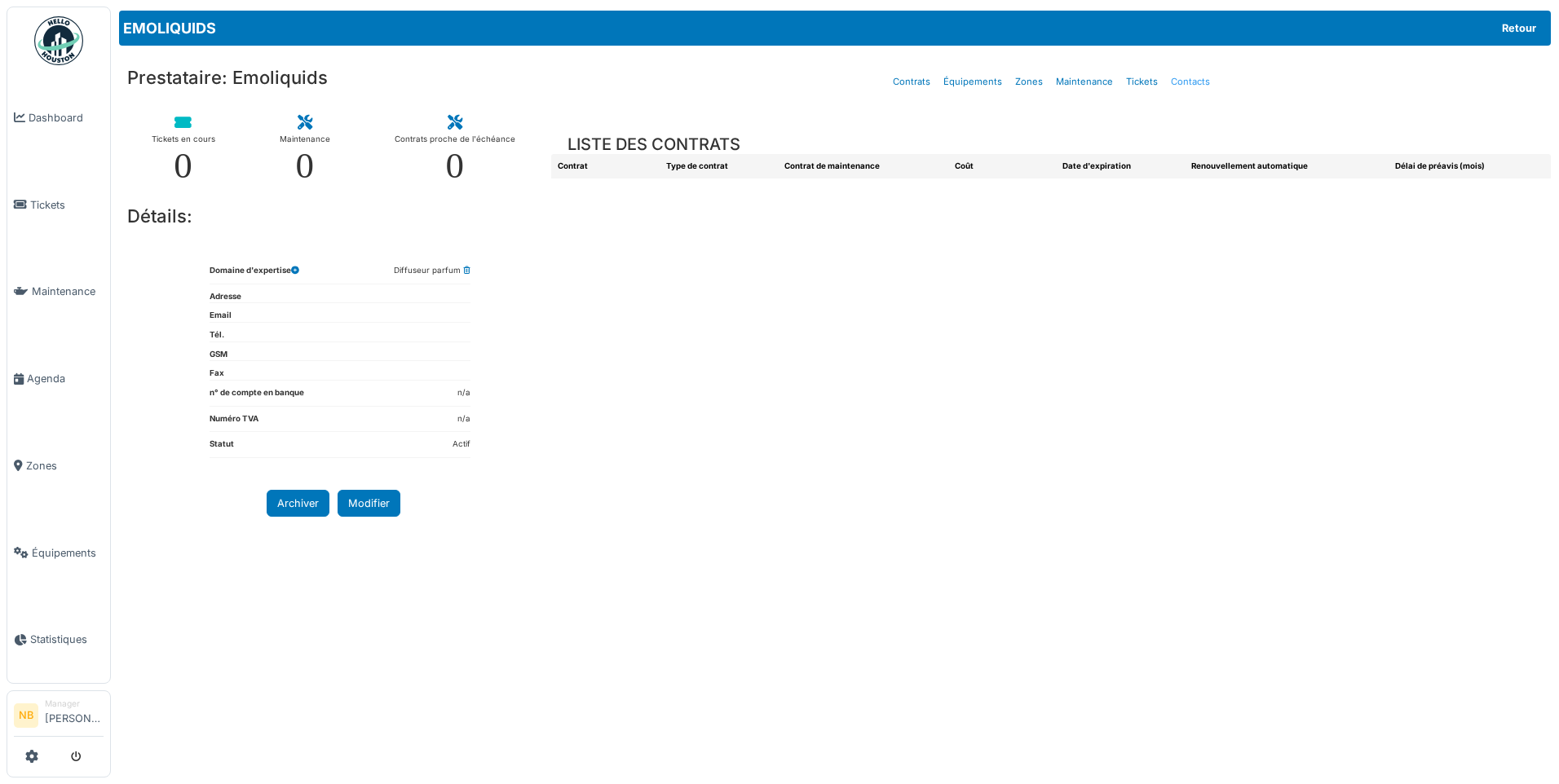
click at [1186, 88] on link "Contacts" at bounding box center [1190, 82] width 52 height 38
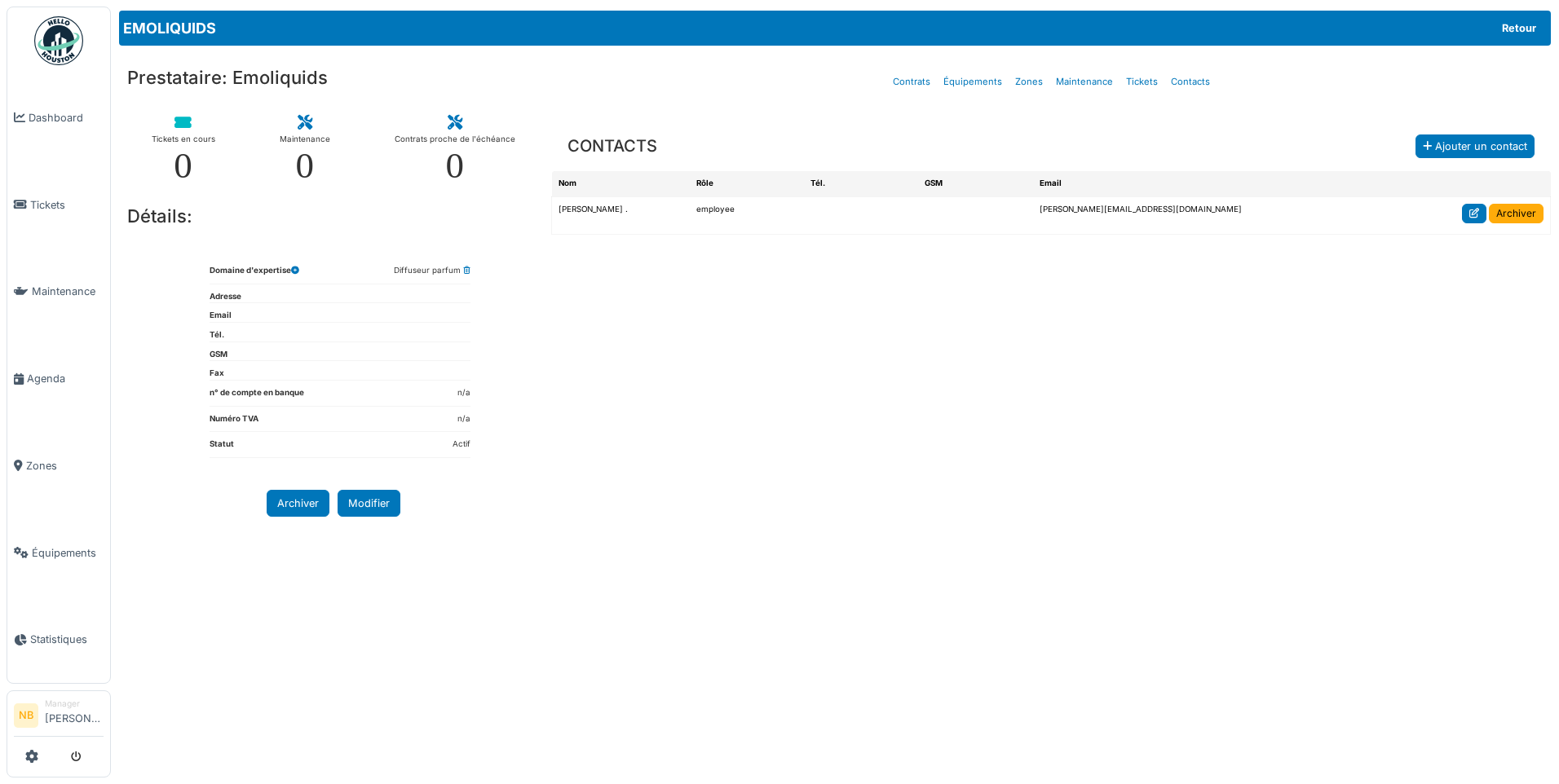
click at [1470, 213] on icon at bounding box center [1474, 214] width 10 height 10
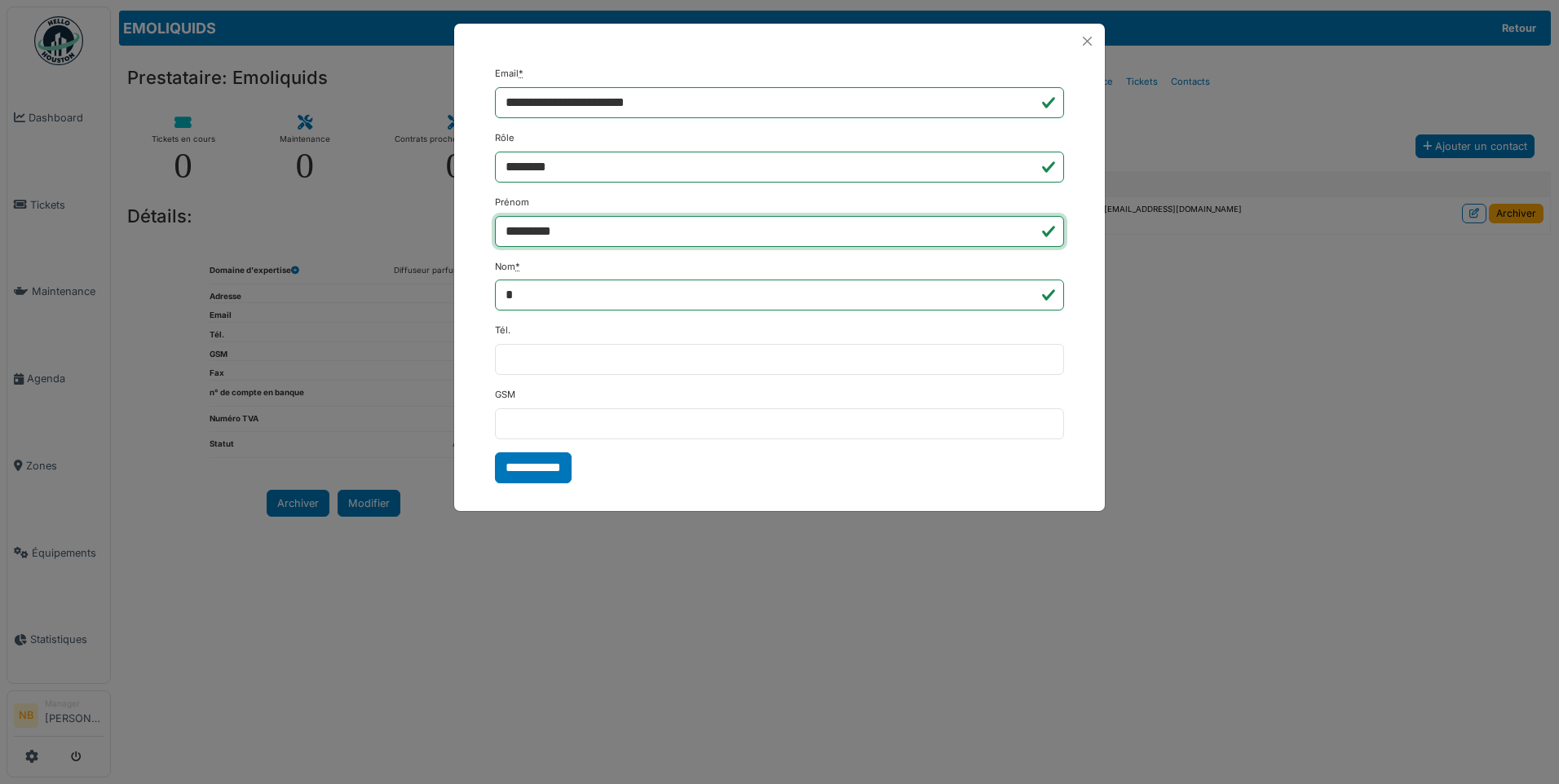
click at [539, 230] on input "*********" at bounding box center [780, 230] width 570 height 31
drag, startPoint x: 519, startPoint y: 229, endPoint x: 523, endPoint y: 240, distance: 11.7
click at [521, 228] on input "*********" at bounding box center [780, 230] width 570 height 31
click at [523, 229] on input "*********" at bounding box center [780, 230] width 570 height 31
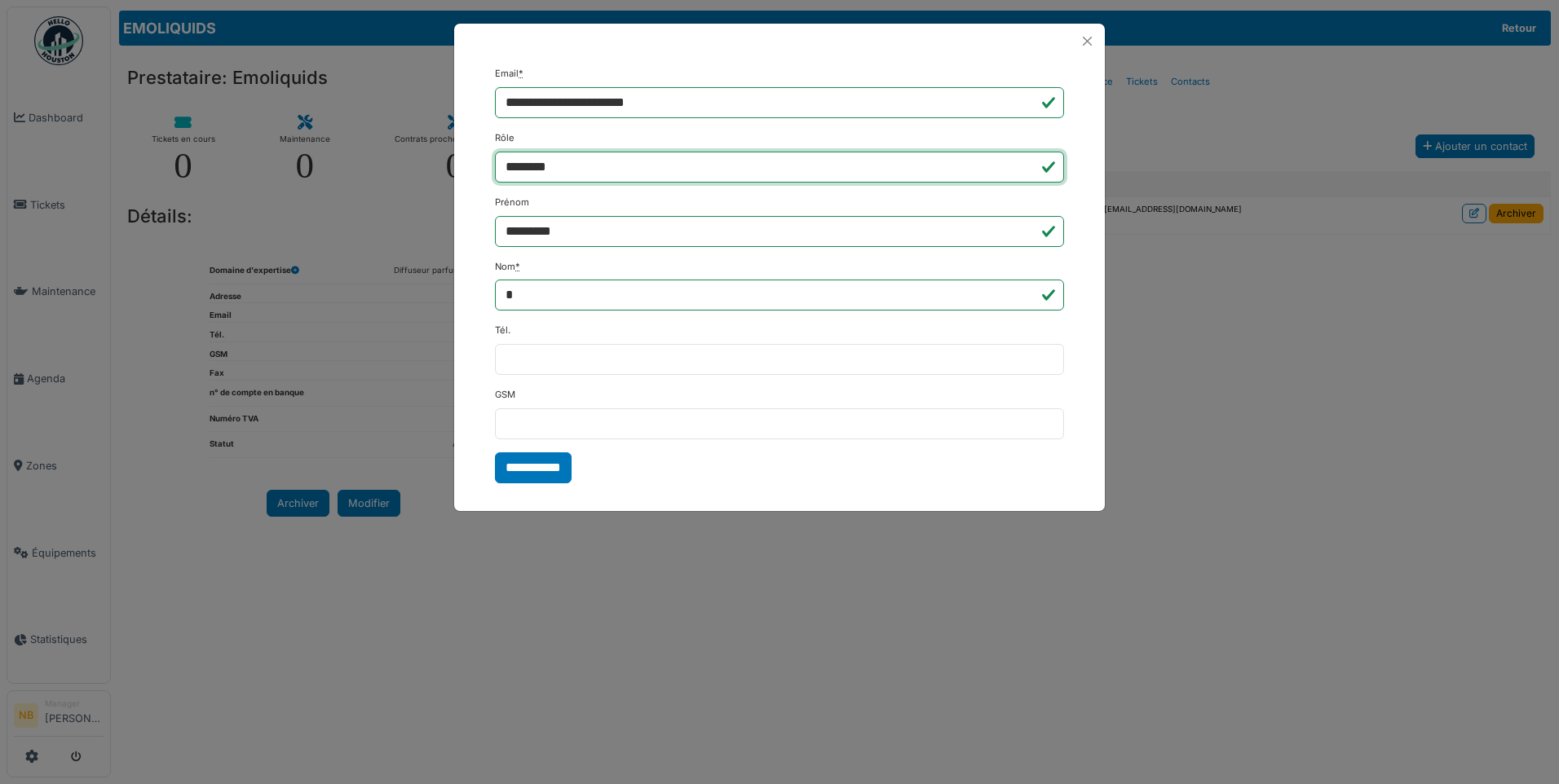
click at [539, 167] on input "********" at bounding box center [780, 166] width 570 height 31
click at [512, 168] on input "********" at bounding box center [780, 166] width 570 height 31
type input "********"
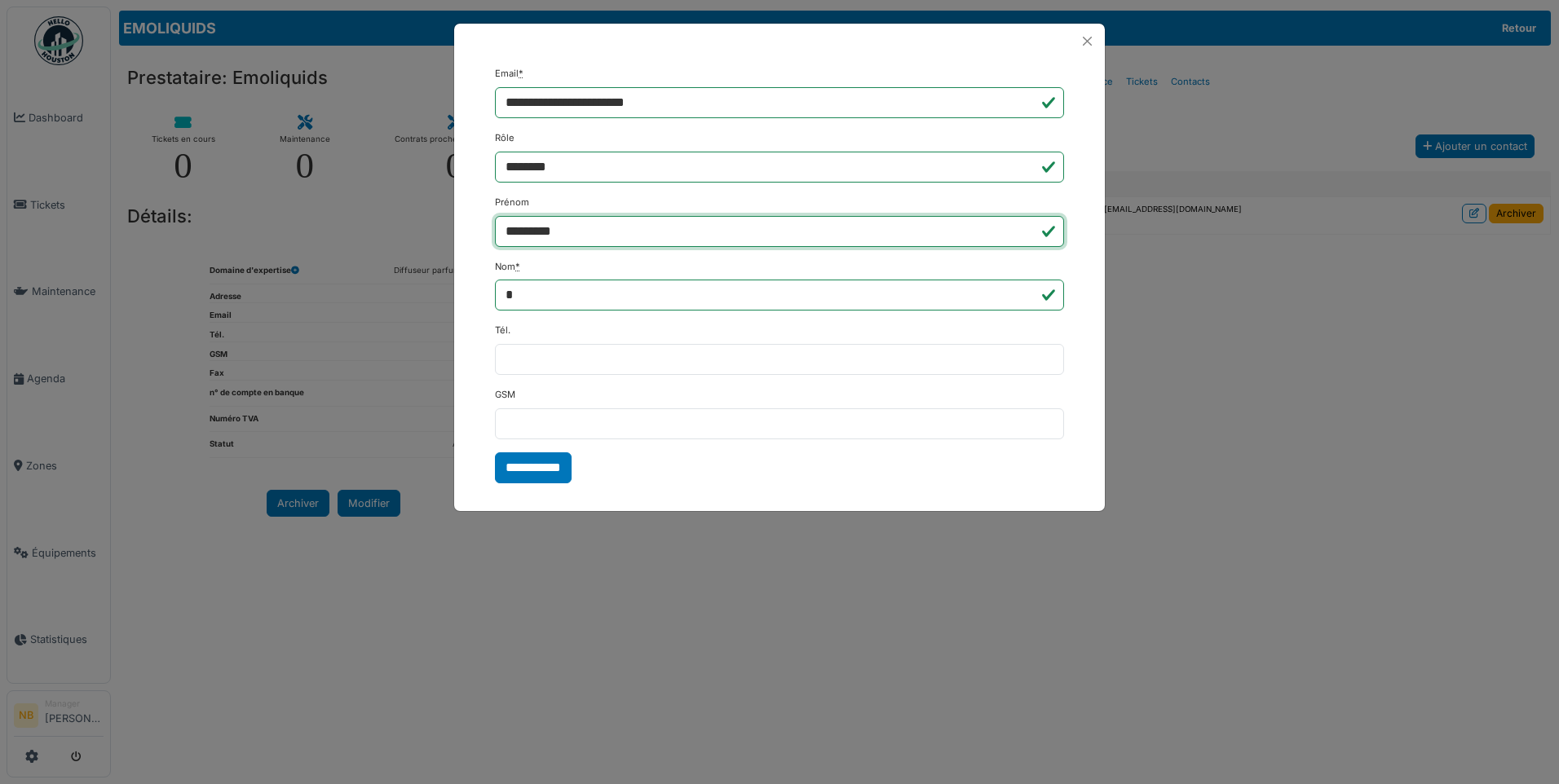
click at [518, 229] on input "*********" at bounding box center [780, 230] width 570 height 31
type input "*********"
click at [569, 463] on input "**********" at bounding box center [533, 467] width 77 height 31
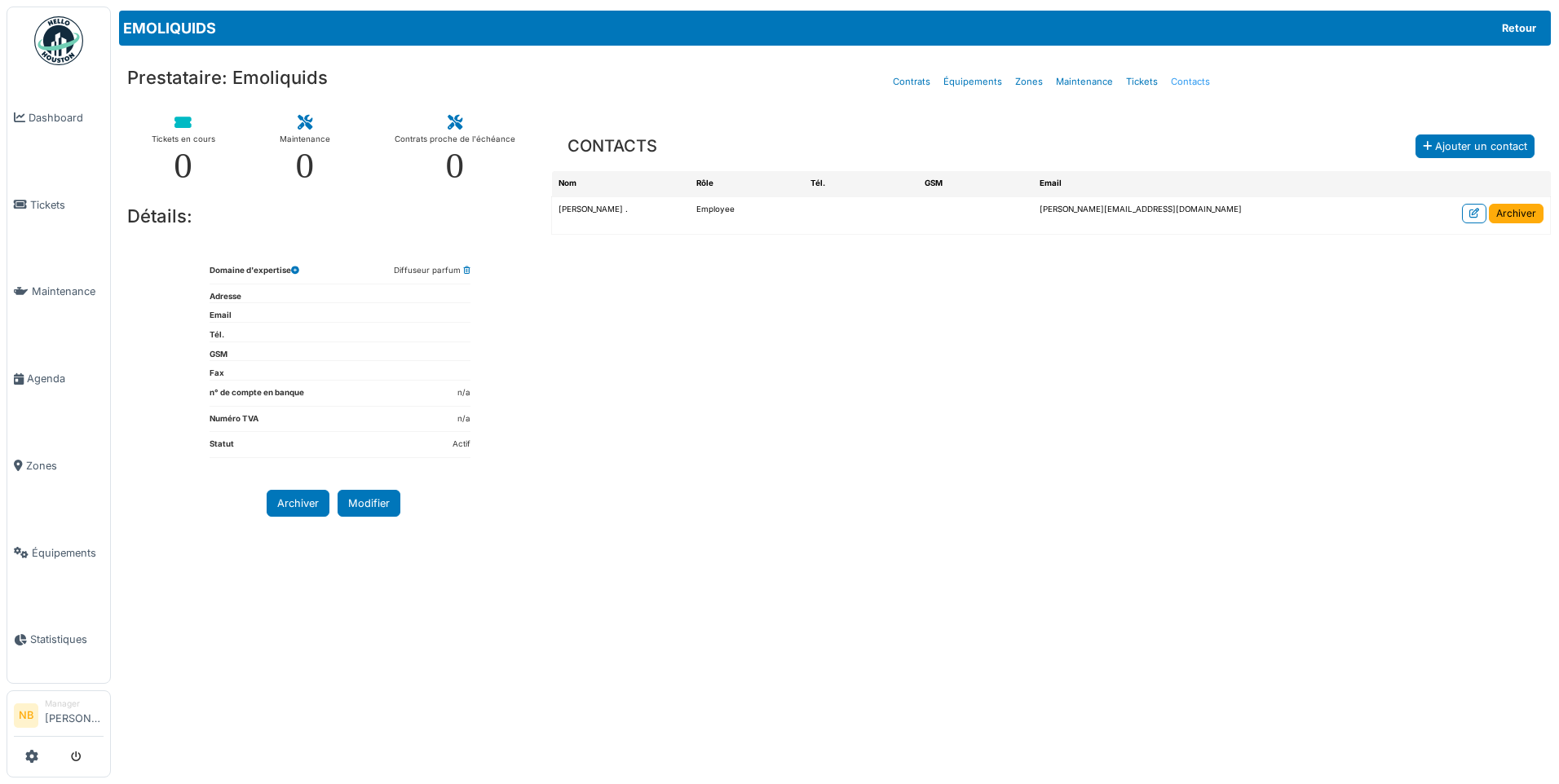
click at [1188, 83] on link "Contacts" at bounding box center [1190, 82] width 52 height 38
click at [1180, 82] on link "Contacts" at bounding box center [1190, 82] width 52 height 38
click at [1194, 79] on link "Contacts" at bounding box center [1190, 82] width 52 height 38
click at [1191, 78] on link "Contacts" at bounding box center [1190, 82] width 52 height 38
click at [1193, 78] on link "Contacts" at bounding box center [1190, 82] width 52 height 38
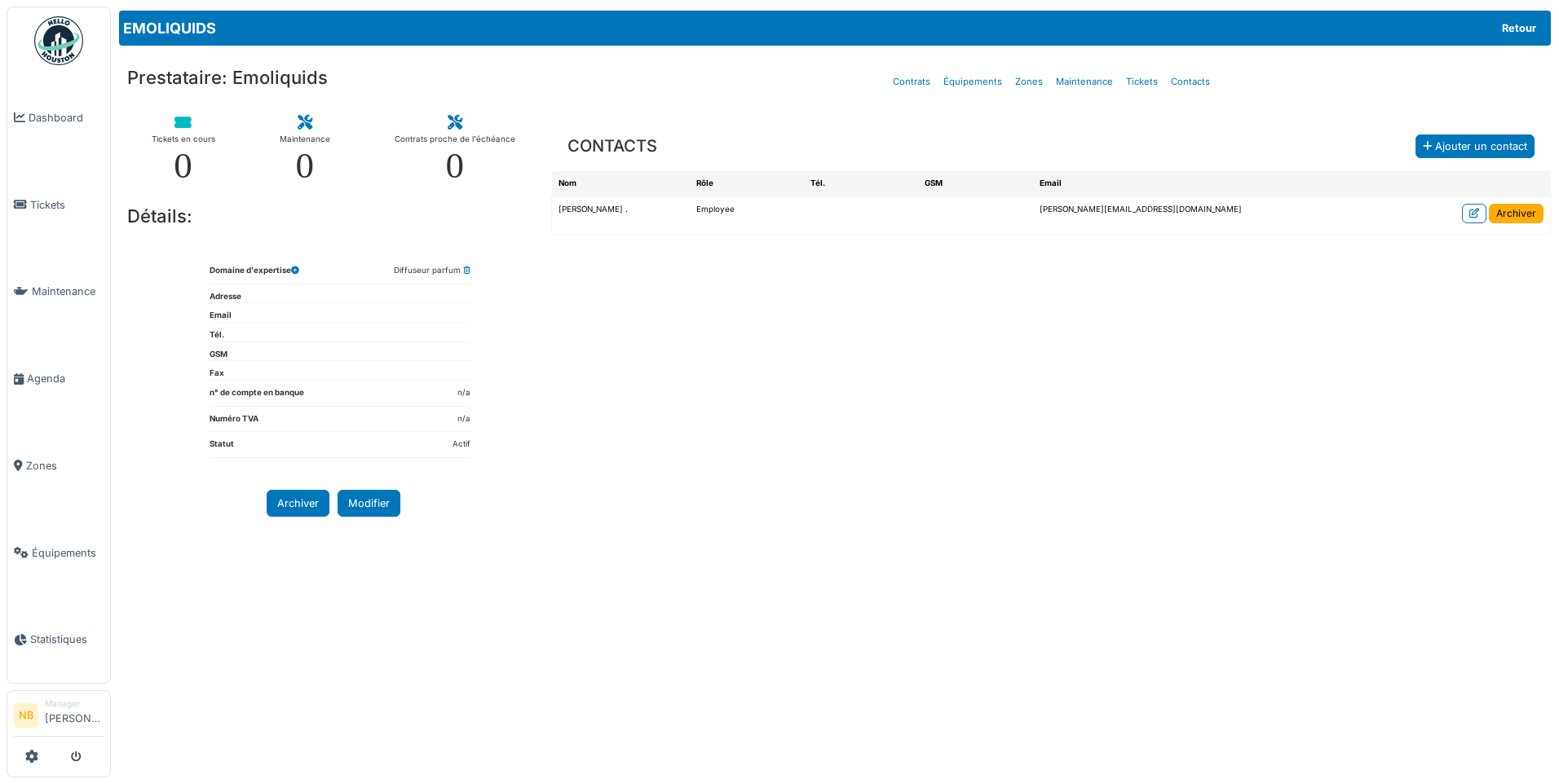
click at [1257, 386] on div "CONTACTS Ajouter un contact Nom Rôle Tél. GSM Email [PERSON_NAME] . Employee [P…" at bounding box center [1051, 434] width 1000 height 659
click at [1184, 78] on link "Contacts" at bounding box center [1190, 82] width 52 height 38
drag, startPoint x: 1468, startPoint y: 208, endPoint x: 1456, endPoint y: 210, distance: 12.2
click at [1470, 207] on link at bounding box center [1474, 214] width 25 height 20
click at [1467, 219] on link at bounding box center [1474, 214] width 25 height 20
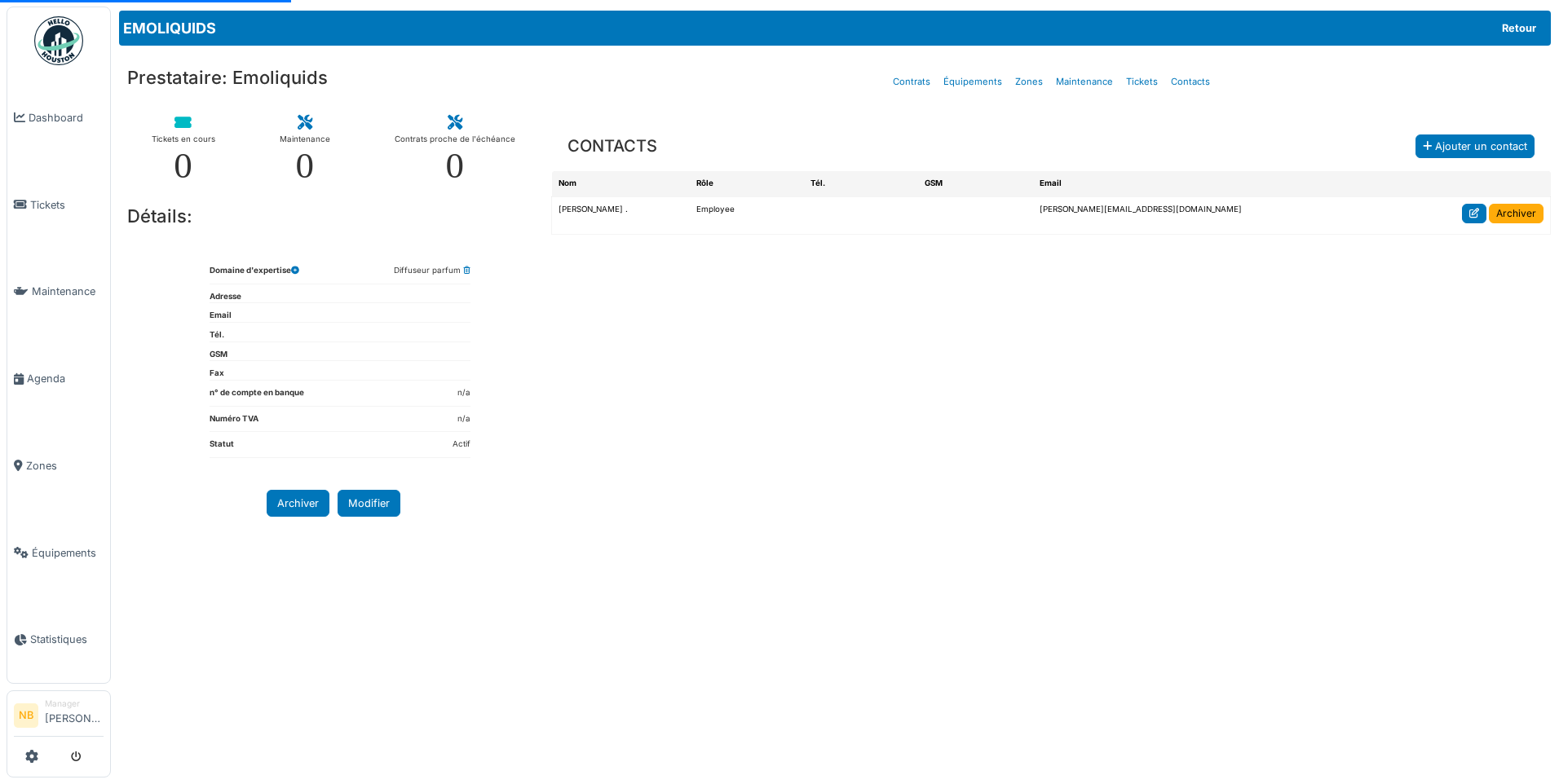
click at [1474, 213] on icon at bounding box center [1474, 214] width 10 height 10
click at [1477, 219] on link at bounding box center [1474, 214] width 25 height 20
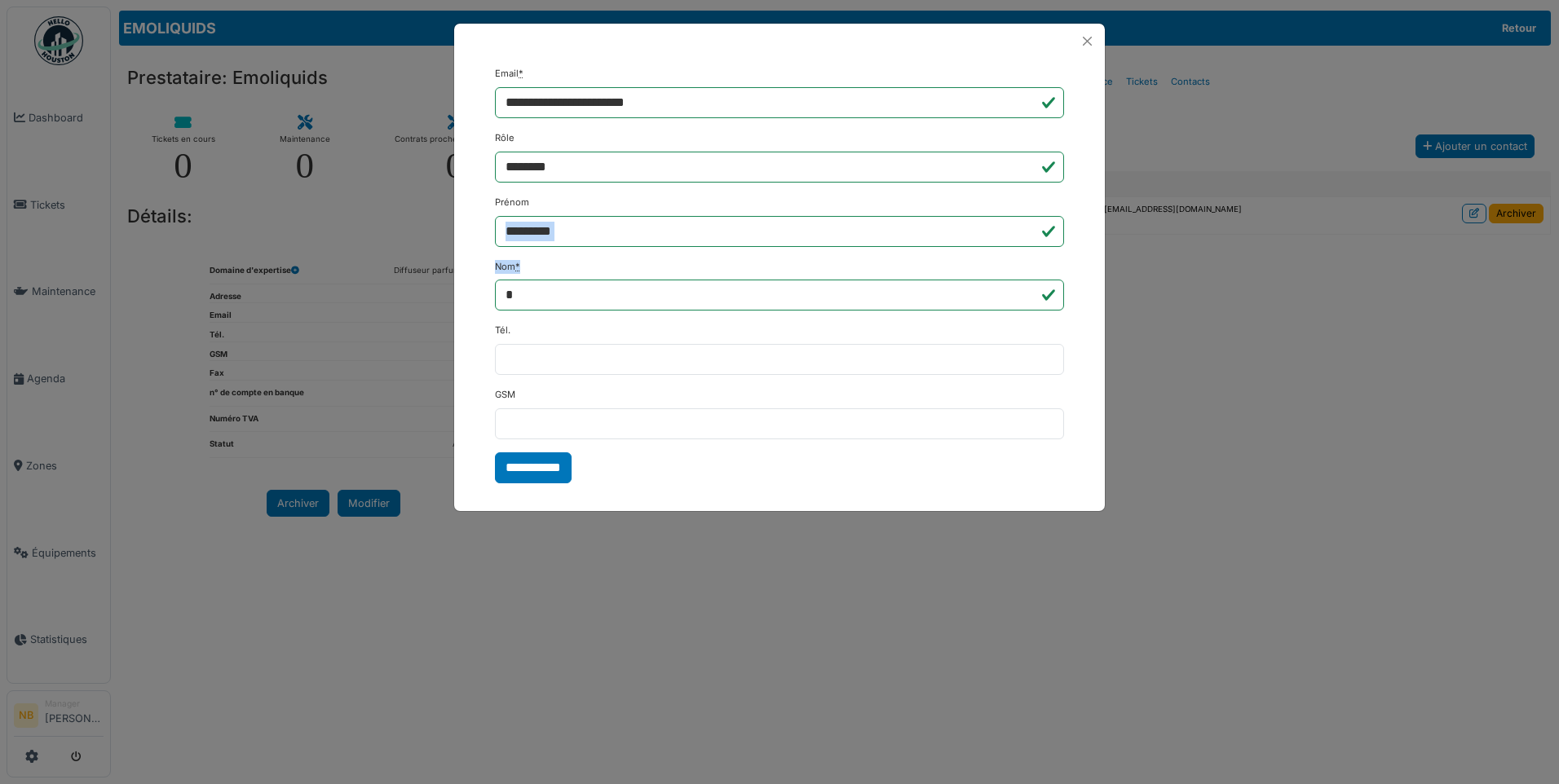
click at [1167, 206] on body "Dashboard Tickets Maintenance Agenda Zones Équipements Statistiques NB Manager …" at bounding box center [780, 392] width 1559 height 784
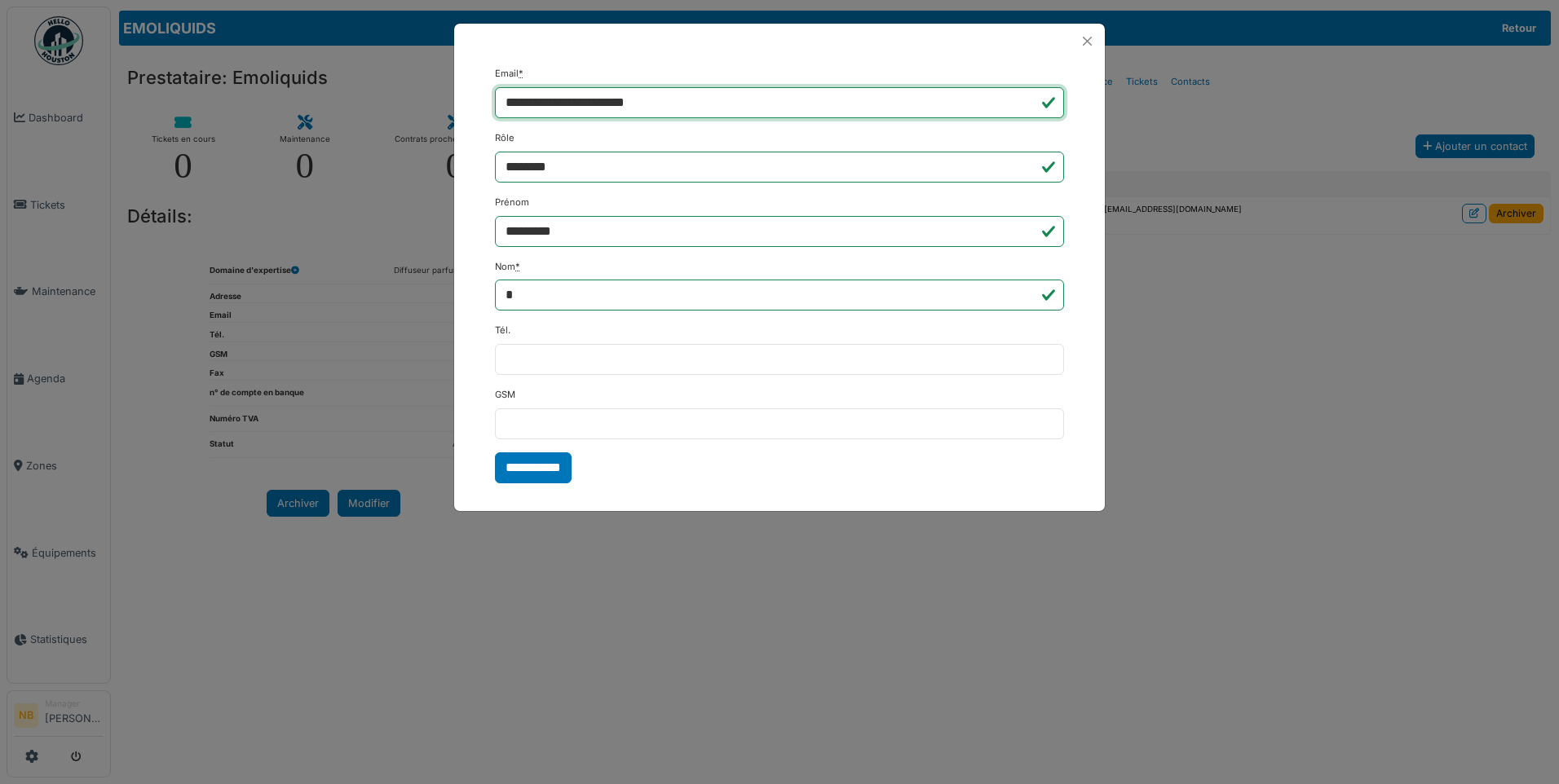
drag, startPoint x: 515, startPoint y: 93, endPoint x: 758, endPoint y: 92, distance: 243.0
click at [758, 92] on input "**********" at bounding box center [780, 102] width 570 height 31
click at [716, 101] on input "**********" at bounding box center [780, 102] width 570 height 31
drag, startPoint x: 504, startPoint y: 106, endPoint x: 743, endPoint y: 101, distance: 239.1
click at [743, 101] on input "**********" at bounding box center [780, 102] width 570 height 31
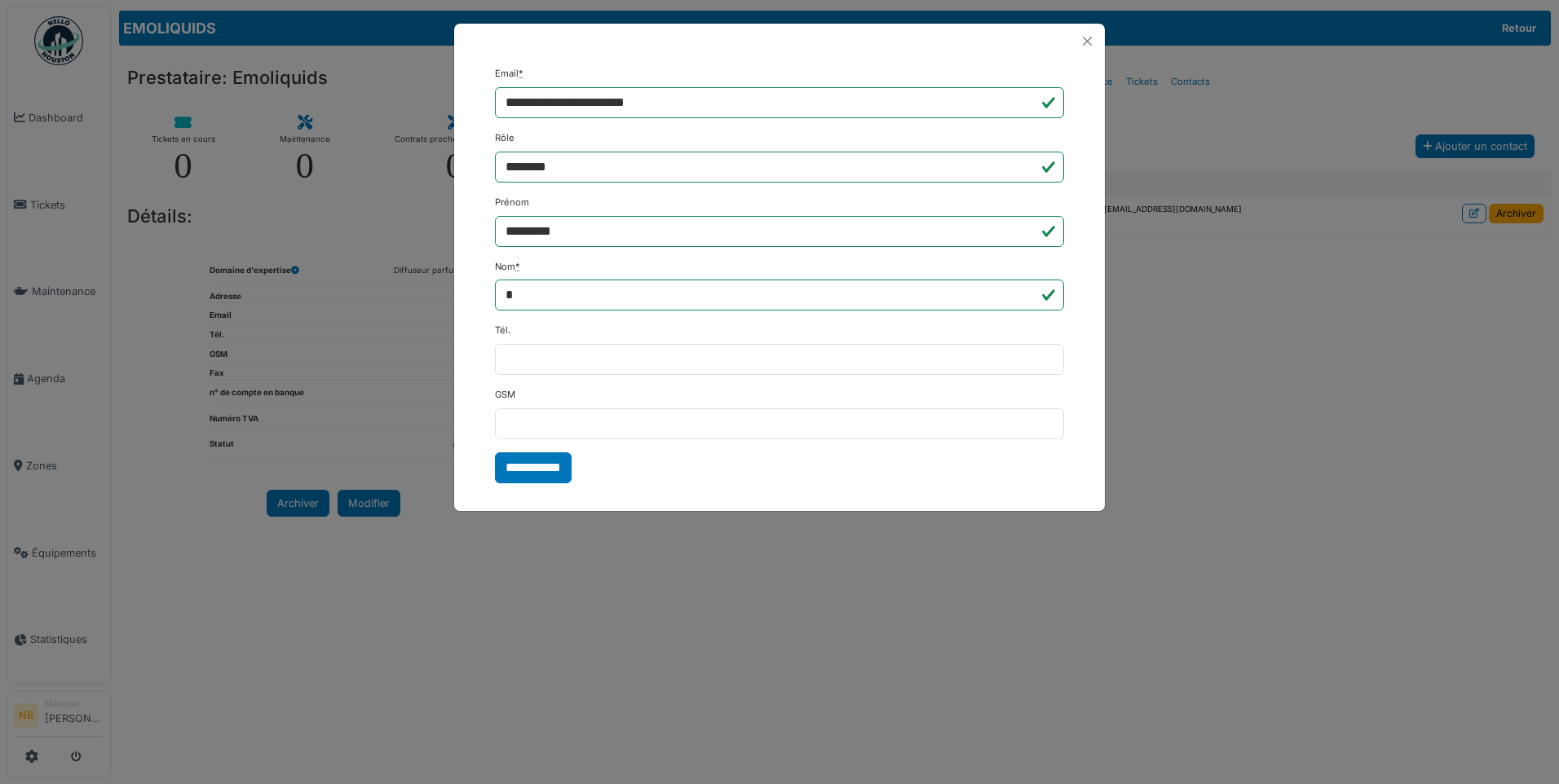
drag, startPoint x: 1335, startPoint y: 364, endPoint x: 1308, endPoint y: 351, distance: 30.0
click at [1335, 365] on div "**********" at bounding box center [780, 392] width 1559 height 784
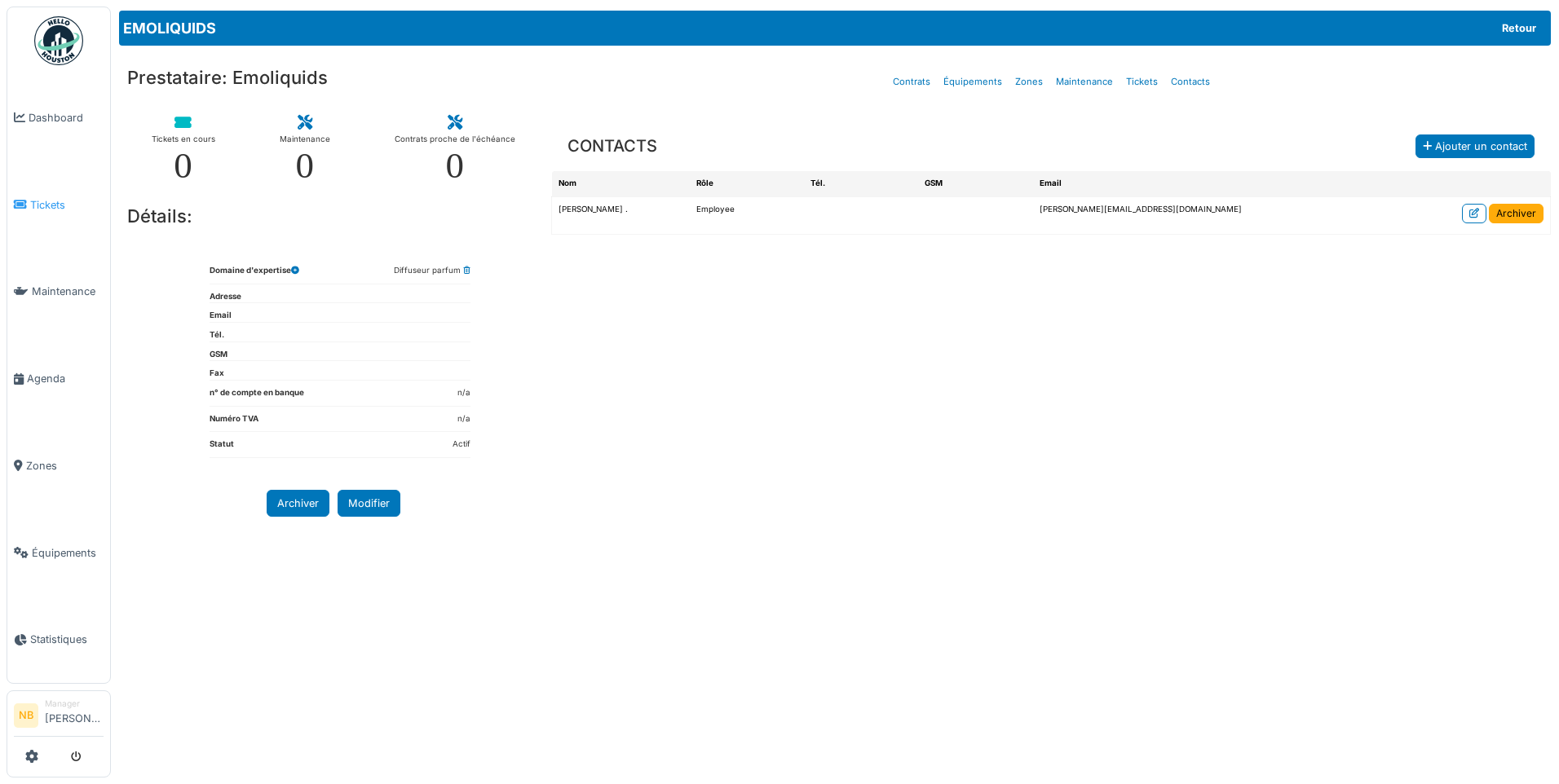
drag, startPoint x: 33, startPoint y: 217, endPoint x: 26, endPoint y: 208, distance: 11.4
click at [33, 216] on link "Tickets" at bounding box center [58, 205] width 102 height 88
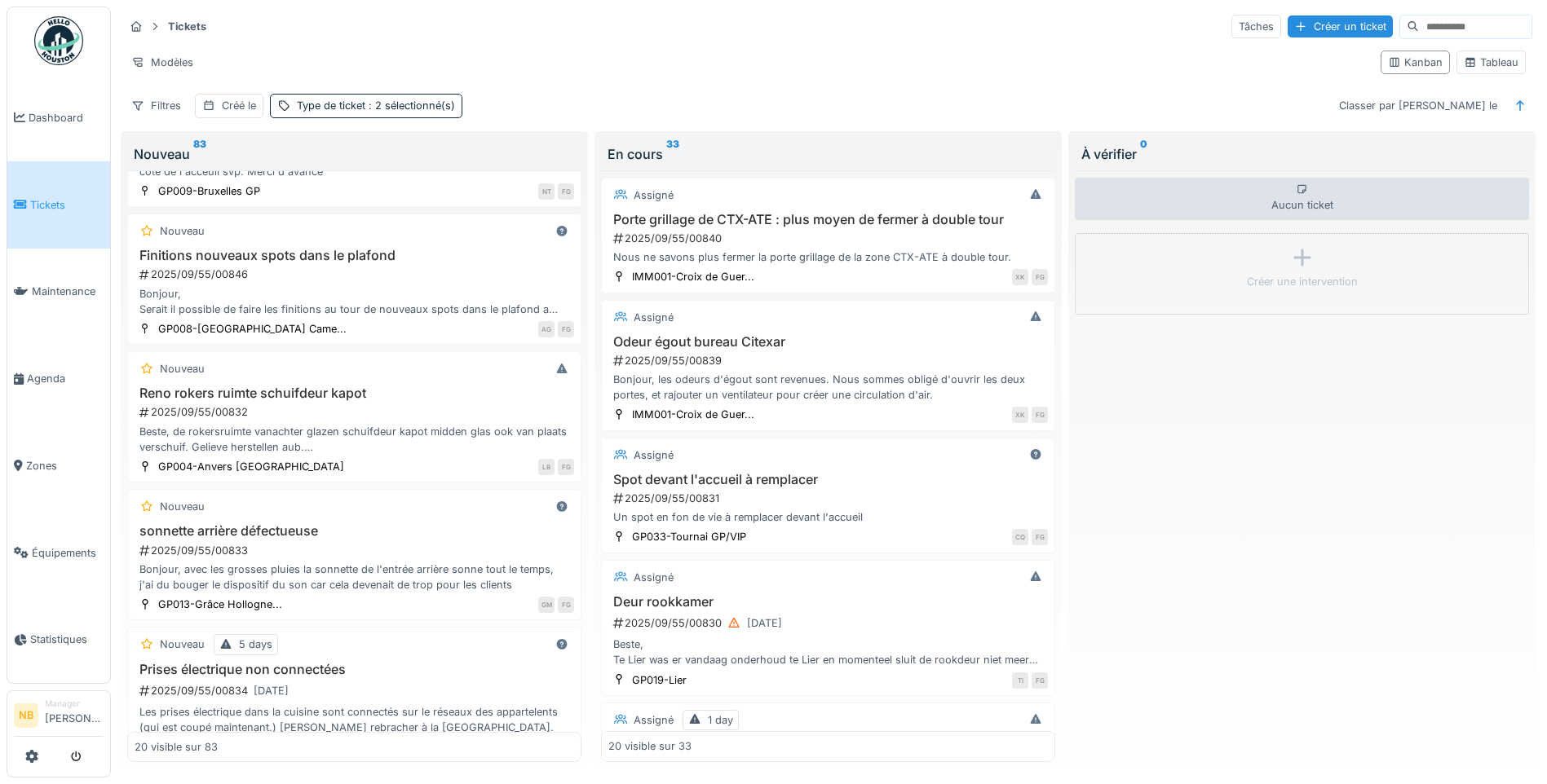
scroll to position [2092, 0]
